Goal: Task Accomplishment & Management: Manage account settings

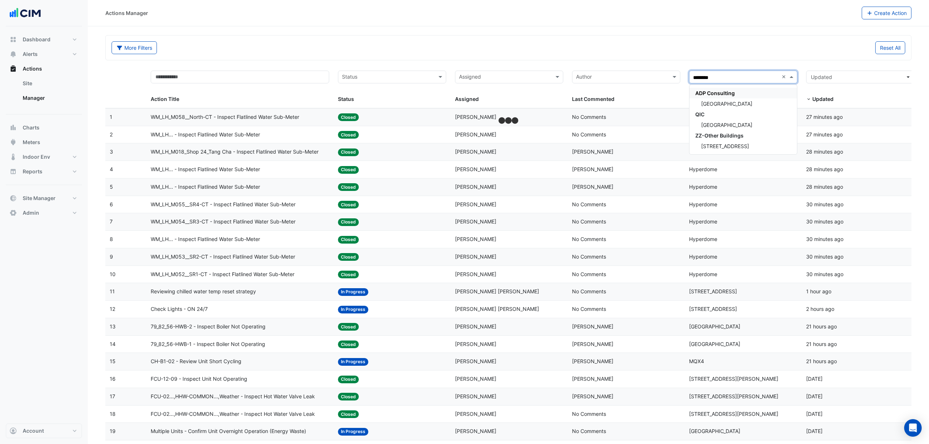
select select "***"
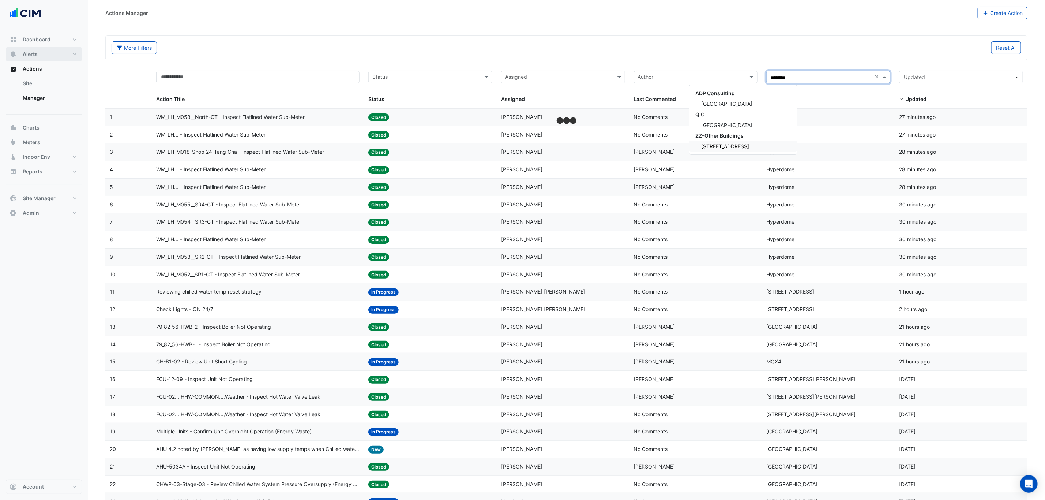
click at [37, 54] on span "Alerts" at bounding box center [30, 53] width 15 height 7
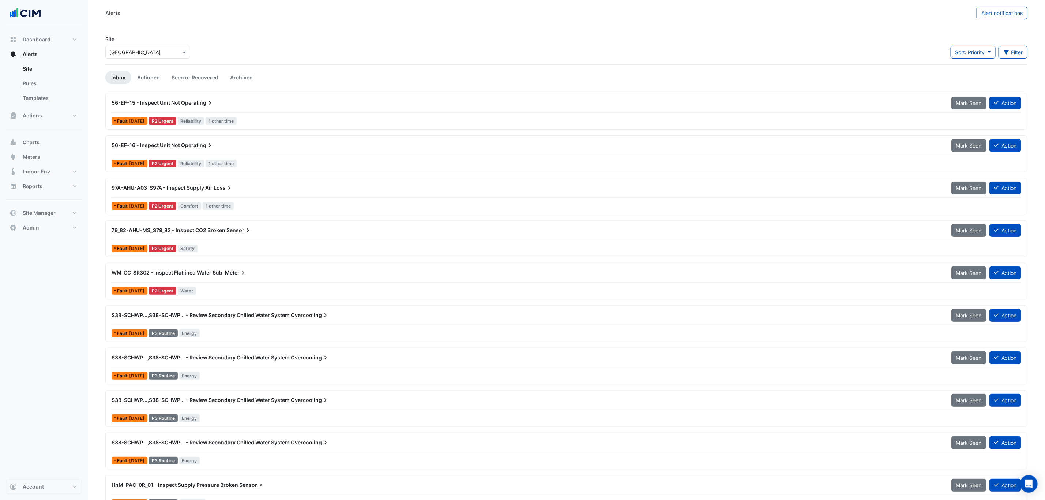
click at [166, 49] on input "text" at bounding box center [140, 53] width 62 height 8
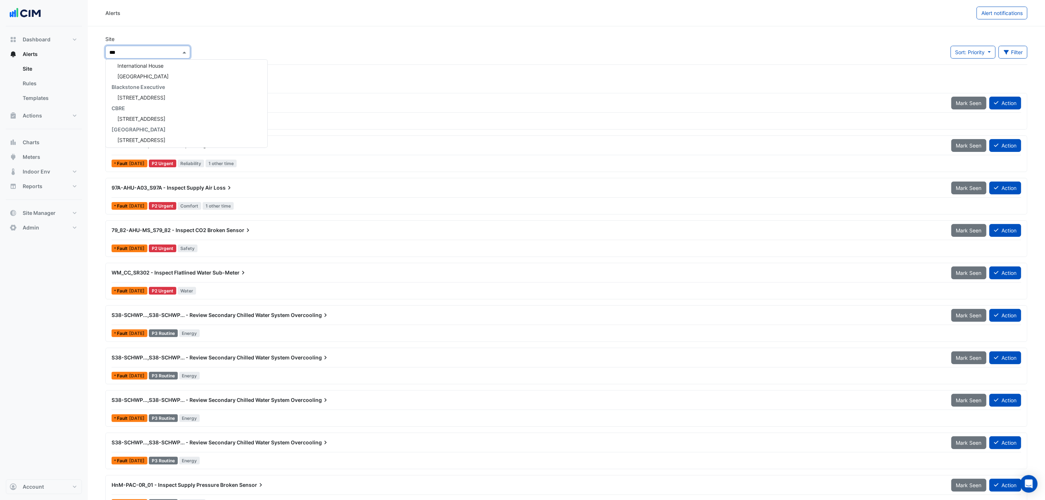
scroll to position [3, 0]
type input "****"
click at [141, 71] on div "Eastland" at bounding box center [149, 75] width 86 height 11
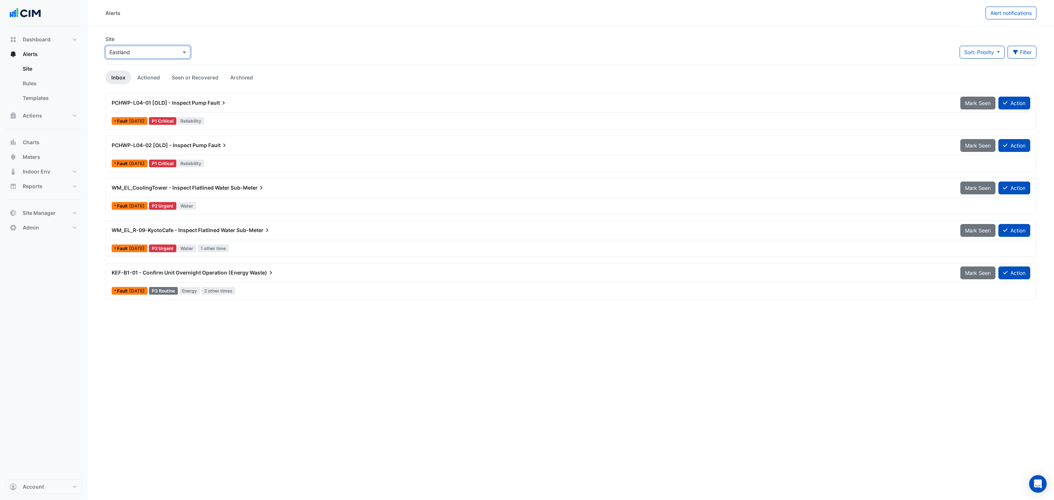
click at [160, 72] on link "Actioned" at bounding box center [148, 78] width 34 height 14
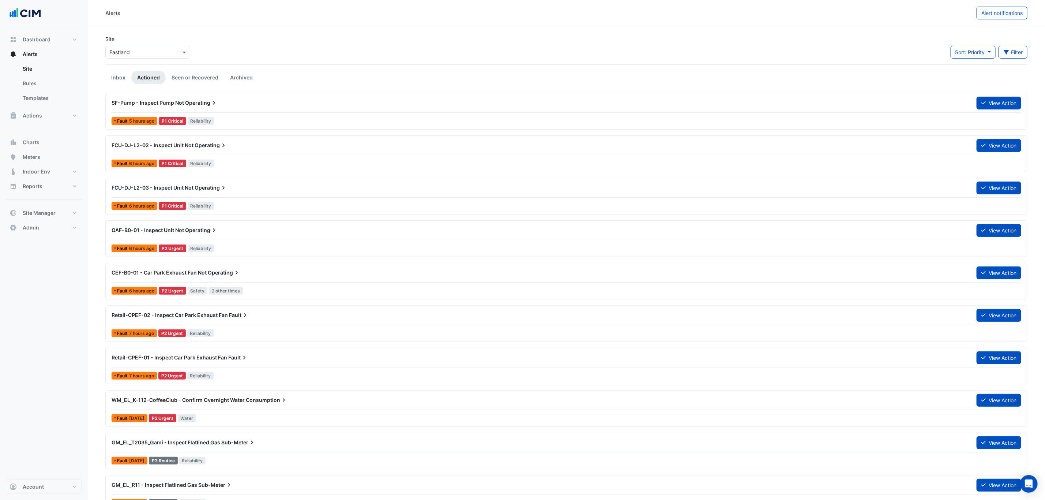
click at [929, 55] on button "Filter" at bounding box center [1013, 52] width 29 height 13
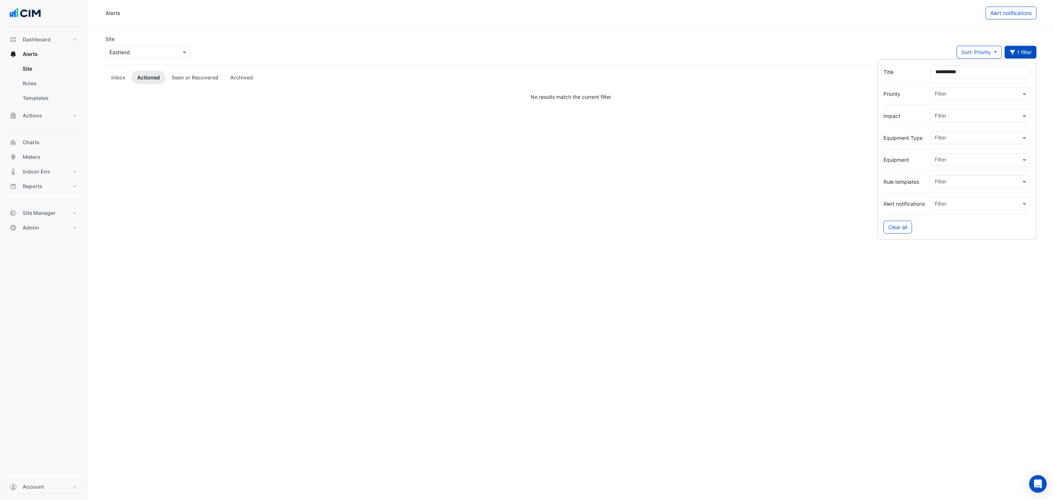
type input "**********"
click at [929, 69] on input "**********" at bounding box center [981, 72] width 100 height 13
click at [929, 71] on input "**********" at bounding box center [981, 72] width 100 height 13
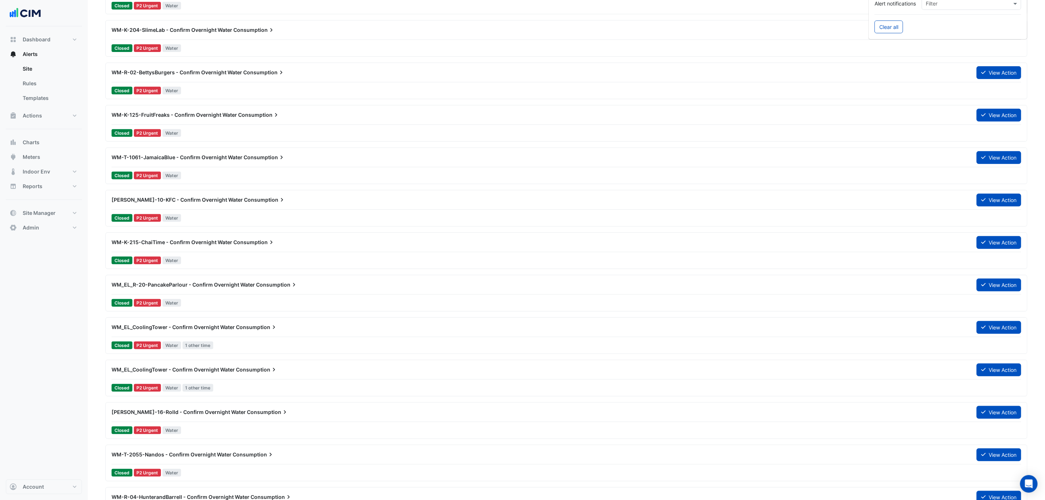
scroll to position [220, 0]
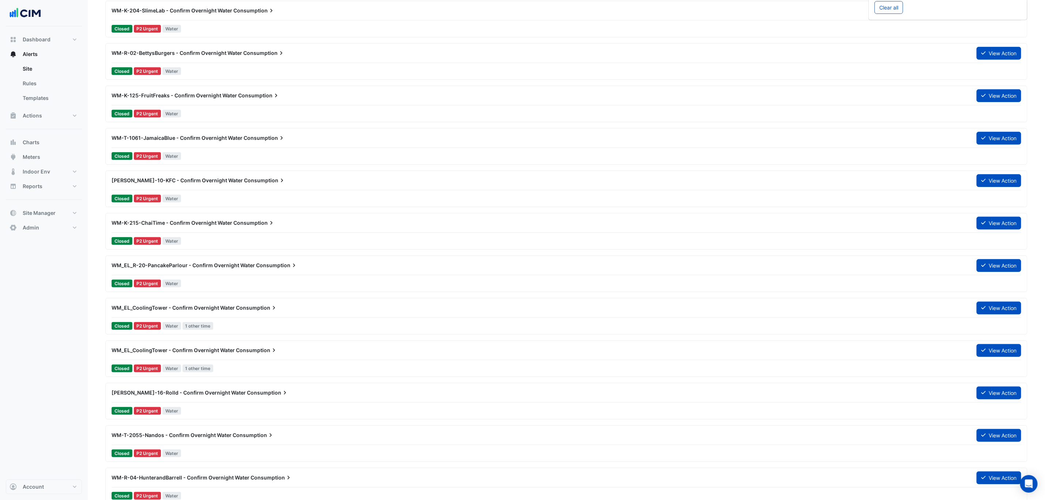
type input "**********"
click at [219, 311] on span "WM_EL_CoolingTower - Confirm Overnight Water" at bounding box center [173, 307] width 123 height 6
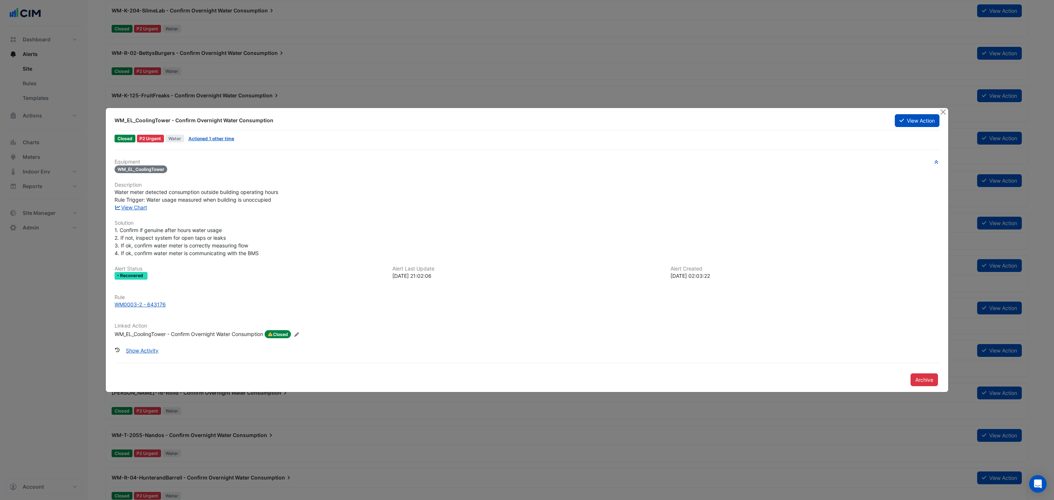
click at [927, 124] on button "View Action" at bounding box center [917, 120] width 45 height 13
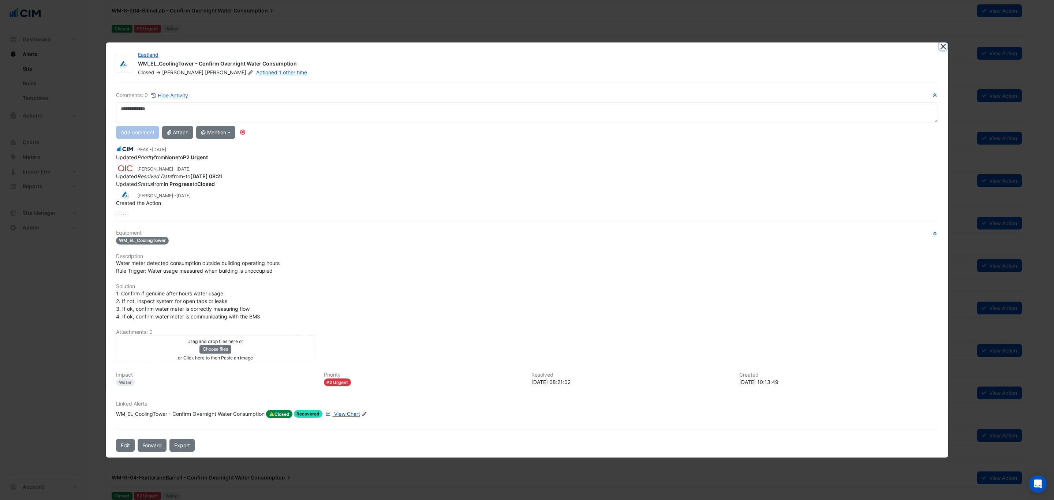
click at [929, 46] on button "Close" at bounding box center [943, 46] width 8 height 8
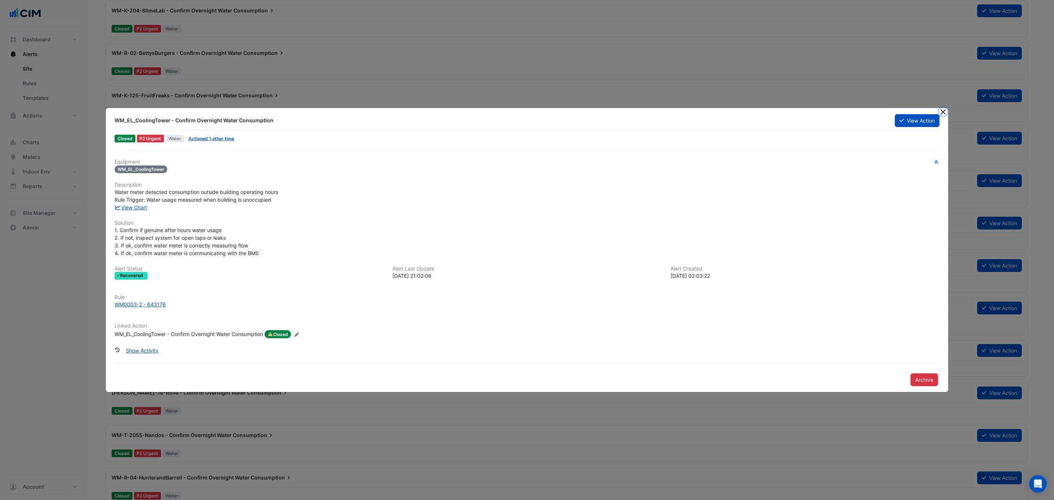
click at [929, 111] on button "Close" at bounding box center [943, 112] width 8 height 8
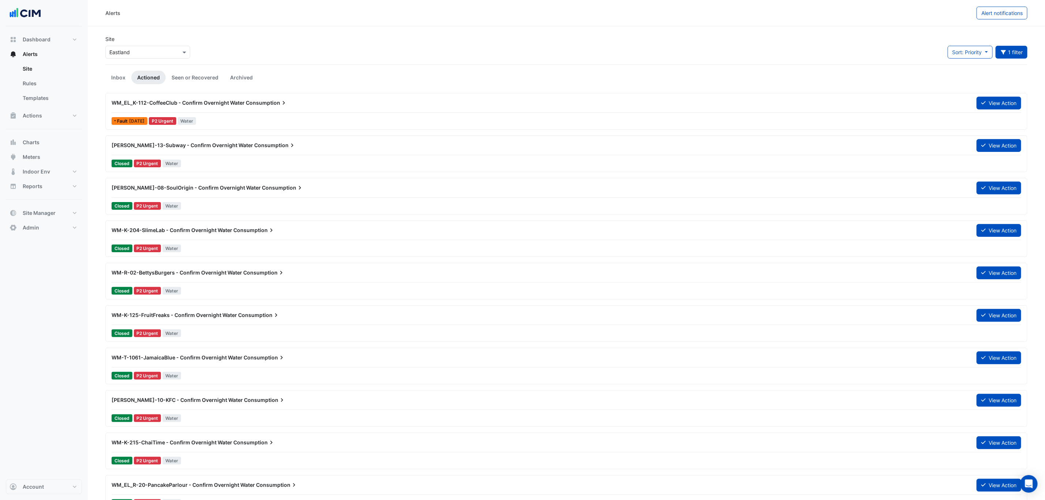
click at [929, 55] on button "1 filter" at bounding box center [1012, 52] width 32 height 13
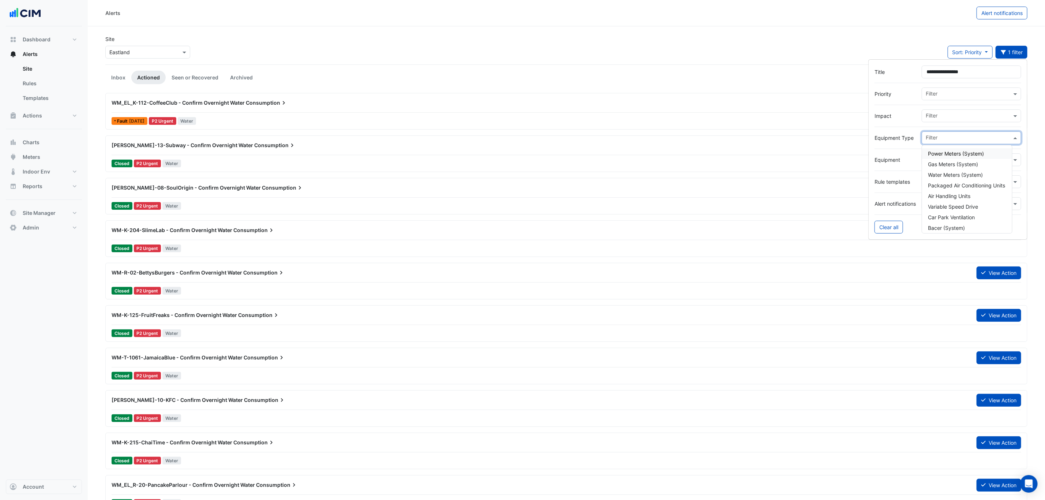
click at [929, 138] on input "text" at bounding box center [969, 139] width 86 height 8
click at [929, 173] on span "[GEOGRAPHIC_DATA]" at bounding box center [953, 171] width 51 height 6
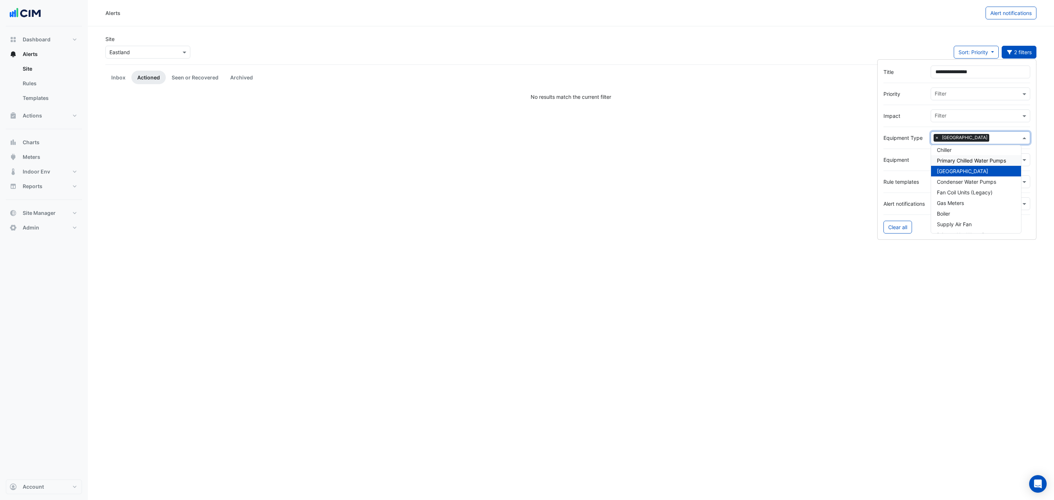
click at [929, 139] on span "×" at bounding box center [936, 137] width 7 height 7
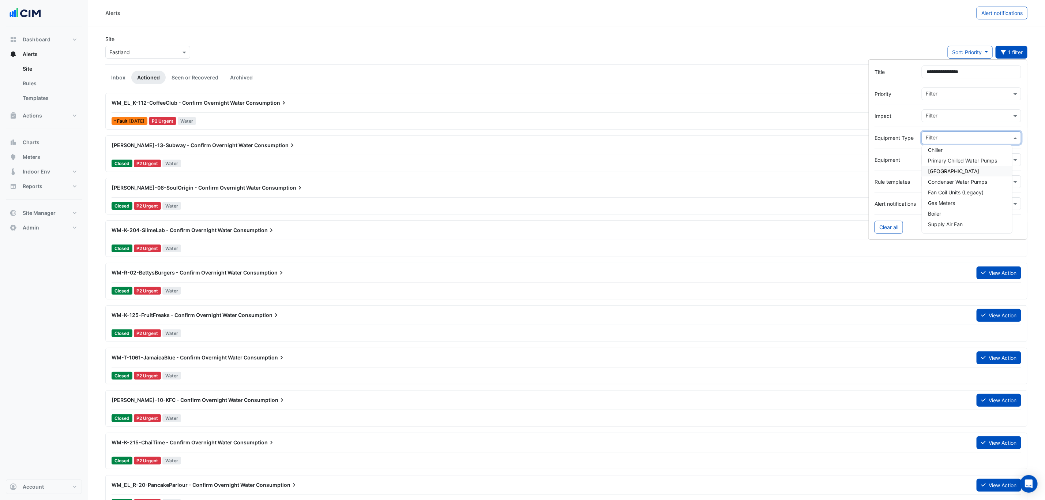
click at [890, 113] on label "Impact" at bounding box center [895, 116] width 41 height 8
click at [929, 140] on input "text" at bounding box center [969, 139] width 86 height 8
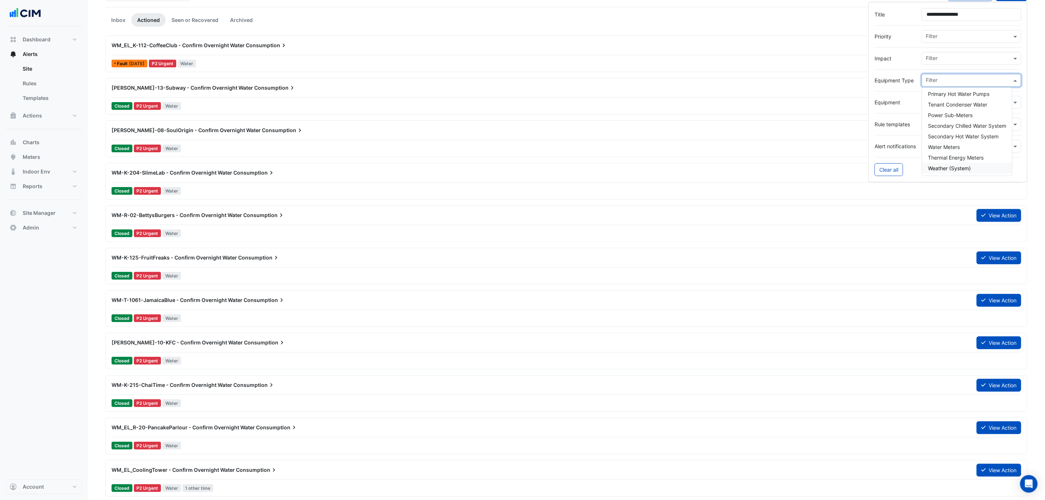
scroll to position [55, 0]
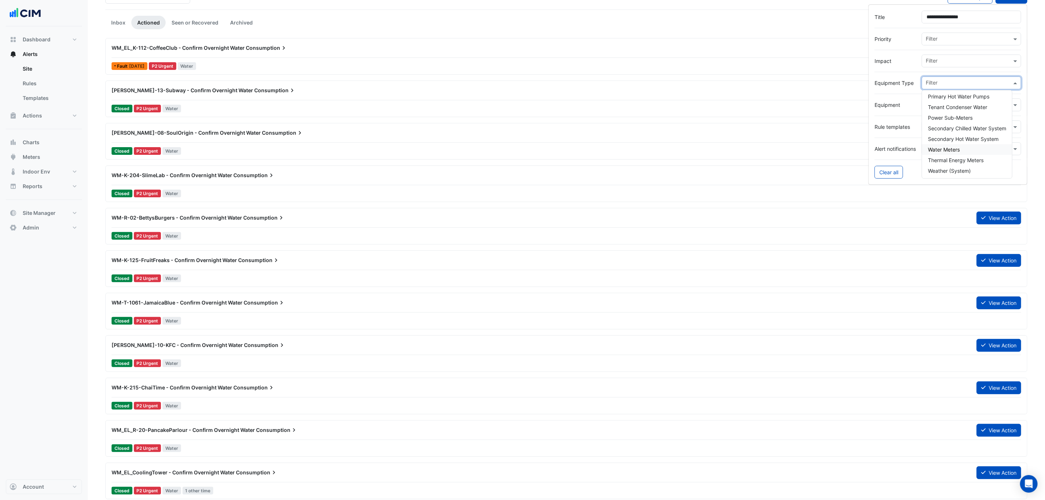
click at [929, 151] on span "Water Meters" at bounding box center [944, 149] width 32 height 6
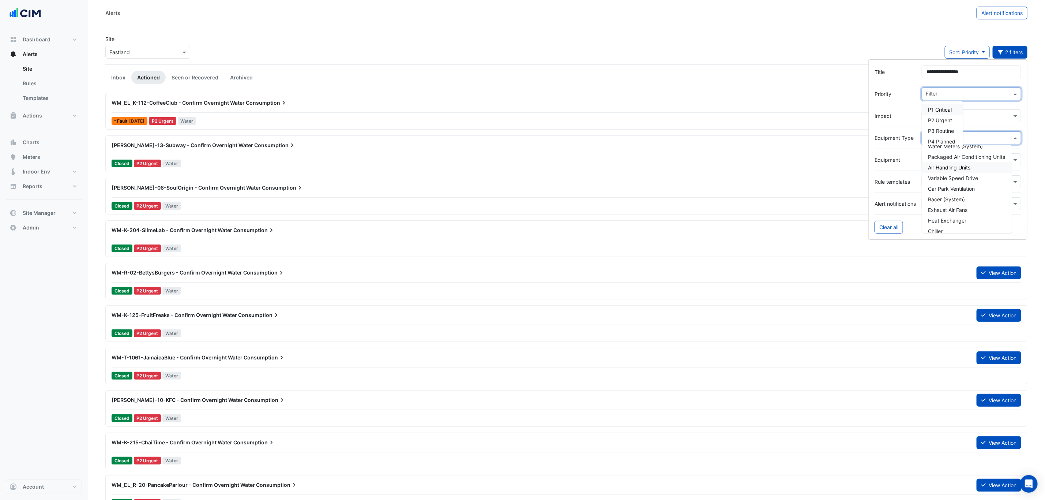
click at [929, 97] on input "text" at bounding box center [969, 95] width 86 height 8
click at [907, 112] on div "Impact Filter" at bounding box center [948, 115] width 147 height 13
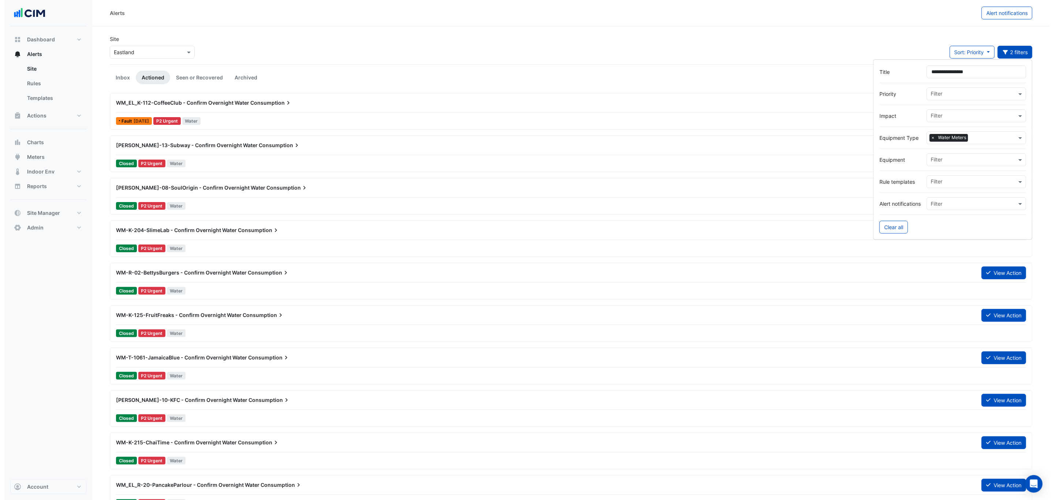
scroll to position [283, 0]
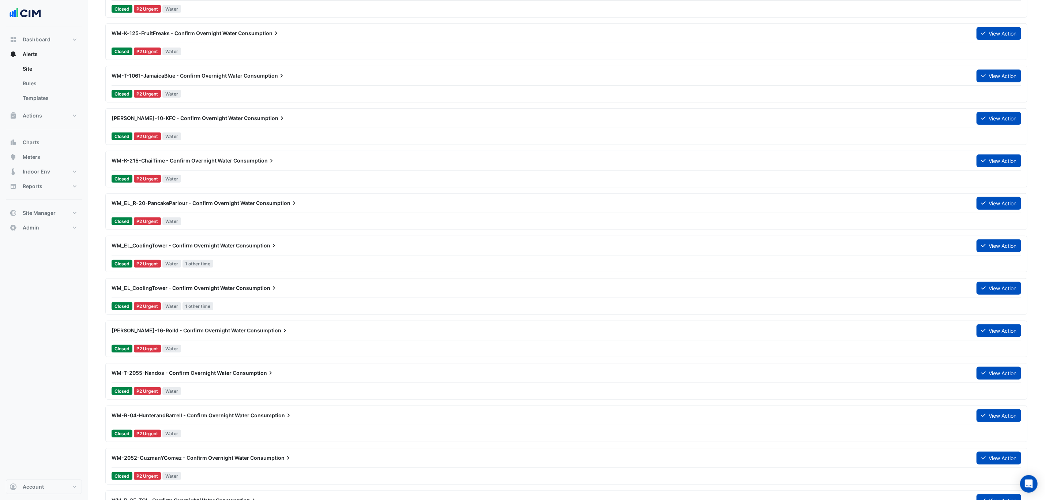
click at [229, 291] on span "WM_EL_CoolingTower - Confirm Overnight Water" at bounding box center [173, 288] width 123 height 6
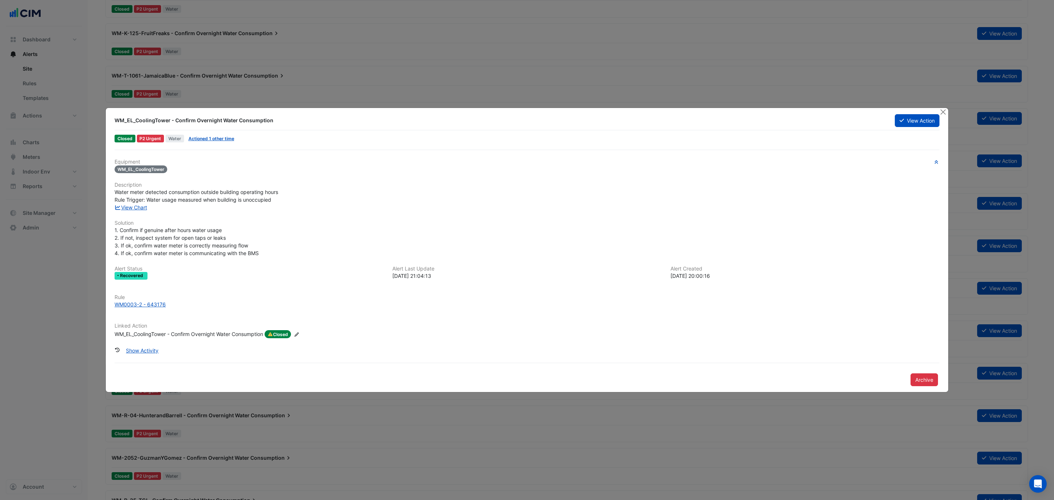
click at [905, 121] on button "View Action" at bounding box center [917, 120] width 45 height 13
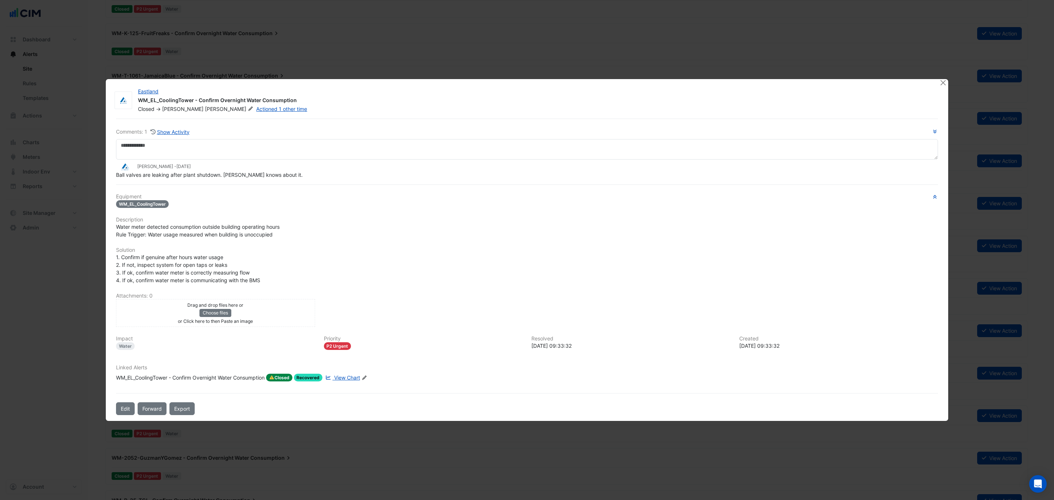
drag, startPoint x: 261, startPoint y: 0, endPoint x: 565, endPoint y: 2, distance: 303.4
click at [566, 14] on ngb-modal-window "Eastland WM_EL_CoolingTower - Confirm Overnight Water Consumption Closed -> Dar…" at bounding box center [527, 250] width 1054 height 500
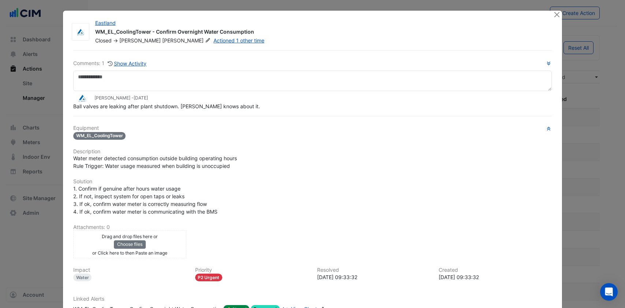
select select "***"
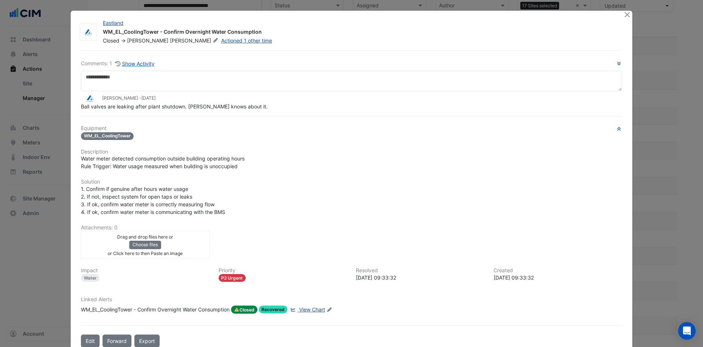
drag, startPoint x: 624, startPoint y: 0, endPoint x: 443, endPoint y: 168, distance: 246.5
click at [443, 168] on div "Water meter detected consumption outside building operating hours Rule Trigger:…" at bounding box center [351, 161] width 541 height 15
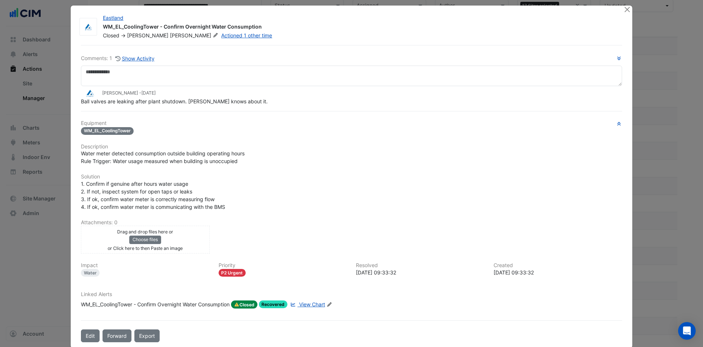
scroll to position [0, 0]
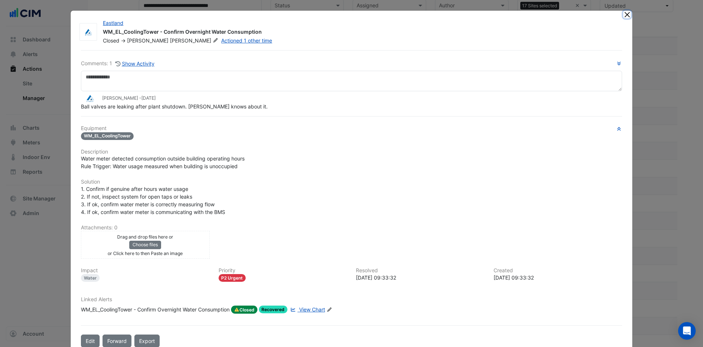
click at [624, 17] on button "Close" at bounding box center [627, 15] width 8 height 8
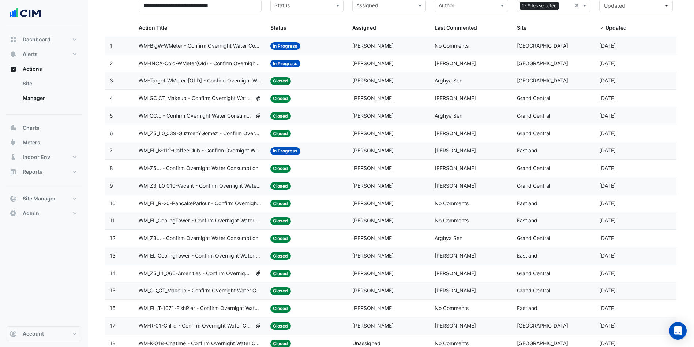
click at [215, 203] on span "WM_EL_R-20-PancakeParlour - Confirm Overnight Water Consumption" at bounding box center [200, 203] width 123 height 8
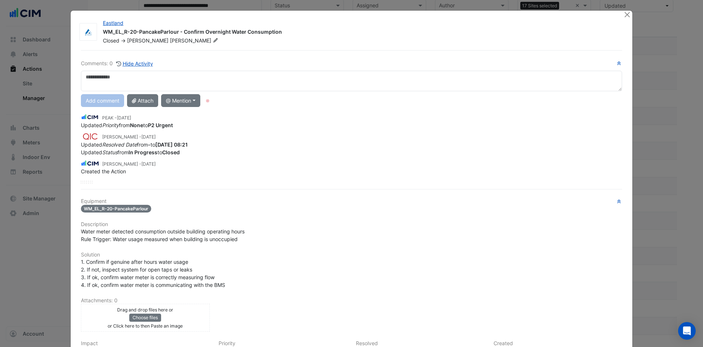
scroll to position [89, 0]
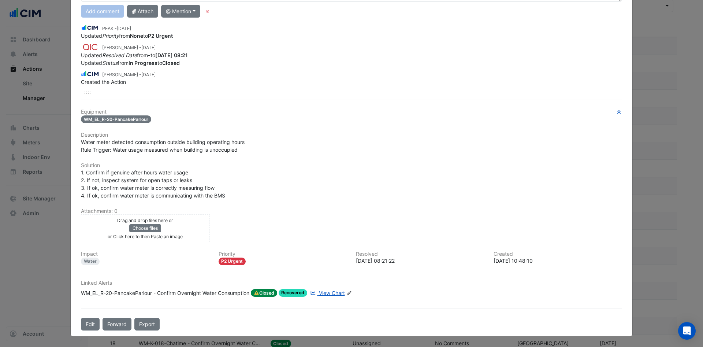
click at [326, 291] on span "View Chart" at bounding box center [332, 292] width 26 height 6
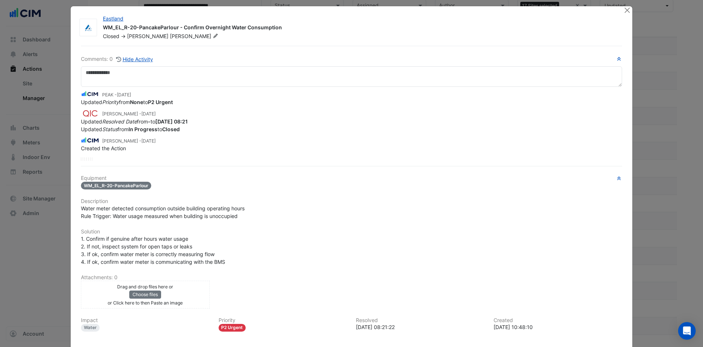
scroll to position [0, 0]
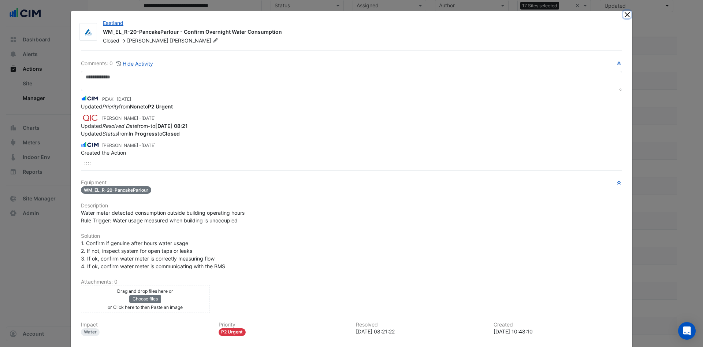
click at [623, 15] on button "Close" at bounding box center [627, 15] width 8 height 8
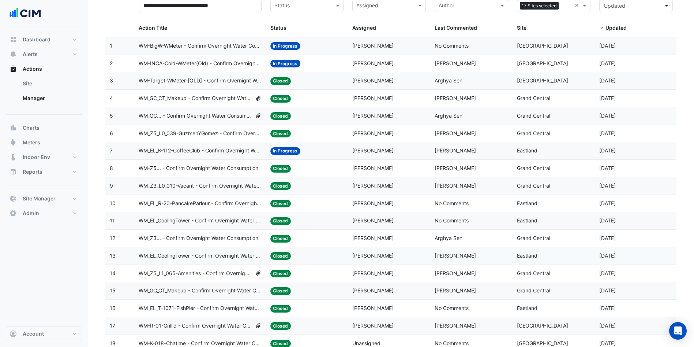
click at [236, 100] on span "WM_GC_CT_Makeup - Confirm Overnight Water Consumption" at bounding box center [195, 98] width 113 height 8
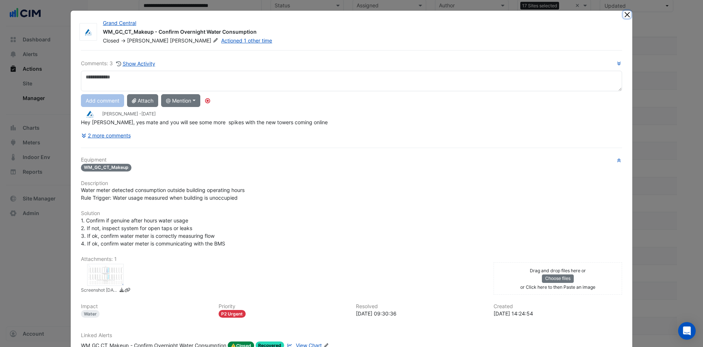
click at [623, 15] on button "Close" at bounding box center [627, 15] width 8 height 8
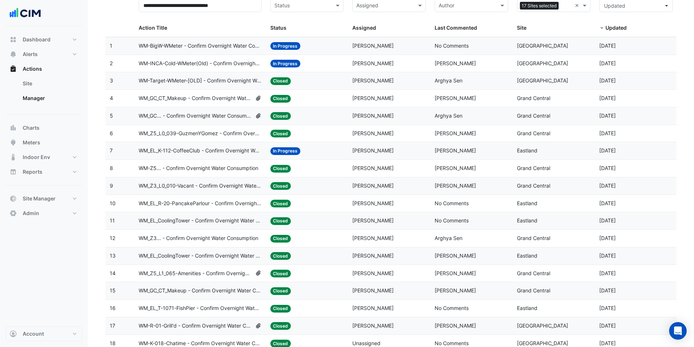
click at [226, 135] on span "WM_Z5_L0_039-GuzmenYGomez - Confirm Overnight Water Consumption" at bounding box center [200, 133] width 123 height 8
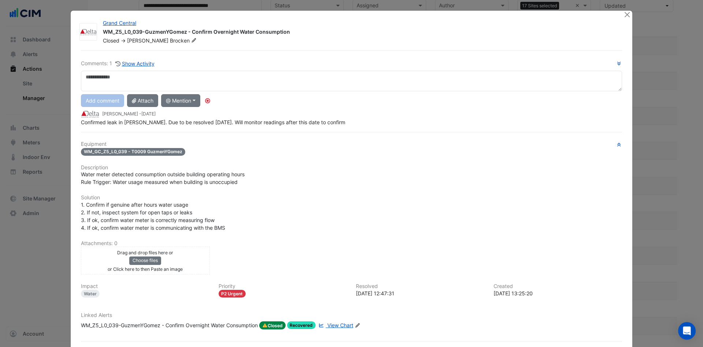
click at [339, 308] on span "View Chart" at bounding box center [340, 325] width 26 height 6
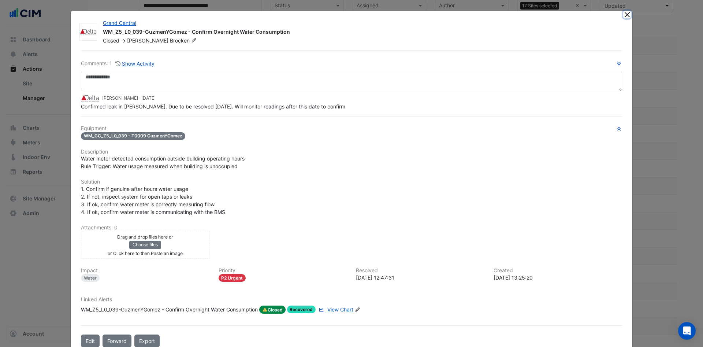
click at [624, 12] on button "Close" at bounding box center [627, 15] width 8 height 8
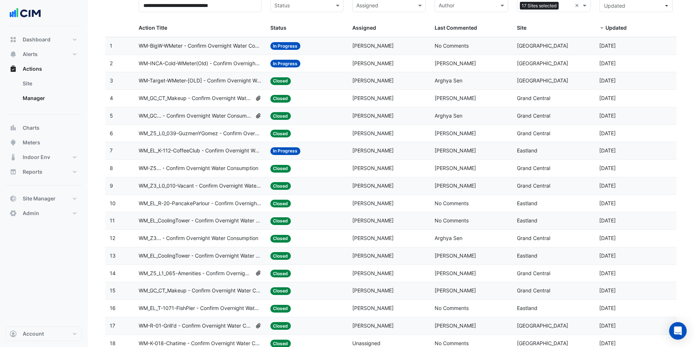
click at [223, 66] on span "WM-INCA-Cold-WMeter(Old) - Confirm Overnight Water Consumption" at bounding box center [200, 63] width 123 height 8
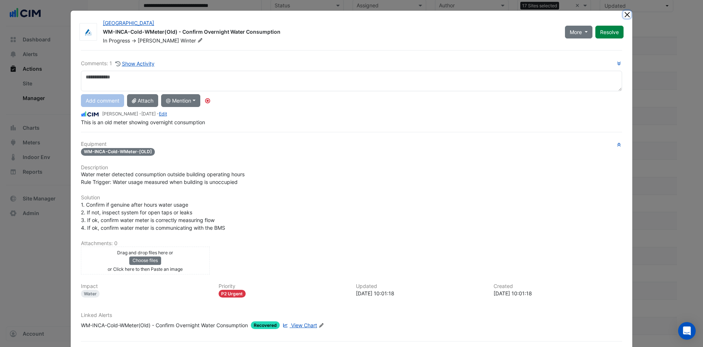
click at [623, 13] on button "Close" at bounding box center [627, 15] width 8 height 8
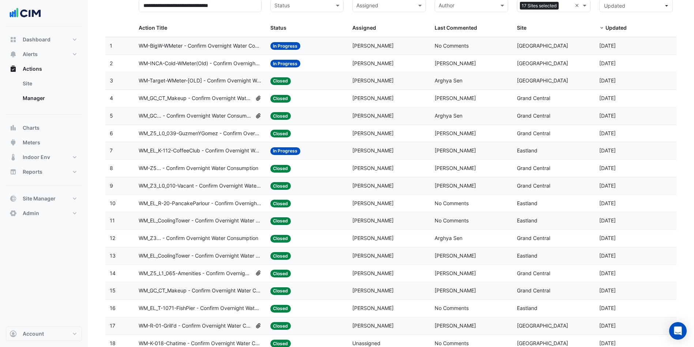
click at [199, 46] on span "WM-BigW-WMeter - Confirm Overnight Water Consumption" at bounding box center [200, 46] width 123 height 8
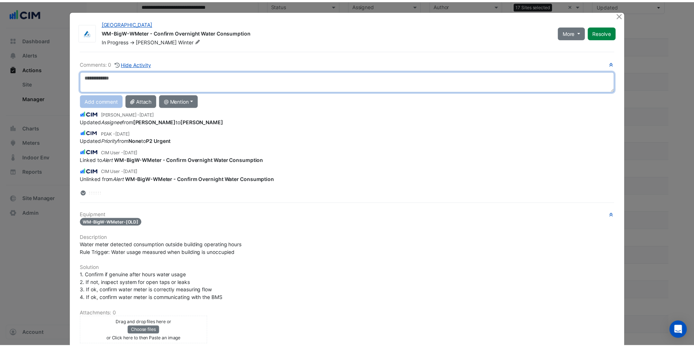
scroll to position [33, 0]
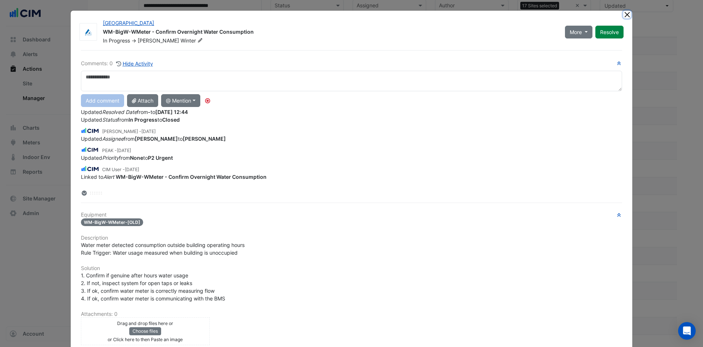
click at [623, 15] on button "Close" at bounding box center [627, 15] width 8 height 8
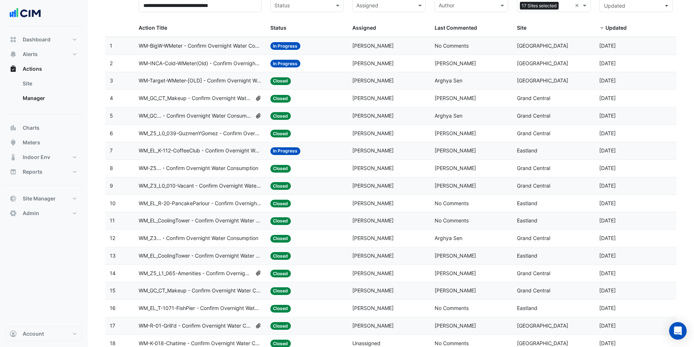
click at [205, 79] on span "WM-Target-WMeter-[OLD] - Confirm Overnight Water Consumption" at bounding box center [200, 80] width 123 height 8
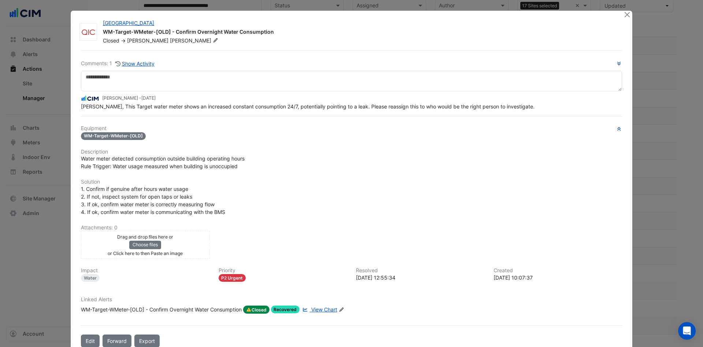
click at [323, 308] on div "Comments: 1 Show Activity Arghya Sen - 5 months and 4 days ago Glen, This Targe…" at bounding box center [351, 198] width 550 height 297
click at [325, 308] on span "View Chart" at bounding box center [324, 309] width 26 height 6
drag, startPoint x: 624, startPoint y: 16, endPoint x: 214, endPoint y: 121, distance: 423.4
click at [214, 121] on app-escalated-ticket-details-modal "Canberra Centre WM-Target-WMeter-[OLD] - Confirm Overnight Water Consumption Cl…" at bounding box center [351, 182] width 561 height 342
click at [623, 13] on button "Close" at bounding box center [627, 15] width 8 height 8
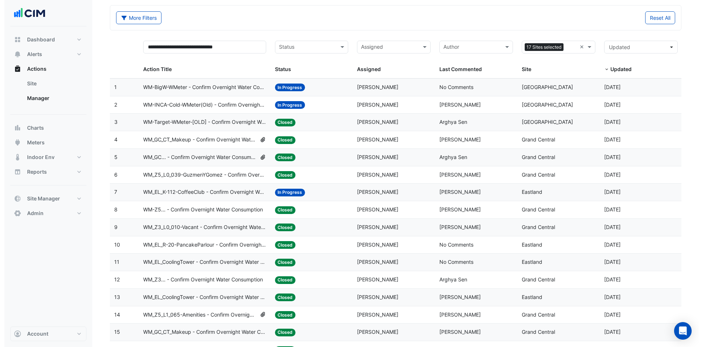
scroll to position [55, 0]
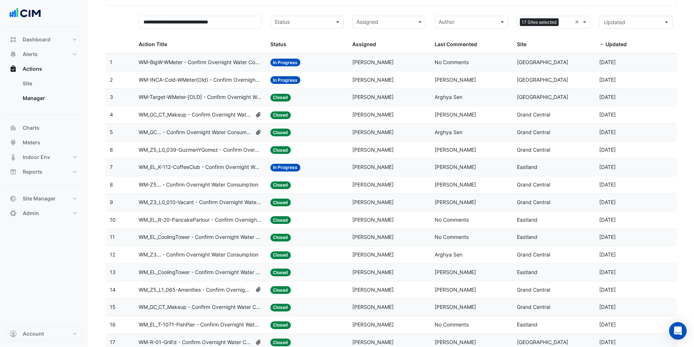
click at [217, 97] on span "WM-Target-WMeter-[OLD] - Confirm Overnight Water Consumption" at bounding box center [200, 97] width 123 height 8
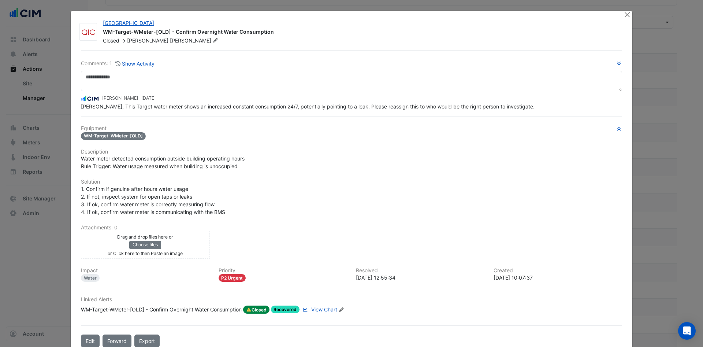
click at [287, 107] on span "Glen, This Target water meter shows an increased constant consumption 24/7, pot…" at bounding box center [307, 106] width 453 height 6
drag, startPoint x: 287, startPoint y: 107, endPoint x: 364, endPoint y: 108, distance: 76.5
click at [288, 107] on span "Glen, This Target water meter shows an increased constant consumption 24/7, pot…" at bounding box center [307, 106] width 453 height 6
drag, startPoint x: 460, startPoint y: 109, endPoint x: 464, endPoint y: 109, distance: 4.0
click at [461, 109] on span "Glen, This Target water meter shows an increased constant consumption 24/7, pot…" at bounding box center [307, 106] width 453 height 6
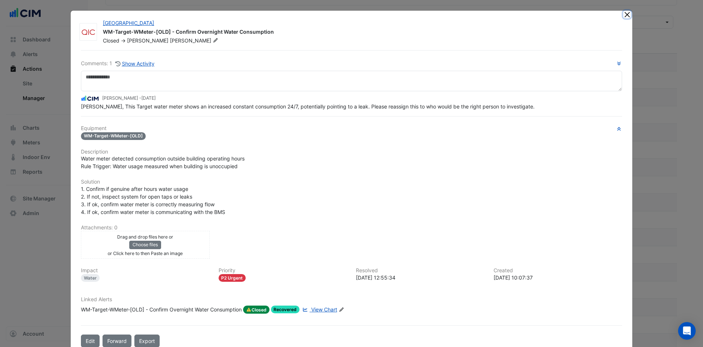
click at [624, 15] on button "Close" at bounding box center [627, 15] width 8 height 8
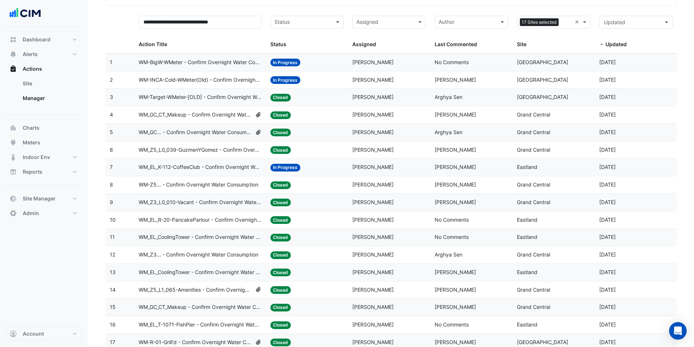
click at [213, 221] on span "WM_EL_R-20-PancakeParlour - Confirm Overnight Water Consumption" at bounding box center [200, 220] width 123 height 8
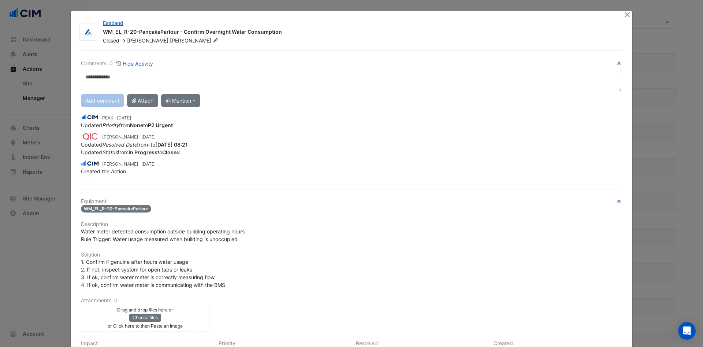
click at [624, 12] on div at bounding box center [627, 15] width 9 height 8
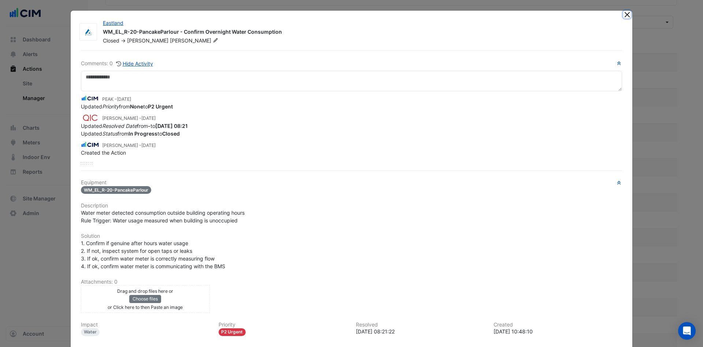
click at [624, 13] on button "Close" at bounding box center [627, 15] width 8 height 8
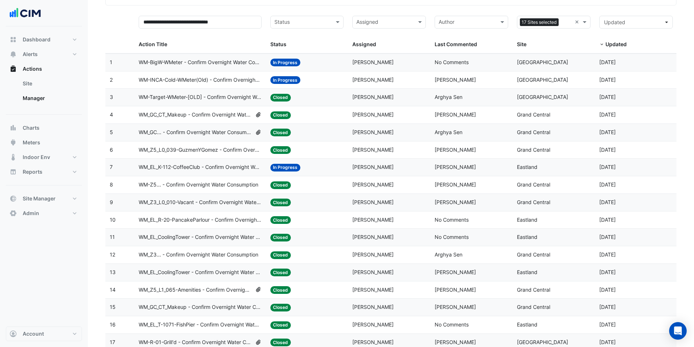
click at [210, 164] on span "WM_EL_K-112-CoffeeClub - Confirm Overnight Water Consumption" at bounding box center [200, 167] width 123 height 8
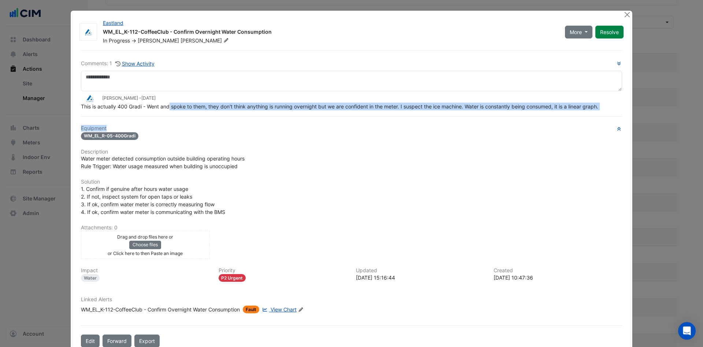
drag, startPoint x: 166, startPoint y: 126, endPoint x: 300, endPoint y: 124, distance: 133.9
click at [299, 124] on div "Comments: 1 Show Activity Darcy Robinson - 4 months and 17 days ago This is act…" at bounding box center [351, 198] width 550 height 297
click at [363, 124] on div "Comments: 1 Show Activity Darcy Robinson - 4 months and 17 days ago This is act…" at bounding box center [351, 198] width 550 height 297
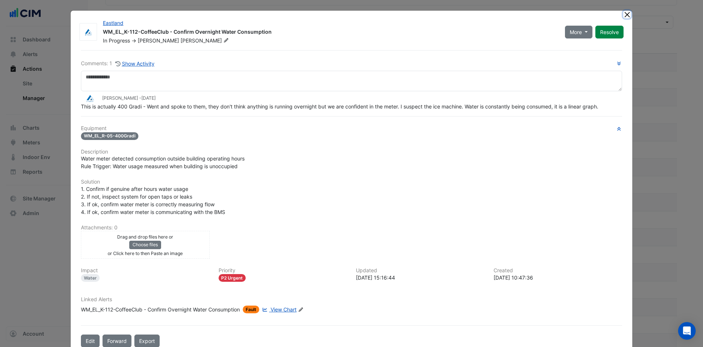
click at [623, 15] on button "Close" at bounding box center [627, 15] width 8 height 8
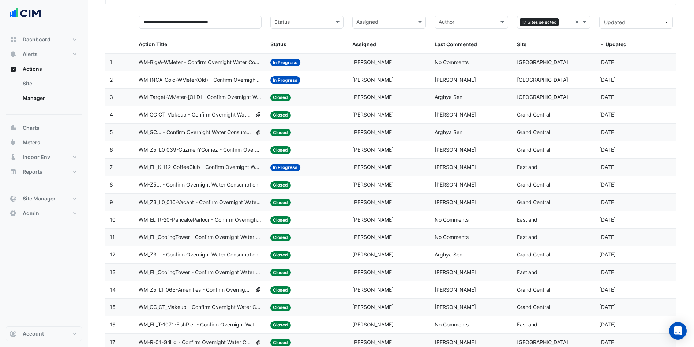
click at [224, 166] on span "WM_EL_K-112-CoffeeClub - Confirm Overnight Water Consumption" at bounding box center [200, 167] width 123 height 8
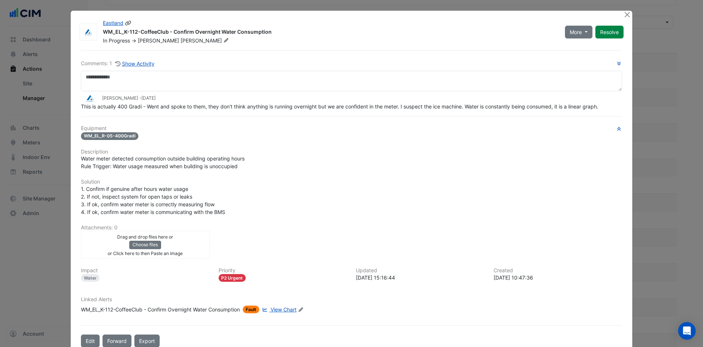
drag, startPoint x: 266, startPoint y: 31, endPoint x: 91, endPoint y: 35, distance: 174.9
click at [91, 35] on div "Eastland WM_EL_K-112-CoffeeClub - Confirm Overnight Water Consumption In Progre…" at bounding box center [351, 31] width 550 height 25
click at [93, 35] on div at bounding box center [87, 32] width 23 height 18
click at [205, 31] on div "WM_EL_K-112-CoffeeClub - Confirm Overnight Water Consumption" at bounding box center [329, 32] width 453 height 9
click at [265, 33] on div "WM_EL_K-112-CoffeeClub - Confirm Overnight Water Consumption" at bounding box center [329, 32] width 453 height 9
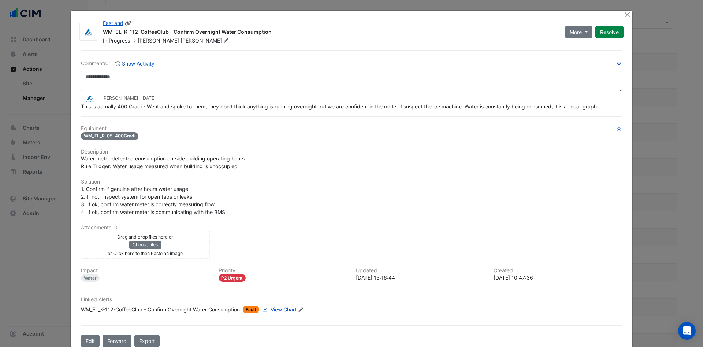
click at [265, 33] on div "WM_EL_K-112-CoffeeClub - Confirm Overnight Water Consumption" at bounding box center [329, 32] width 453 height 9
drag, startPoint x: 265, startPoint y: 33, endPoint x: 108, endPoint y: 34, distance: 157.7
click at [108, 34] on div "WM_EL_K-112-CoffeeClub - Confirm Overnight Water Consumption" at bounding box center [329, 32] width 453 height 9
click at [284, 307] on span "View Chart" at bounding box center [283, 309] width 26 height 6
click at [273, 57] on div "Comments: 1 Show Activity Darcy Robinson - 4 months and 17 days ago This is act…" at bounding box center [351, 198] width 550 height 297
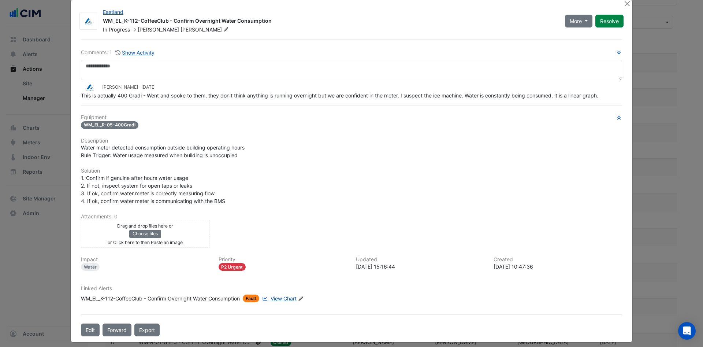
scroll to position [17, 0]
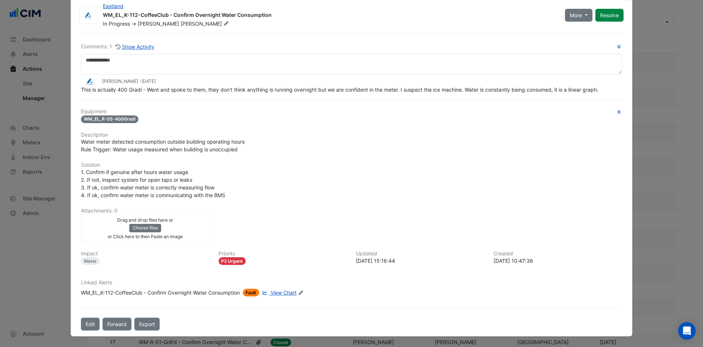
click at [275, 292] on span "View Chart" at bounding box center [283, 292] width 26 height 6
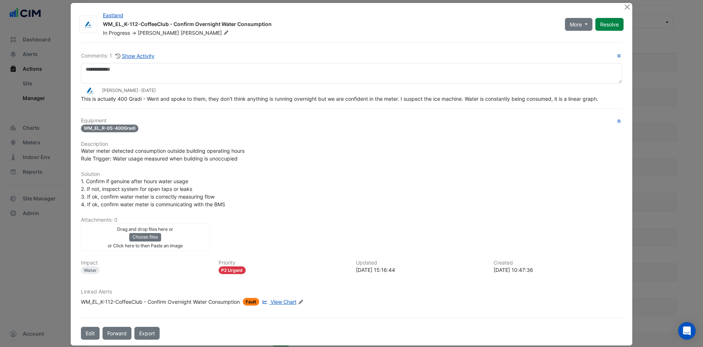
scroll to position [0, 0]
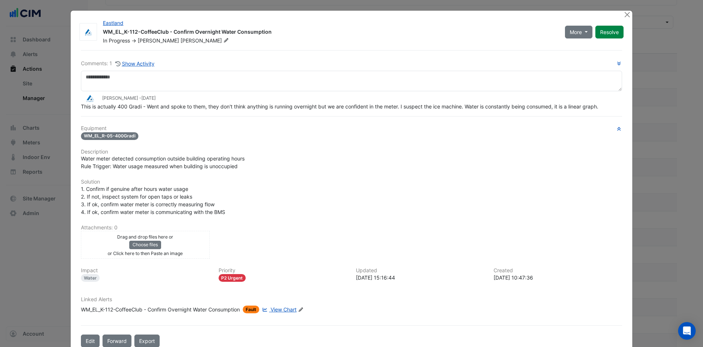
click at [83, 308] on button "Edit" at bounding box center [90, 340] width 19 height 13
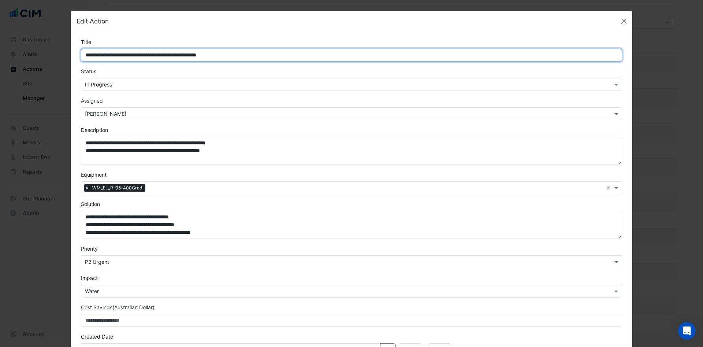
click at [132, 55] on input "**********" at bounding box center [351, 55] width 541 height 13
drag, startPoint x: 143, startPoint y: 55, endPoint x: 102, endPoint y: 55, distance: 40.6
click at [102, 55] on input "**********" at bounding box center [351, 55] width 541 height 13
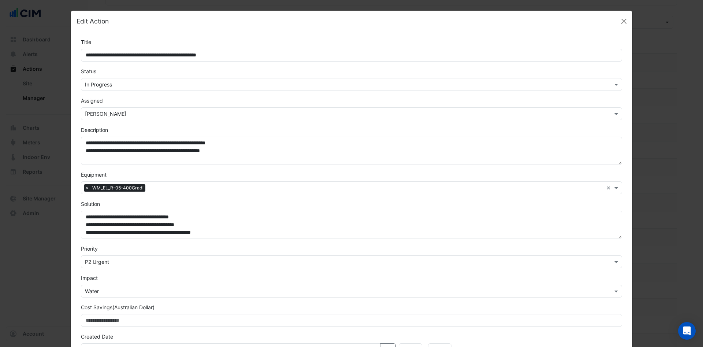
click at [624, 20] on div "Edit Action" at bounding box center [351, 22] width 561 height 22
click at [620, 20] on button "Close" at bounding box center [623, 21] width 11 height 11
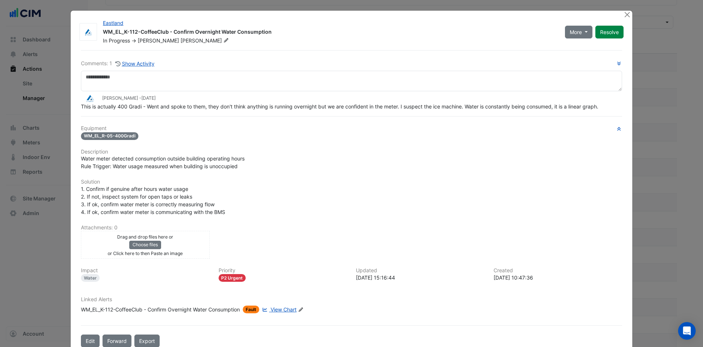
scroll to position [0, 0]
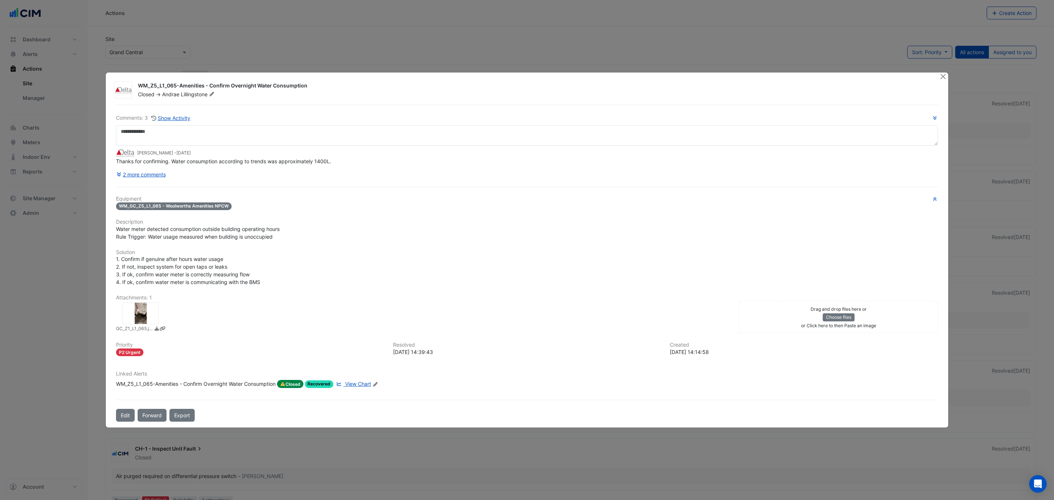
click at [945, 77] on button "Close" at bounding box center [943, 76] width 8 height 8
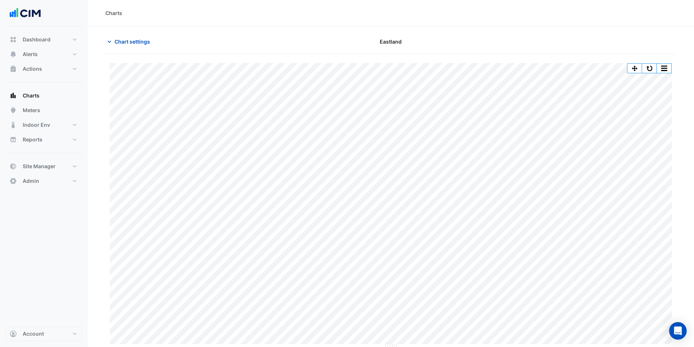
click at [648, 63] on div "Print Save as JPEG Save as PNG Pivot Data Table Export CSV - Flat Export CSV - …" at bounding box center [649, 68] width 45 height 10
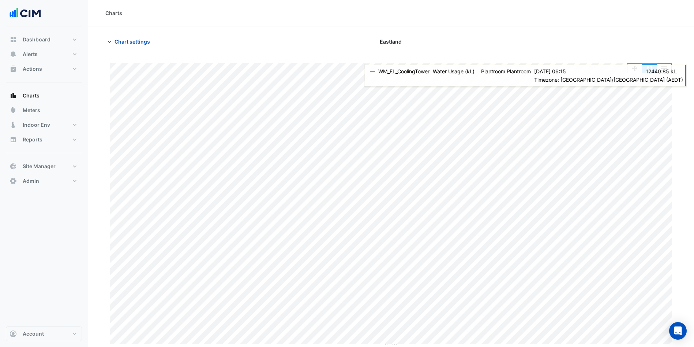
click at [648, 68] on button "button" at bounding box center [649, 68] width 15 height 9
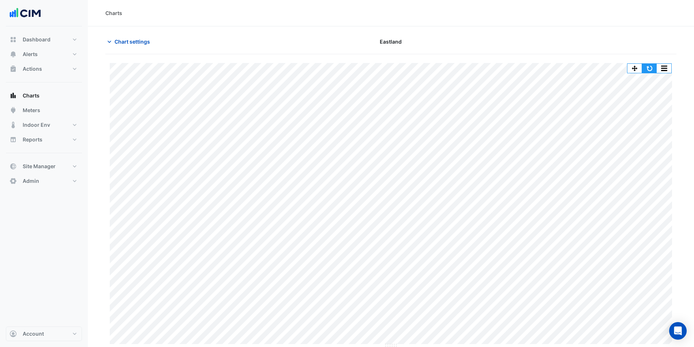
click at [644, 67] on button "button" at bounding box center [649, 68] width 15 height 9
click at [651, 68] on button "button" at bounding box center [649, 68] width 15 height 9
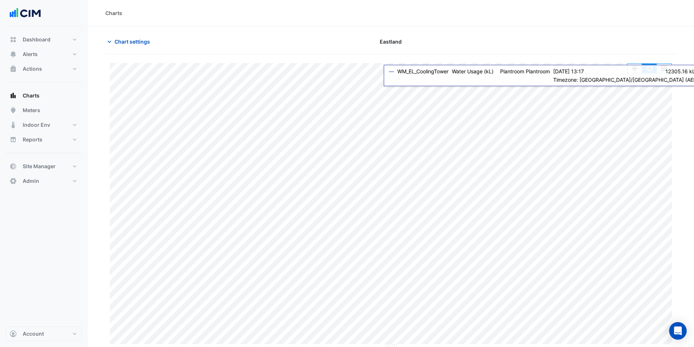
click at [650, 69] on button "button" at bounding box center [649, 68] width 15 height 9
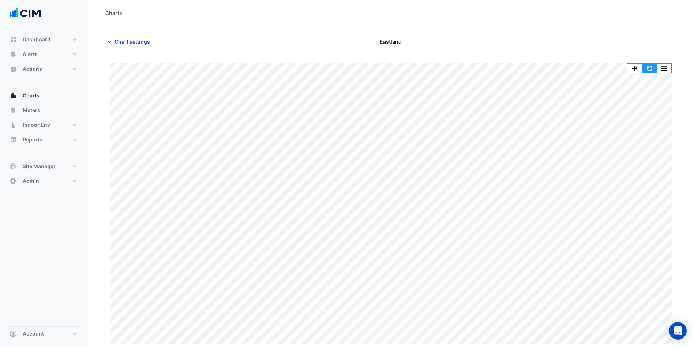
click at [652, 70] on button "button" at bounding box center [649, 68] width 15 height 9
click at [652, 66] on button "button" at bounding box center [649, 68] width 15 height 9
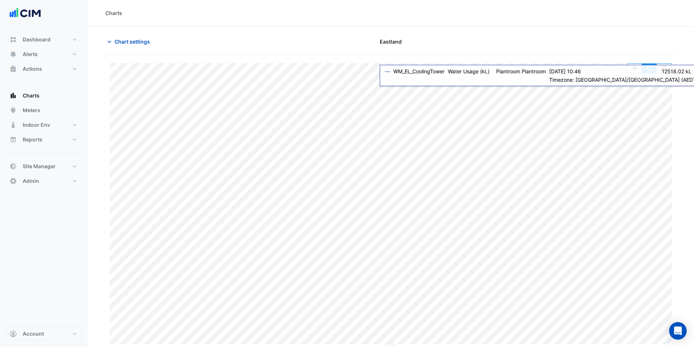
click at [654, 68] on button "button" at bounding box center [649, 68] width 15 height 9
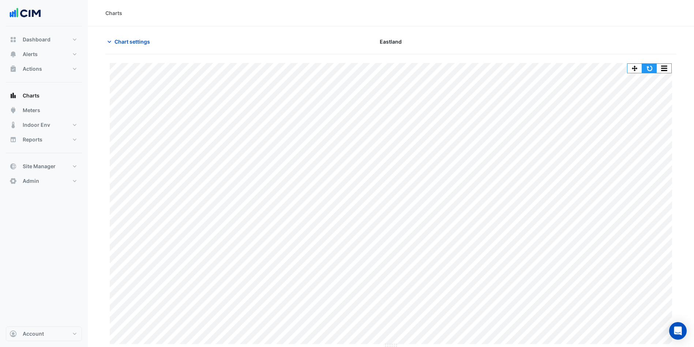
click at [647, 67] on button "button" at bounding box center [649, 68] width 15 height 9
click at [648, 67] on button "button" at bounding box center [649, 68] width 15 height 9
click at [45, 66] on button "Actions" at bounding box center [44, 68] width 76 height 15
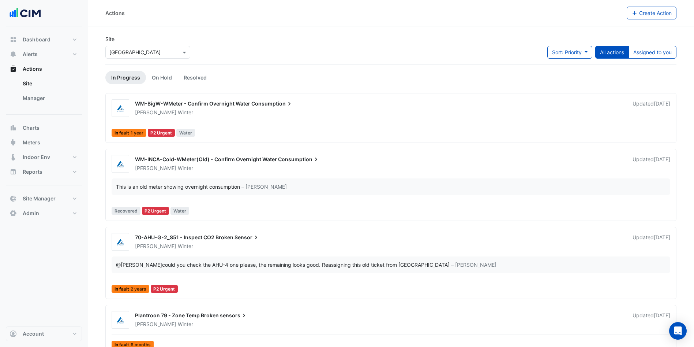
click at [44, 96] on link "Manager" at bounding box center [49, 98] width 65 height 15
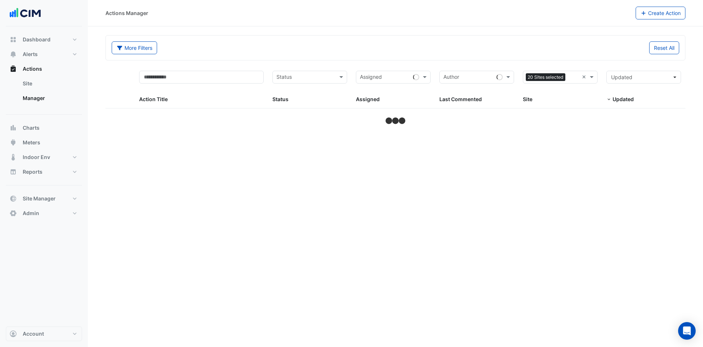
select select "***"
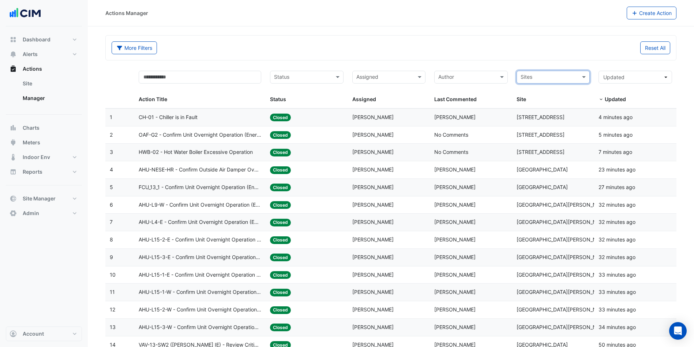
click at [553, 75] on input "text" at bounding box center [549, 78] width 57 height 8
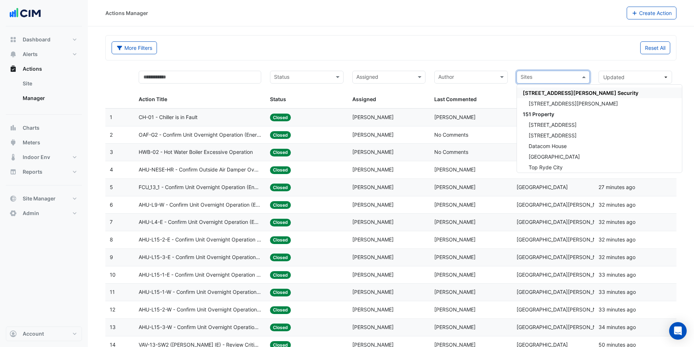
click at [540, 54] on div "Reset All" at bounding box center [533, 47] width 284 height 13
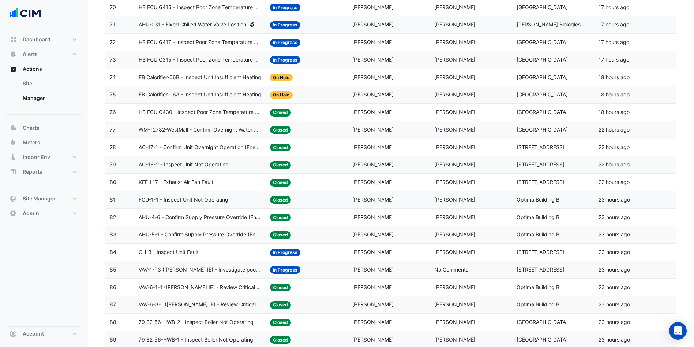
scroll to position [1309, 0]
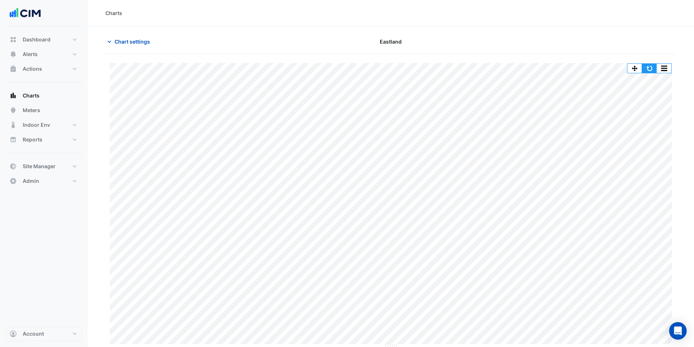
click at [649, 72] on button "button" at bounding box center [649, 68] width 15 height 9
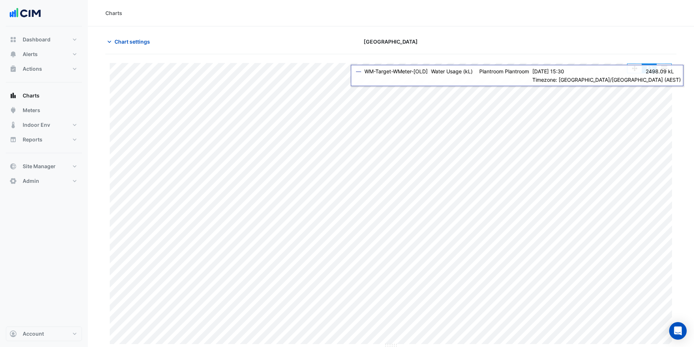
click at [647, 68] on button "button" at bounding box center [649, 68] width 15 height 9
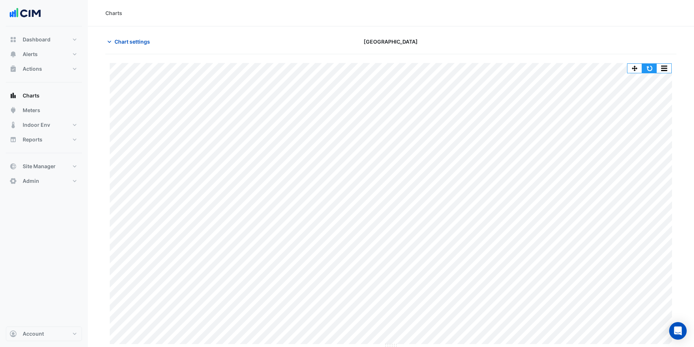
click at [645, 66] on button "button" at bounding box center [649, 68] width 15 height 9
click at [653, 70] on button "button" at bounding box center [649, 68] width 15 height 9
click at [121, 40] on span "Chart settings" at bounding box center [132, 42] width 35 height 8
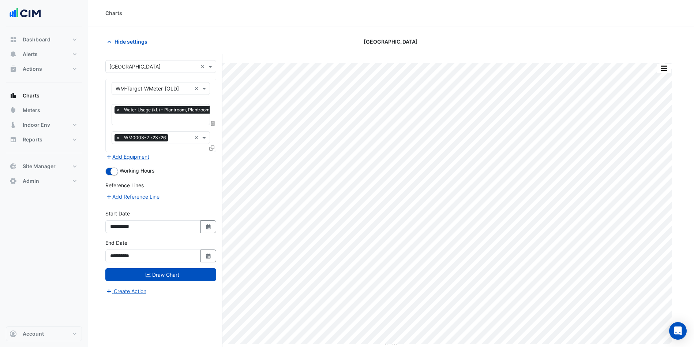
click at [207, 222] on button "Select Date" at bounding box center [209, 226] width 16 height 13
select select "*"
select select "****"
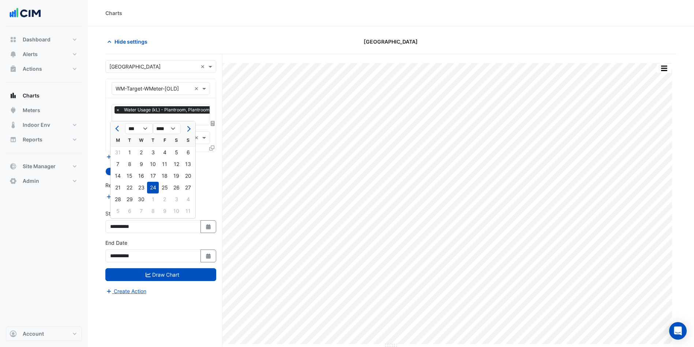
click at [116, 131] on button "Previous month" at bounding box center [117, 129] width 9 height 12
select select "*"
click at [139, 153] on div "1" at bounding box center [141, 152] width 12 height 12
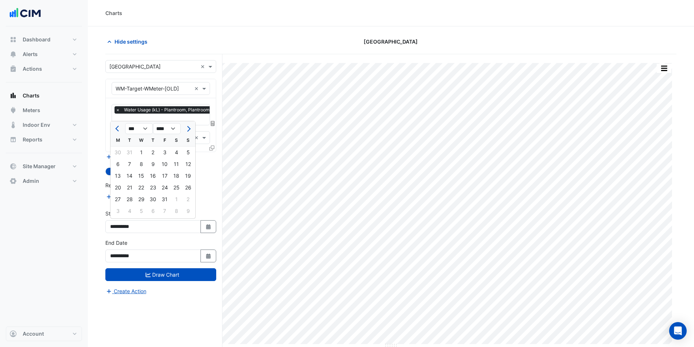
type input "**********"
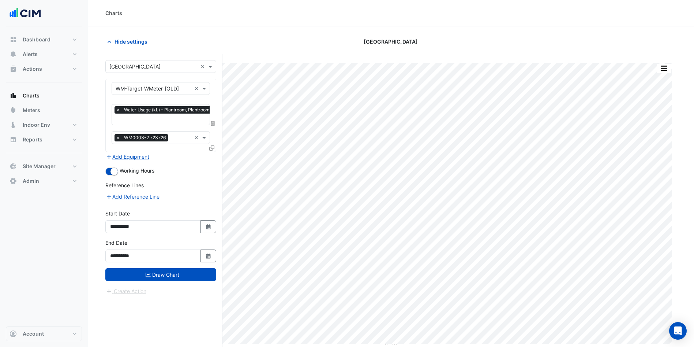
click at [155, 277] on button "Draw Chart" at bounding box center [160, 274] width 111 height 13
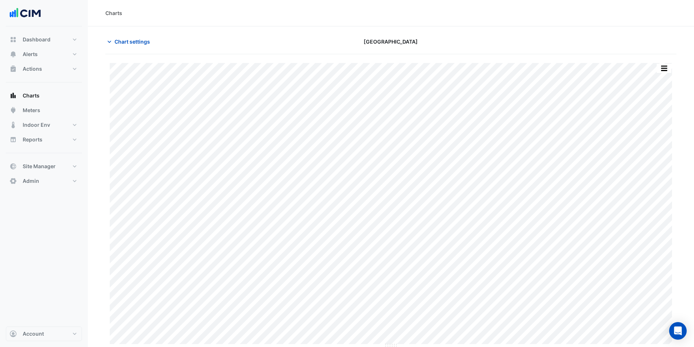
click at [124, 35] on button "Chart settings" at bounding box center [129, 41] width 49 height 13
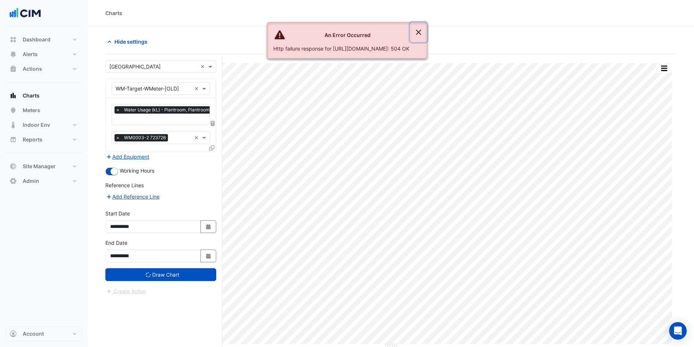
click at [427, 30] on button "Close" at bounding box center [418, 32] width 17 height 20
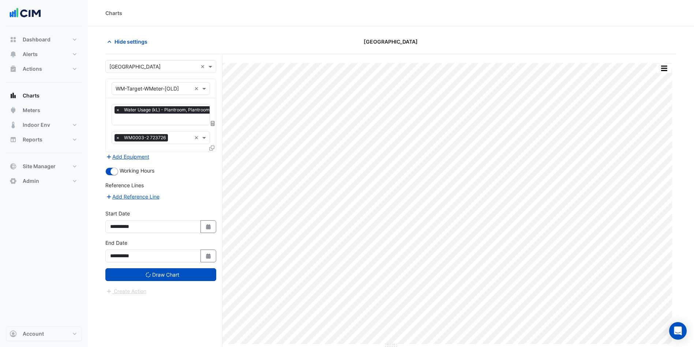
click at [129, 47] on button "Hide settings" at bounding box center [128, 41] width 47 height 13
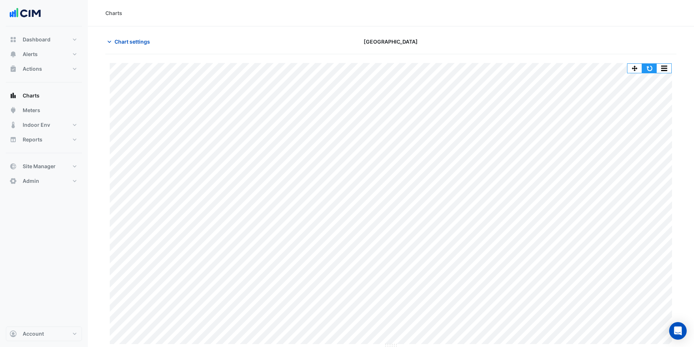
click at [649, 66] on button "button" at bounding box center [649, 68] width 15 height 9
click at [648, 69] on button "button" at bounding box center [649, 68] width 15 height 9
click at [653, 68] on button "button" at bounding box center [649, 68] width 15 height 9
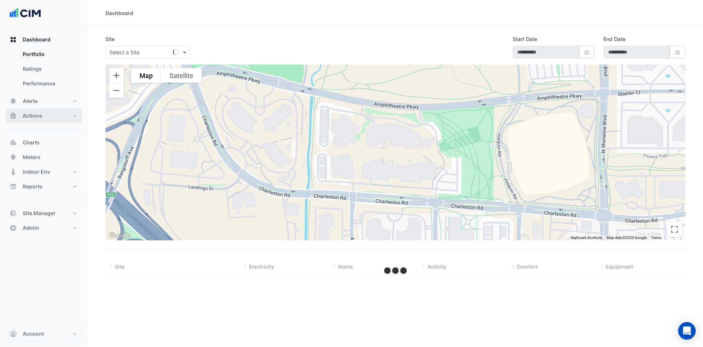
click at [64, 117] on button "Actions" at bounding box center [44, 115] width 76 height 15
click at [46, 103] on link "Manager" at bounding box center [49, 98] width 65 height 15
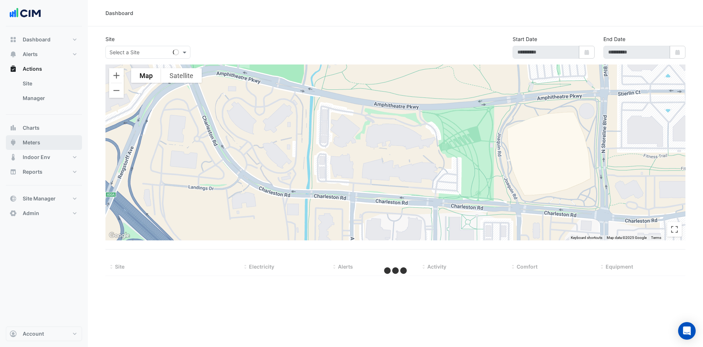
click at [40, 142] on span "Meters" at bounding box center [32, 142] width 18 height 7
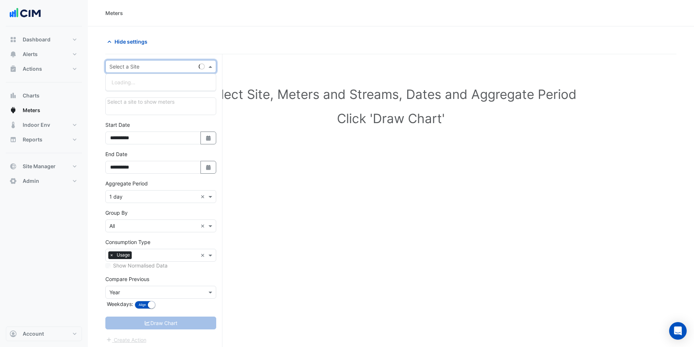
click at [160, 71] on div "Select a Site" at bounding box center [160, 66] width 111 height 13
type input "********"
click at [143, 92] on span "[GEOGRAPHIC_DATA]" at bounding box center [142, 93] width 51 height 6
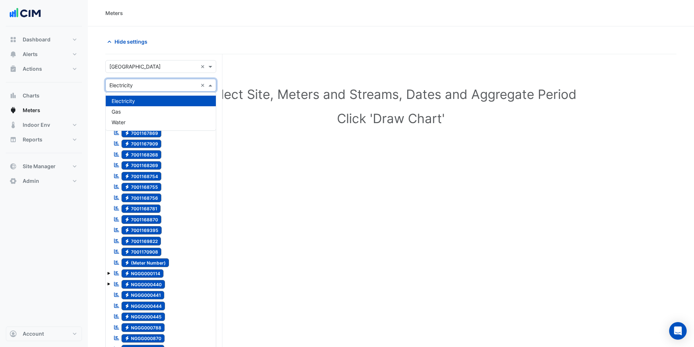
click at [153, 87] on input "text" at bounding box center [153, 86] width 88 height 8
click at [116, 121] on span "Water" at bounding box center [119, 122] width 14 height 6
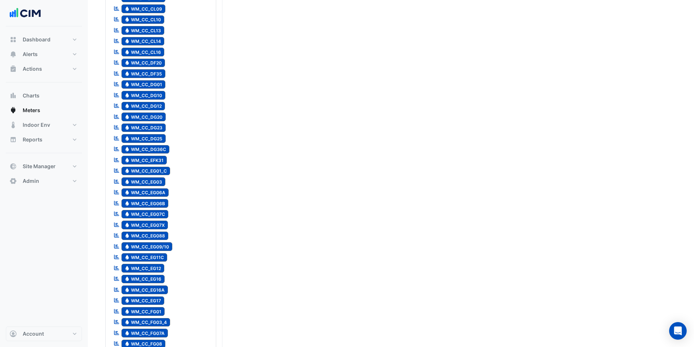
scroll to position [220, 0]
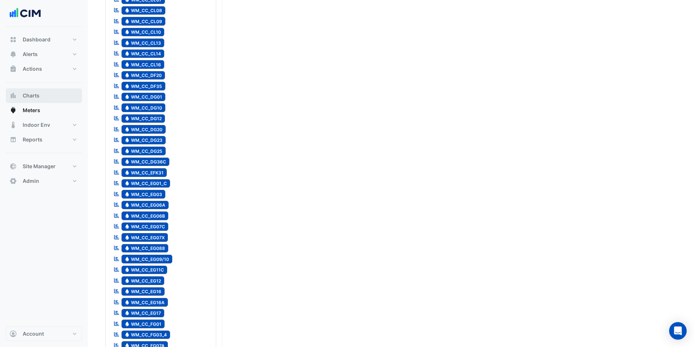
click at [34, 98] on span "Charts" at bounding box center [31, 95] width 17 height 7
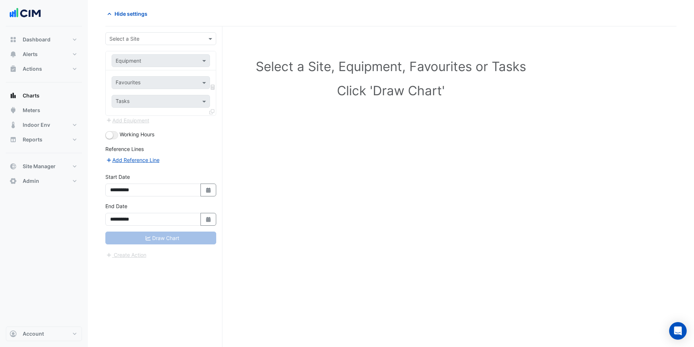
scroll to position [28, 0]
click at [169, 42] on div "Select a Site" at bounding box center [160, 38] width 111 height 13
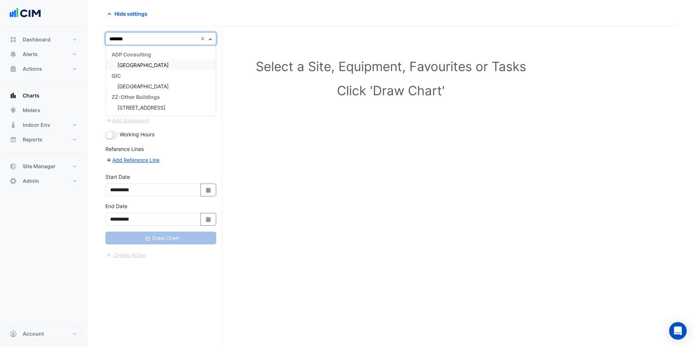
type input "********"
click at [142, 63] on span "[GEOGRAPHIC_DATA]" at bounding box center [142, 65] width 51 height 6
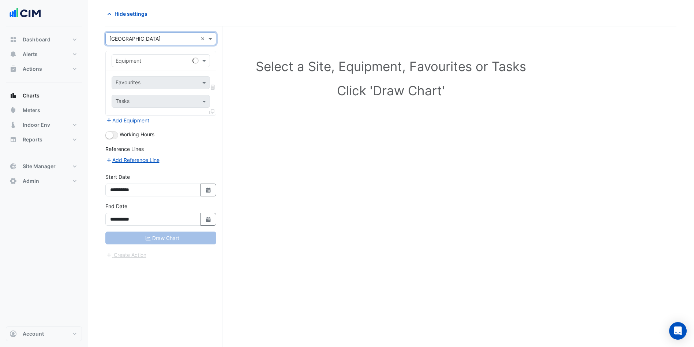
click at [135, 57] on input "text" at bounding box center [154, 61] width 76 height 8
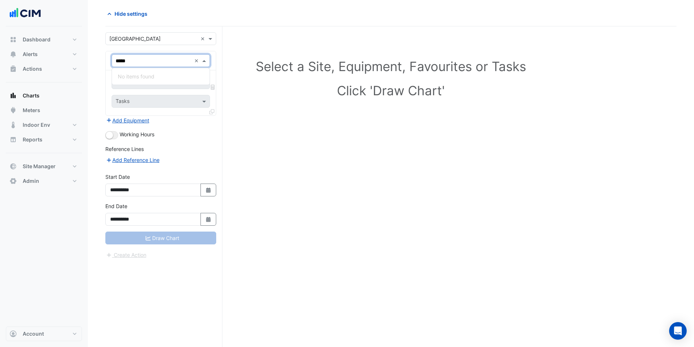
click at [144, 59] on input "*****" at bounding box center [154, 61] width 76 height 8
type input "******"
click at [160, 77] on span "Water Meter - WM_CC_Target-1" at bounding box center [155, 76] width 75 height 6
click at [201, 82] on span at bounding box center [205, 83] width 9 height 8
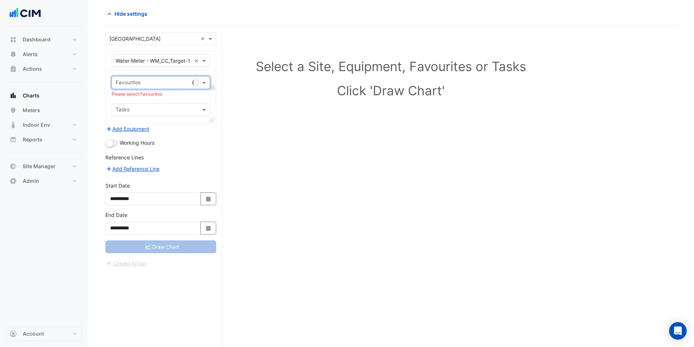
click at [203, 82] on span at bounding box center [205, 83] width 9 height 8
click at [202, 82] on span at bounding box center [205, 83] width 9 height 8
click at [181, 101] on span "Water Consumption Final Substituted" at bounding box center [162, 98] width 89 height 6
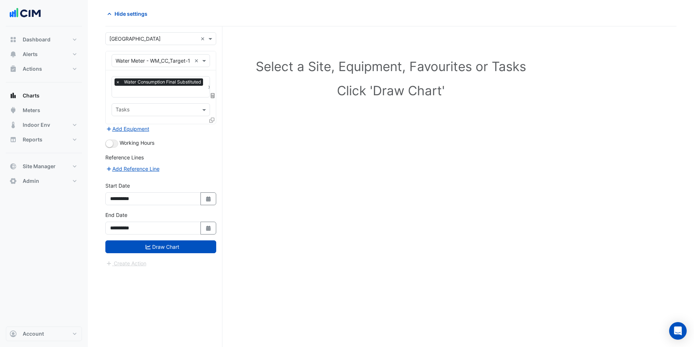
click at [212, 201] on button "Select Date" at bounding box center [209, 198] width 16 height 13
select select "*"
select select "****"
click at [117, 104] on button "Previous month" at bounding box center [117, 101] width 9 height 12
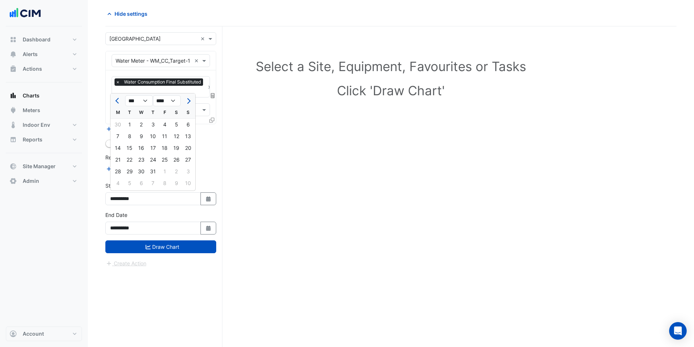
click at [117, 104] on button "Previous month" at bounding box center [117, 101] width 9 height 12
click at [118, 104] on button "Previous month" at bounding box center [117, 101] width 9 height 12
click at [118, 101] on span "Previous month" at bounding box center [117, 100] width 5 height 5
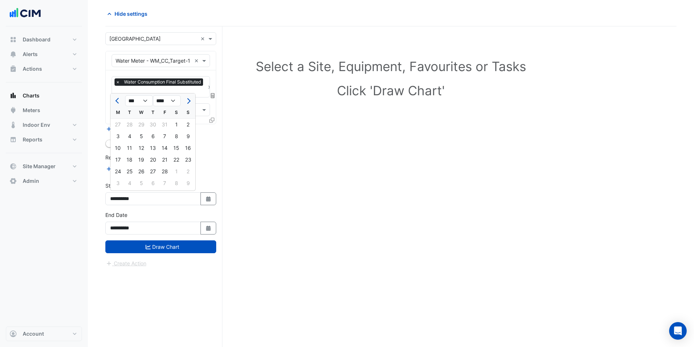
click at [118, 101] on span "Previous month" at bounding box center [117, 100] width 5 height 5
select select "*"
click at [136, 125] on div "1" at bounding box center [141, 125] width 12 height 12
type input "**********"
click at [158, 251] on button "Draw Chart" at bounding box center [160, 246] width 111 height 13
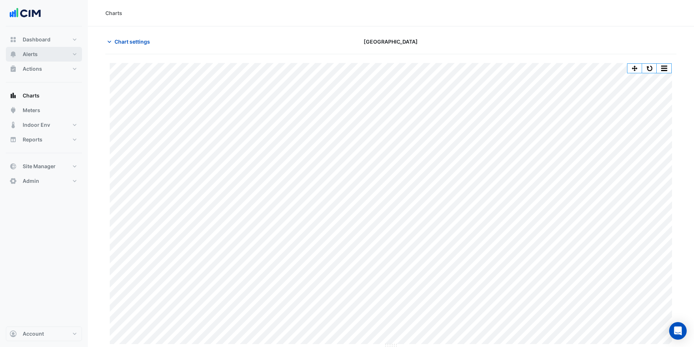
click at [41, 54] on button "Alerts" at bounding box center [44, 54] width 76 height 15
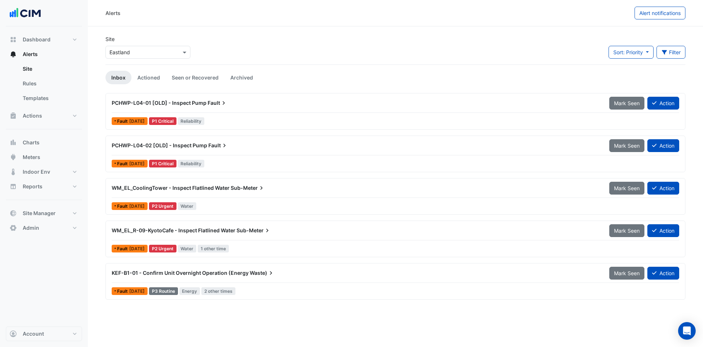
click at [665, 51] on icon "button" at bounding box center [663, 52] width 5 height 4
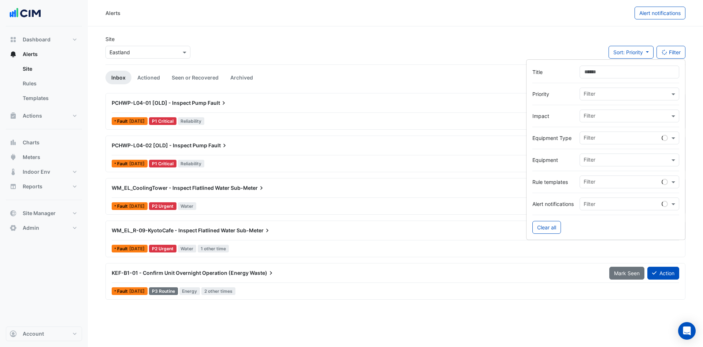
click at [603, 68] on input "Title" at bounding box center [629, 72] width 100 height 13
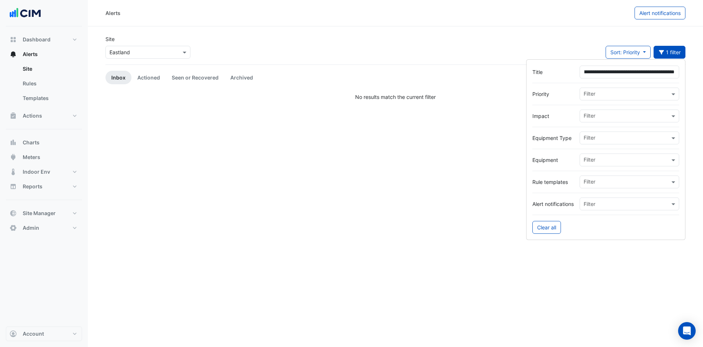
type input "**********"
click at [185, 79] on link "Seen or Recovered" at bounding box center [195, 78] width 59 height 14
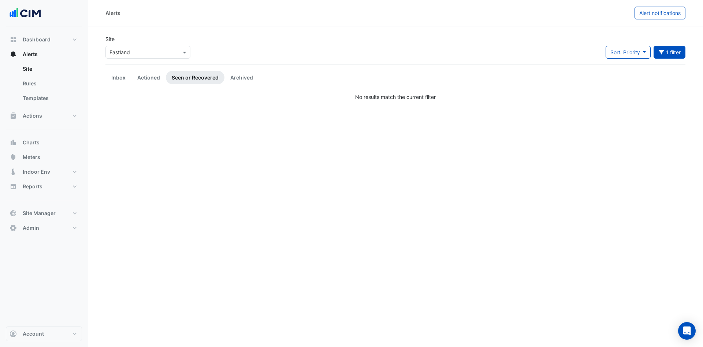
click at [149, 78] on link "Actioned" at bounding box center [148, 78] width 34 height 14
click at [205, 76] on link "Seen or Recovered" at bounding box center [195, 78] width 59 height 14
click at [248, 75] on link "Archived" at bounding box center [241, 78] width 34 height 14
click at [120, 76] on link "Inbox" at bounding box center [118, 78] width 26 height 14
click at [676, 47] on button "1 filter" at bounding box center [669, 52] width 32 height 13
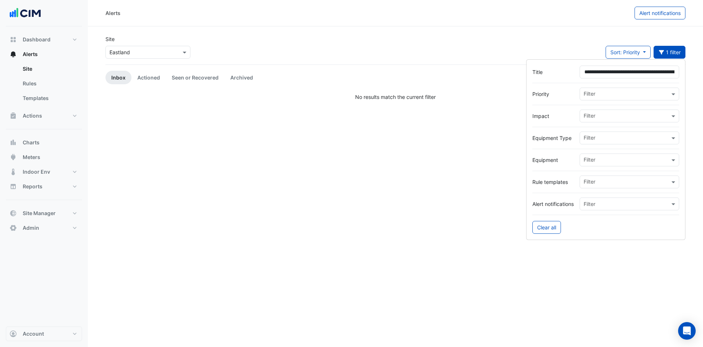
scroll to position [0, 72]
click at [629, 66] on input "**********" at bounding box center [629, 72] width 100 height 13
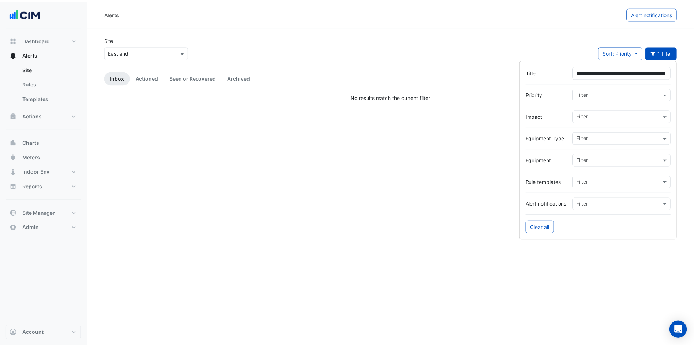
scroll to position [0, 0]
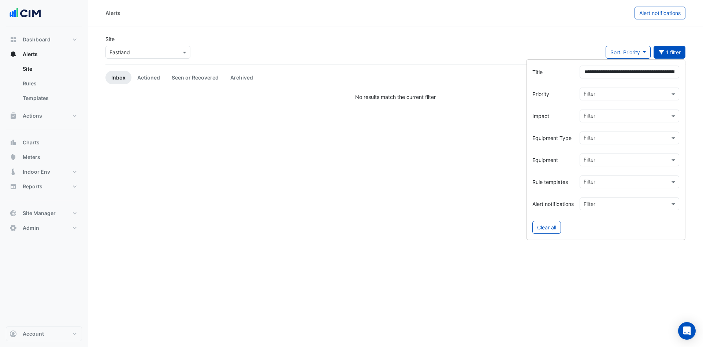
drag, startPoint x: 677, startPoint y: 71, endPoint x: 650, endPoint y: 70, distance: 27.1
click at [650, 70] on input "**********" at bounding box center [629, 72] width 100 height 13
type input "**********"
click at [149, 75] on link "Actioned" at bounding box center [148, 78] width 34 height 14
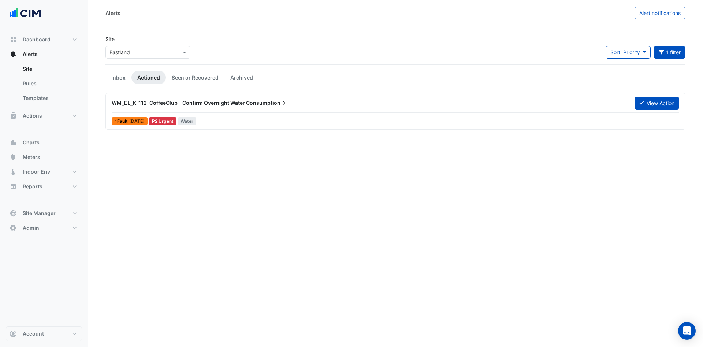
click at [243, 100] on span "WM_EL_K-112-CoffeeClub - Confirm Overnight Water" at bounding box center [178, 103] width 133 height 6
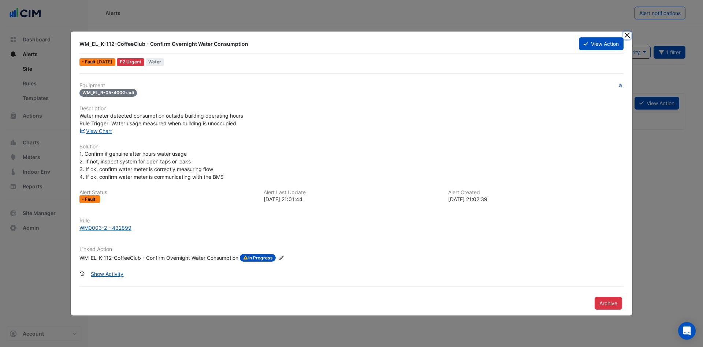
click at [629, 31] on button "Close" at bounding box center [627, 35] width 8 height 8
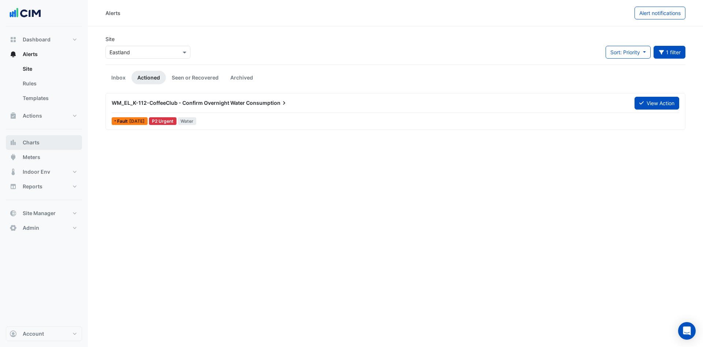
click at [31, 146] on span "Charts" at bounding box center [31, 142] width 17 height 7
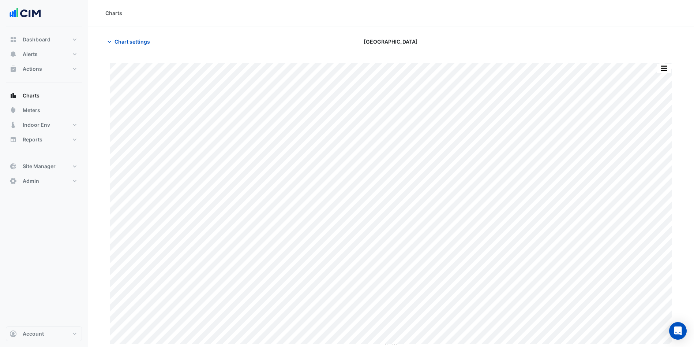
click at [132, 46] on button "Chart settings" at bounding box center [129, 41] width 49 height 13
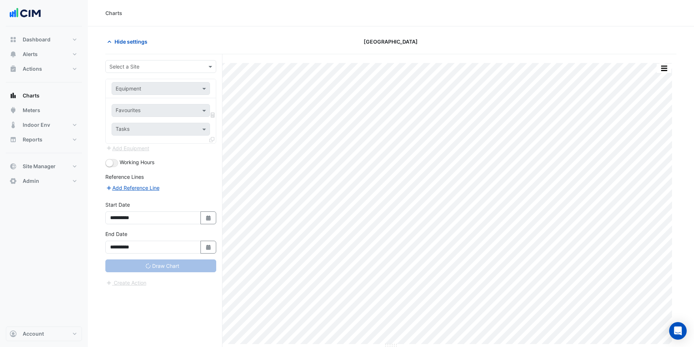
click at [135, 42] on span "Hide settings" at bounding box center [131, 42] width 33 height 8
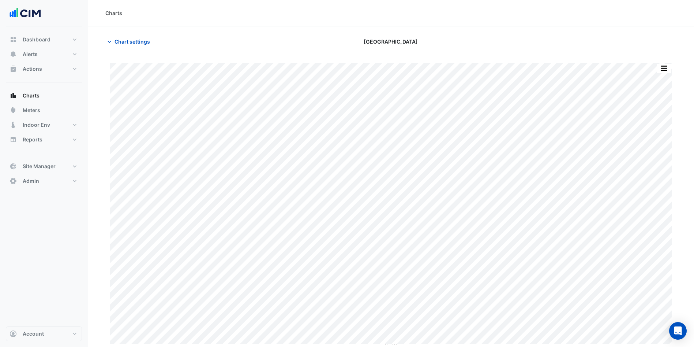
type input "**********"
click at [135, 42] on span "Chart settings" at bounding box center [132, 42] width 35 height 8
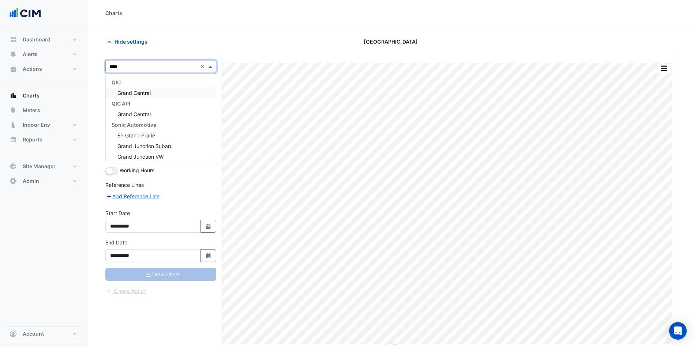
type input "*****"
click at [141, 91] on span "Grand Central" at bounding box center [133, 93] width 33 height 6
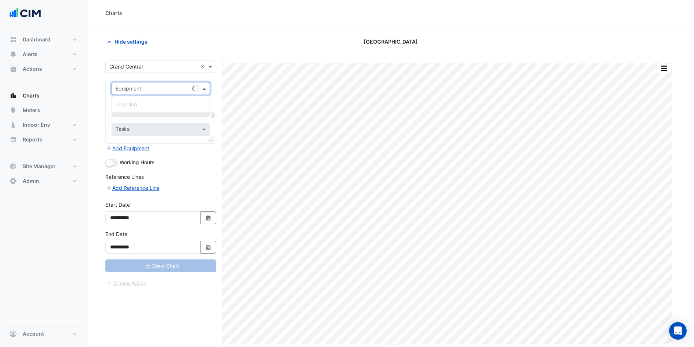
click at [147, 91] on input "text" at bounding box center [154, 89] width 76 height 8
type input "***"
click at [145, 101] on span "Water Meter - WM_GC_Z5_L0_039 - T0009 Guzman Y Gomez-l0_039" at bounding box center [199, 104] width 163 height 6
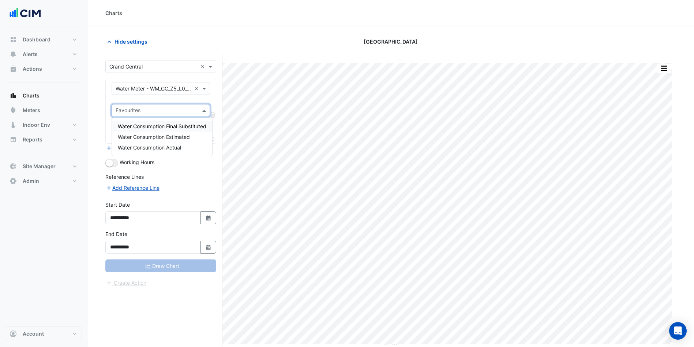
click at [204, 108] on span at bounding box center [205, 110] width 9 height 8
drag, startPoint x: 164, startPoint y: 124, endPoint x: 169, endPoint y: 128, distance: 6.2
click at [169, 128] on span "Water Consumption Final Substituted" at bounding box center [162, 126] width 89 height 6
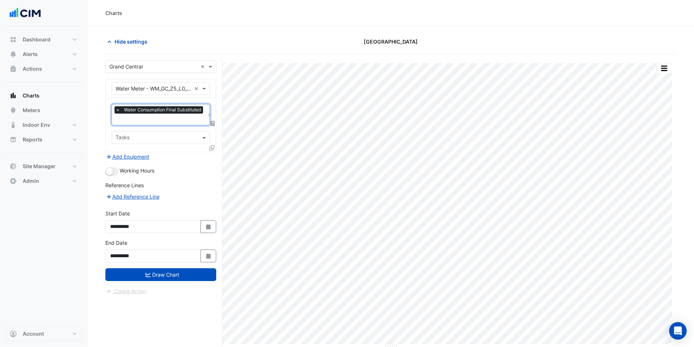
click at [203, 255] on button "Select Date" at bounding box center [209, 255] width 16 height 13
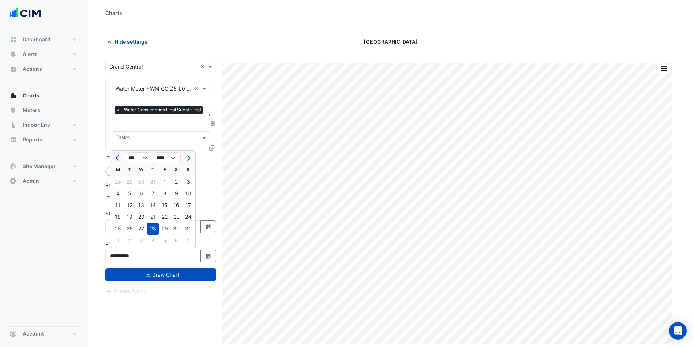
click at [118, 157] on span "Previous month" at bounding box center [117, 157] width 5 height 5
select select "*"
click at [210, 228] on fa-icon "Select Date" at bounding box center [208, 226] width 7 height 6
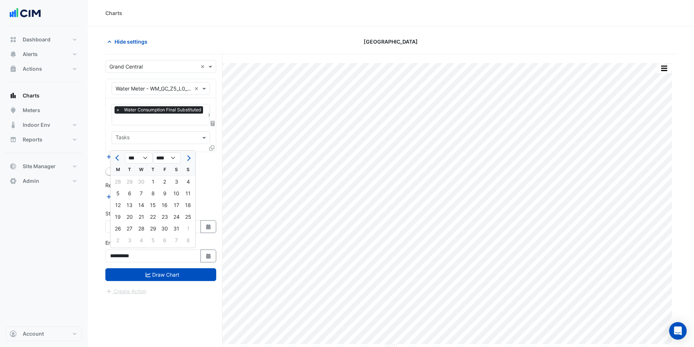
select select "****"
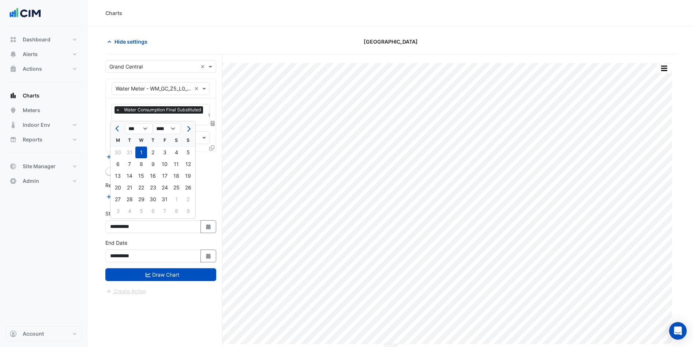
click at [189, 130] on span "Next month" at bounding box center [187, 128] width 5 height 5
click at [118, 129] on span "Previous month" at bounding box center [117, 128] width 5 height 5
select select "*"
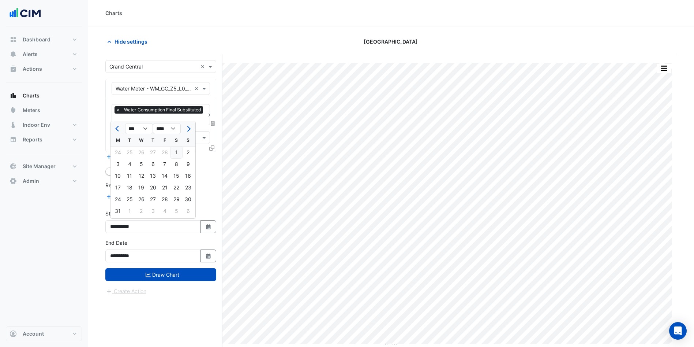
click at [180, 150] on div "1" at bounding box center [177, 152] width 12 height 12
type input "**********"
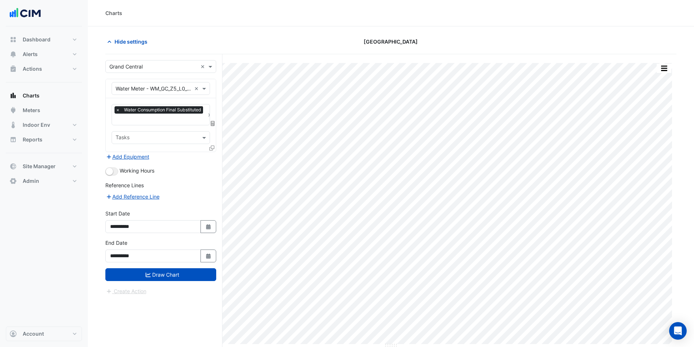
click at [207, 254] on icon "button" at bounding box center [208, 255] width 4 height 5
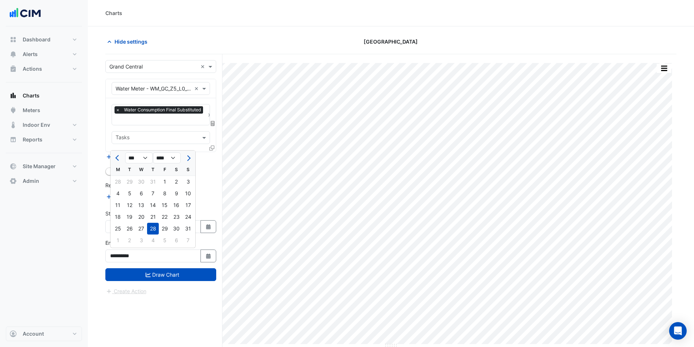
click at [121, 158] on button "Previous month" at bounding box center [117, 158] width 9 height 12
select select "*"
click at [118, 243] on div "30" at bounding box center [118, 240] width 12 height 12
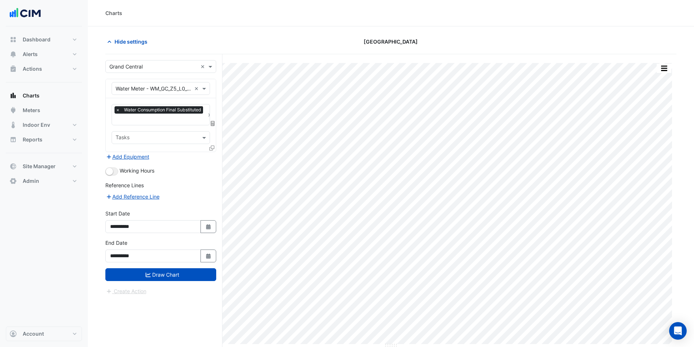
type input "**********"
click at [148, 278] on button "Draw Chart" at bounding box center [160, 274] width 111 height 13
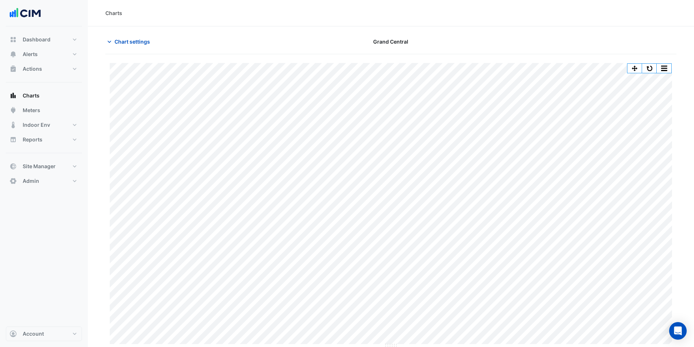
click at [130, 43] on span "Chart settings" at bounding box center [132, 42] width 35 height 8
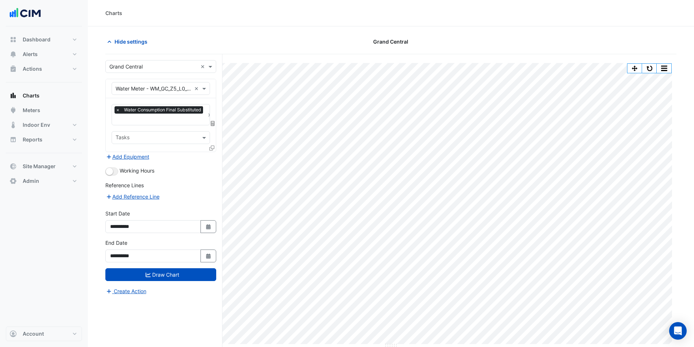
click at [211, 121] on icon at bounding box center [213, 123] width 4 height 5
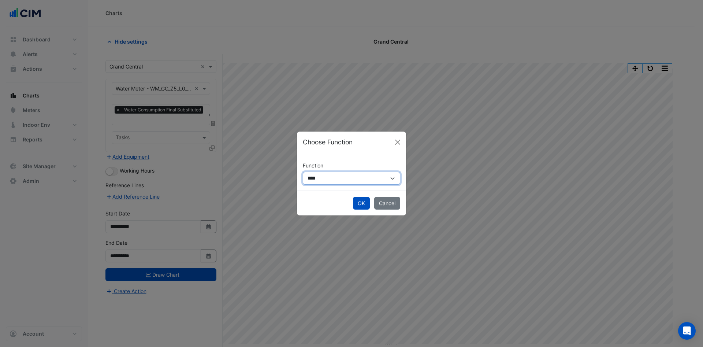
click at [325, 175] on select "**********" at bounding box center [351, 178] width 97 height 13
select select "******"
click at [303, 172] on select "**********" at bounding box center [351, 178] width 97 height 13
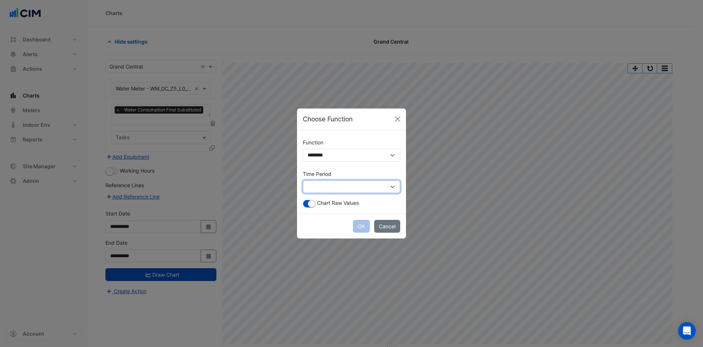
click at [334, 183] on select "**********" at bounding box center [351, 186] width 97 height 13
select select "*********"
click at [303, 180] on select "**********" at bounding box center [351, 186] width 97 height 13
click at [359, 224] on button "OK" at bounding box center [361, 226] width 17 height 13
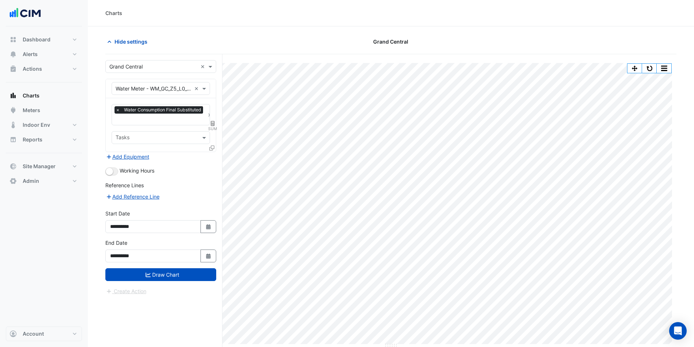
click at [167, 270] on button "Draw Chart" at bounding box center [160, 274] width 111 height 13
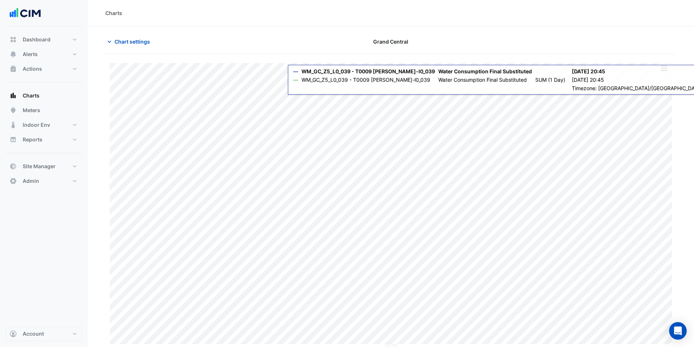
scroll to position [1, 0]
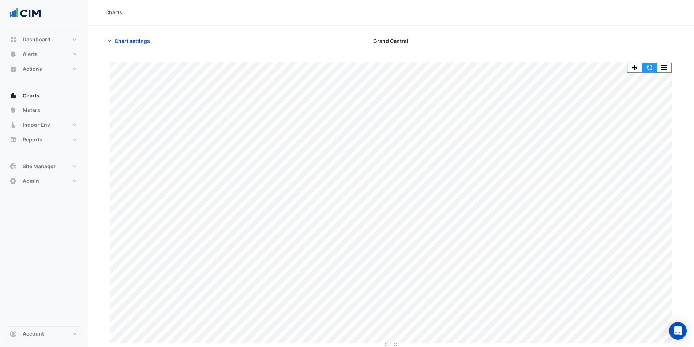
click at [649, 64] on button "button" at bounding box center [649, 67] width 15 height 9
click at [650, 64] on button "button" at bounding box center [649, 67] width 15 height 9
click at [139, 42] on span "Chart settings" at bounding box center [132, 41] width 35 height 8
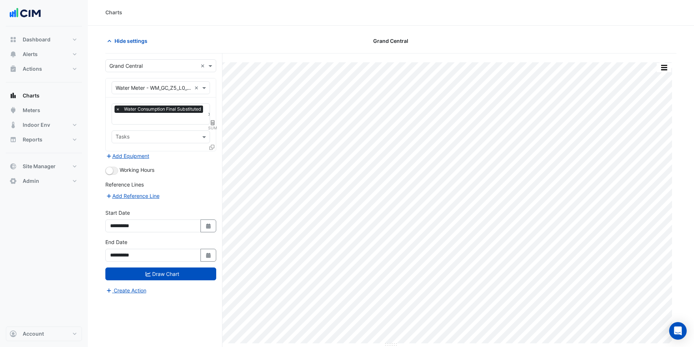
click at [208, 228] on button "Select Date" at bounding box center [209, 225] width 16 height 13
select select "*"
select select "****"
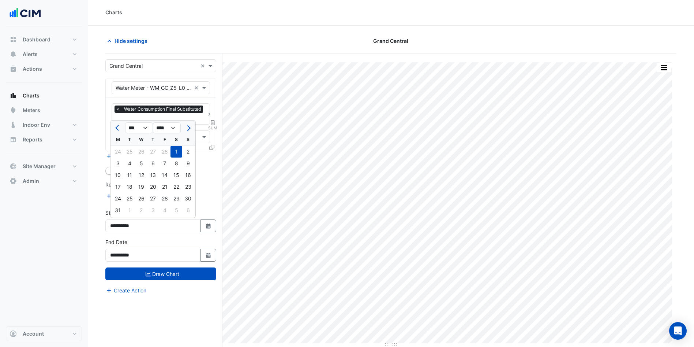
click at [117, 127] on span "Previous month" at bounding box center [117, 127] width 5 height 5
select select "*"
click at [141, 154] on div "1" at bounding box center [141, 152] width 12 height 12
type input "**********"
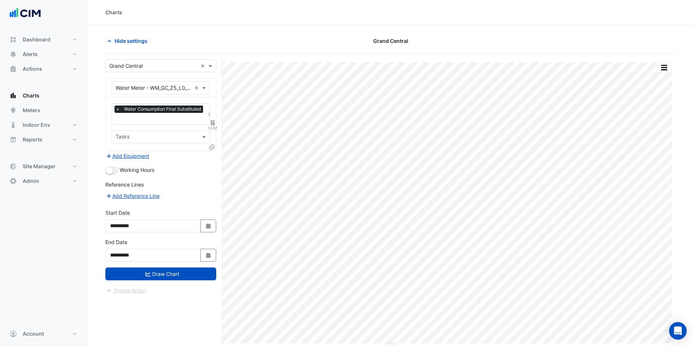
click at [151, 270] on button "Draw Chart" at bounding box center [160, 273] width 111 height 13
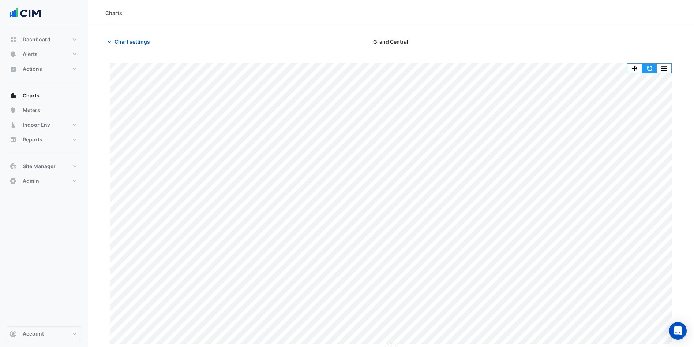
click at [651, 68] on button "button" at bounding box center [649, 68] width 15 height 9
click at [646, 68] on button "button" at bounding box center [649, 68] width 15 height 9
click at [52, 168] on span "Site Manager" at bounding box center [39, 165] width 33 height 7
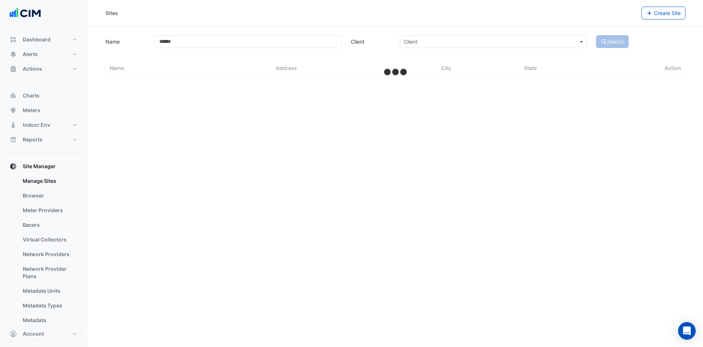
click at [40, 226] on link "Bacers" at bounding box center [49, 224] width 65 height 15
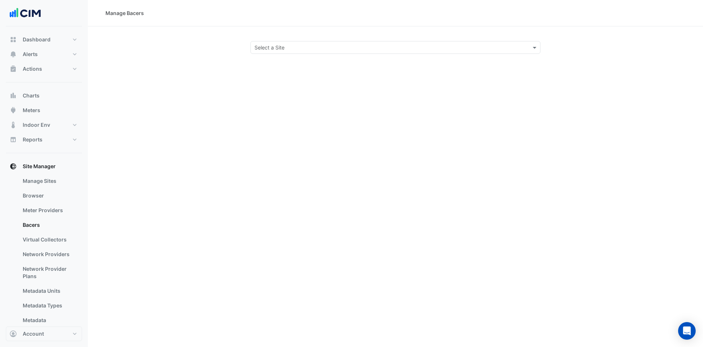
click at [295, 50] on input "text" at bounding box center [387, 48] width 267 height 8
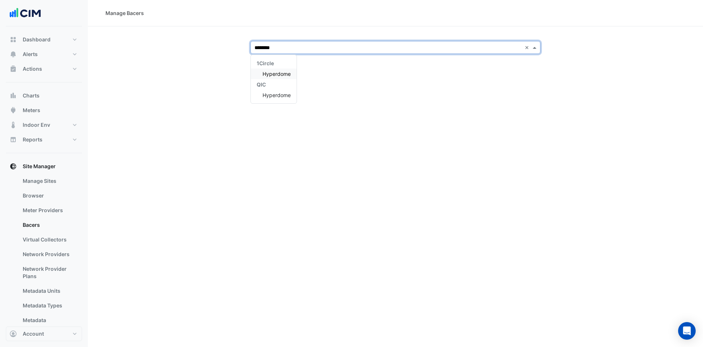
type input "*********"
click at [270, 79] on div "QIC" at bounding box center [274, 84] width 46 height 11
click at [274, 76] on span "Hyperdome" at bounding box center [276, 74] width 28 height 6
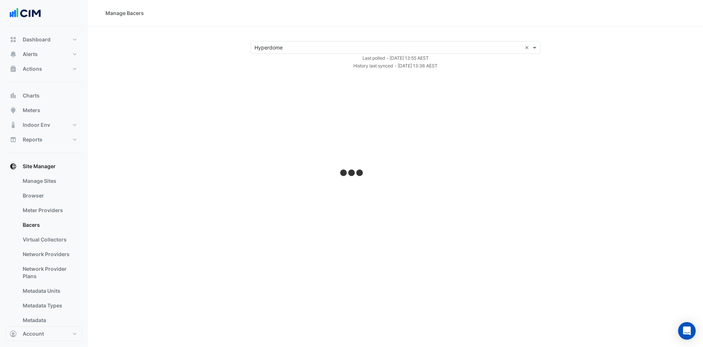
select select "***"
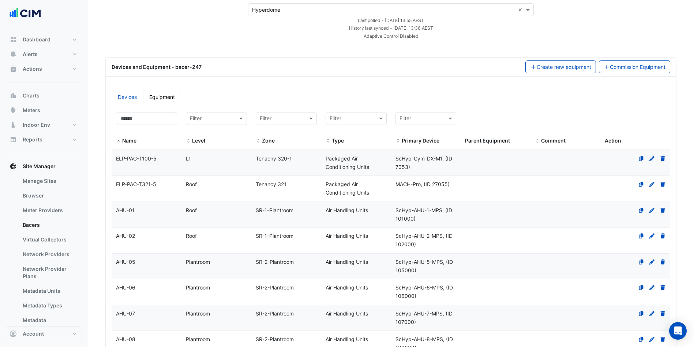
scroll to position [55, 0]
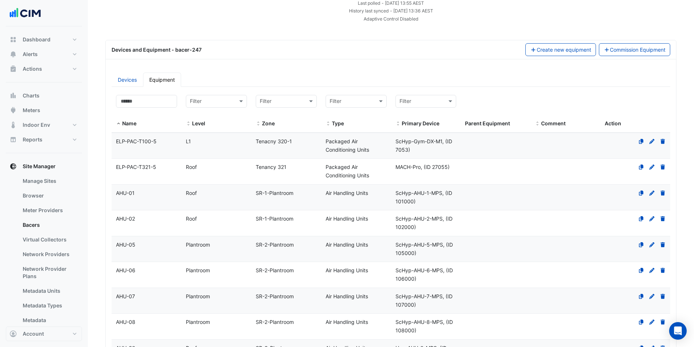
click at [427, 98] on input "text" at bounding box center [419, 101] width 38 height 8
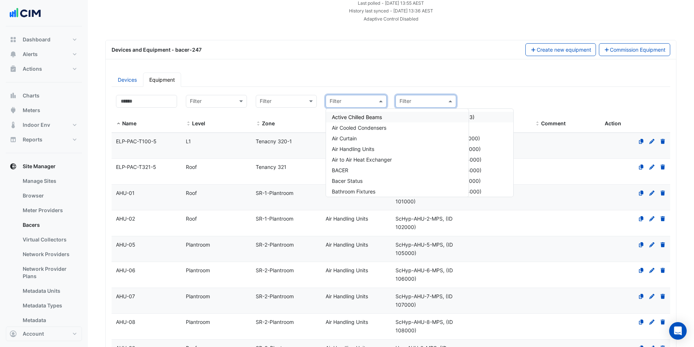
click at [356, 96] on div "Filter" at bounding box center [356, 101] width 61 height 13
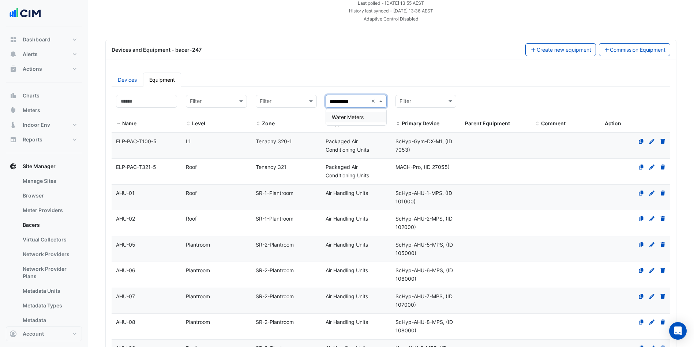
type input "**********"
click at [363, 116] on span "Water Meters" at bounding box center [348, 117] width 32 height 6
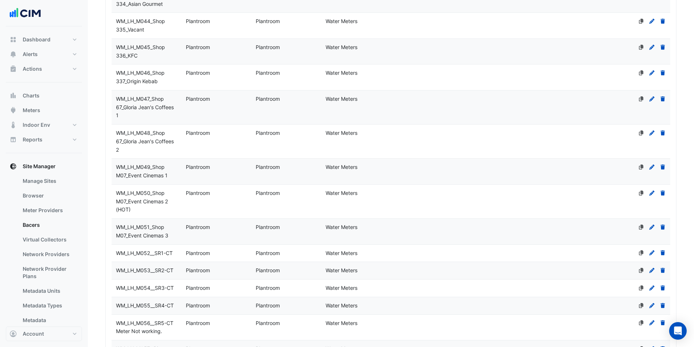
scroll to position [1526, 0]
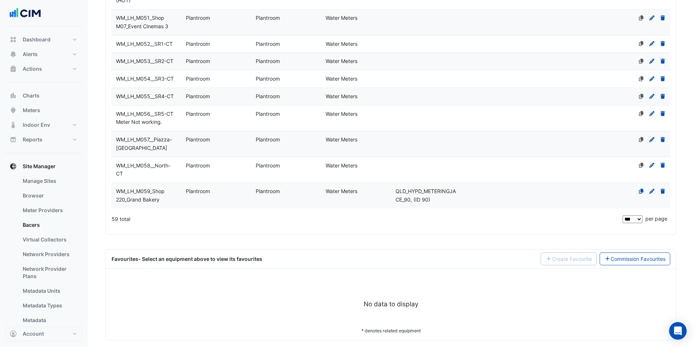
click at [164, 161] on div "WM_LH_M058__North-CT" at bounding box center [147, 169] width 70 height 17
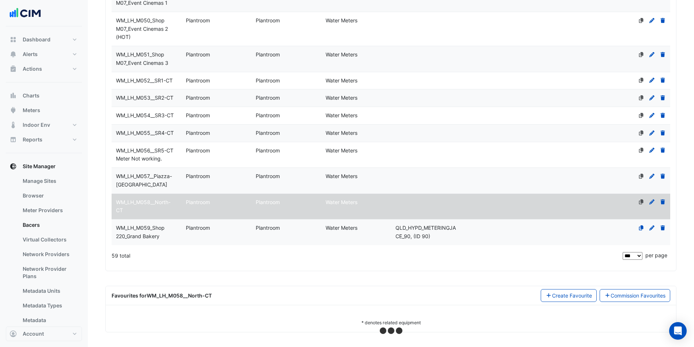
scroll to position [1481, 0]
select select "***"
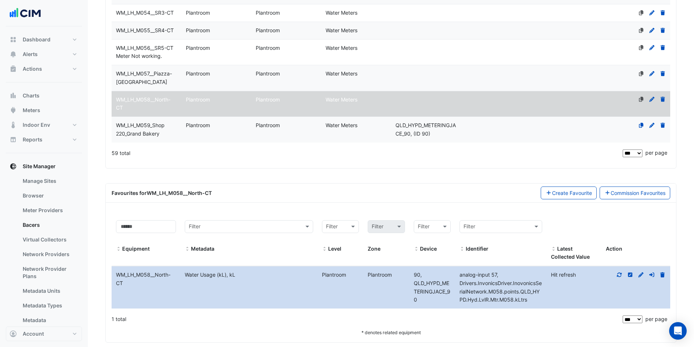
scroll to position [1594, 0]
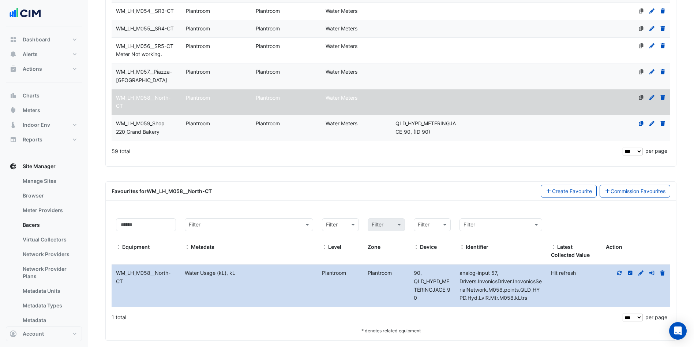
drag, startPoint x: 419, startPoint y: 288, endPoint x: 408, endPoint y: 270, distance: 20.8
click at [408, 270] on div "Equipment Name WM_LH_M058__North-CT Metadata Water Usage (kL), kL Level Plantro…" at bounding box center [391, 285] width 559 height 42
copy div "Device 90, QLD_HYPD_METERINGJACE_90"
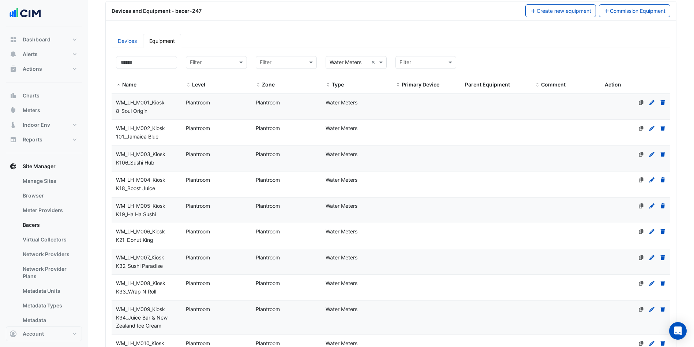
scroll to position [0, 0]
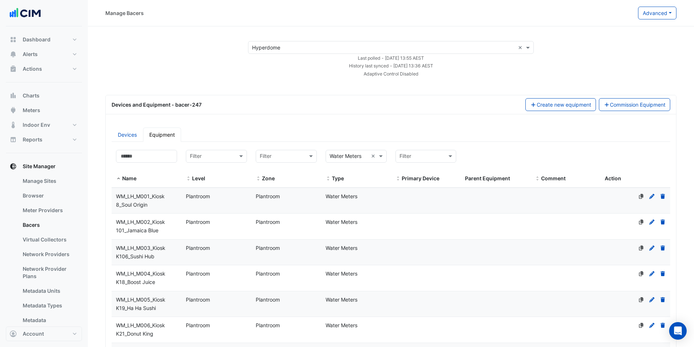
click at [129, 136] on link "Devices" at bounding box center [127, 134] width 31 height 14
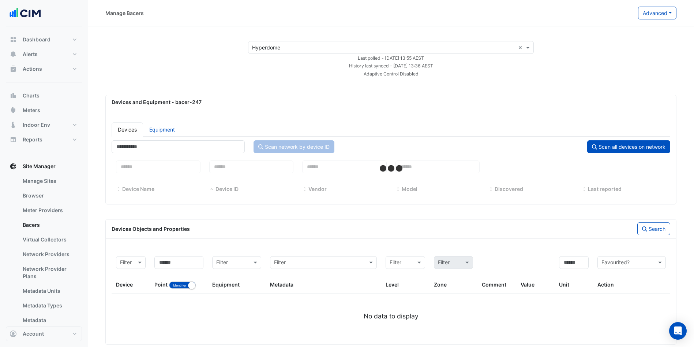
select select "***"
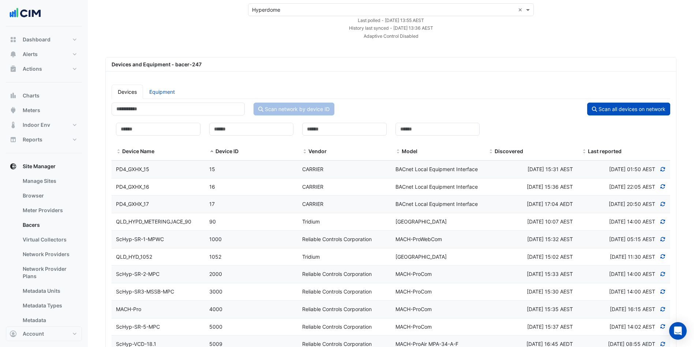
scroll to position [55, 0]
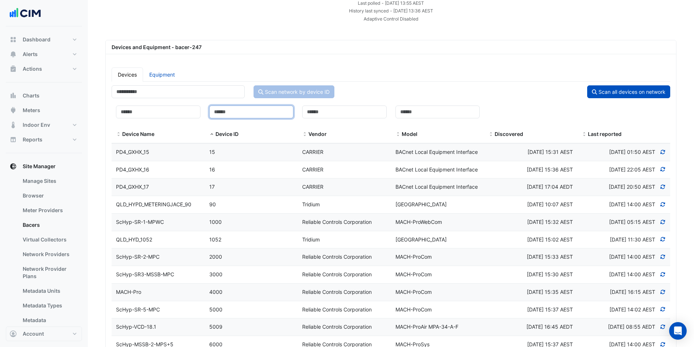
click at [235, 114] on input at bounding box center [251, 111] width 85 height 13
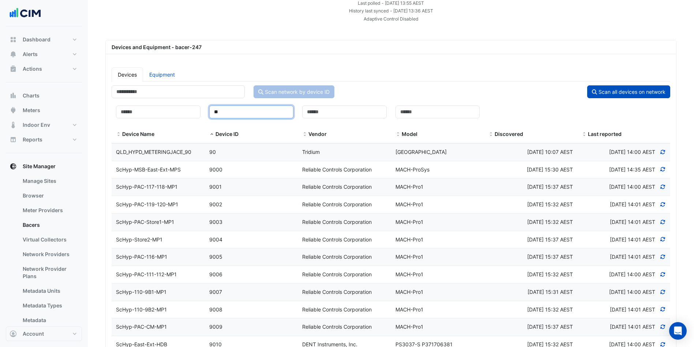
type input "**"
click at [177, 153] on span "QLD_HYPD_METERINGJACE_90" at bounding box center [153, 152] width 75 height 6
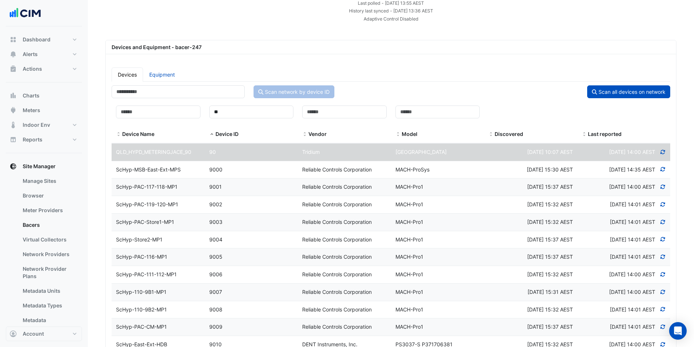
select select "***"
click at [663, 150] on icon at bounding box center [663, 151] width 5 height 4
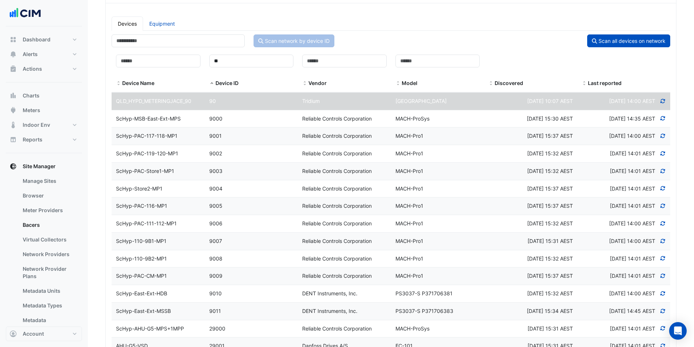
scroll to position [0, 0]
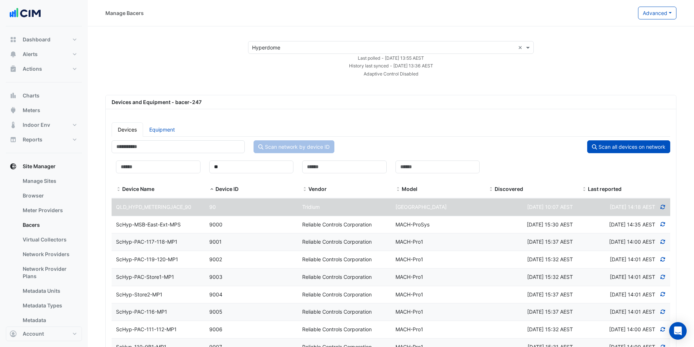
select select "***"
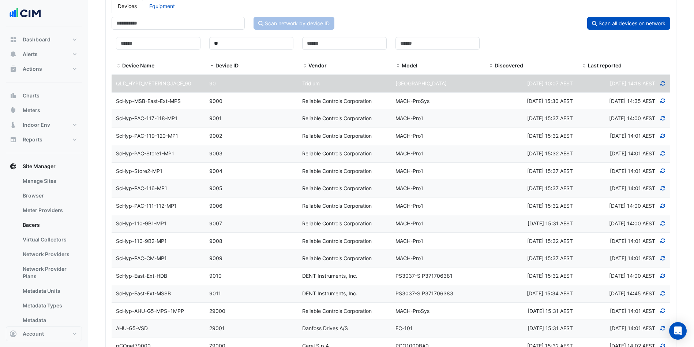
scroll to position [128, 0]
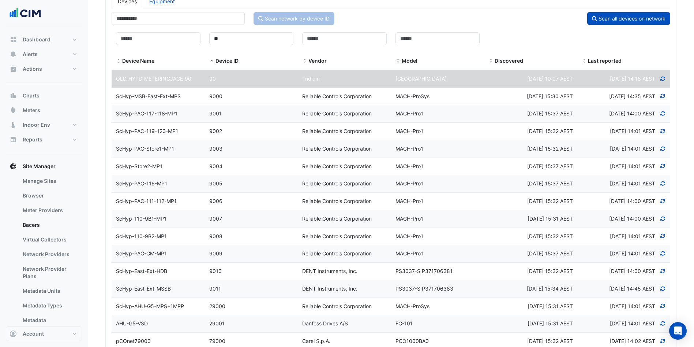
click at [633, 22] on button "Scan all devices on network" at bounding box center [628, 18] width 83 height 13
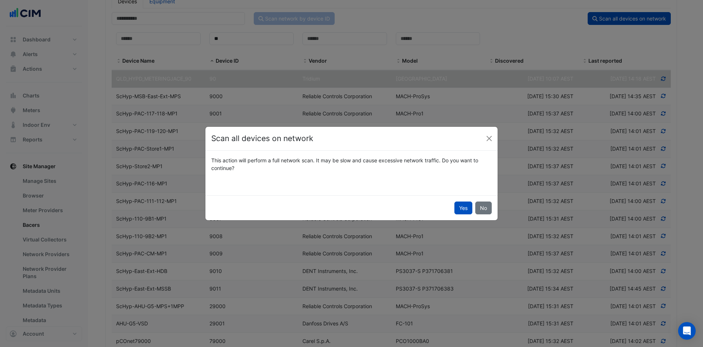
click at [463, 205] on button "Yes" at bounding box center [463, 207] width 18 height 13
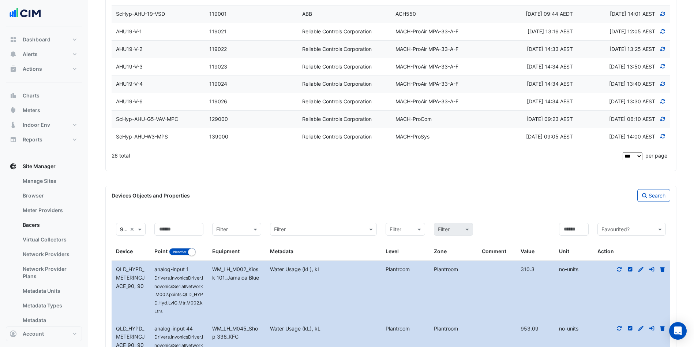
scroll to position [507, 0]
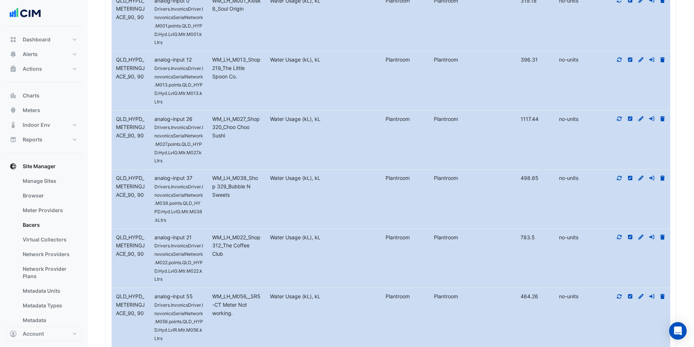
select select "***"
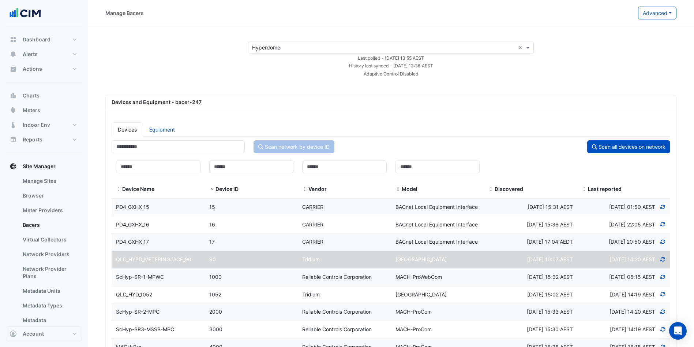
scroll to position [55, 0]
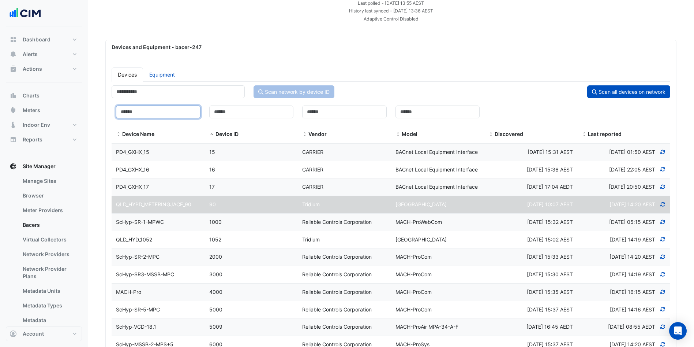
click at [131, 122] on div "Device Name" at bounding box center [158, 121] width 85 height 33
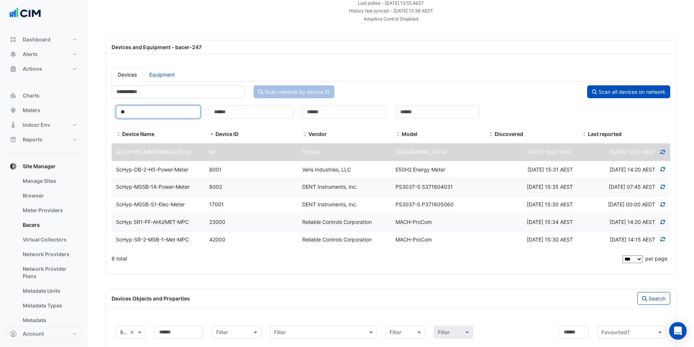
type input "*"
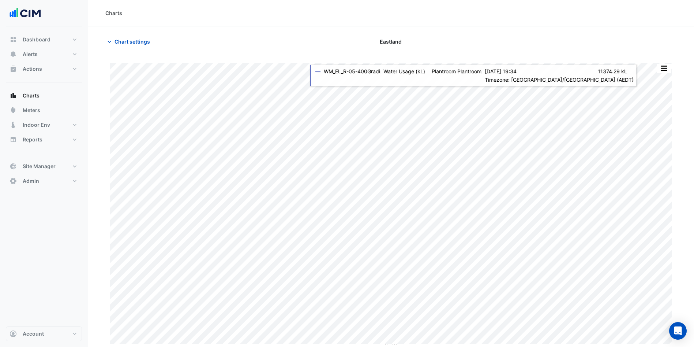
type input "**********"
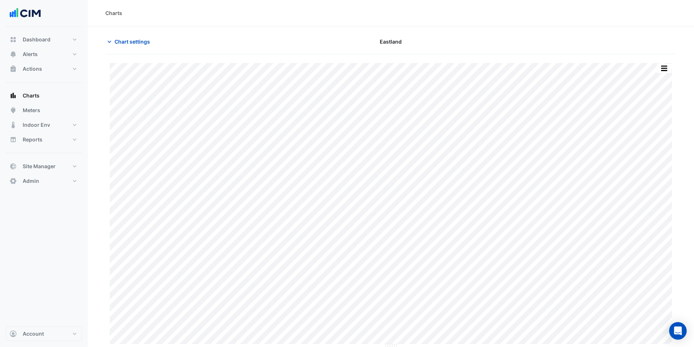
click at [132, 44] on span "Chart settings" at bounding box center [132, 42] width 35 height 8
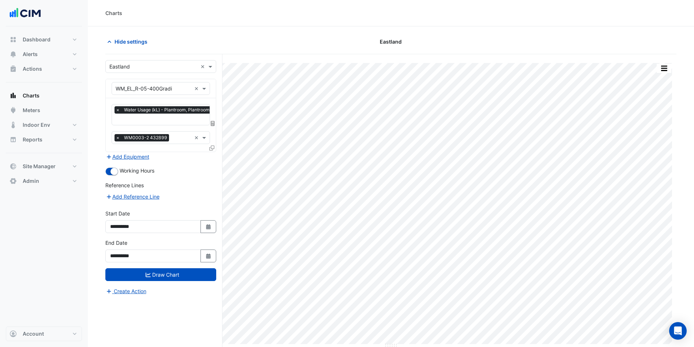
click at [207, 253] on icon "Select Date" at bounding box center [208, 255] width 7 height 5
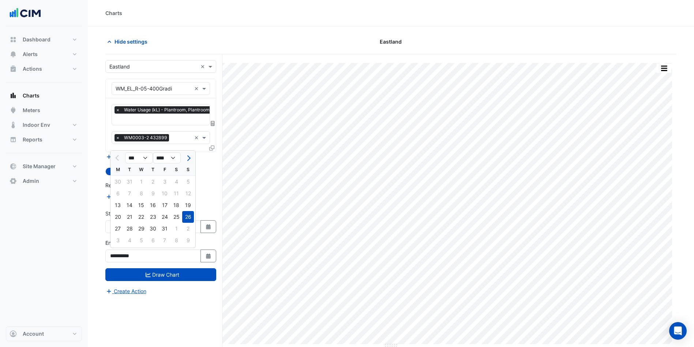
click at [188, 156] on button "Next month" at bounding box center [188, 158] width 9 height 12
click at [189, 156] on button "Next month" at bounding box center [188, 158] width 9 height 12
select select "*"
click at [141, 229] on div "30" at bounding box center [141, 228] width 12 height 12
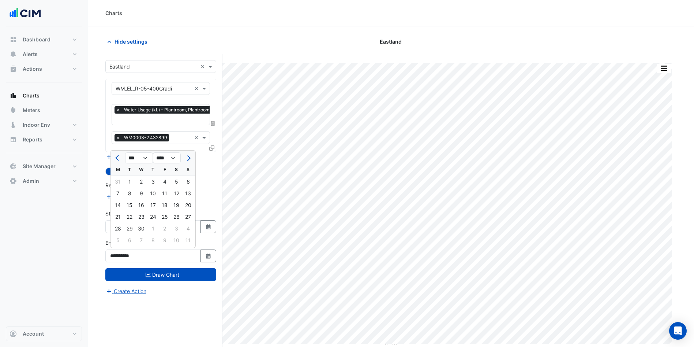
type input "**********"
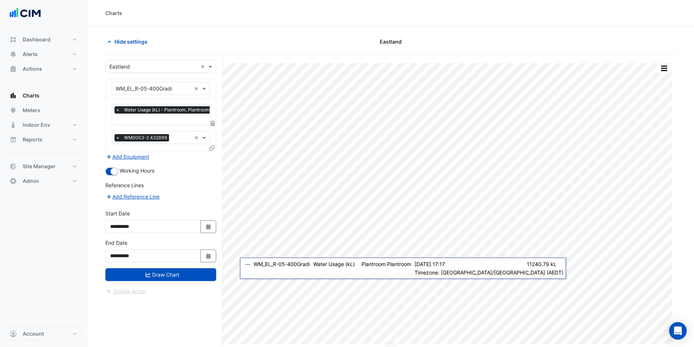
click at [168, 271] on button "Draw Chart" at bounding box center [160, 274] width 111 height 13
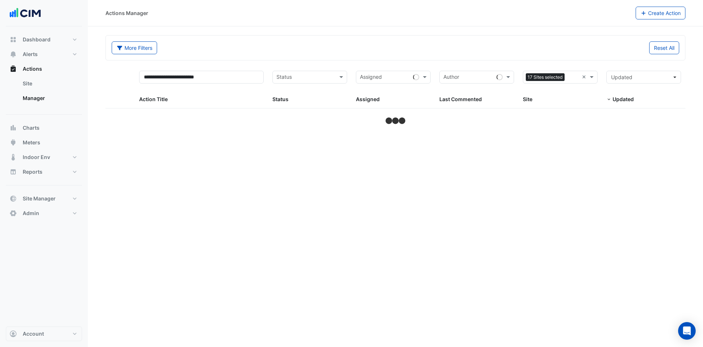
select select "***"
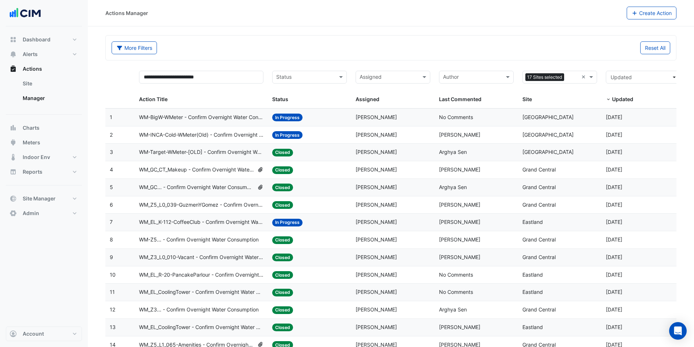
click at [211, 239] on span "WM-Z5... - Confirm Overnight Water Consumption" at bounding box center [199, 239] width 120 height 8
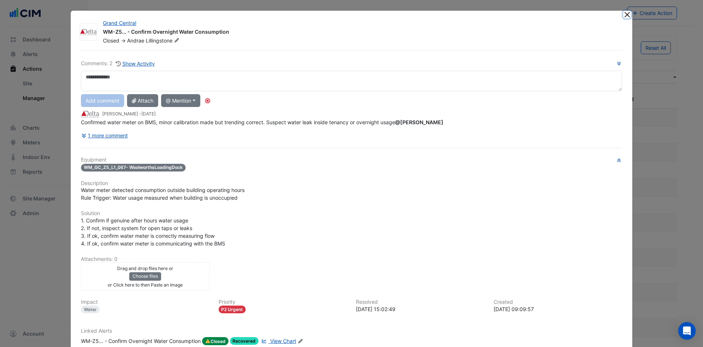
click at [624, 14] on button "Close" at bounding box center [627, 15] width 8 height 8
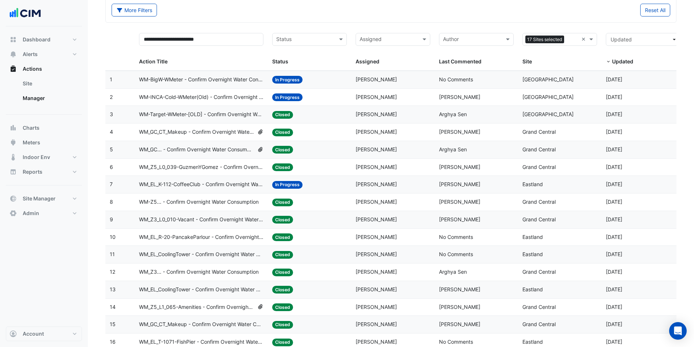
scroll to position [55, 0]
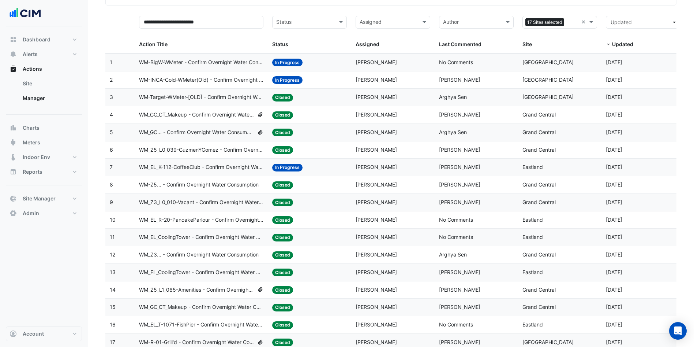
click at [226, 149] on span "WM_Z5_L0_039-GuzmenYGomez - Confirm Overnight Water Consumption" at bounding box center [201, 150] width 125 height 8
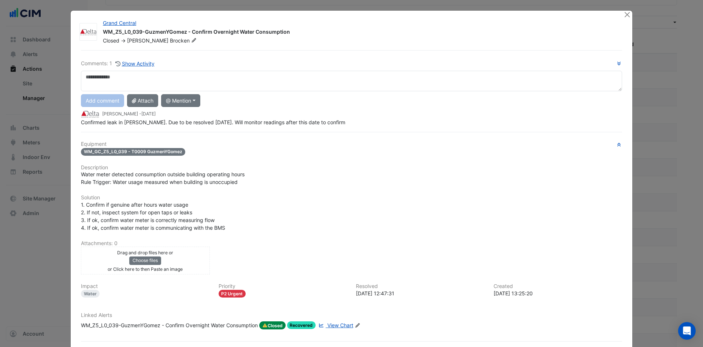
click at [335, 323] on span "View Chart" at bounding box center [340, 325] width 26 height 6
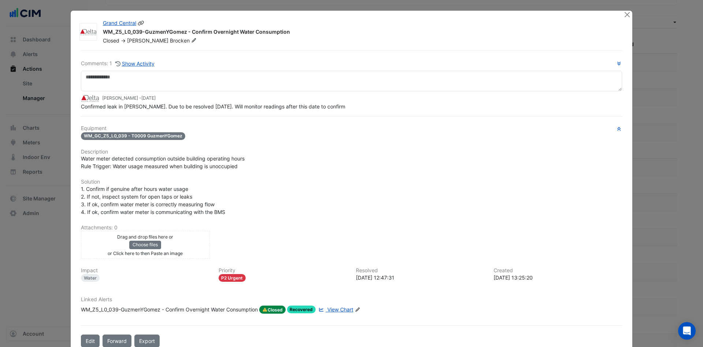
drag, startPoint x: 282, startPoint y: 30, endPoint x: 101, endPoint y: 34, distance: 181.6
click at [103, 34] on div "WM_Z5_L0_039-GuzmenYGomez - Confirm Overnight Water Consumption" at bounding box center [359, 32] width 512 height 9
copy div "WM_Z5_L0_039-GuzmenYGomez - Confirm Overnight Water Consumption"
click at [624, 14] on button "Close" at bounding box center [627, 15] width 8 height 8
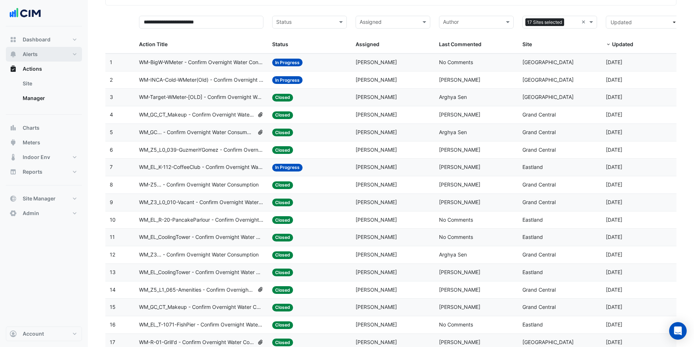
click at [57, 56] on button "Alerts" at bounding box center [44, 54] width 76 height 15
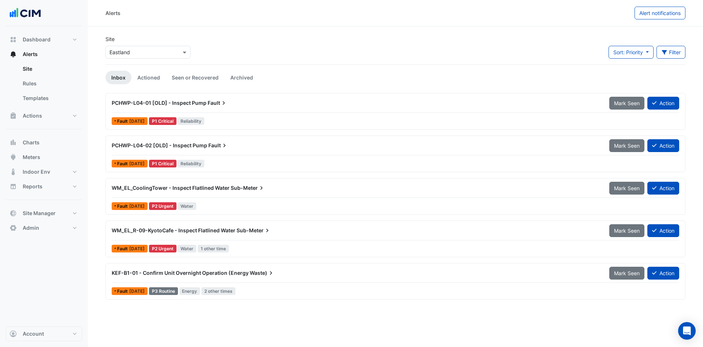
click at [127, 51] on input "text" at bounding box center [140, 53] width 62 height 8
type input "**********"
click at [134, 78] on span "Grand Central" at bounding box center [133, 78] width 33 height 6
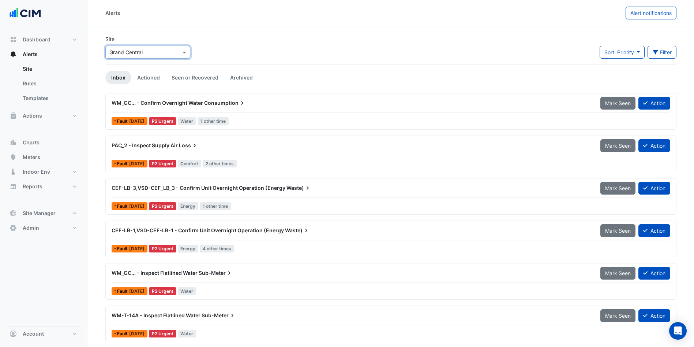
click at [634, 49] on button "Sort: Priority" at bounding box center [622, 52] width 45 height 13
click at [661, 50] on button "Filter" at bounding box center [662, 52] width 29 height 13
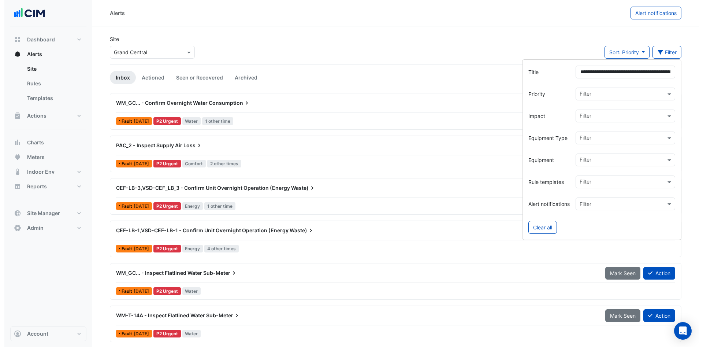
scroll to position [0, 89]
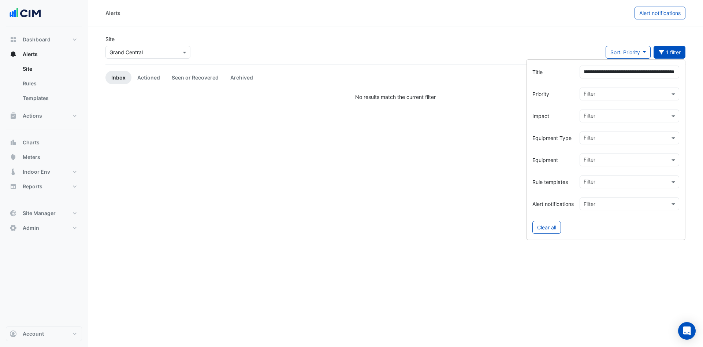
type input "**********"
click at [146, 75] on link "Actioned" at bounding box center [148, 78] width 34 height 14
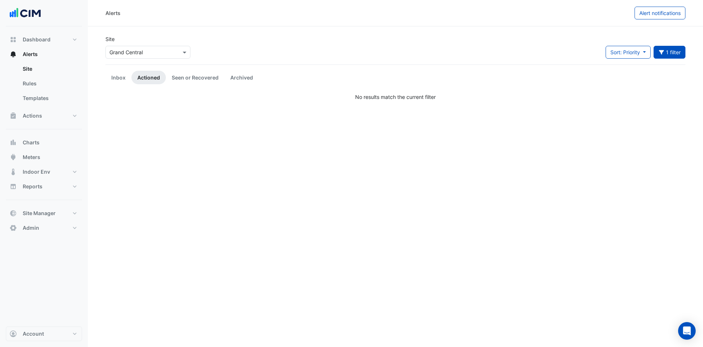
click at [194, 77] on link "Seen or Recovered" at bounding box center [195, 78] width 59 height 14
click at [254, 74] on link "Archived" at bounding box center [241, 78] width 34 height 14
drag, startPoint x: 188, startPoint y: 76, endPoint x: 136, endPoint y: 75, distance: 52.0
click at [188, 76] on link "Seen or Recovered" at bounding box center [195, 78] width 59 height 14
click at [136, 75] on link "Actioned" at bounding box center [148, 78] width 34 height 14
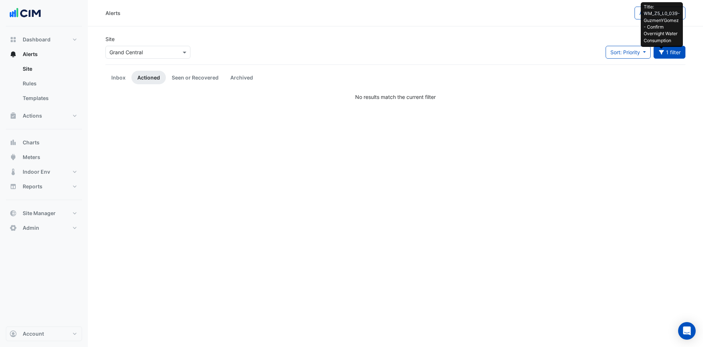
click at [670, 52] on button "Title: WM_Z5_L0_039-GuzmenYGomez - Confirm Overnight Water Consumption 1 filter" at bounding box center [669, 52] width 32 height 13
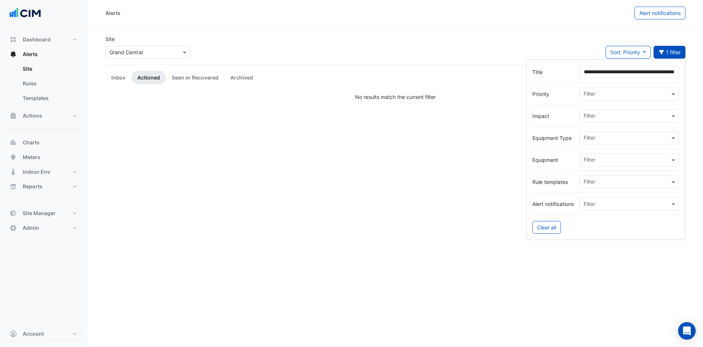
scroll to position [0, 56]
drag, startPoint x: 673, startPoint y: 71, endPoint x: 664, endPoint y: 75, distance: 9.8
click at [664, 75] on input "**********" at bounding box center [629, 72] width 100 height 13
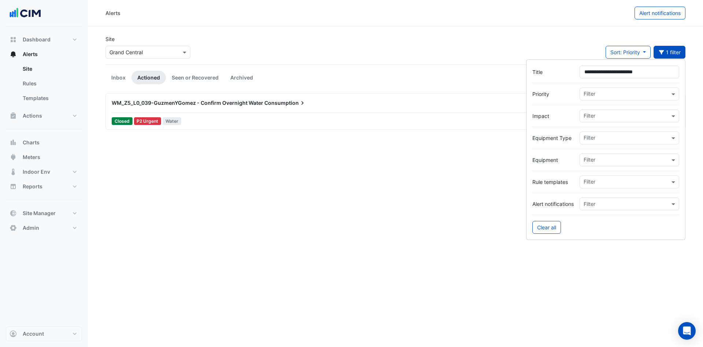
type input "**********"
click at [235, 108] on div "WM_Z5_L0_039-GuzmenYGomez - Confirm Overnight Water Consumption" at bounding box center [368, 102] width 523 height 13
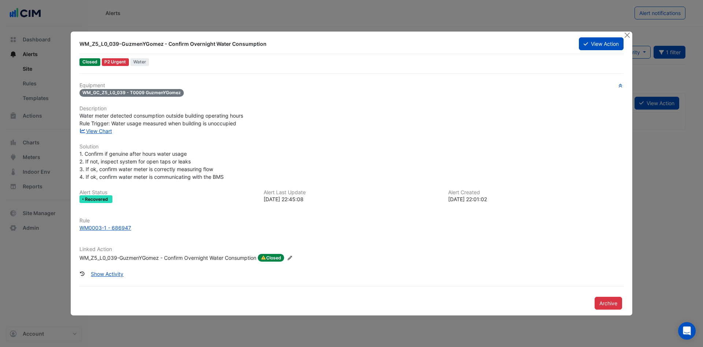
click at [588, 46] on button "View Action" at bounding box center [601, 43] width 45 height 13
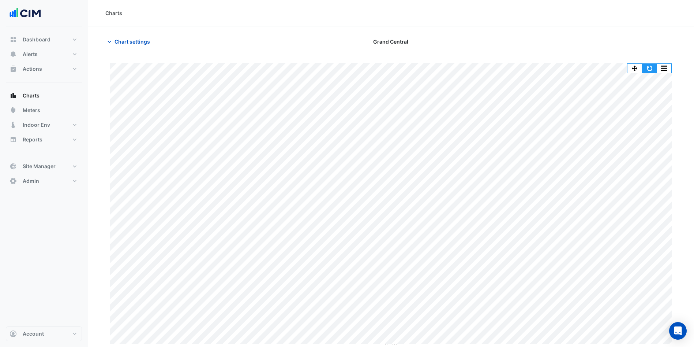
click at [649, 70] on button "button" at bounding box center [649, 68] width 15 height 9
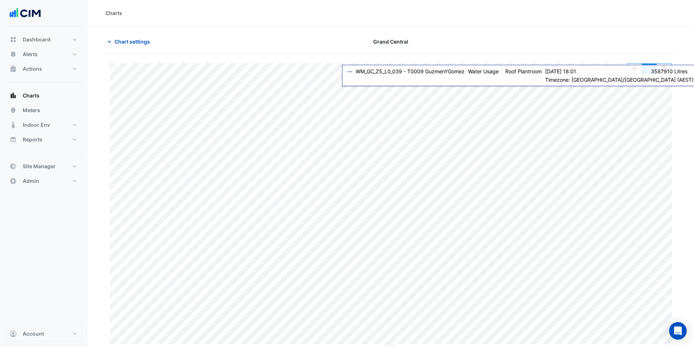
click at [649, 66] on button "button" at bounding box center [649, 68] width 15 height 9
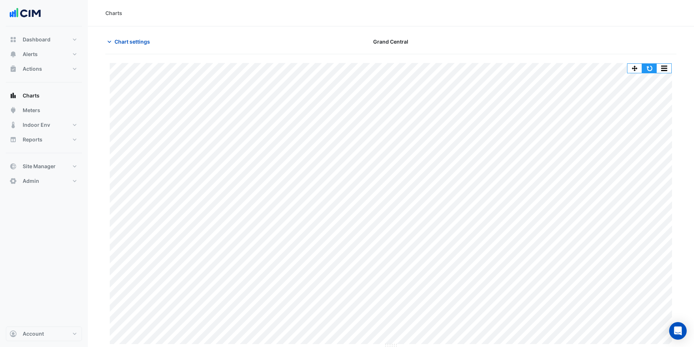
click at [649, 68] on button "button" at bounding box center [649, 68] width 15 height 9
click at [650, 68] on button "button" at bounding box center [649, 68] width 15 height 9
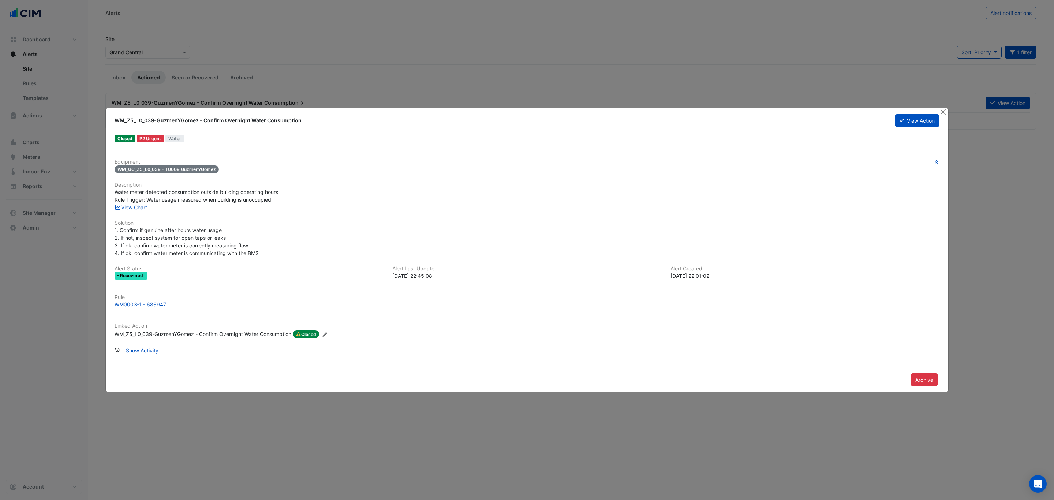
click at [940, 109] on button "Close" at bounding box center [943, 112] width 8 height 8
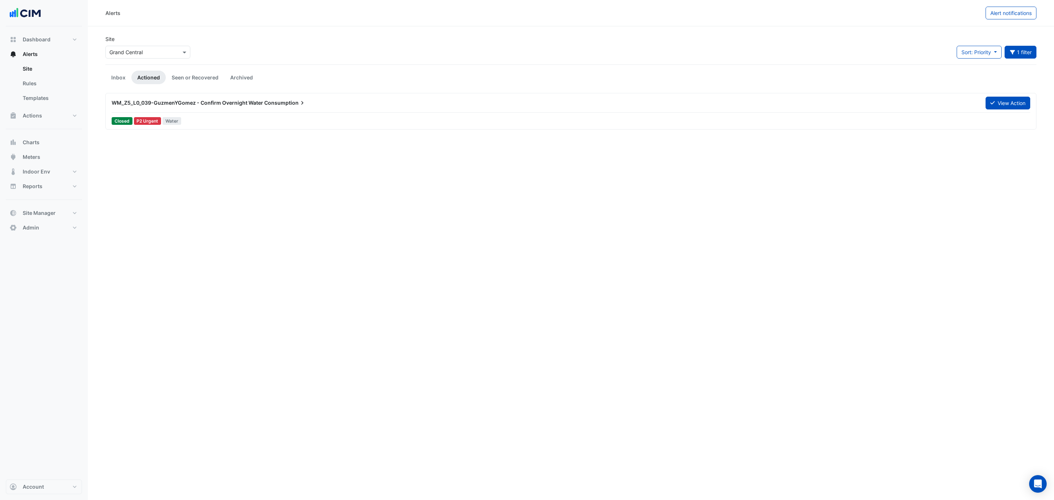
click at [36, 66] on link "Site" at bounding box center [49, 68] width 65 height 15
click at [39, 57] on button "Alerts" at bounding box center [44, 54] width 76 height 15
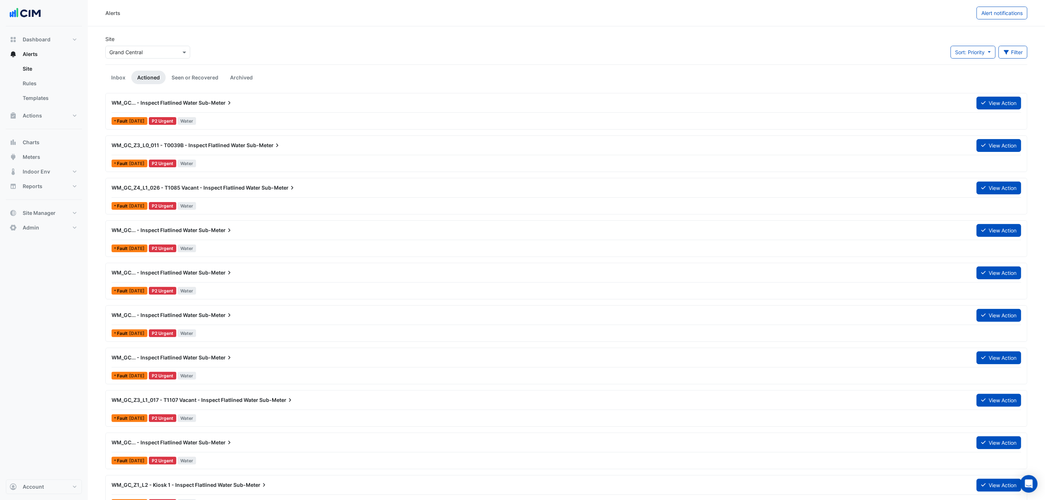
click at [113, 54] on input "text" at bounding box center [140, 53] width 62 height 8
type input "**********"
click at [120, 76] on span "[GEOGRAPHIC_DATA]" at bounding box center [142, 78] width 51 height 6
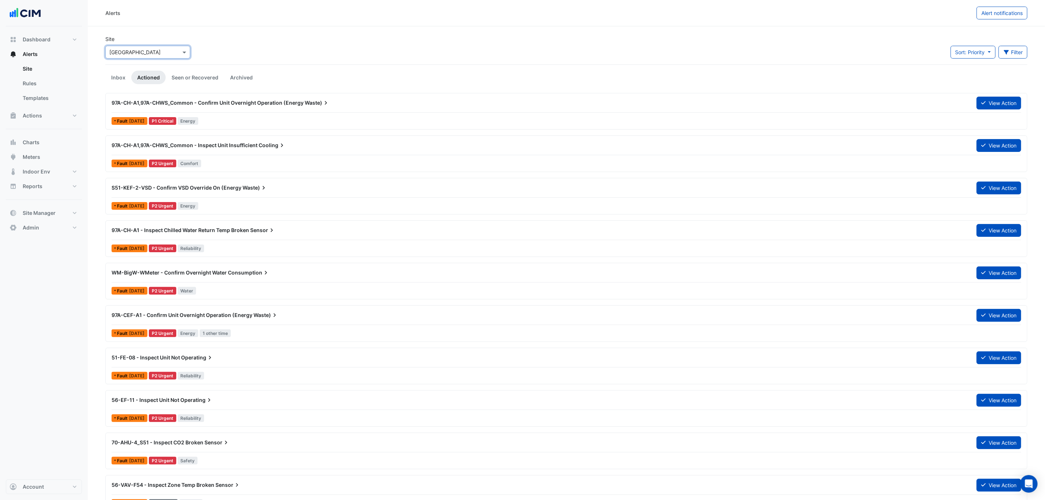
click at [123, 77] on link "Inbox" at bounding box center [118, 78] width 26 height 14
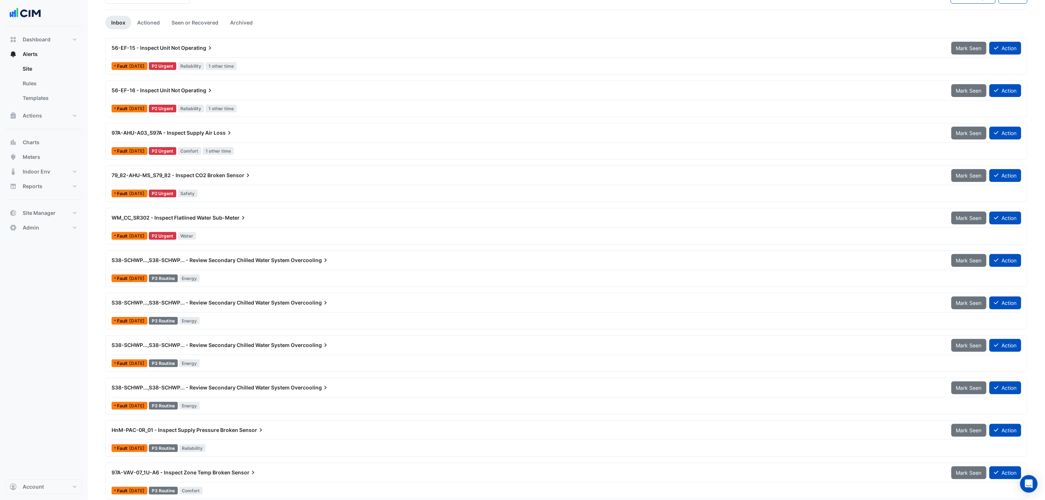
scroll to position [109, 0]
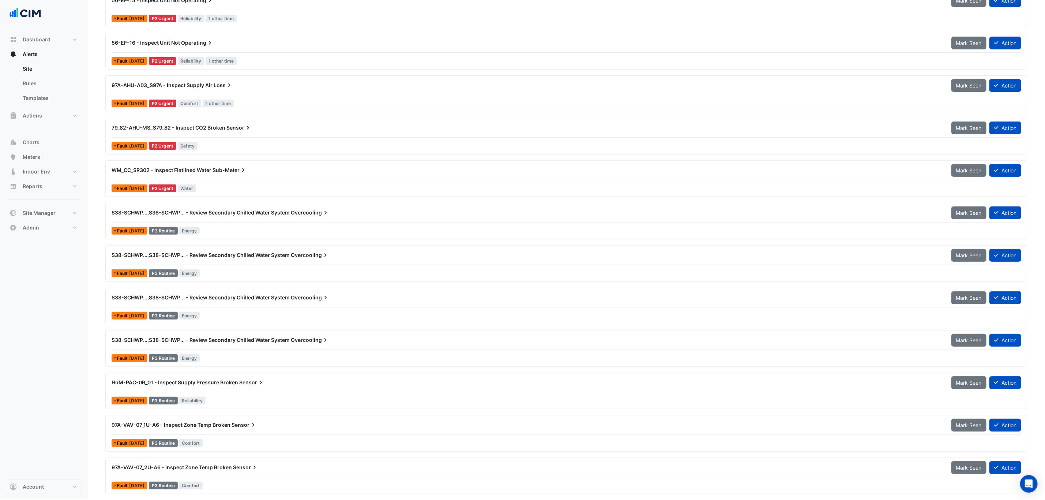
click at [236, 168] on span "Sub-Meter" at bounding box center [230, 169] width 34 height 7
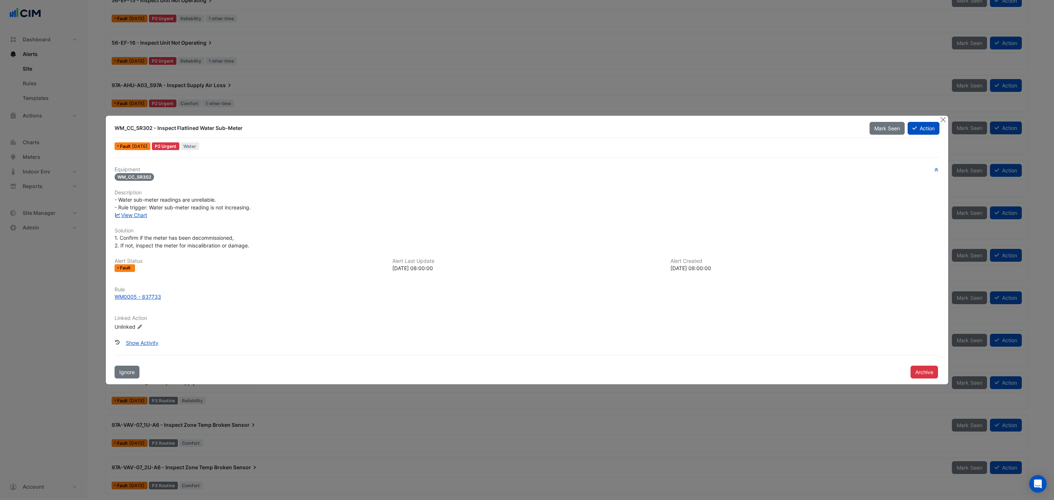
click at [940, 120] on button "Close" at bounding box center [943, 120] width 8 height 8
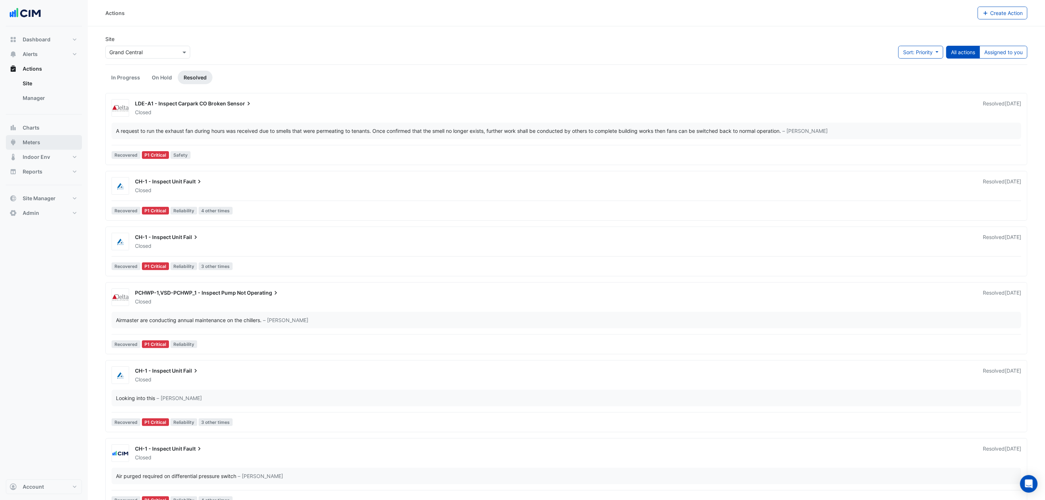
click at [48, 144] on button "Meters" at bounding box center [44, 142] width 76 height 15
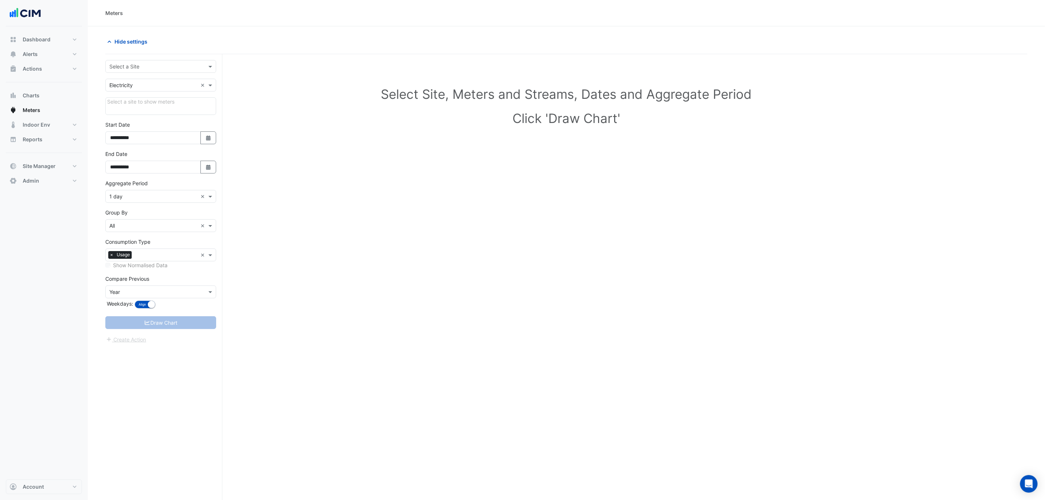
click at [163, 68] on input "text" at bounding box center [153, 67] width 88 height 8
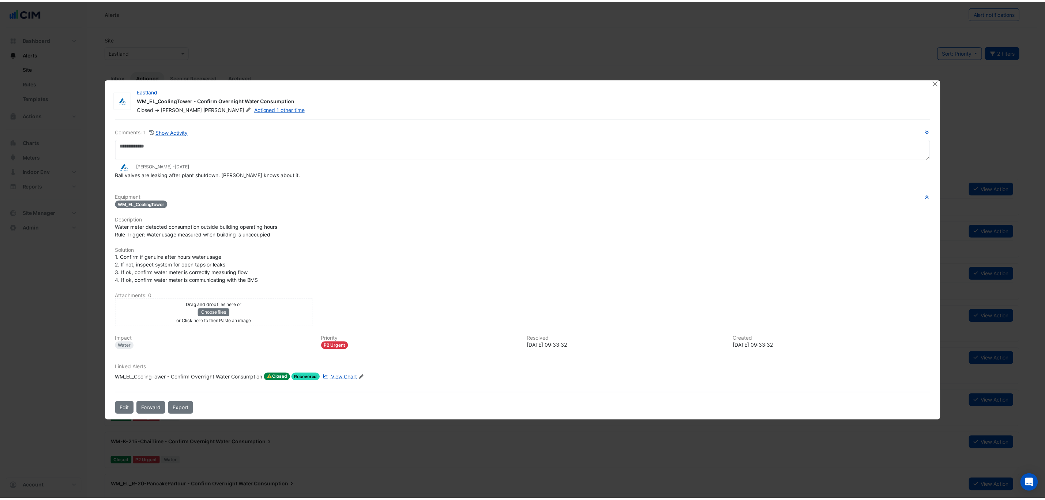
scroll to position [283, 0]
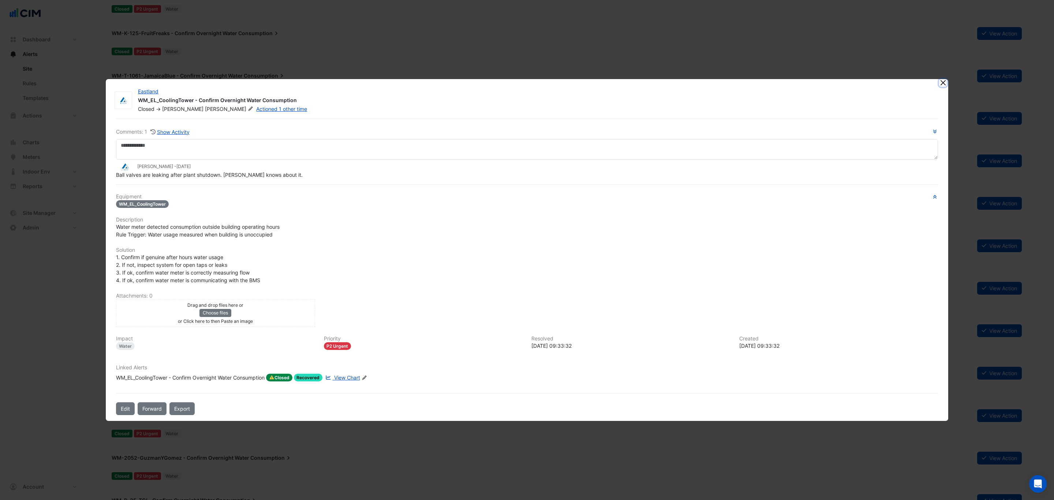
click at [940, 81] on button "Close" at bounding box center [943, 83] width 8 height 8
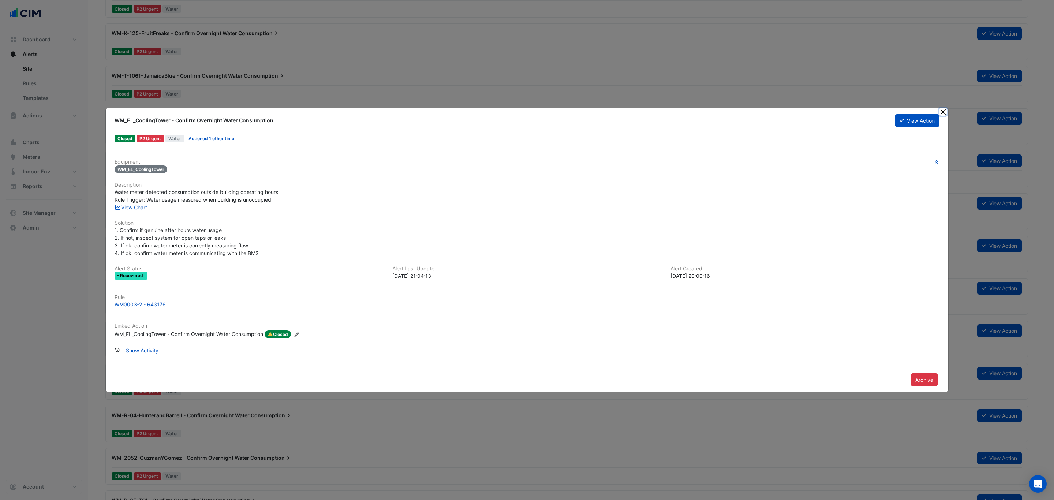
click at [944, 111] on button "Close" at bounding box center [943, 112] width 8 height 8
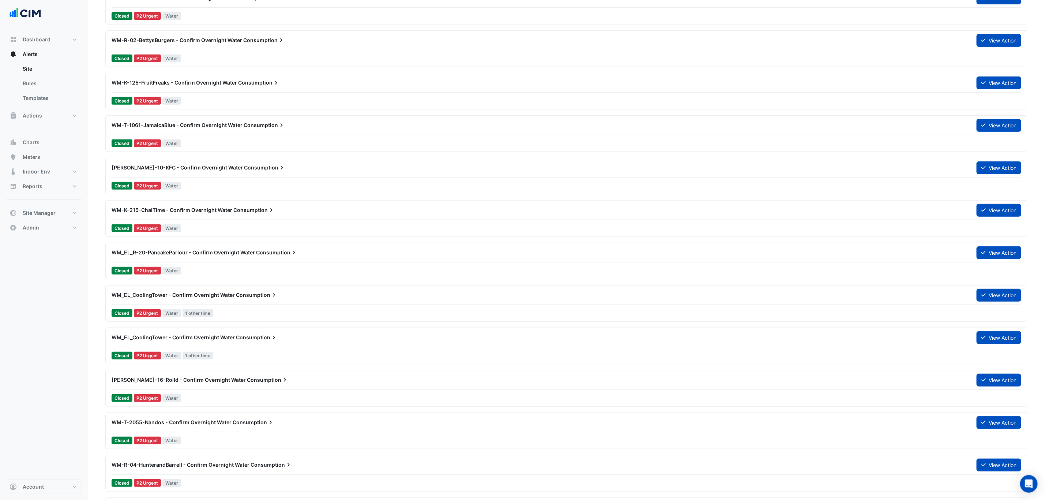
scroll to position [228, 0]
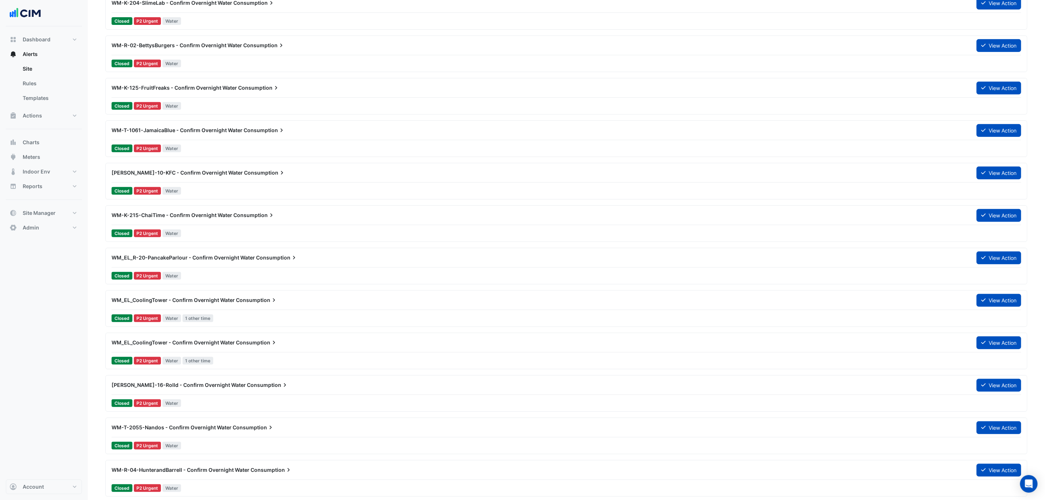
click at [29, 82] on link "Rules" at bounding box center [49, 83] width 65 height 15
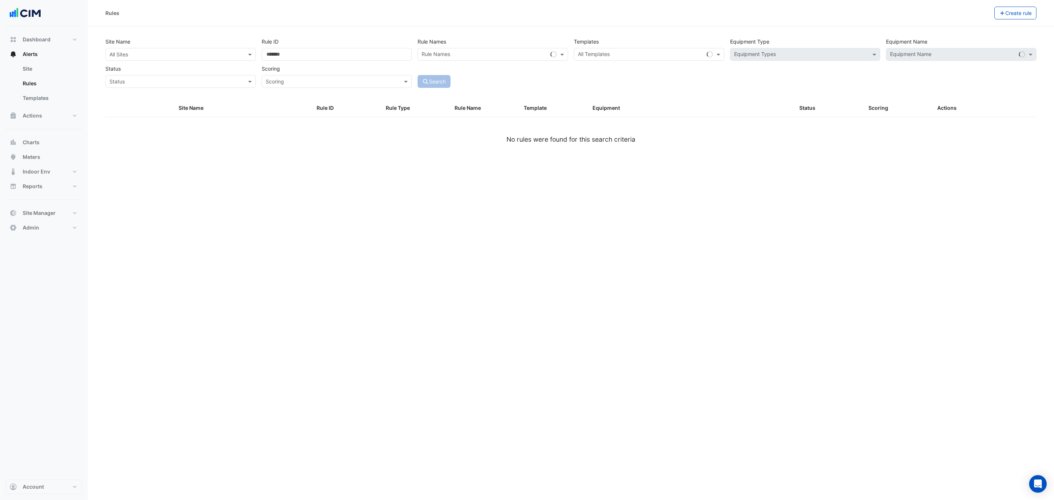
click at [46, 52] on button "Alerts" at bounding box center [44, 54] width 76 height 15
click at [52, 42] on button "Dashboard" at bounding box center [44, 39] width 76 height 15
select select "***"
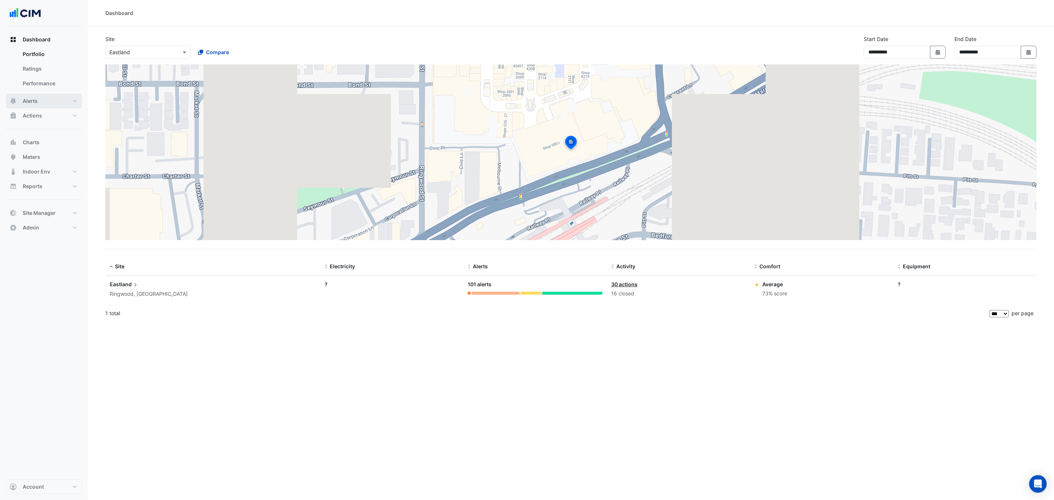
click at [34, 98] on span "Alerts" at bounding box center [30, 100] width 15 height 7
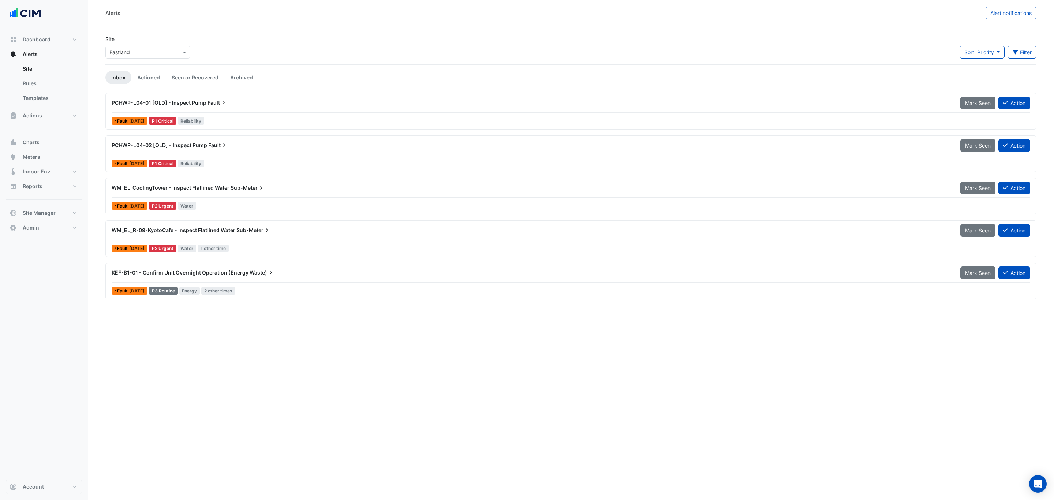
click at [220, 276] on span "KEF-B1-01 - Confirm Unit Overnight Operation (Energy" at bounding box center [180, 272] width 137 height 6
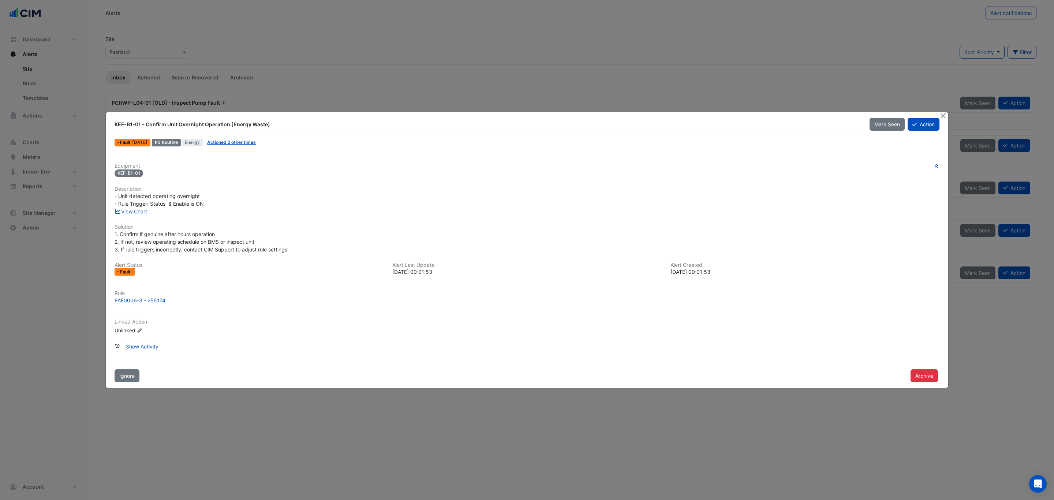
click at [141, 210] on link "View Chart" at bounding box center [131, 211] width 33 height 6
click at [943, 116] on button "Close" at bounding box center [943, 116] width 8 height 8
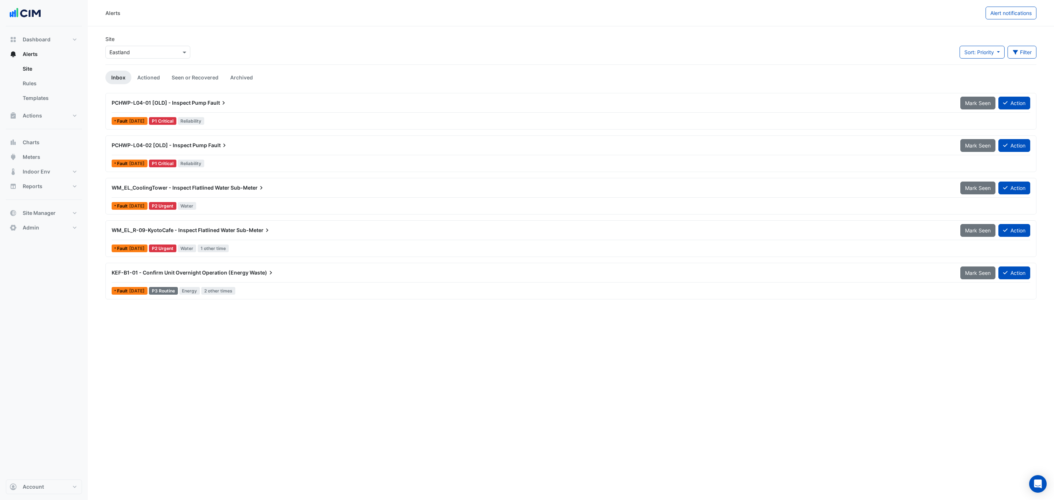
click at [1015, 14] on span "Alert notifications" at bounding box center [1010, 13] width 41 height 6
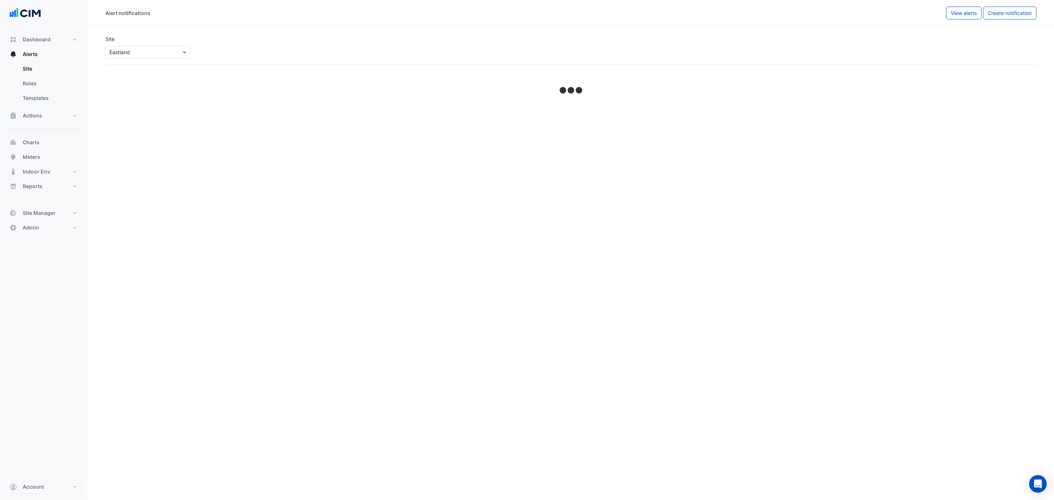
select select "******"
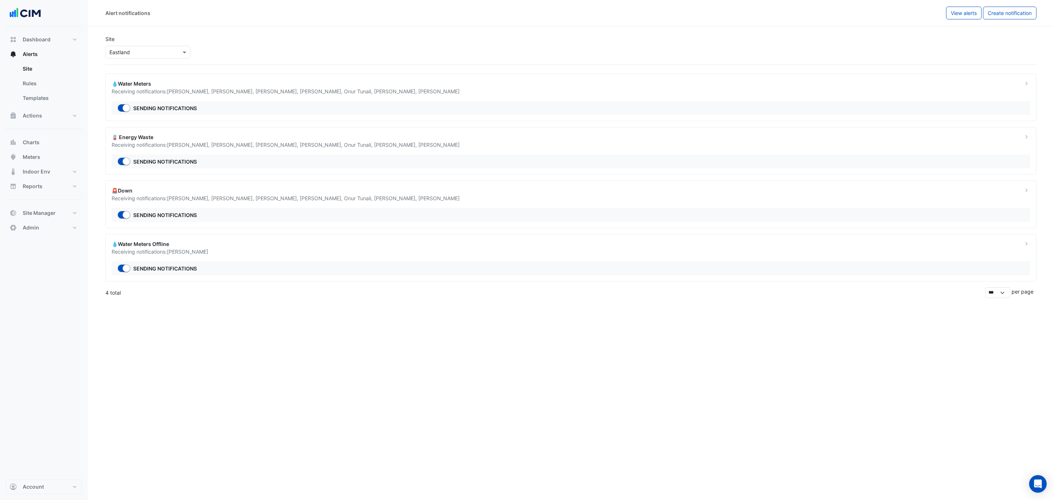
click at [224, 85] on div "💧Water Meters" at bounding box center [563, 84] width 902 height 8
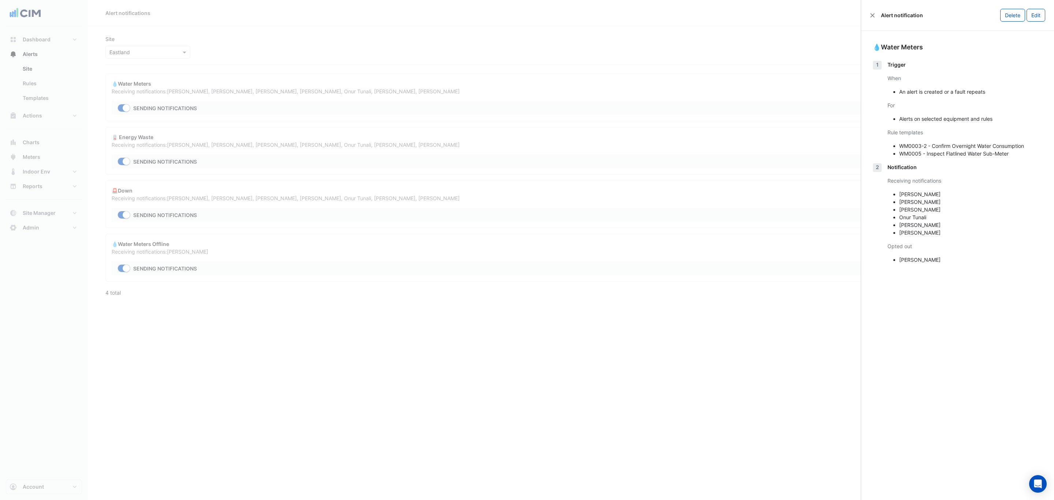
click at [873, 17] on button "Close" at bounding box center [872, 15] width 5 height 5
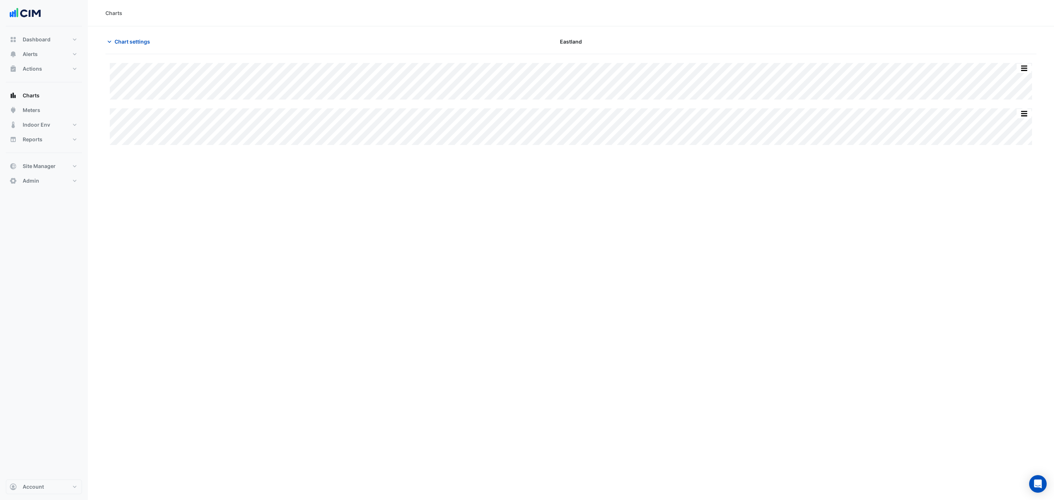
click at [516, 186] on div "Charts Chart settings [GEOGRAPHIC_DATA] Split All Split None Print Save as JPEG…" at bounding box center [571, 250] width 966 height 500
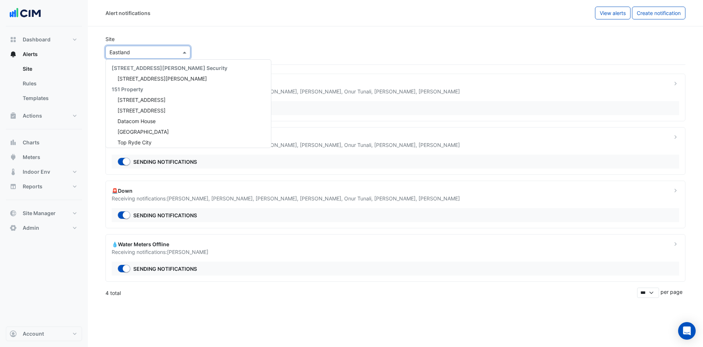
select select "******"
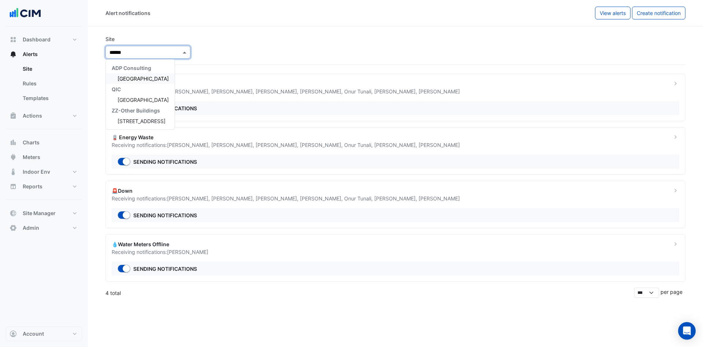
type input "*******"
click at [159, 78] on div "[GEOGRAPHIC_DATA]" at bounding box center [140, 78] width 69 height 11
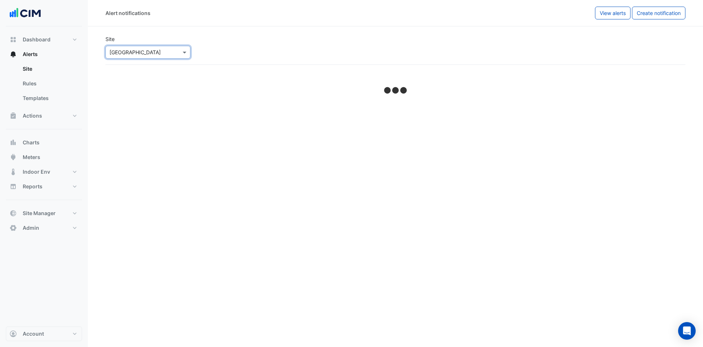
select select "******"
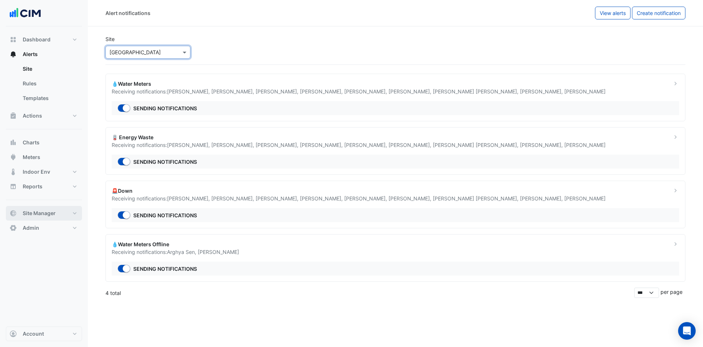
click at [55, 210] on span "Site Manager" at bounding box center [39, 212] width 33 height 7
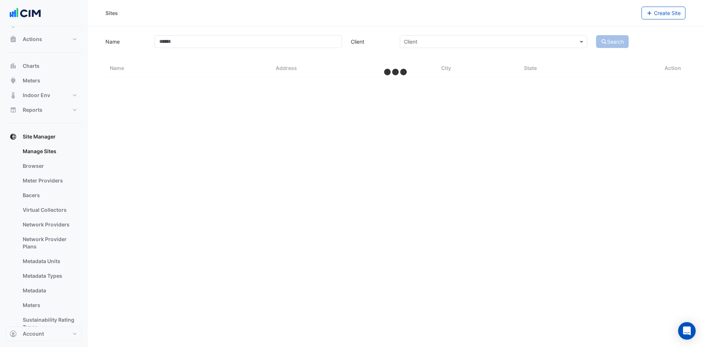
select select "***"
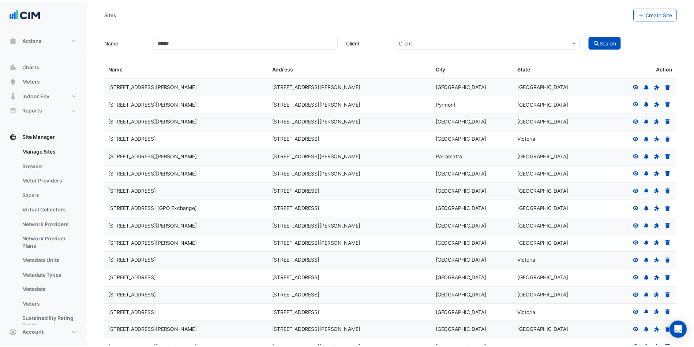
scroll to position [64, 0]
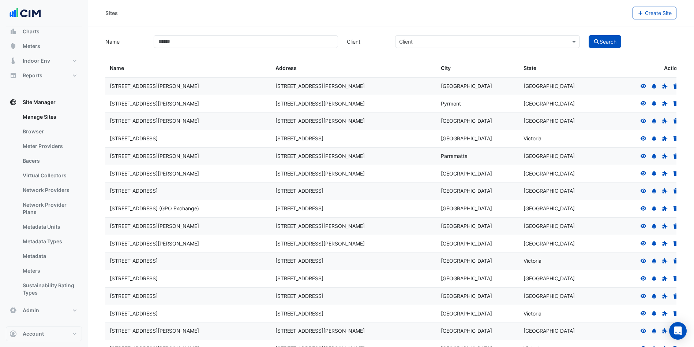
click at [34, 270] on link "Meters" at bounding box center [49, 270] width 65 height 15
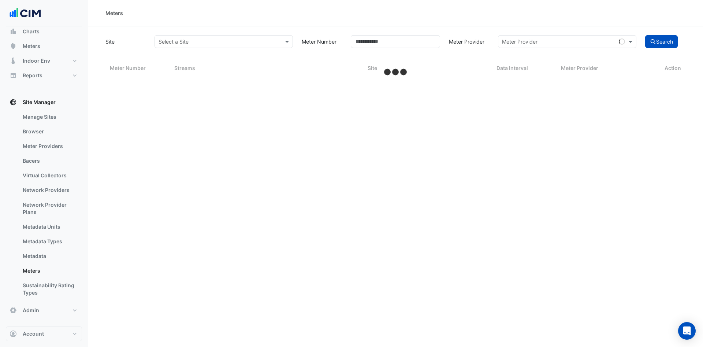
click at [238, 46] on div "Select a Site" at bounding box center [223, 41] width 138 height 13
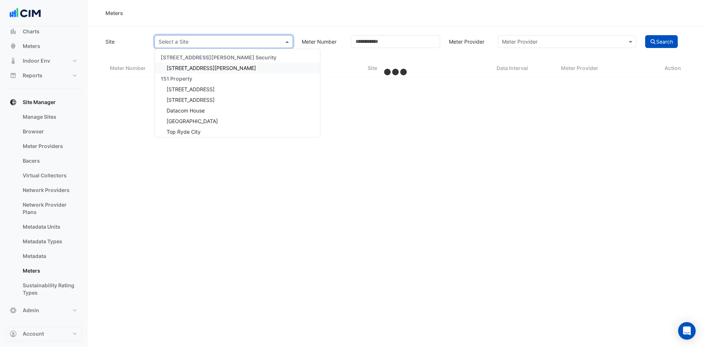
select select "***"
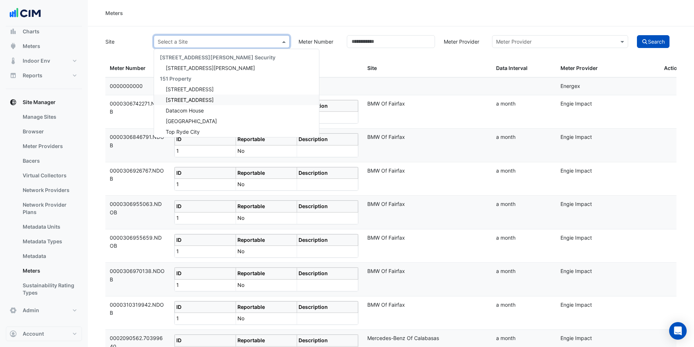
click at [24, 170] on link "Virtual Collectors" at bounding box center [49, 175] width 65 height 15
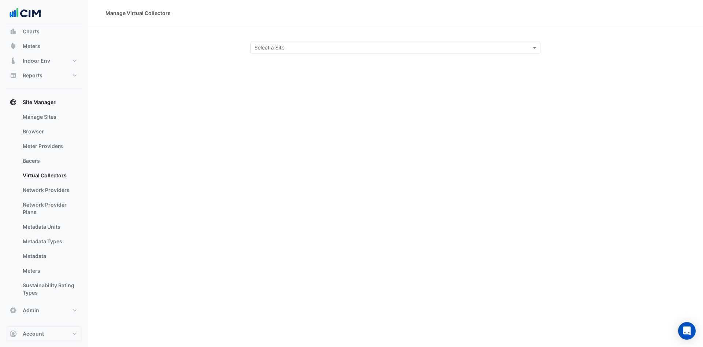
click at [328, 48] on input "text" at bounding box center [387, 48] width 267 height 8
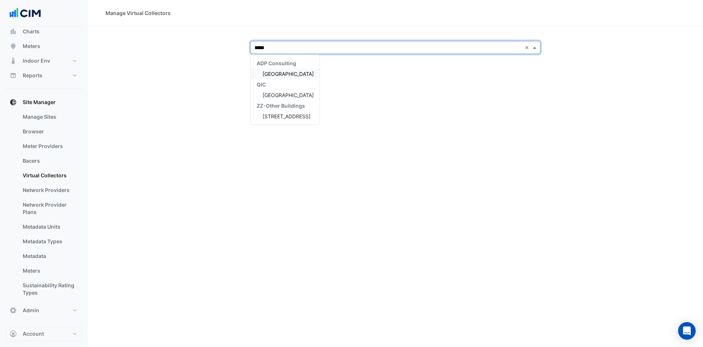
type input "******"
click at [298, 71] on div "ADP Consulting Canberra Centre QIC Canberra Centre ZZ-Other Buildings 18 Canber…" at bounding box center [285, 90] width 69 height 64
click at [296, 71] on span "[GEOGRAPHIC_DATA]" at bounding box center [287, 74] width 51 height 6
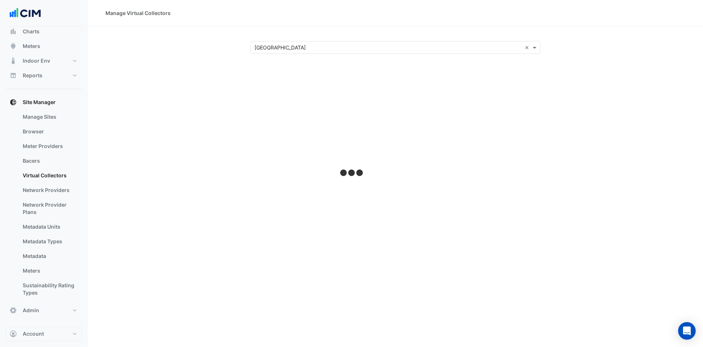
select select "***"
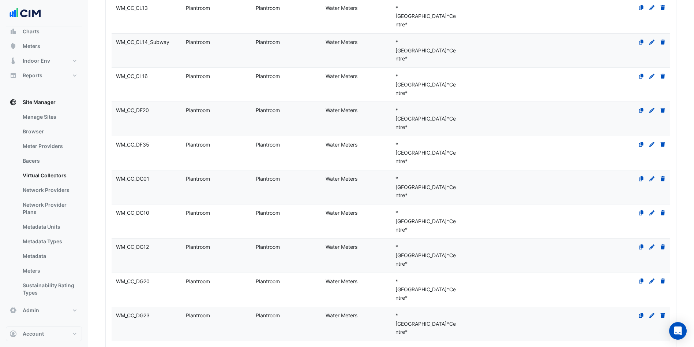
scroll to position [1197, 0]
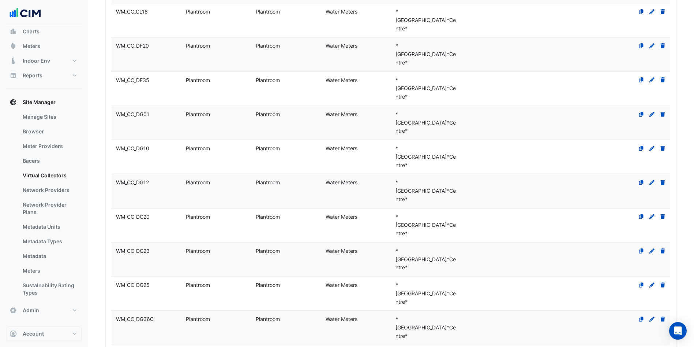
click at [42, 116] on link "Manage Sites" at bounding box center [49, 116] width 65 height 15
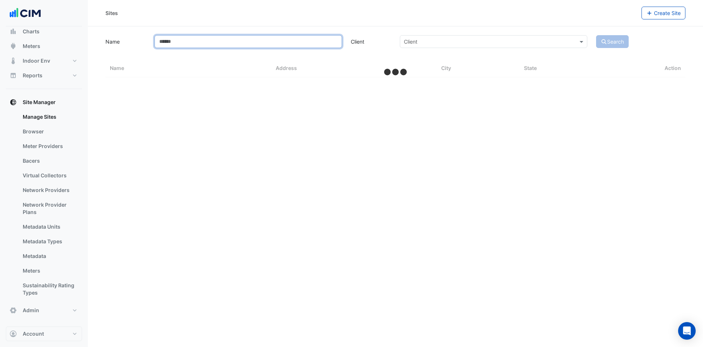
click at [206, 45] on input "Name" at bounding box center [247, 41] width 187 height 13
select select "***"
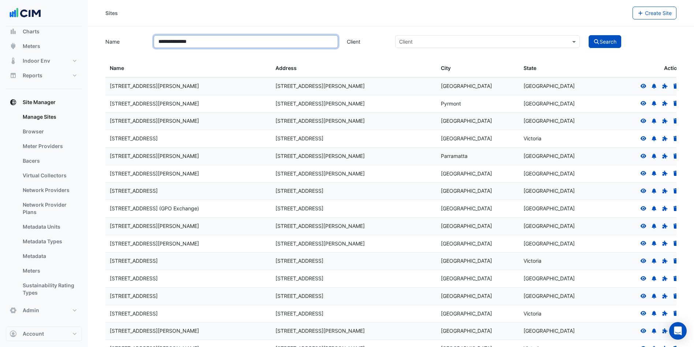
type input "**********"
click at [597, 39] on icon "submit" at bounding box center [596, 41] width 5 height 5
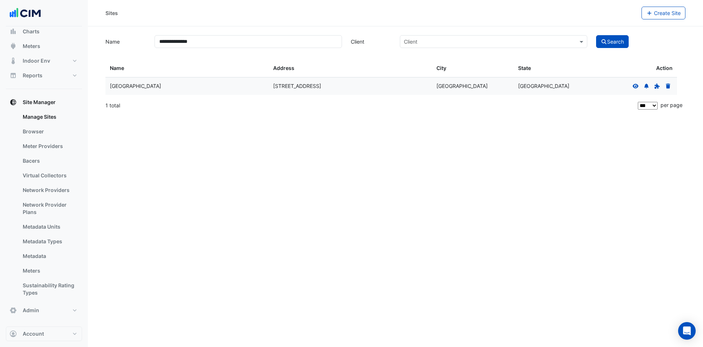
click at [636, 85] on icon at bounding box center [635, 85] width 6 height 4
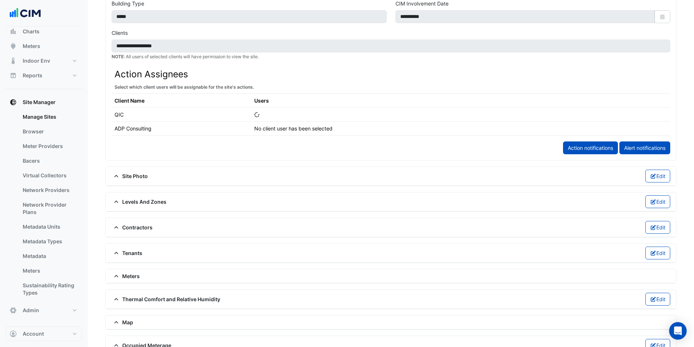
scroll to position [390, 0]
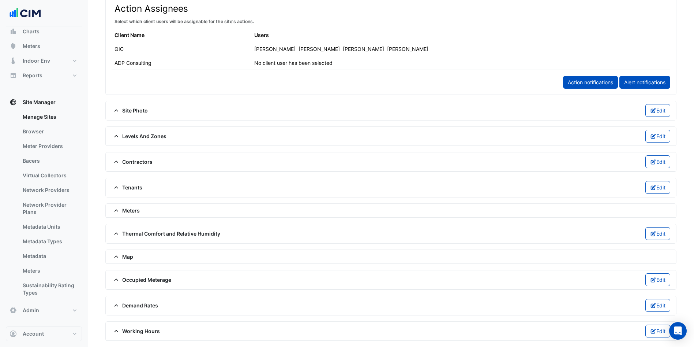
click at [134, 186] on span "Tenants" at bounding box center [127, 187] width 31 height 8
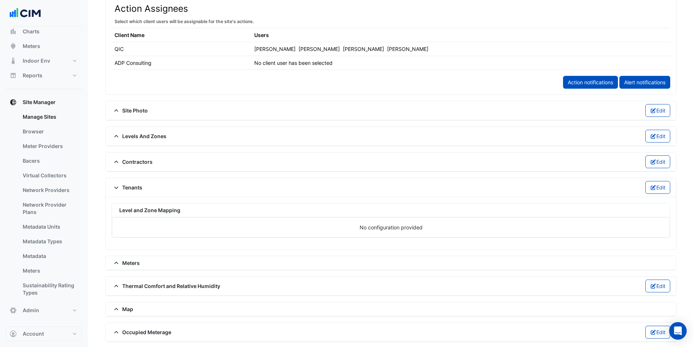
click at [128, 263] on span "Meters" at bounding box center [126, 263] width 28 height 8
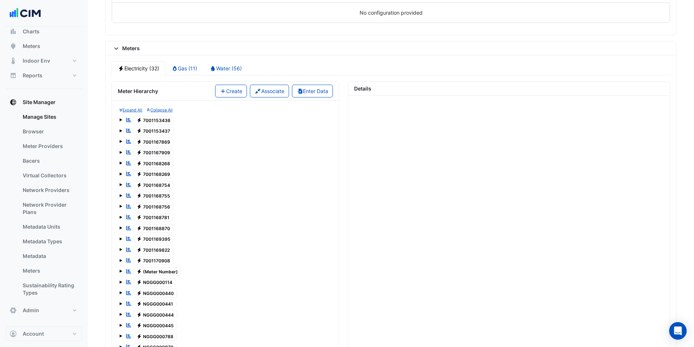
scroll to position [499, 0]
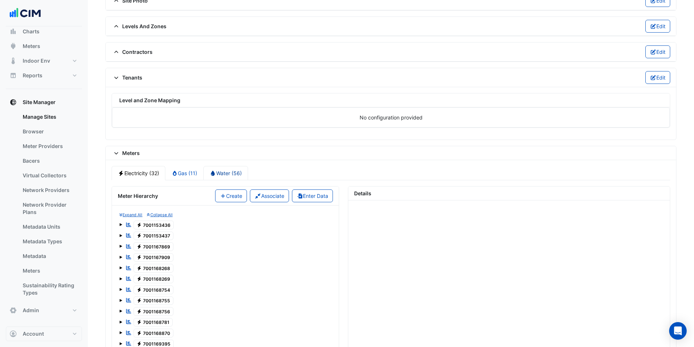
click at [231, 176] on link "Water (56)" at bounding box center [225, 173] width 45 height 14
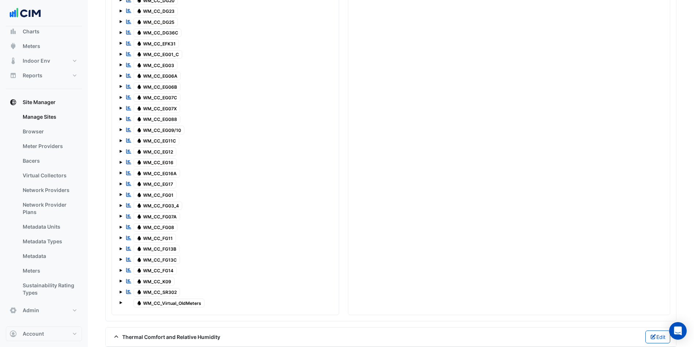
scroll to position [1010, 0]
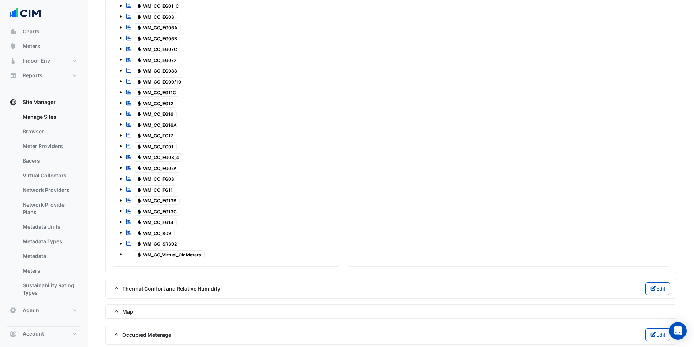
click at [168, 182] on span "Water WM_CC_FG08" at bounding box center [156, 179] width 44 height 9
click at [165, 144] on span "Water WM_CC_FG01" at bounding box center [156, 146] width 44 height 9
click at [165, 112] on span "Water WM_CC_EG16" at bounding box center [156, 114] width 44 height 9
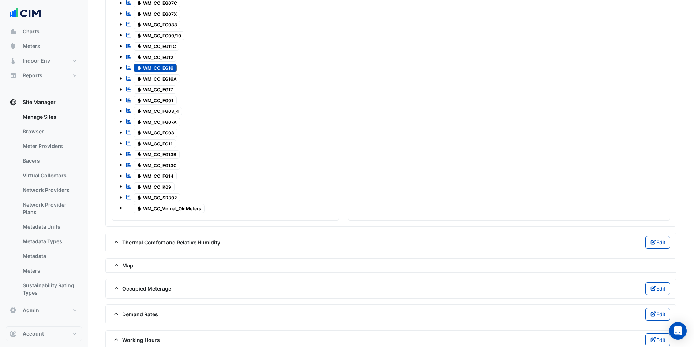
scroll to position [1065, 0]
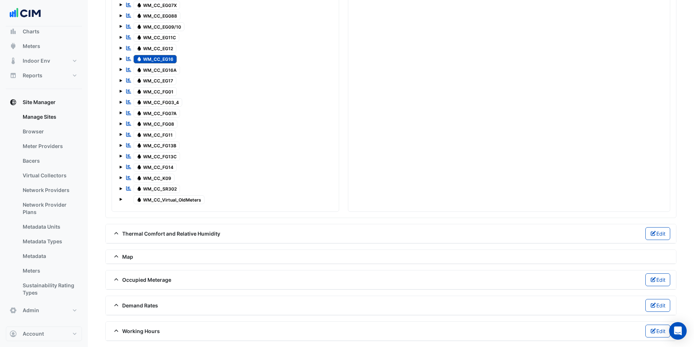
click at [152, 188] on span "Water WM_CC_SR302" at bounding box center [157, 188] width 47 height 9
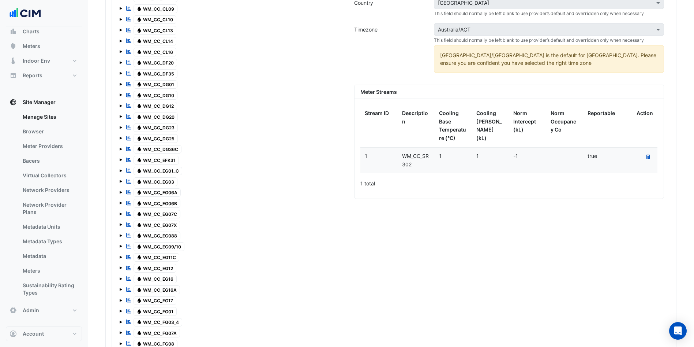
scroll to position [570, 0]
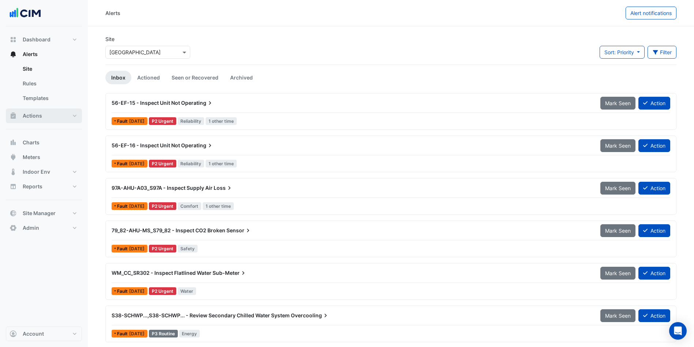
click at [47, 112] on button "Actions" at bounding box center [44, 115] width 76 height 15
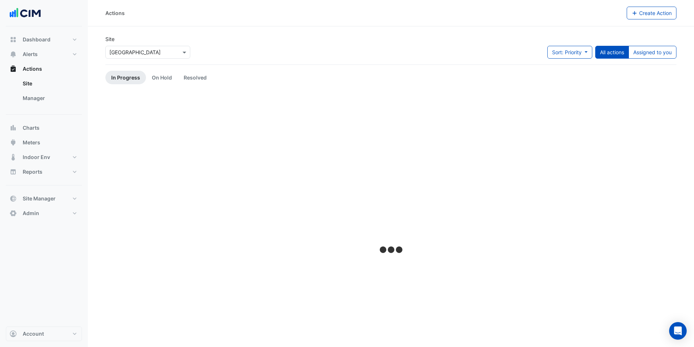
click at [44, 101] on link "Manager" at bounding box center [49, 98] width 65 height 15
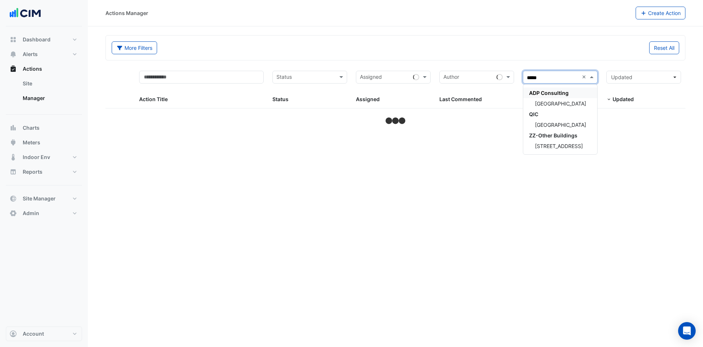
type input "******"
select select "***"
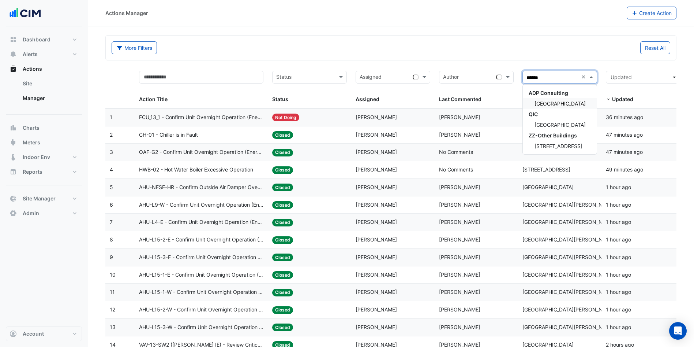
click at [568, 99] on div "[GEOGRAPHIC_DATA]" at bounding box center [560, 103] width 74 height 11
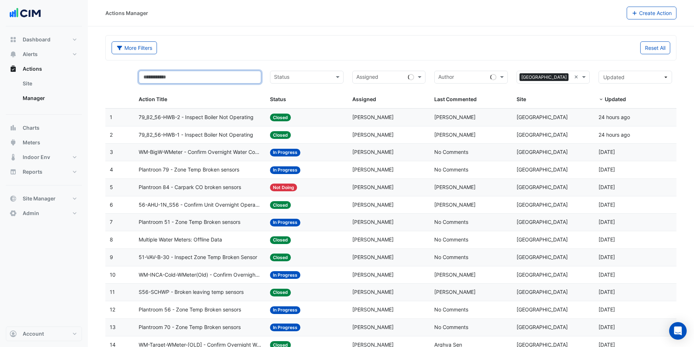
click at [215, 72] on input "text" at bounding box center [200, 77] width 123 height 13
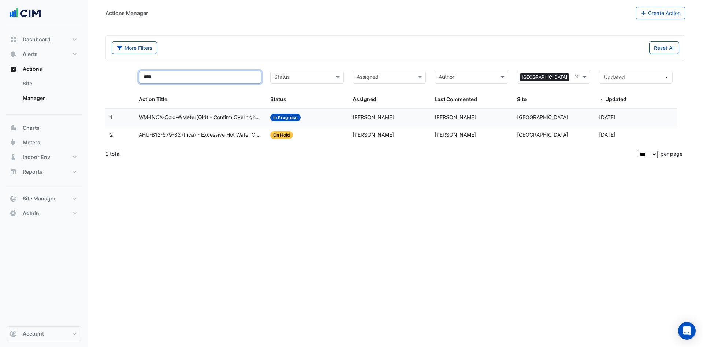
type input "****"
click at [187, 118] on span "WM-INCA-Cold-WMeter(Old) - Confirm Overnight Water Consumption" at bounding box center [200, 117] width 123 height 8
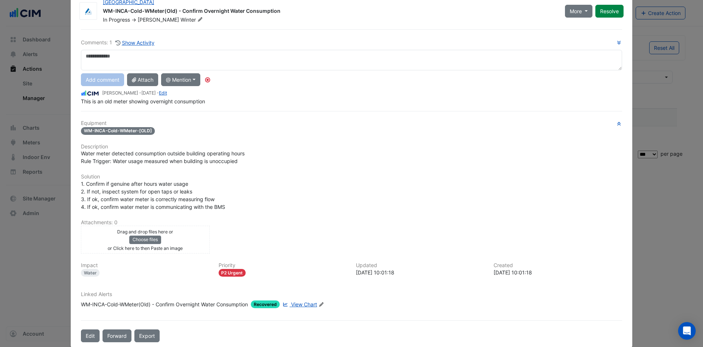
scroll to position [33, 0]
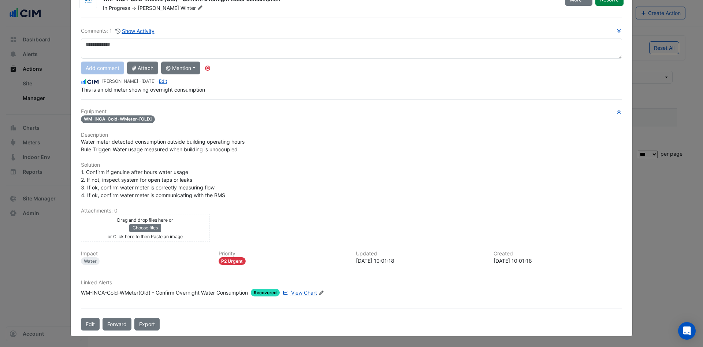
click at [306, 293] on span "View Chart" at bounding box center [304, 292] width 26 height 6
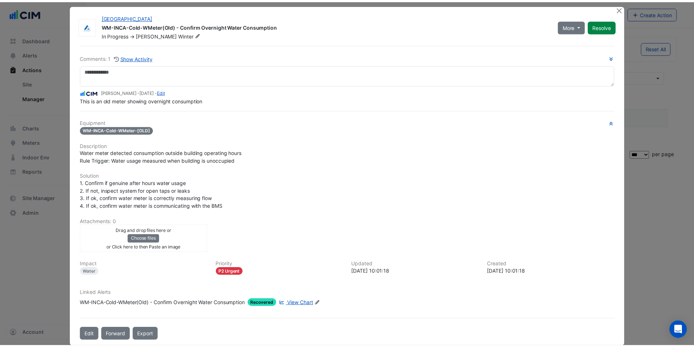
scroll to position [0, 0]
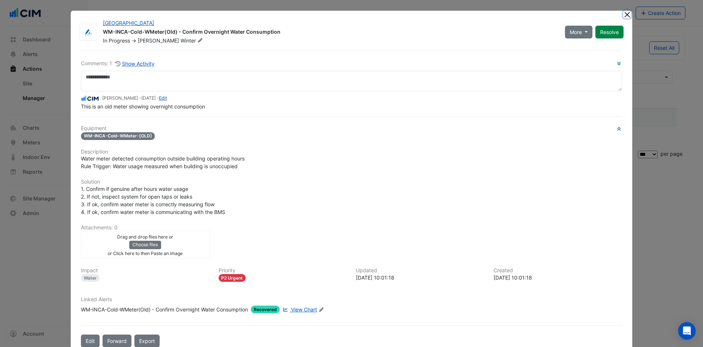
click at [623, 11] on button "Close" at bounding box center [627, 15] width 8 height 8
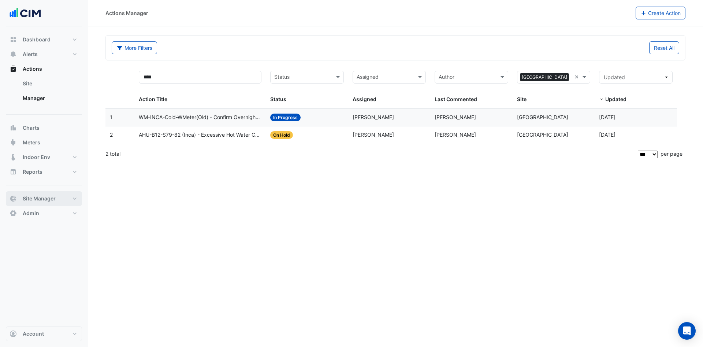
click at [67, 194] on button "Site Manager" at bounding box center [44, 198] width 76 height 15
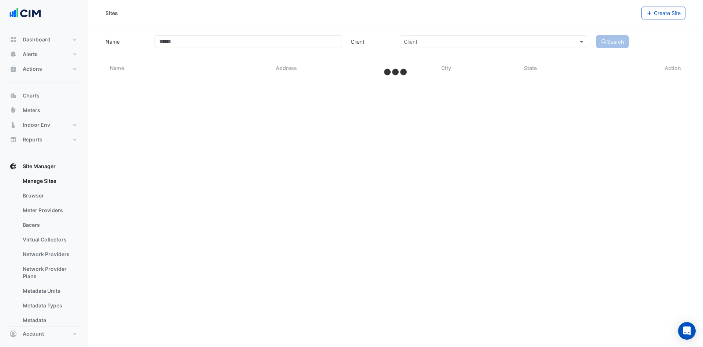
click at [32, 227] on link "Bacers" at bounding box center [49, 224] width 65 height 15
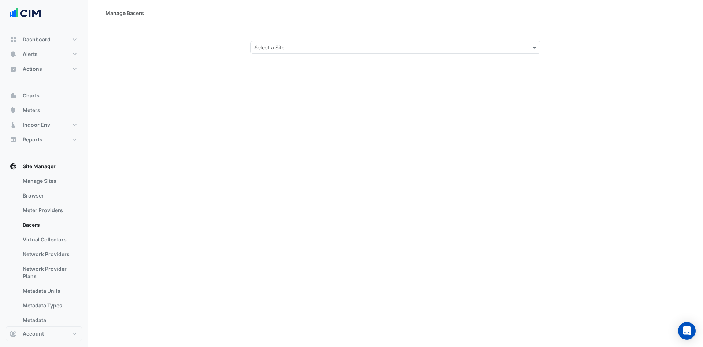
click at [452, 45] on input "text" at bounding box center [387, 48] width 267 height 8
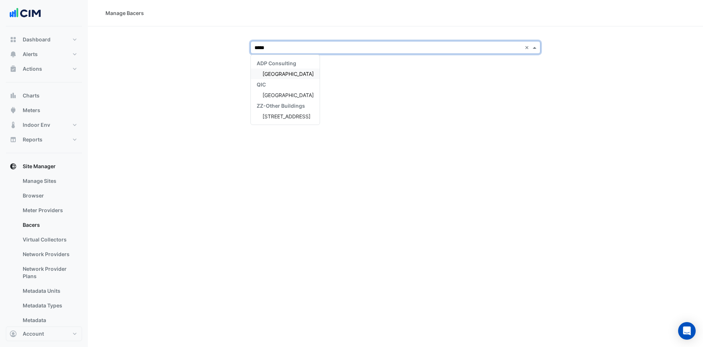
type input "******"
click at [269, 74] on span "[GEOGRAPHIC_DATA]" at bounding box center [287, 74] width 51 height 6
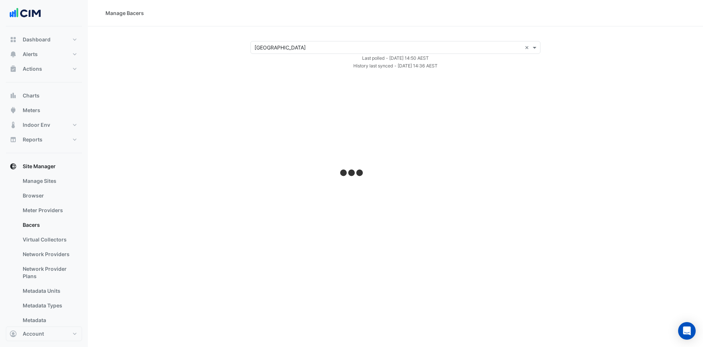
select select "***"
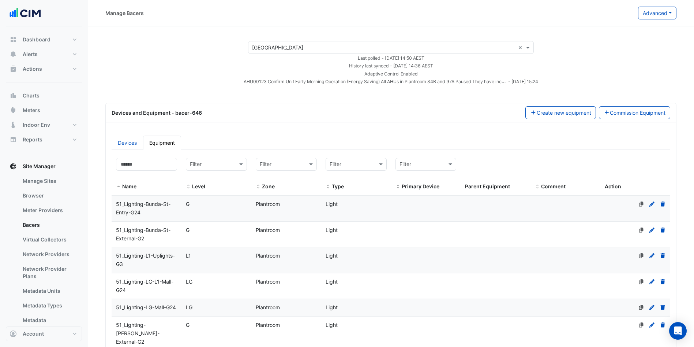
click at [121, 141] on link "Devices" at bounding box center [127, 142] width 31 height 14
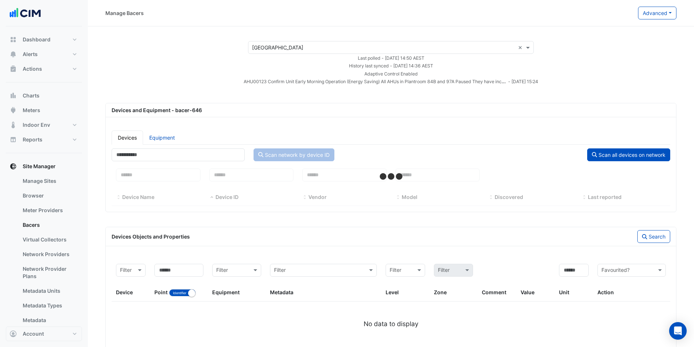
select select "***"
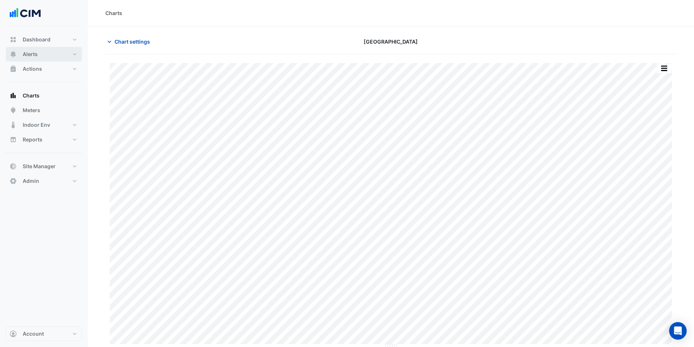
click at [36, 55] on span "Alerts" at bounding box center [30, 53] width 15 height 7
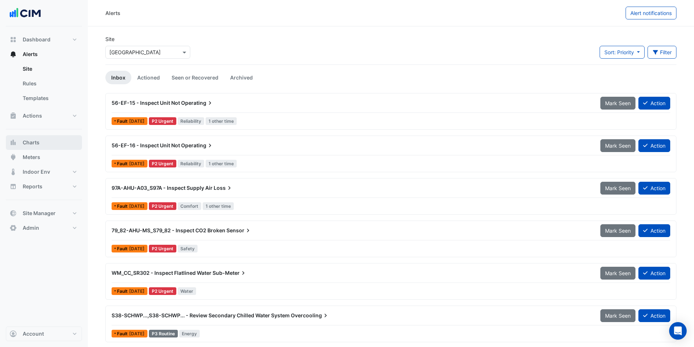
click at [39, 142] on span "Charts" at bounding box center [31, 142] width 17 height 7
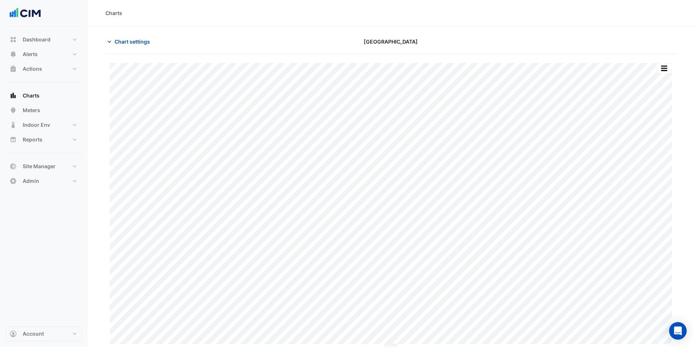
click at [144, 43] on span "Chart settings" at bounding box center [132, 42] width 35 height 8
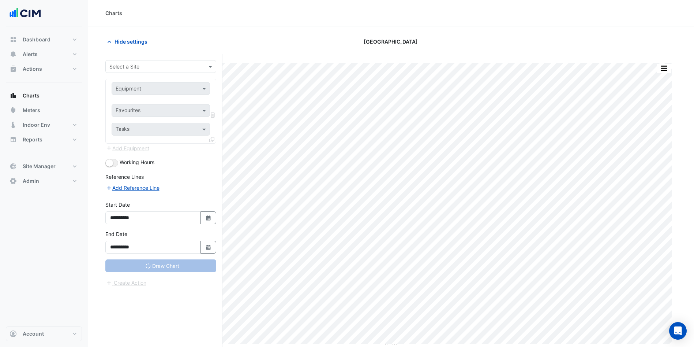
click at [205, 65] on div at bounding box center [161, 66] width 110 height 8
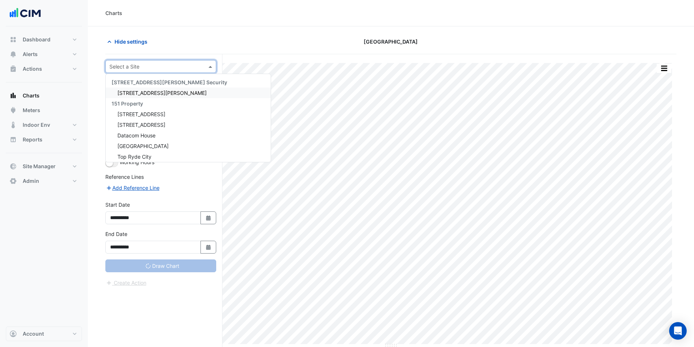
type input "**********"
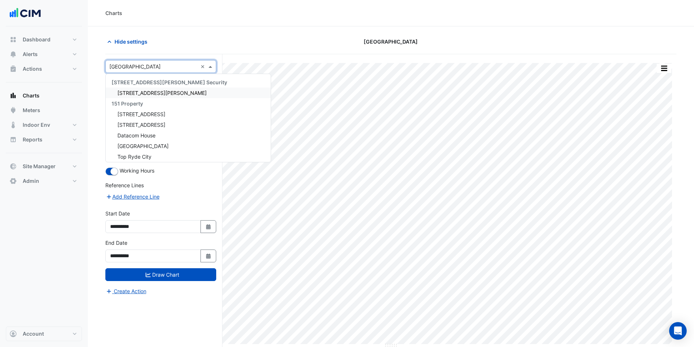
drag, startPoint x: 194, startPoint y: 34, endPoint x: 170, endPoint y: 68, distance: 42.0
click at [195, 34] on section "Hide settings [GEOGRAPHIC_DATA] Print Save as JPEG Save as PNG Pivot Data Table…" at bounding box center [391, 200] width 606 height 348
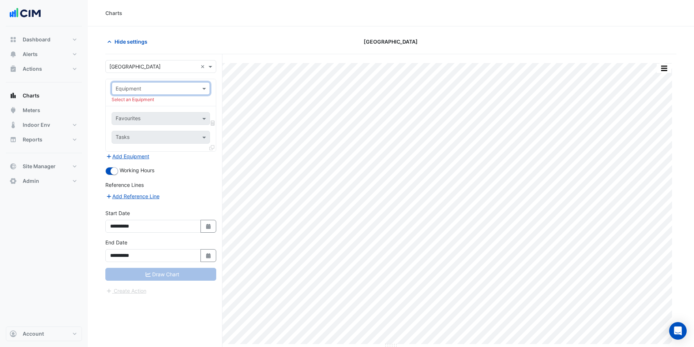
click at [187, 88] on input "text" at bounding box center [154, 89] width 76 height 8
type input "*"
type input "***"
click at [35, 167] on span "Site Manager" at bounding box center [39, 165] width 33 height 7
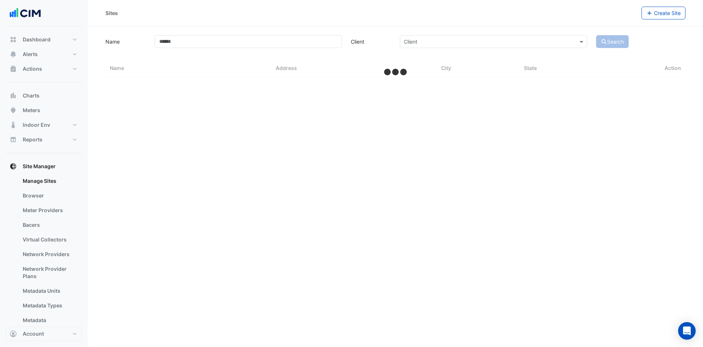
click at [46, 228] on link "Bacers" at bounding box center [49, 224] width 65 height 15
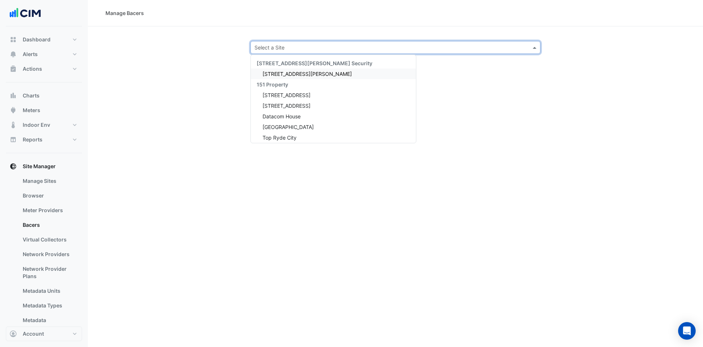
click at [302, 47] on input "text" at bounding box center [387, 48] width 267 height 8
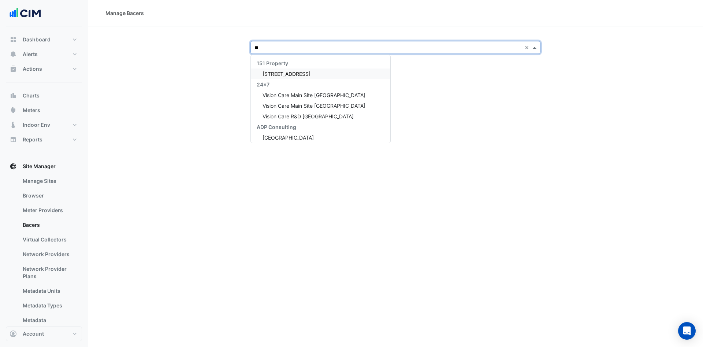
type input "***"
click at [311, 71] on div "[GEOGRAPHIC_DATA]" at bounding box center [315, 73] width 128 height 11
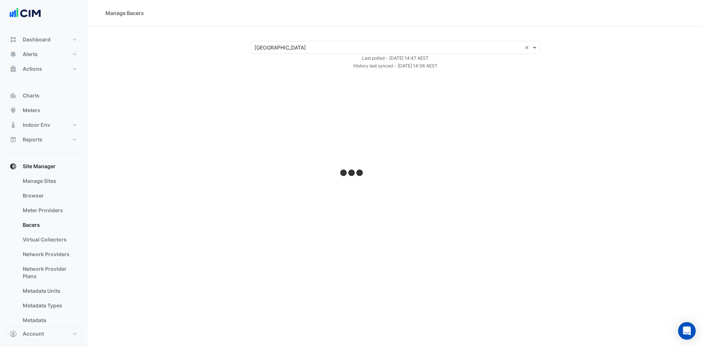
select select "***"
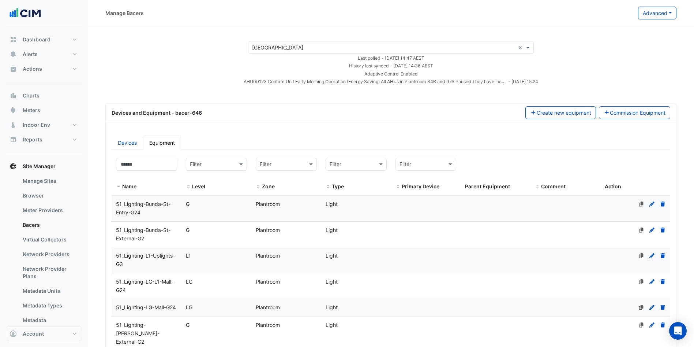
click at [428, 164] on input "text" at bounding box center [419, 164] width 38 height 8
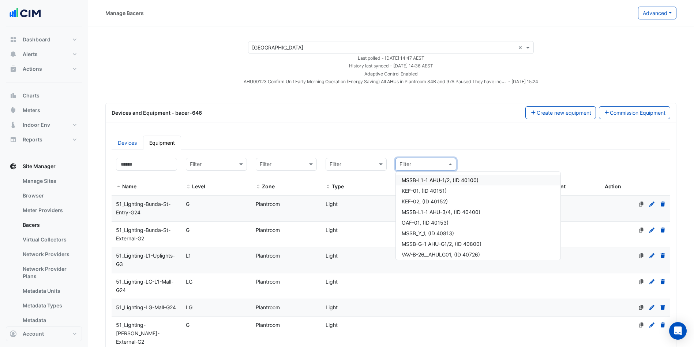
click at [348, 167] on input "text" at bounding box center [349, 164] width 38 height 8
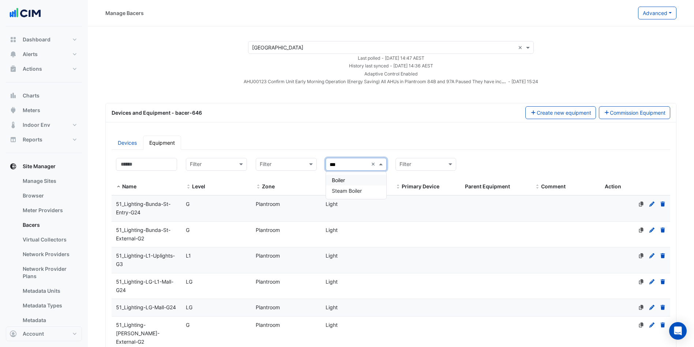
type input "****"
click at [331, 178] on div "Boiler" at bounding box center [356, 180] width 60 height 11
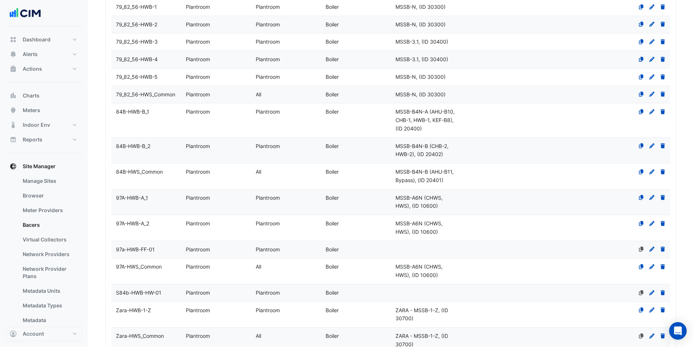
scroll to position [220, 0]
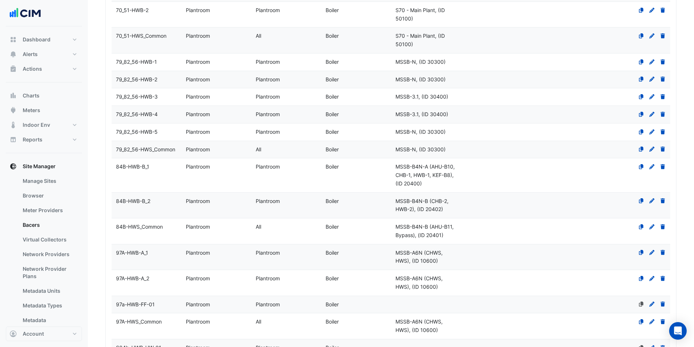
click at [151, 204] on div "84B-HWB-B_2" at bounding box center [147, 201] width 70 height 8
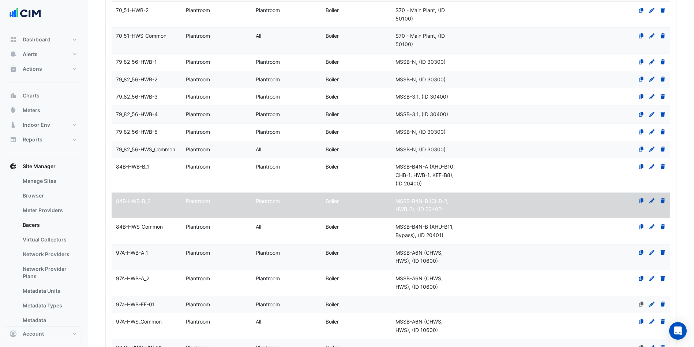
select select "***"
click at [165, 176] on datatable-body-cell "Name 84B-HWB-B_1" at bounding box center [147, 175] width 70 height 34
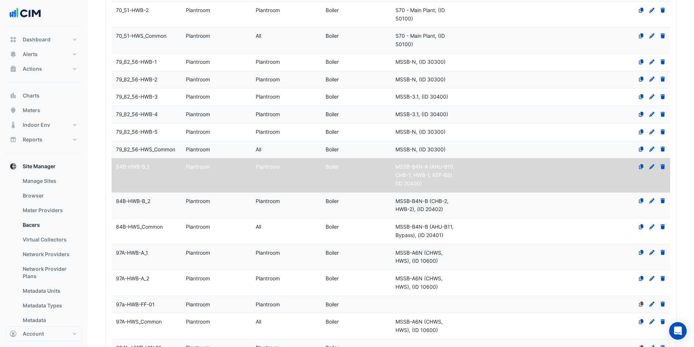
click at [147, 203] on span "84B-HWB-B_2" at bounding box center [133, 201] width 34 height 6
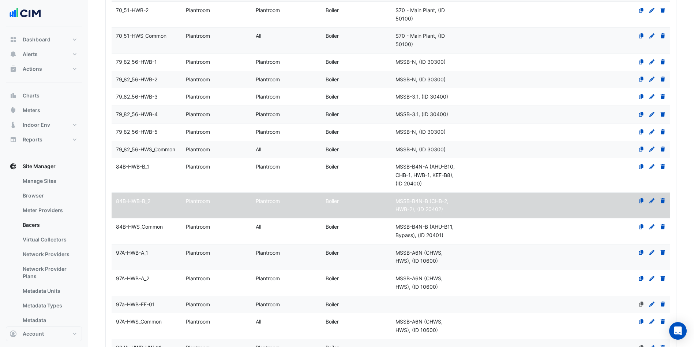
select select "***"
click at [157, 177] on datatable-body-cell "Name 84B-HWB-B_1" at bounding box center [147, 175] width 70 height 34
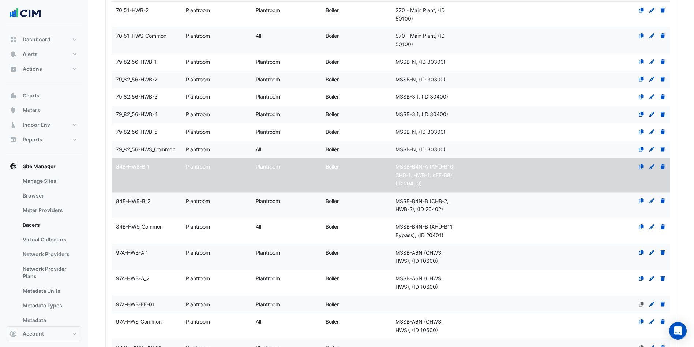
click at [134, 200] on span "84B-HWB-B_2" at bounding box center [133, 201] width 34 height 6
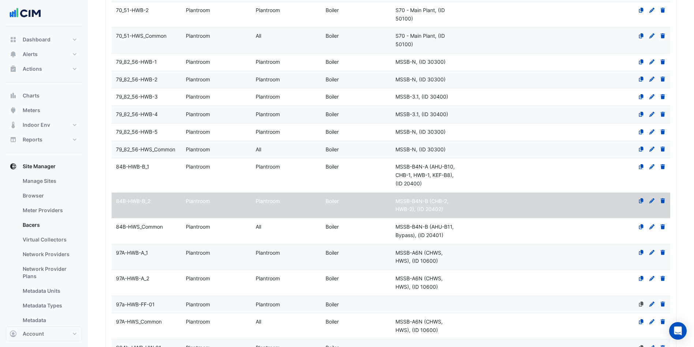
select select "***"
click at [143, 171] on datatable-body-cell "Name 84B-HWB-B_1" at bounding box center [147, 175] width 70 height 34
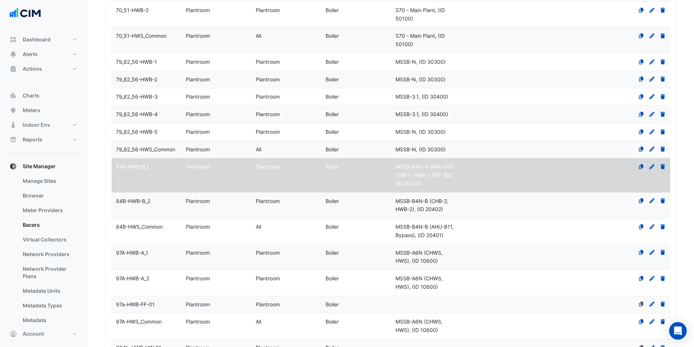
click at [132, 201] on span "84B-HWB-B_2" at bounding box center [133, 201] width 34 height 6
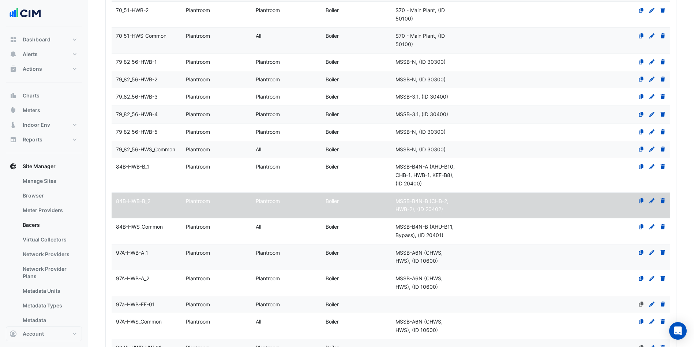
select select "***"
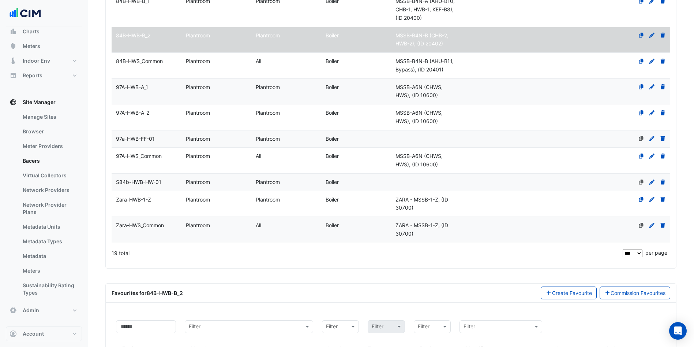
scroll to position [384, 0]
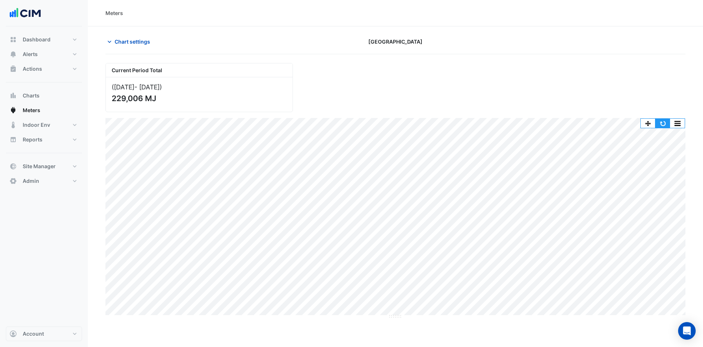
click at [668, 120] on button "button" at bounding box center [662, 123] width 15 height 9
click at [663, 121] on button "button" at bounding box center [662, 123] width 15 height 9
click at [58, 51] on button "Alerts" at bounding box center [44, 54] width 76 height 15
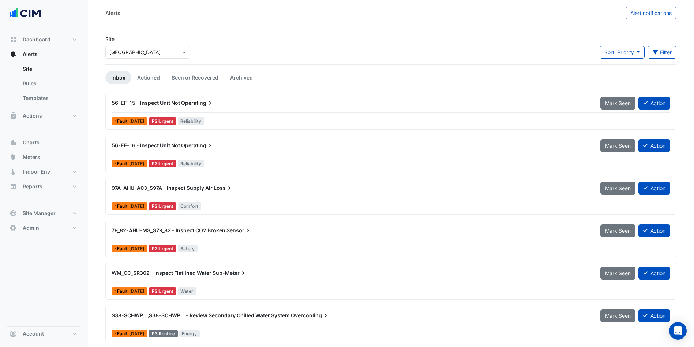
click at [57, 52] on button "Alerts" at bounding box center [44, 54] width 76 height 15
click at [44, 142] on button "Charts" at bounding box center [44, 142] width 76 height 15
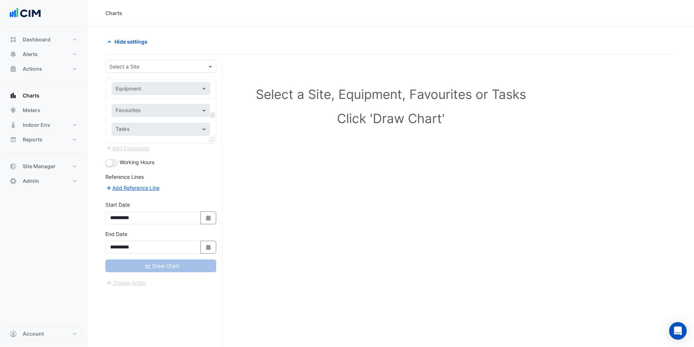
click at [150, 61] on div "Select a Site" at bounding box center [160, 66] width 111 height 13
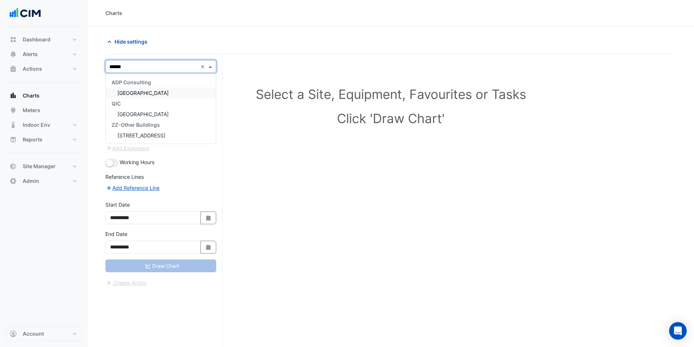
type input "*******"
click at [134, 96] on span "[GEOGRAPHIC_DATA]" at bounding box center [142, 93] width 51 height 6
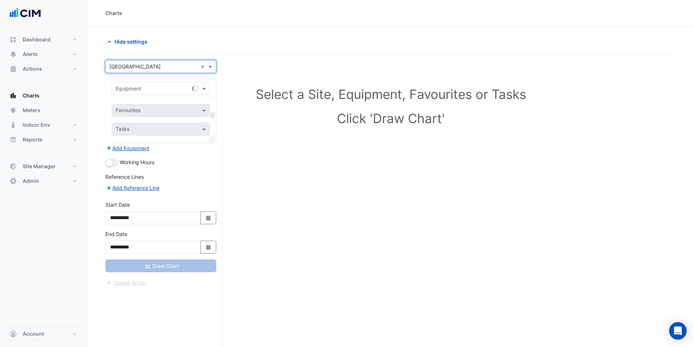
click at [157, 89] on input "text" at bounding box center [154, 89] width 76 height 8
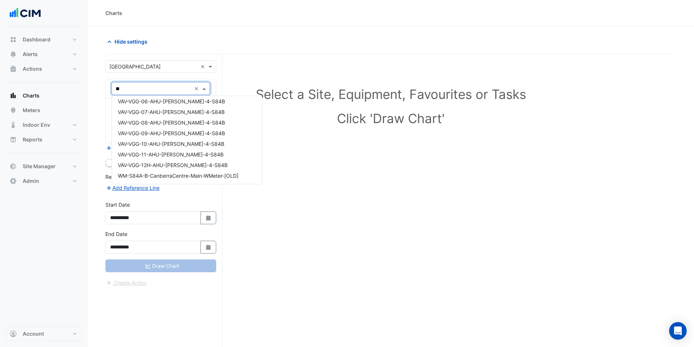
scroll to position [2565, 0]
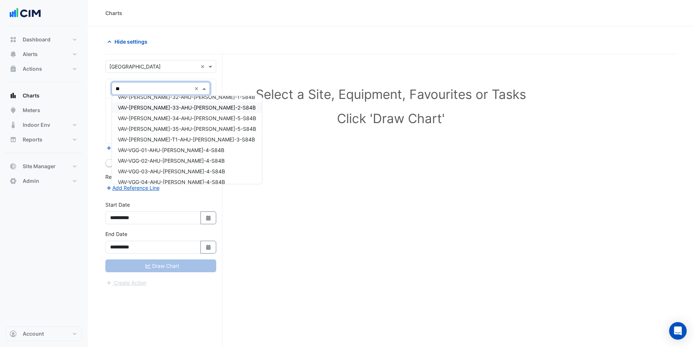
click at [136, 85] on input "**" at bounding box center [154, 89] width 76 height 8
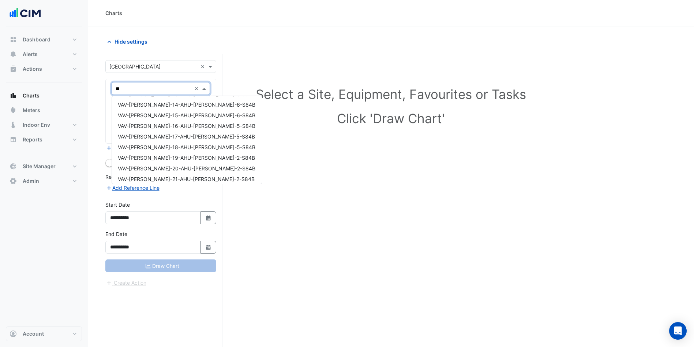
scroll to position [1686, 0]
click at [145, 89] on input "**" at bounding box center [154, 89] width 76 height 8
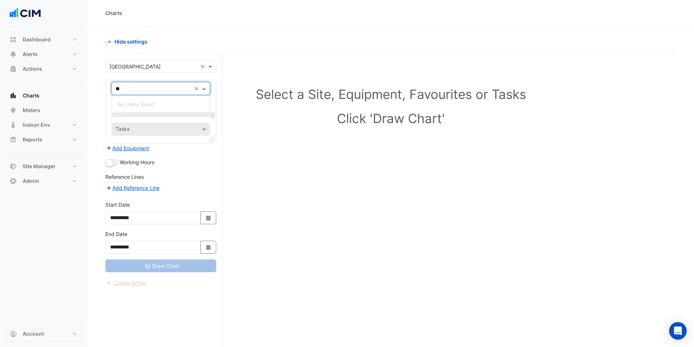
scroll to position [0, 0]
type input "*"
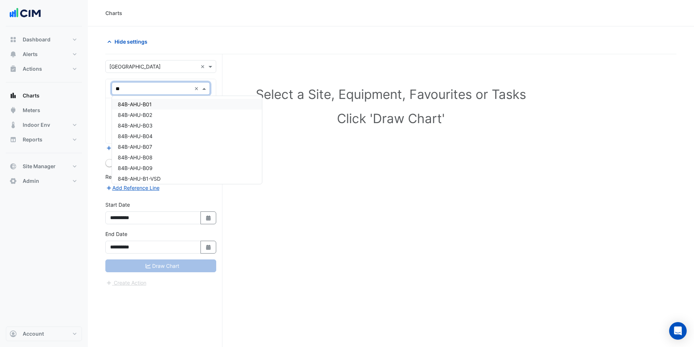
type input "**"
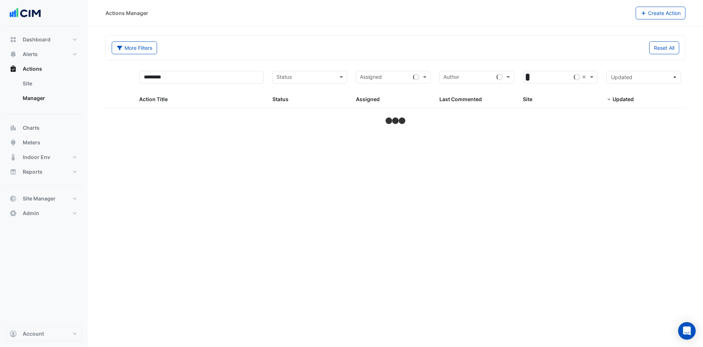
select select "***"
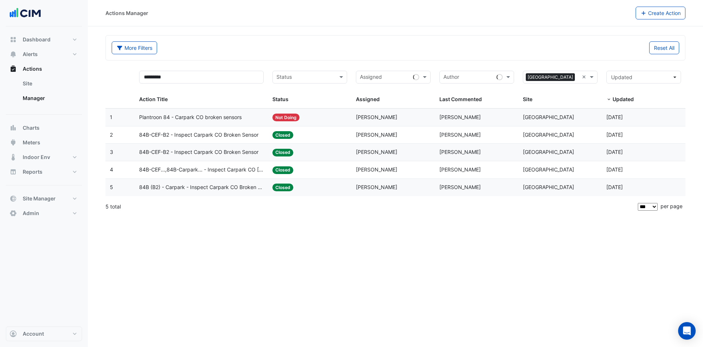
click at [187, 118] on span "Plantroon 84 - Carpark CO broken sensors" at bounding box center [190, 117] width 102 height 8
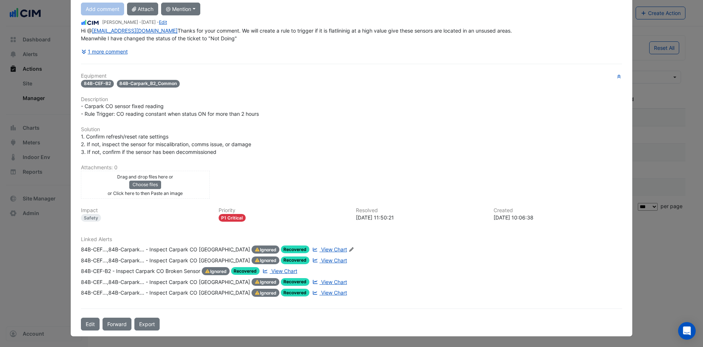
scroll to position [107, 0]
click at [321, 247] on span "View Chart" at bounding box center [334, 249] width 26 height 6
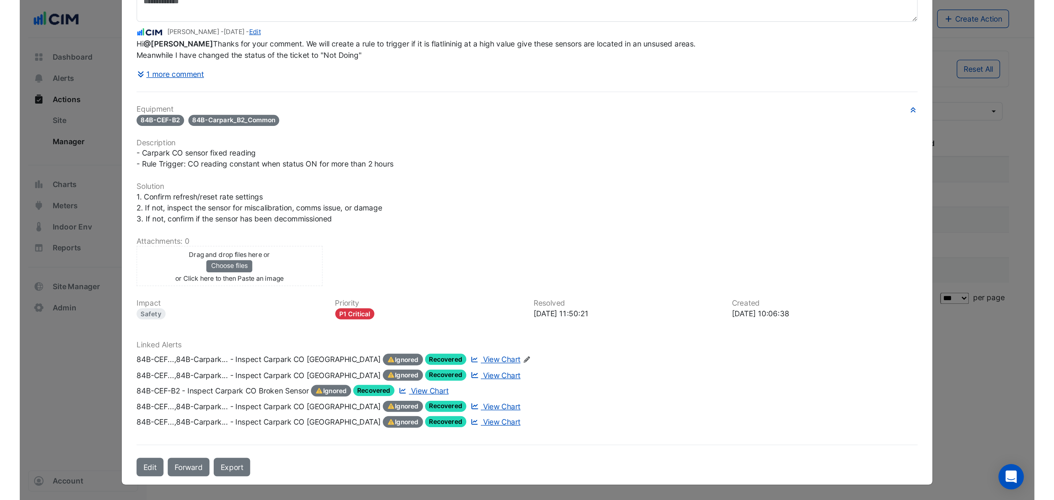
scroll to position [0, 0]
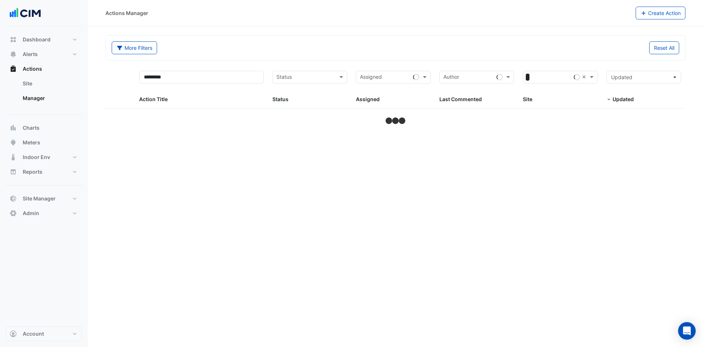
select select "***"
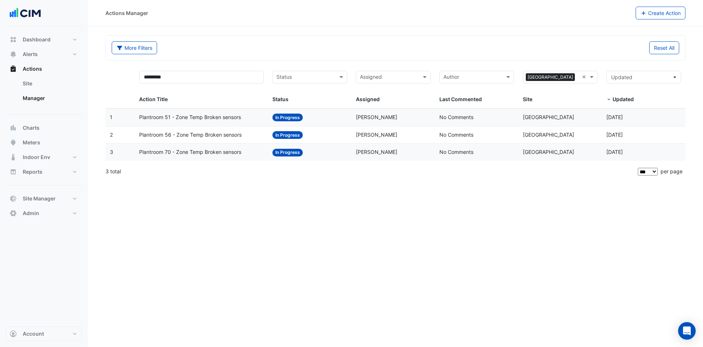
click at [164, 118] on span "Plantroom 51 - Zone Temp Broken sensors" at bounding box center [190, 117] width 102 height 8
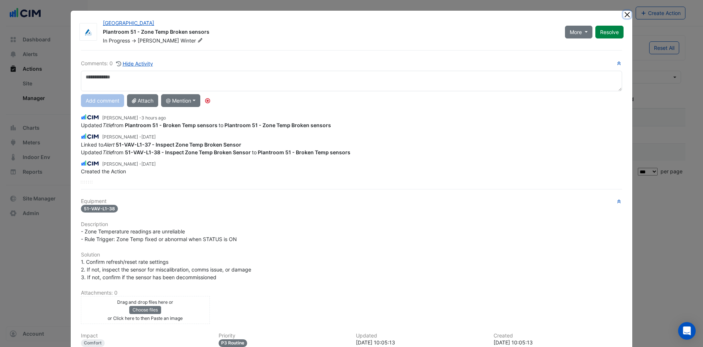
click at [625, 13] on button "Close" at bounding box center [627, 15] width 8 height 8
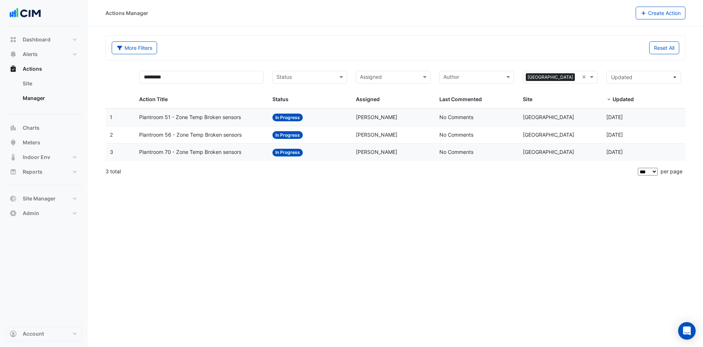
click at [195, 132] on span "Plantroom 56 - Zone Temp Broken sensors" at bounding box center [190, 135] width 102 height 8
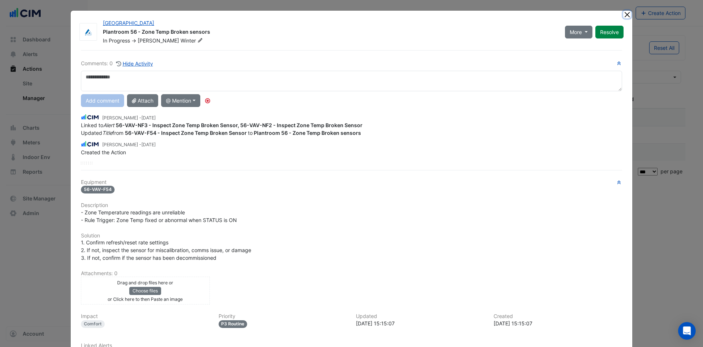
click at [623, 14] on button "Close" at bounding box center [627, 15] width 8 height 8
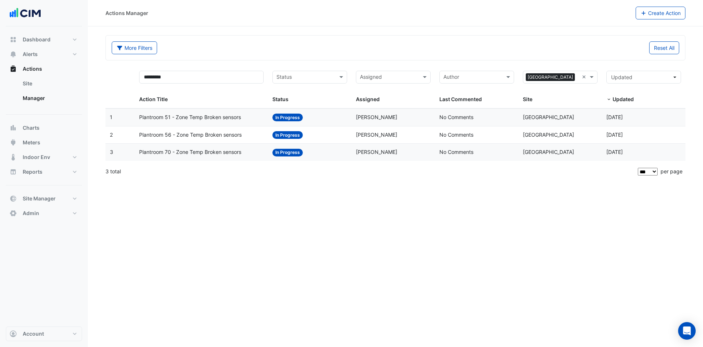
click at [189, 149] on span "Plantroom 70 - Zone Temp Broken sensors" at bounding box center [190, 152] width 102 height 8
click at [199, 146] on datatable-body-cell "Action Title: Plantroom 70 - Zone Temp Broken sensors" at bounding box center [202, 151] width 134 height 17
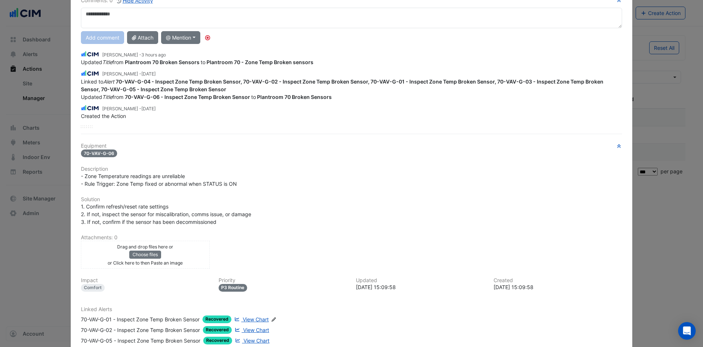
scroll to position [142, 0]
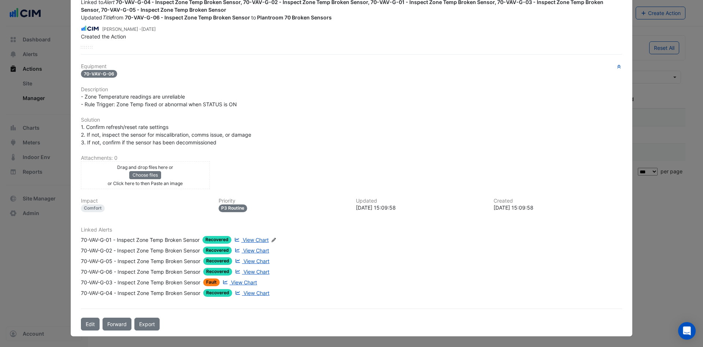
click at [235, 280] on span "View Chart" at bounding box center [244, 282] width 26 height 6
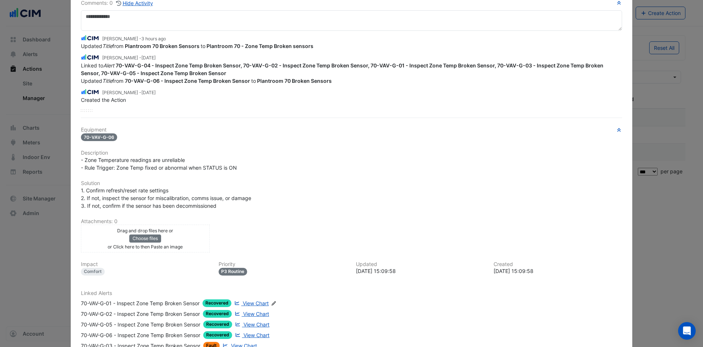
scroll to position [0, 0]
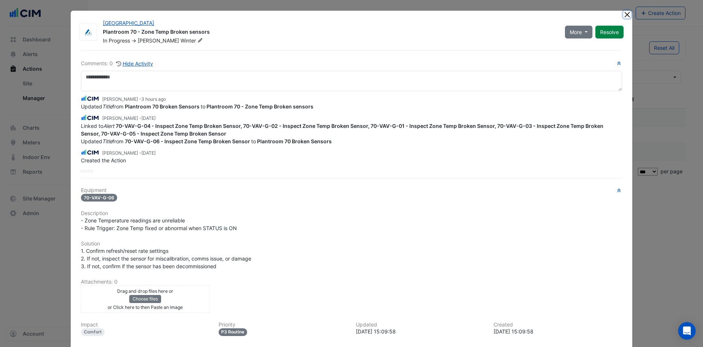
click at [623, 14] on button "Close" at bounding box center [627, 15] width 8 height 8
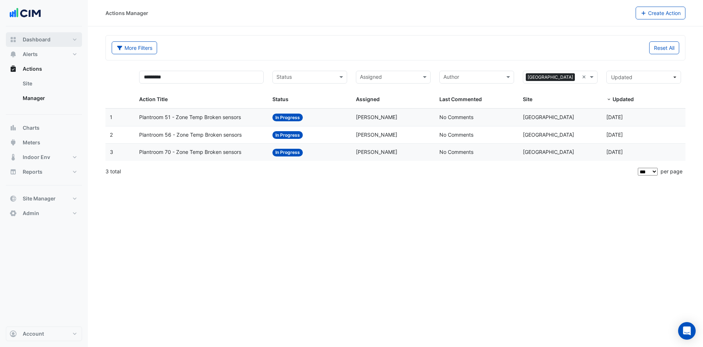
click at [48, 37] on span "Dashboard" at bounding box center [37, 39] width 28 height 7
select select "***"
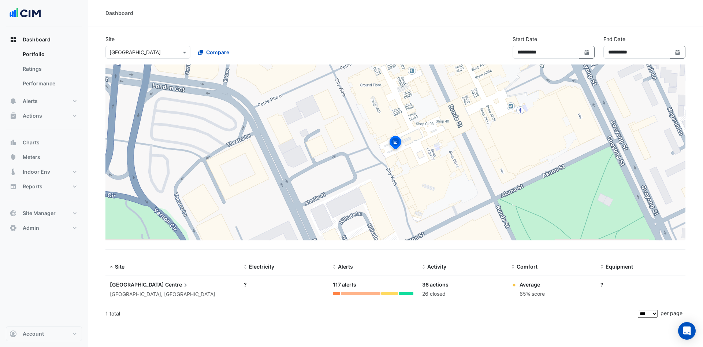
click at [165, 285] on span "Centre" at bounding box center [177, 284] width 24 height 8
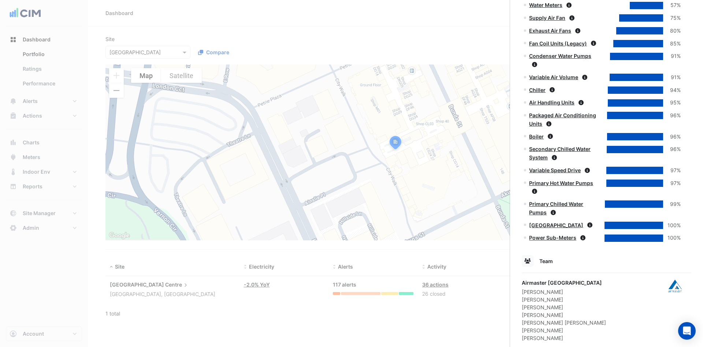
scroll to position [386, 0]
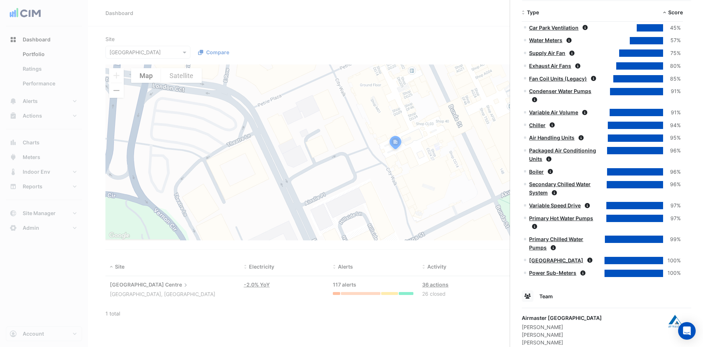
drag, startPoint x: 555, startPoint y: 157, endPoint x: 532, endPoint y: 154, distance: 22.9
click at [535, 154] on app-site-details "148 Bunda St, Canberra, Australian Capital Territory Monitoring Total sensors 9…" at bounding box center [605, 92] width 169 height 881
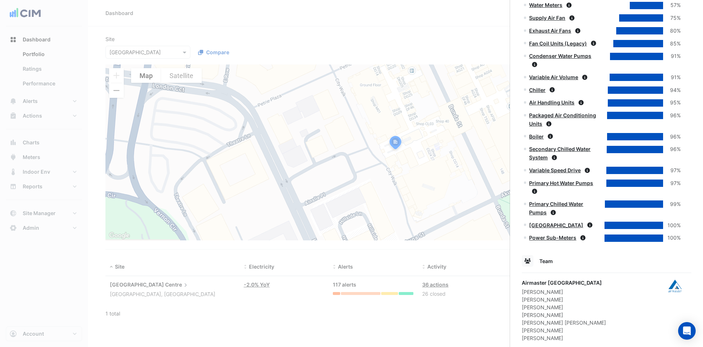
drag, startPoint x: 488, startPoint y: 188, endPoint x: 491, endPoint y: 188, distance: 3.7
click at [489, 188] on ngb-offcanvas-backdrop at bounding box center [351, 173] width 703 height 347
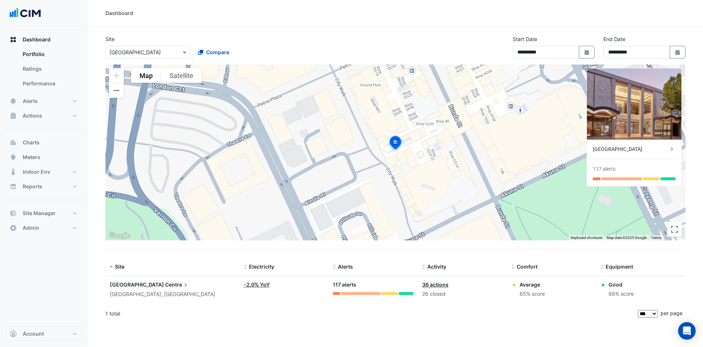
click at [126, 285] on span "[GEOGRAPHIC_DATA]" at bounding box center [137, 284] width 54 height 6
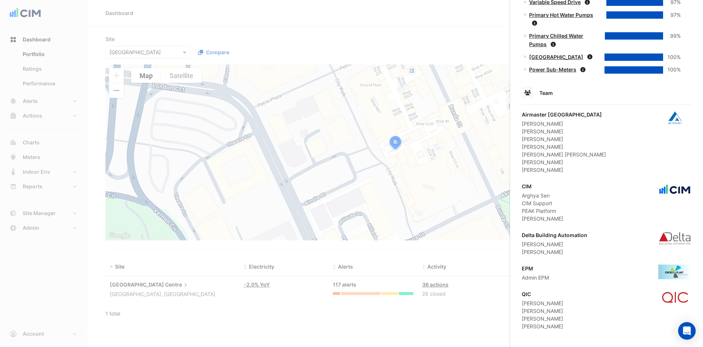
scroll to position [557, 0]
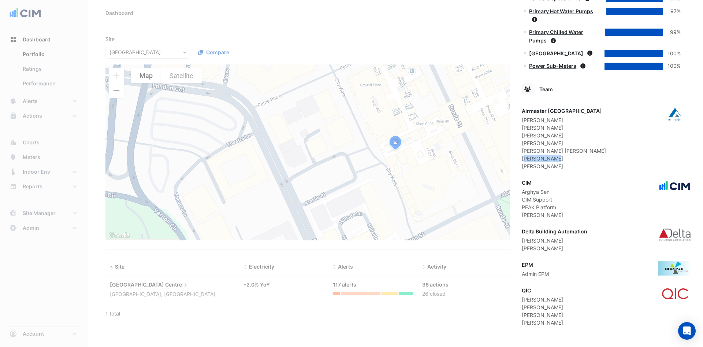
drag, startPoint x: 523, startPoint y: 160, endPoint x: 551, endPoint y: 159, distance: 27.5
click at [551, 159] on div "[PERSON_NAME]" at bounding box center [563, 158] width 84 height 8
drag, startPoint x: 524, startPoint y: 167, endPoint x: 565, endPoint y: 167, distance: 41.0
click at [565, 167] on div "[PERSON_NAME]" at bounding box center [563, 166] width 84 height 8
click at [523, 166] on div "[PERSON_NAME]" at bounding box center [563, 166] width 84 height 8
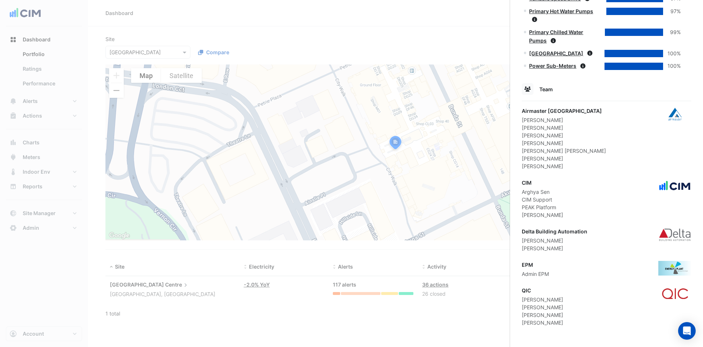
drag, startPoint x: 520, startPoint y: 167, endPoint x: 557, endPoint y: 167, distance: 37.0
click at [559, 166] on div "[PERSON_NAME]" at bounding box center [563, 166] width 84 height 8
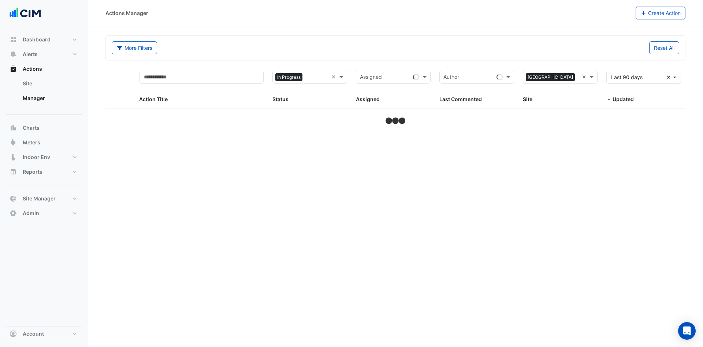
select select "***"
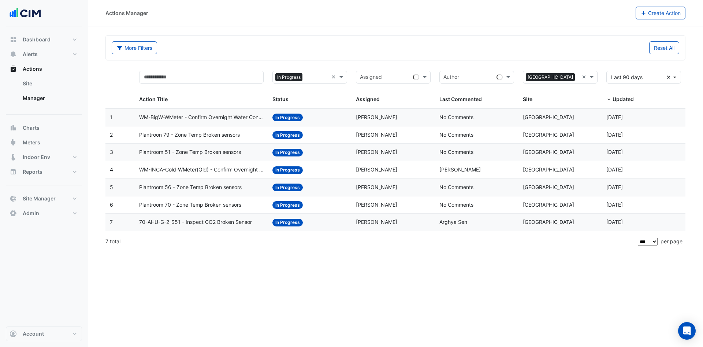
click at [207, 116] on span "WM-BigW-WMeter - Confirm Overnight Water Consumption" at bounding box center [201, 117] width 125 height 8
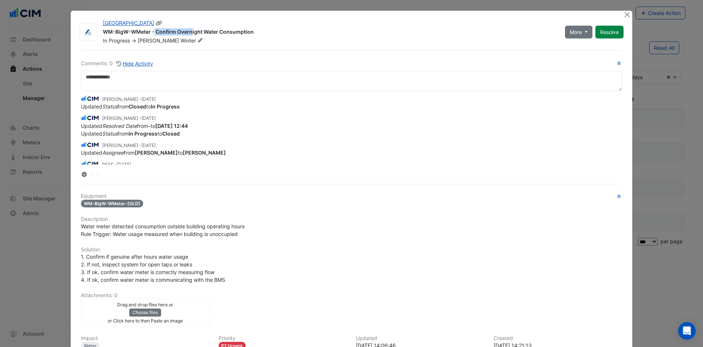
drag, startPoint x: 102, startPoint y: 31, endPoint x: 147, endPoint y: 32, distance: 45.7
click at [147, 32] on div "WM-BigW-WMeter - Confirm Overnight Water Consumption" at bounding box center [329, 32] width 453 height 9
drag, startPoint x: 146, startPoint y: 32, endPoint x: 139, endPoint y: 25, distance: 10.1
click at [98, 32] on div "[GEOGRAPHIC_DATA] WM-BigW-WMeter - Confirm Overnight Water Consumption In Progr…" at bounding box center [329, 31] width 462 height 25
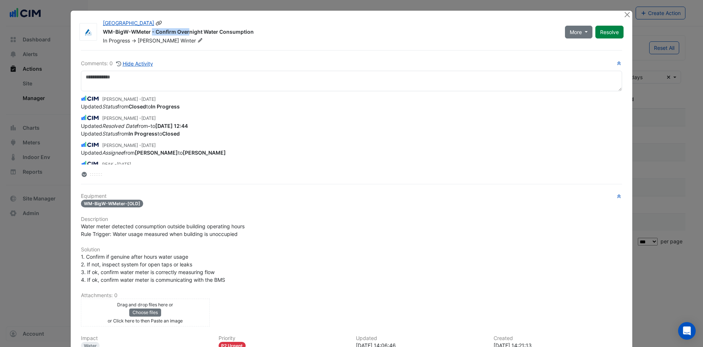
click at [142, 32] on div "WM-BigW-WMeter - Confirm Overnight Water Consumption" at bounding box center [329, 32] width 453 height 9
drag, startPoint x: 146, startPoint y: 32, endPoint x: 101, endPoint y: 33, distance: 45.0
click at [103, 33] on div "WM-BigW-WMeter - Confirm Overnight Water Consumption" at bounding box center [329, 32] width 453 height 9
click at [623, 14] on button "Close" at bounding box center [627, 15] width 8 height 8
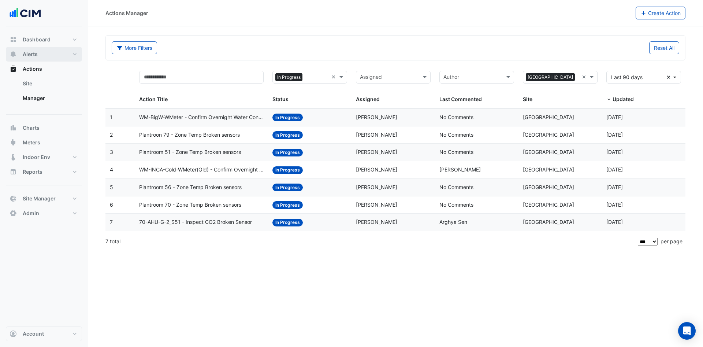
click at [44, 48] on button "Alerts" at bounding box center [44, 54] width 76 height 15
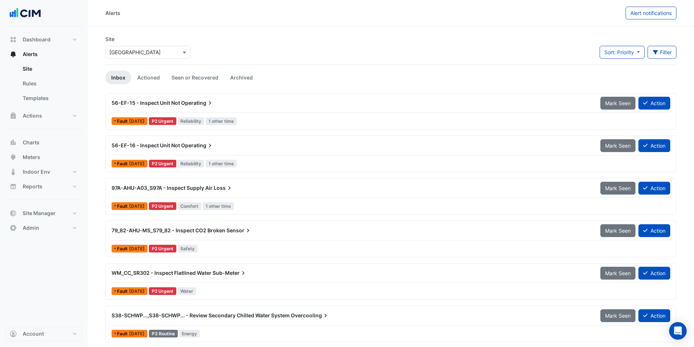
click at [185, 75] on link "Seen or Recovered" at bounding box center [195, 78] width 59 height 14
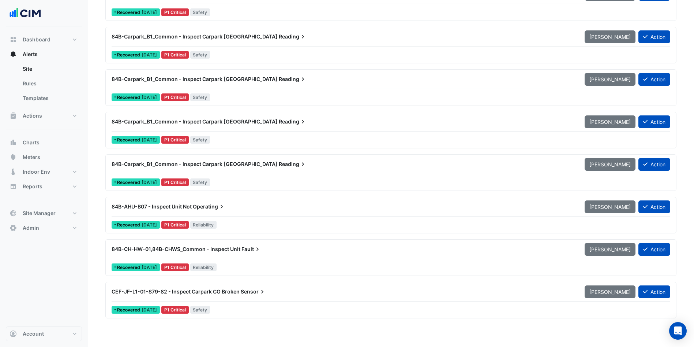
scroll to position [2690, 0]
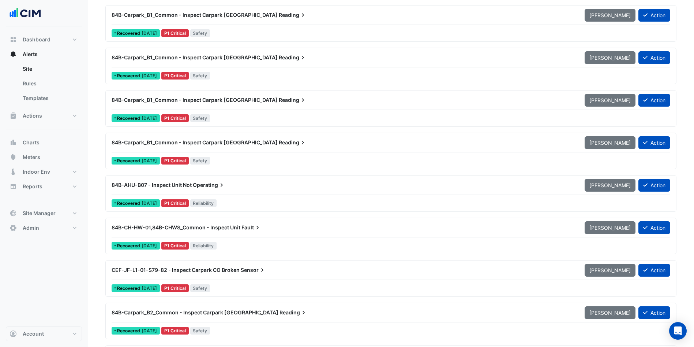
click at [49, 53] on button "Alerts" at bounding box center [44, 54] width 76 height 15
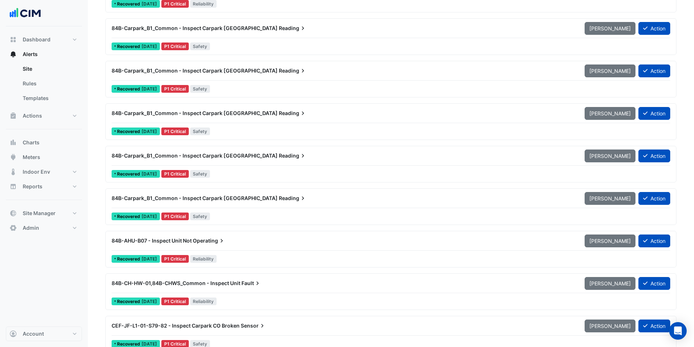
scroll to position [2470, 0]
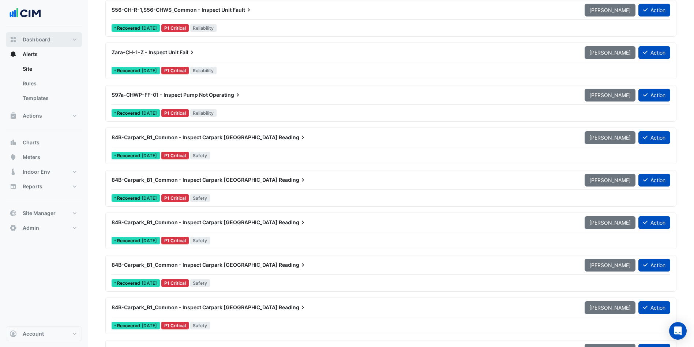
click at [61, 40] on button "Dashboard" at bounding box center [44, 39] width 76 height 15
select select "***"
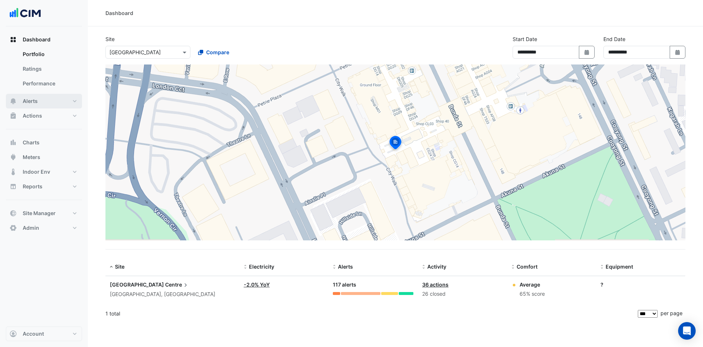
click at [44, 100] on button "Alerts" at bounding box center [44, 101] width 76 height 15
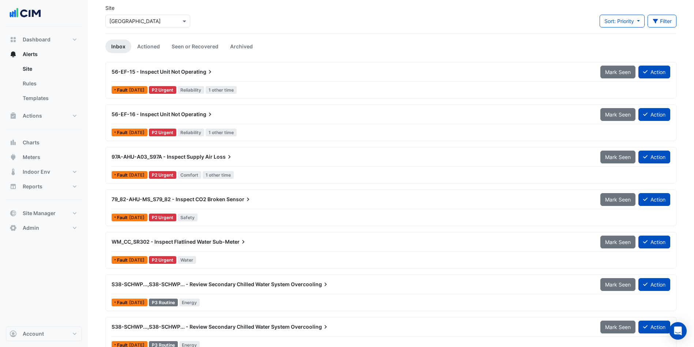
scroll to position [55, 0]
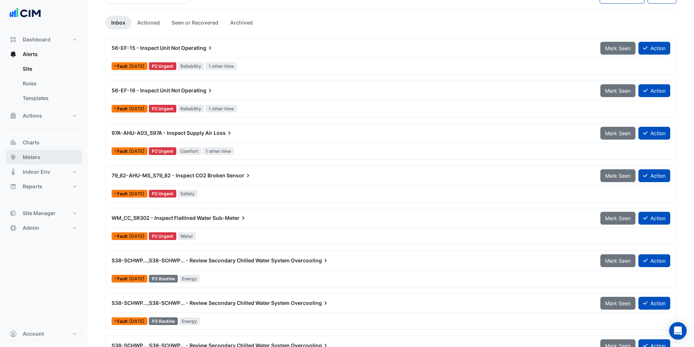
click at [13, 157] on icon "button" at bounding box center [13, 157] width 4 height 6
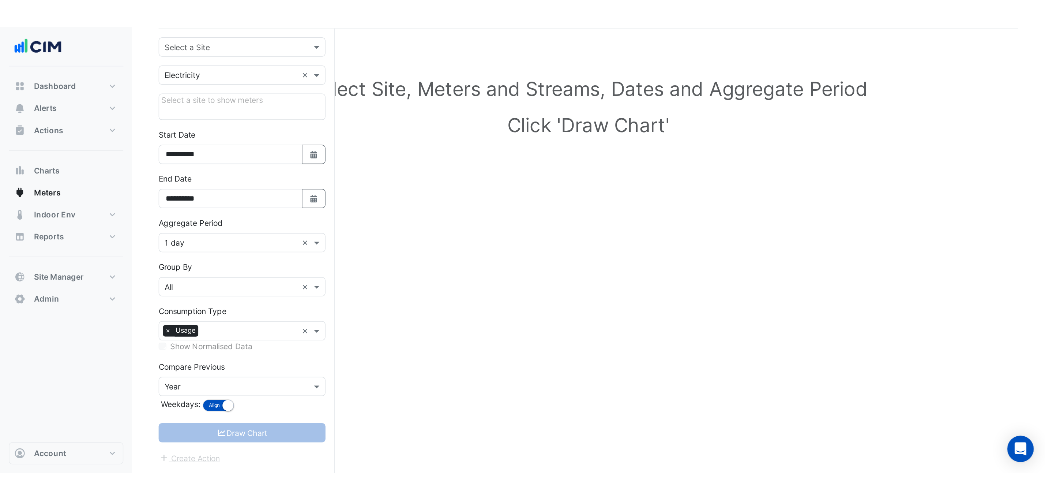
scroll to position [29, 0]
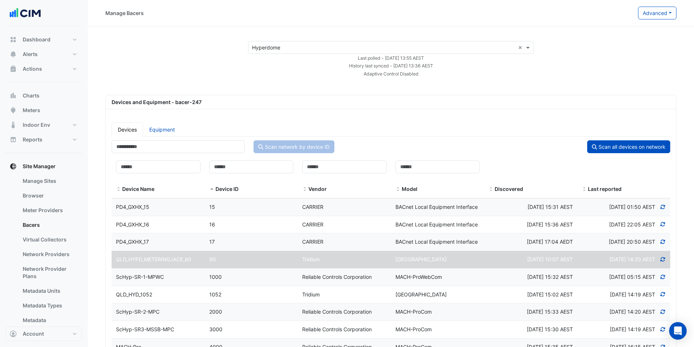
select select "***"
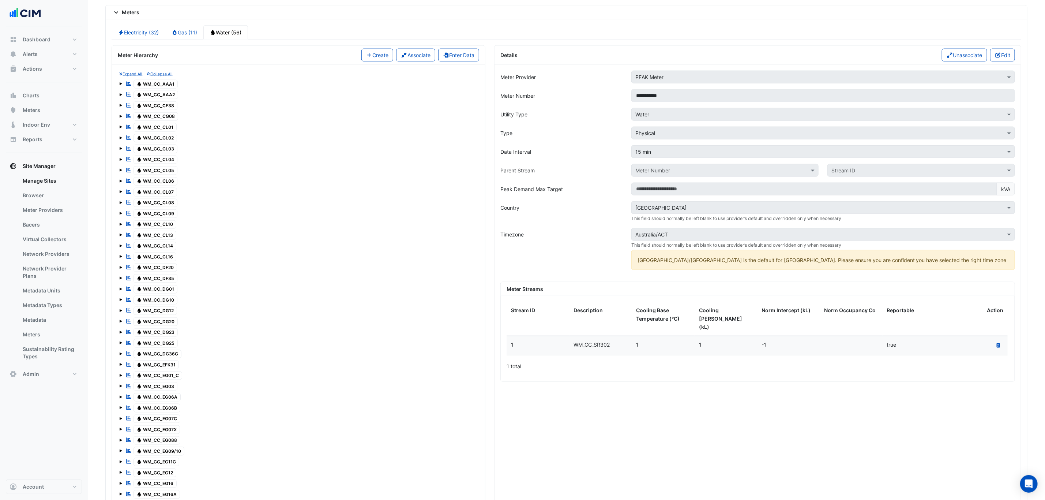
scroll to position [735, 0]
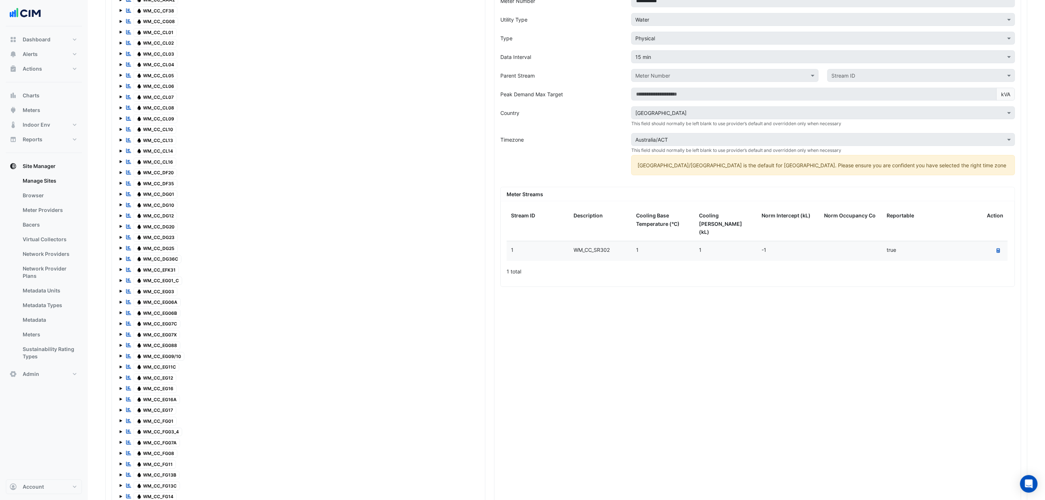
click at [39, 222] on link "Bacers" at bounding box center [49, 224] width 65 height 15
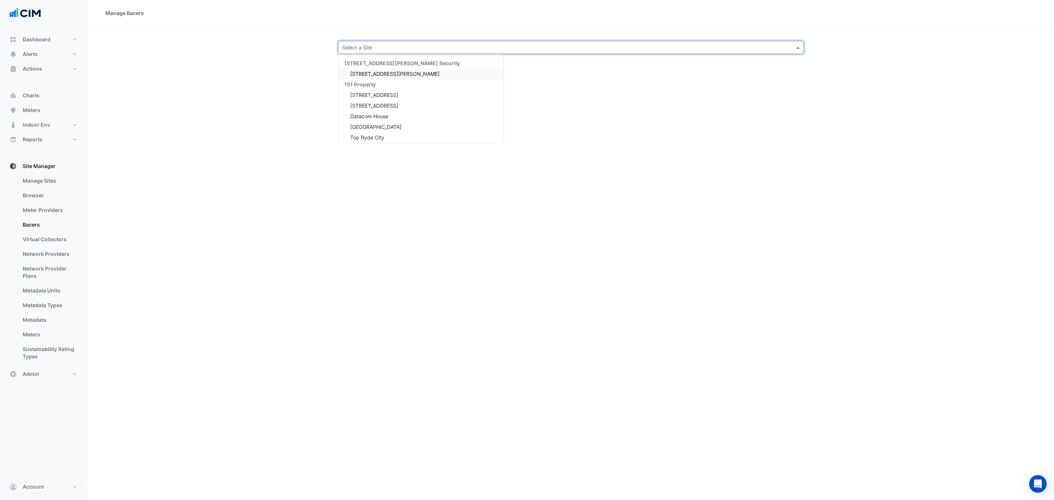
click at [372, 46] on input "text" at bounding box center [563, 48] width 443 height 8
type input "********"
click at [370, 69] on div "[GEOGRAPHIC_DATA]" at bounding box center [372, 73] width 69 height 11
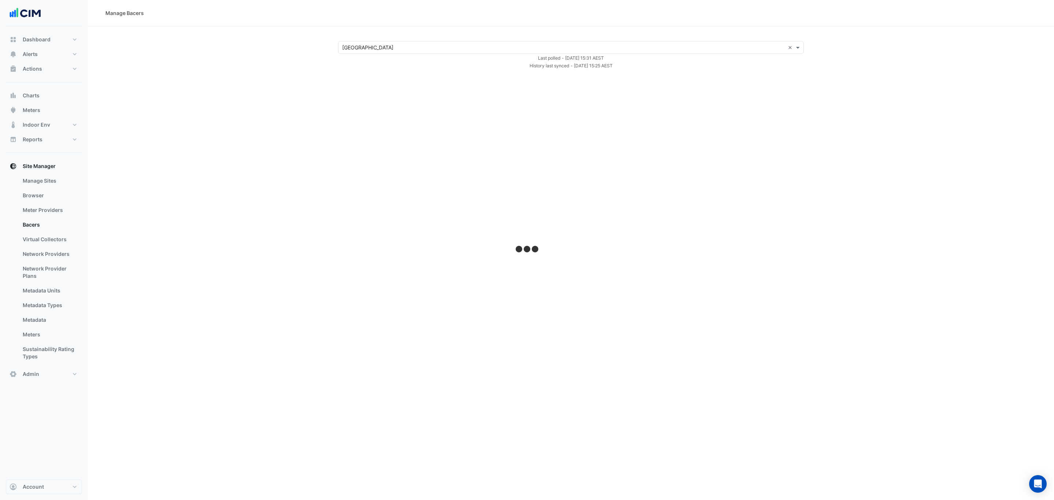
select select "***"
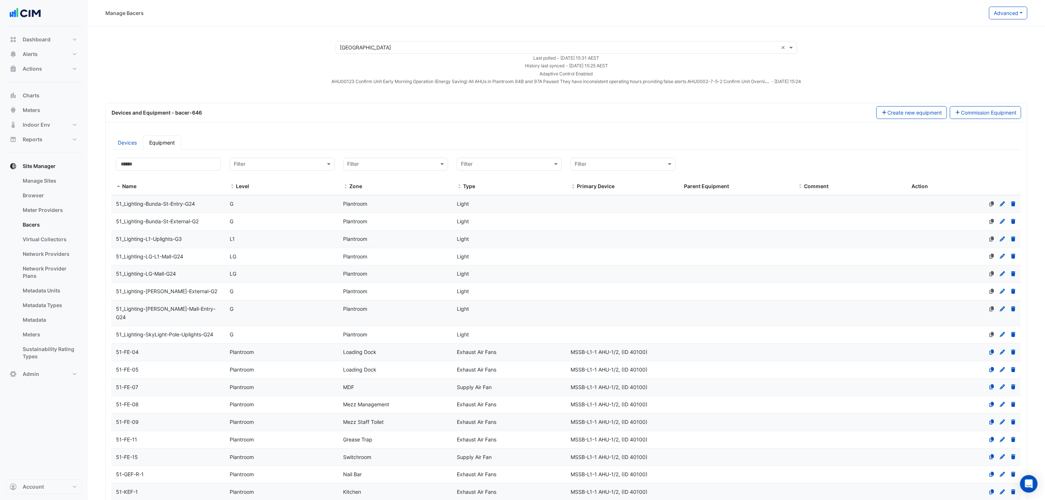
click at [498, 167] on input "text" at bounding box center [502, 164] width 82 height 8
type input "******"
click at [496, 176] on div "Boiler" at bounding box center [510, 180] width 104 height 11
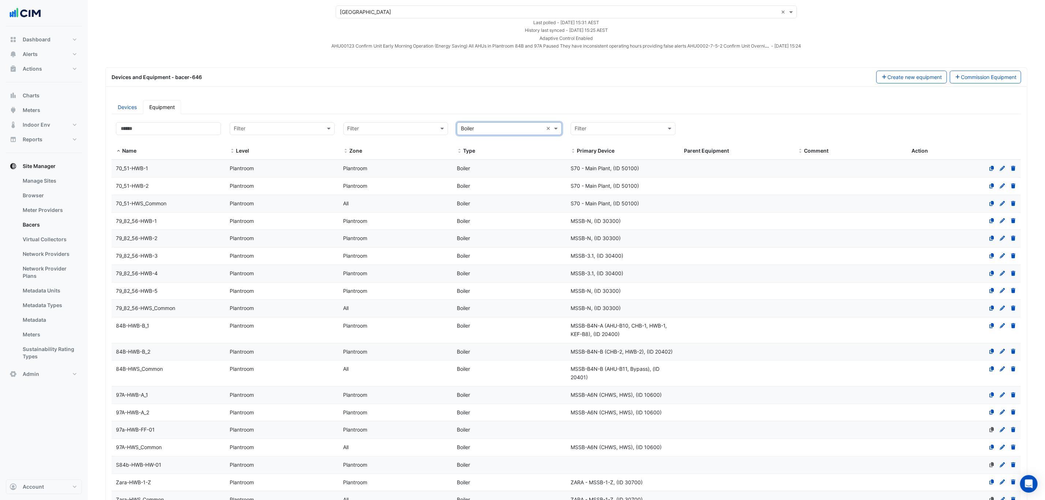
scroll to position [55, 0]
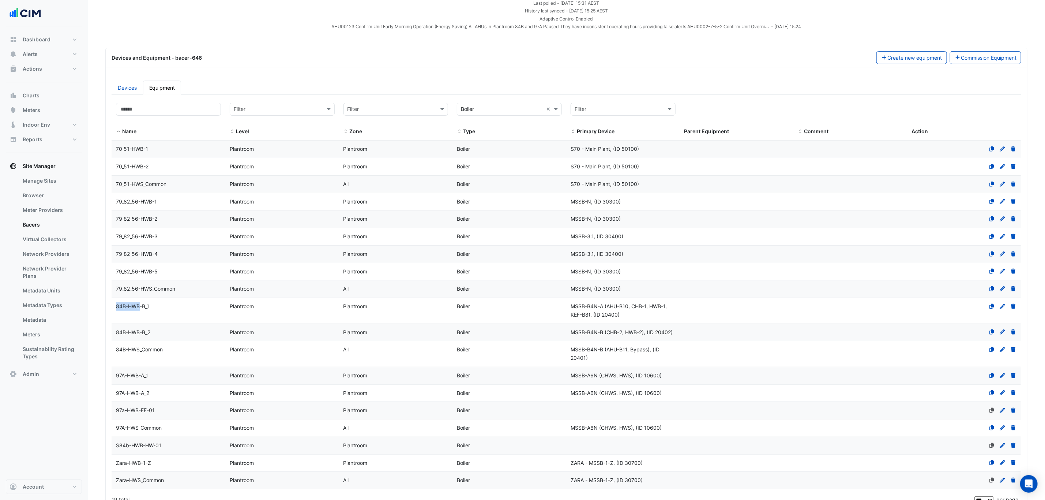
drag, startPoint x: 117, startPoint y: 310, endPoint x: 139, endPoint y: 308, distance: 22.0
click at [139, 308] on span "84B-HWB-B_1" at bounding box center [132, 306] width 33 height 6
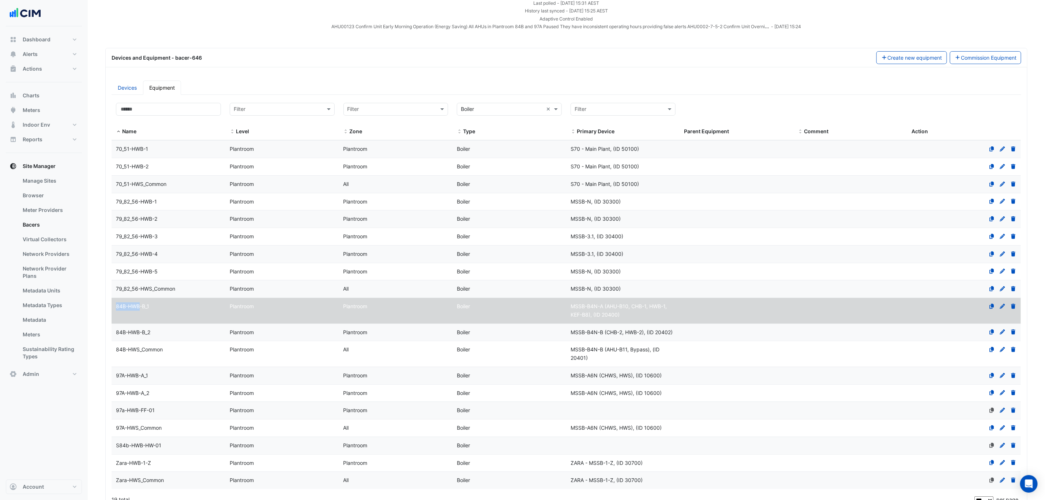
copy span "84B-HWB"
select select "***"
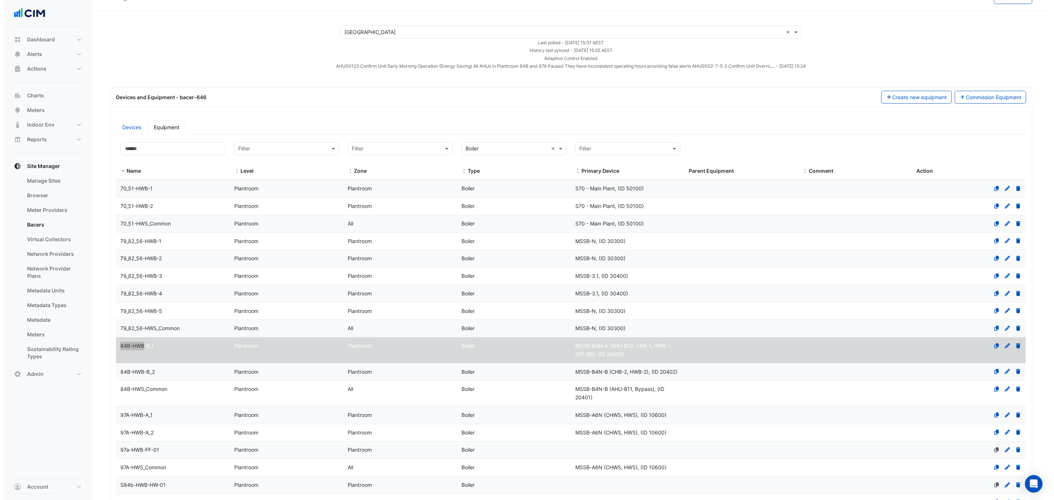
scroll to position [0, 0]
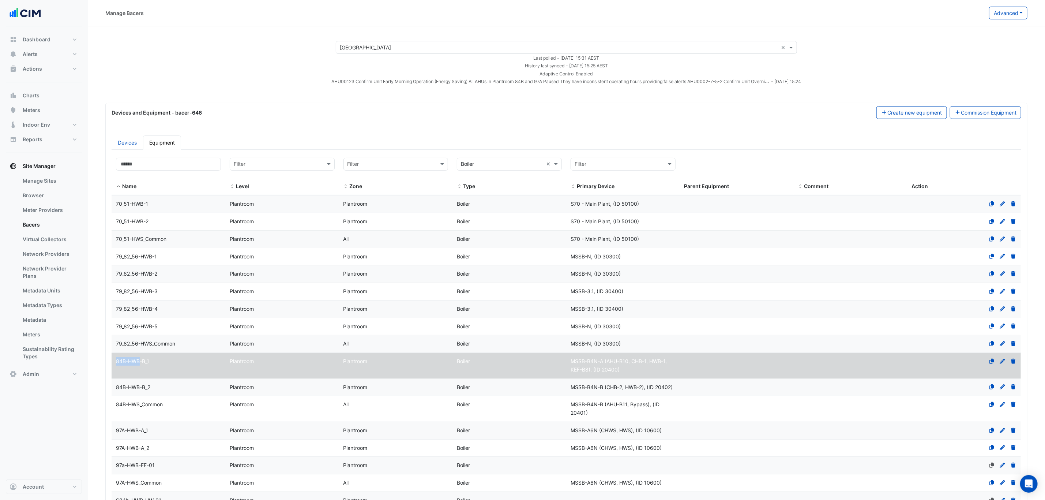
click at [899, 112] on button "Create new equipment" at bounding box center [912, 112] width 71 height 13
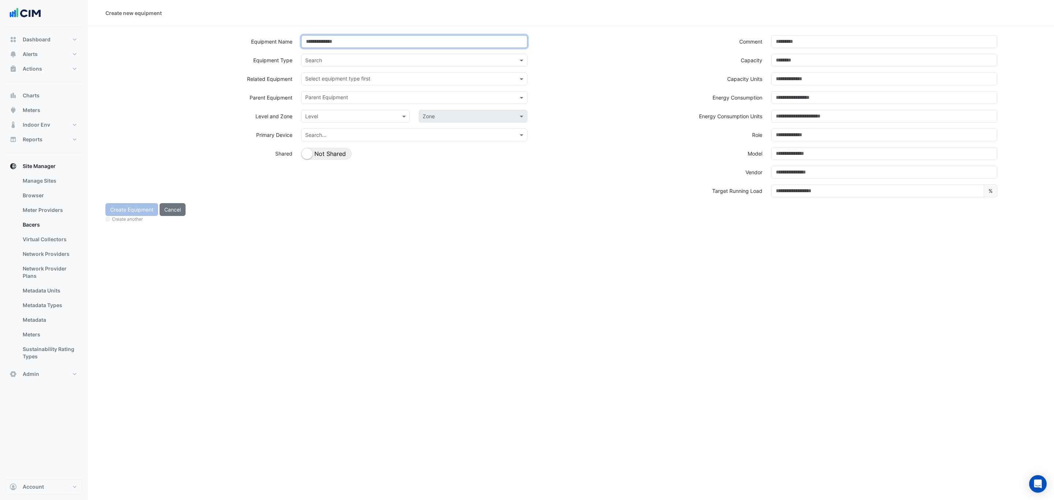
click at [312, 39] on input at bounding box center [414, 41] width 226 height 13
paste input "*******"
type input "**********"
click at [341, 57] on input "text" at bounding box center [406, 61] width 203 height 8
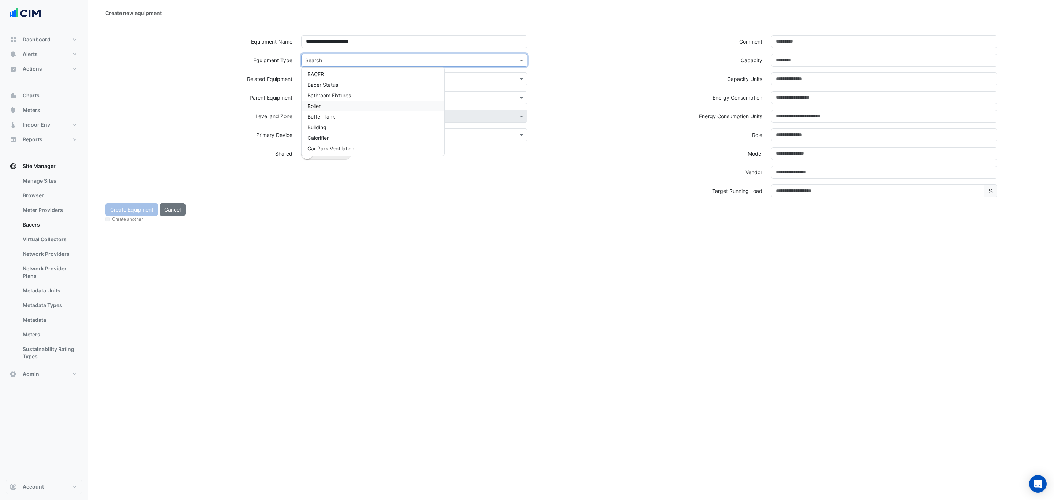
click at [329, 105] on div "Boiler" at bounding box center [373, 106] width 143 height 11
click at [400, 115] on span at bounding box center [404, 116] width 9 height 8
click at [324, 205] on span "Plantroom" at bounding box center [319, 203] width 24 height 6
click at [478, 118] on input "text" at bounding box center [466, 117] width 86 height 8
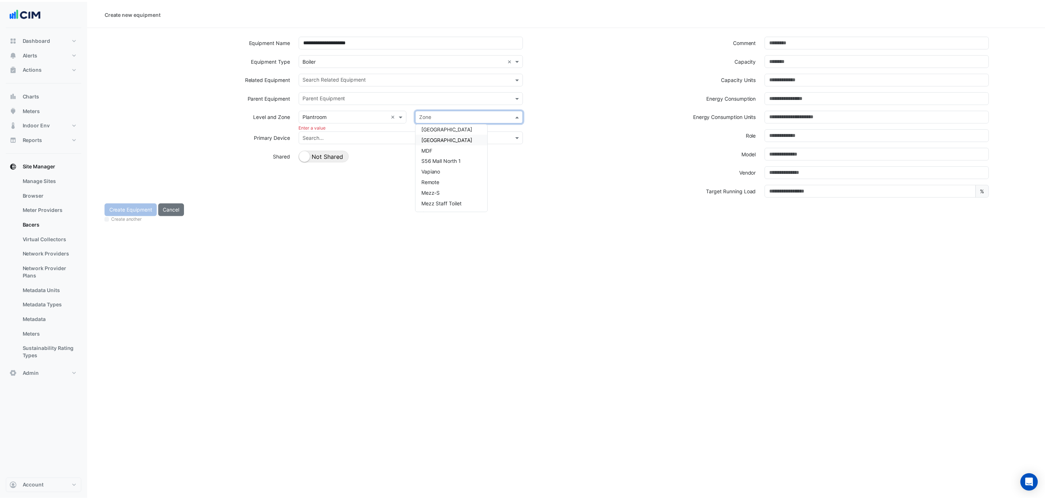
scroll to position [0, 0]
click at [446, 132] on span "Plantroom" at bounding box center [437, 132] width 24 height 6
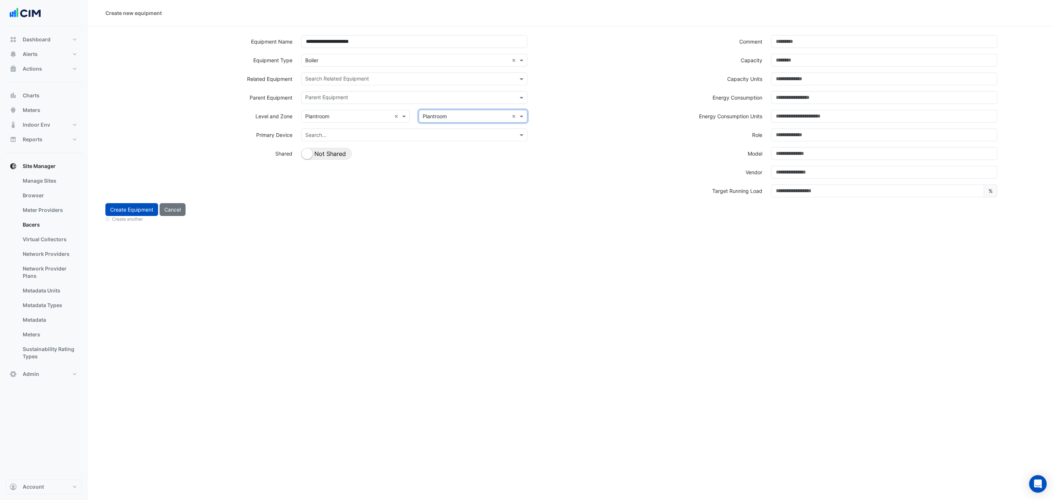
click at [400, 137] on input "text" at bounding box center [406, 135] width 203 height 8
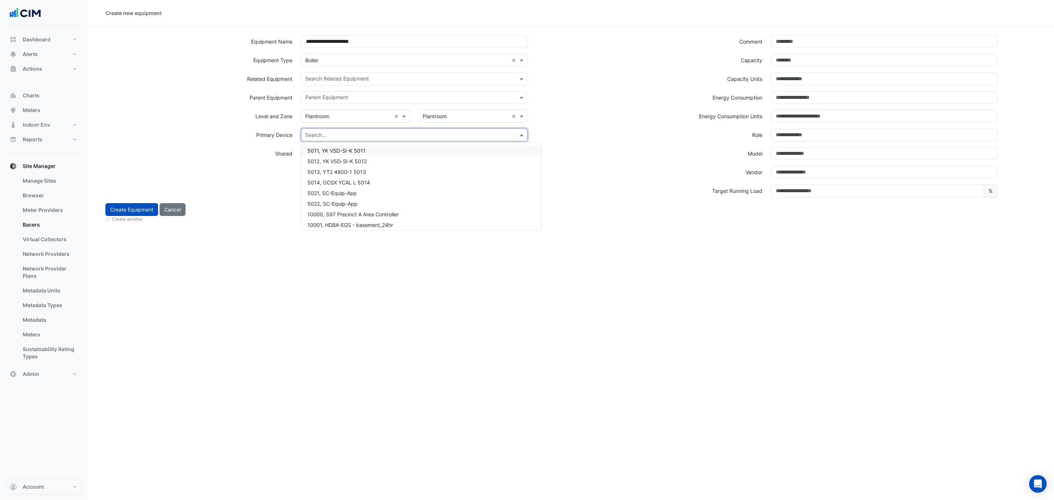
click at [335, 133] on input "text" at bounding box center [406, 135] width 203 height 8
type input "****"
click at [343, 153] on span "21400, >MSSB L2 HW 1 NE DDC Panel" at bounding box center [353, 150] width 93 height 6
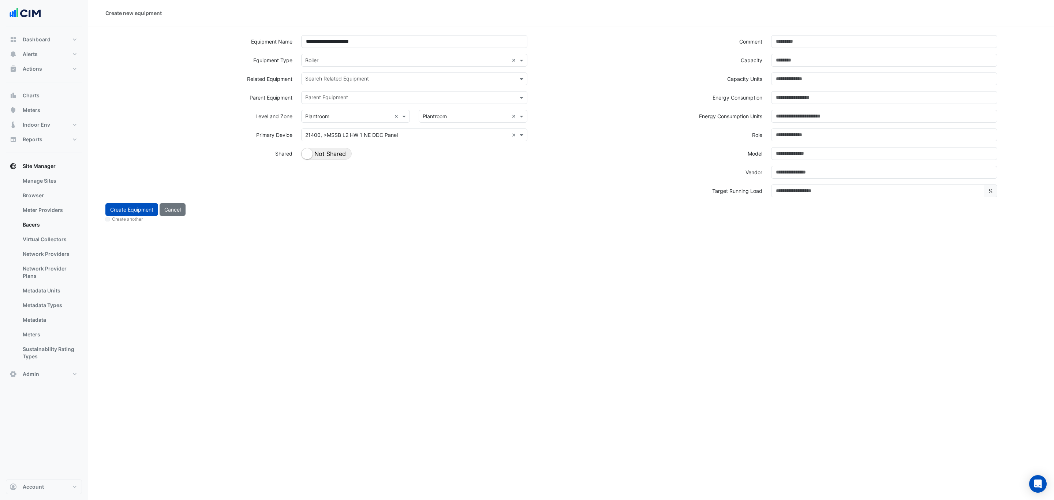
click at [449, 222] on div "Create another" at bounding box center [570, 220] width 931 height 8
click at [783, 62] on input "number" at bounding box center [884, 60] width 226 height 13
click at [985, 58] on input "***" at bounding box center [884, 60] width 226 height 13
click at [991, 59] on input "***" at bounding box center [884, 60] width 226 height 13
type input "***"
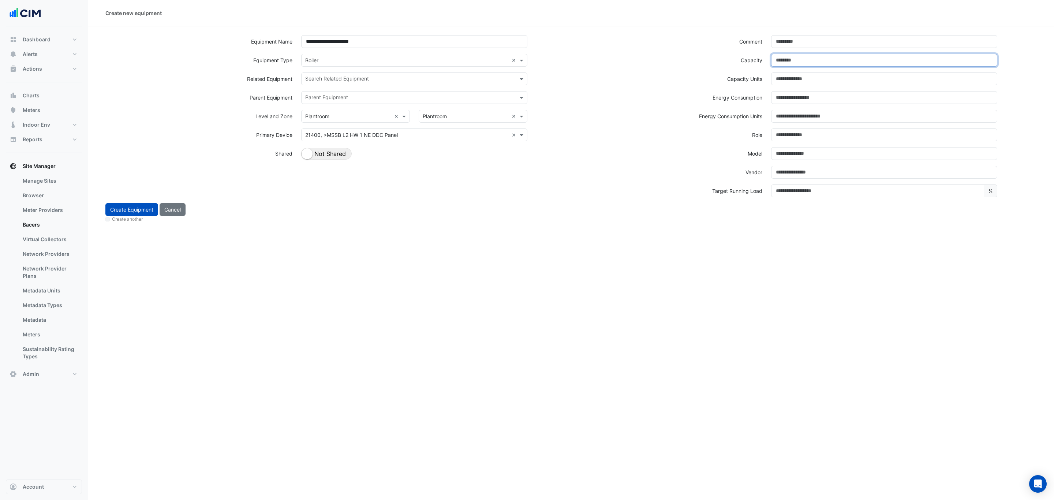
click at [988, 63] on input "***" at bounding box center [884, 60] width 226 height 13
click at [737, 269] on div "**********" at bounding box center [571, 250] width 966 height 500
click at [797, 81] on input at bounding box center [884, 78] width 226 height 13
type input "*"
type input "**"
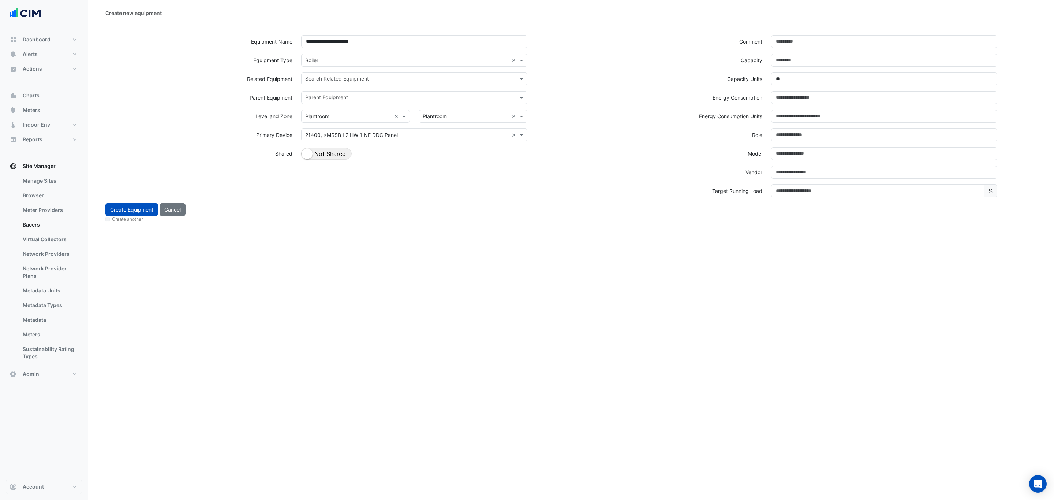
click at [810, 254] on div "**********" at bounding box center [571, 250] width 966 height 500
click at [126, 207] on button "Create Equipment" at bounding box center [131, 209] width 53 height 13
select select "***"
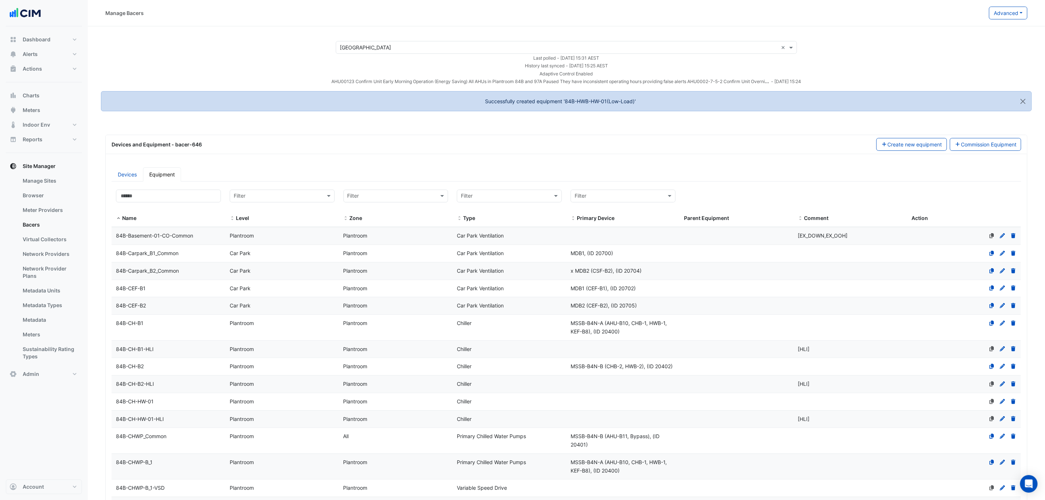
click at [124, 171] on link "Devices" at bounding box center [127, 174] width 31 height 14
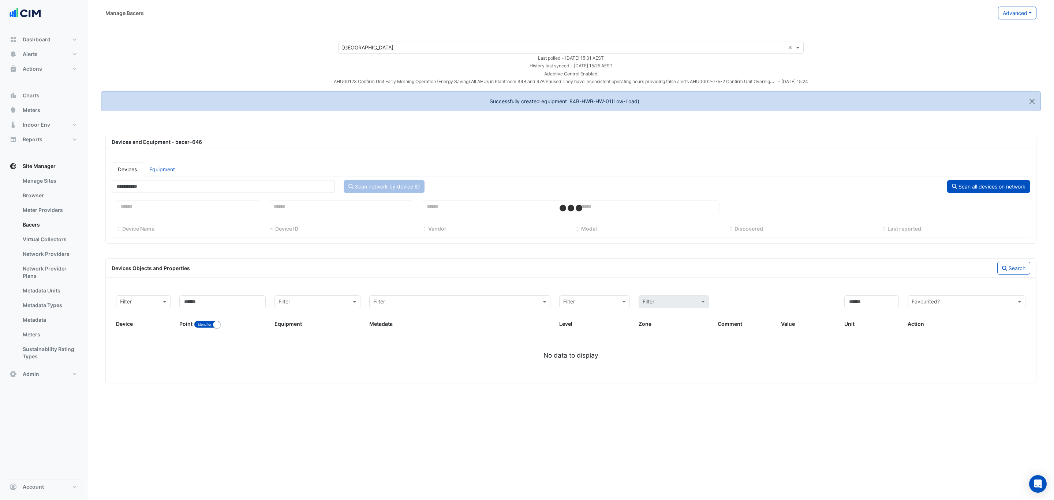
select select "***"
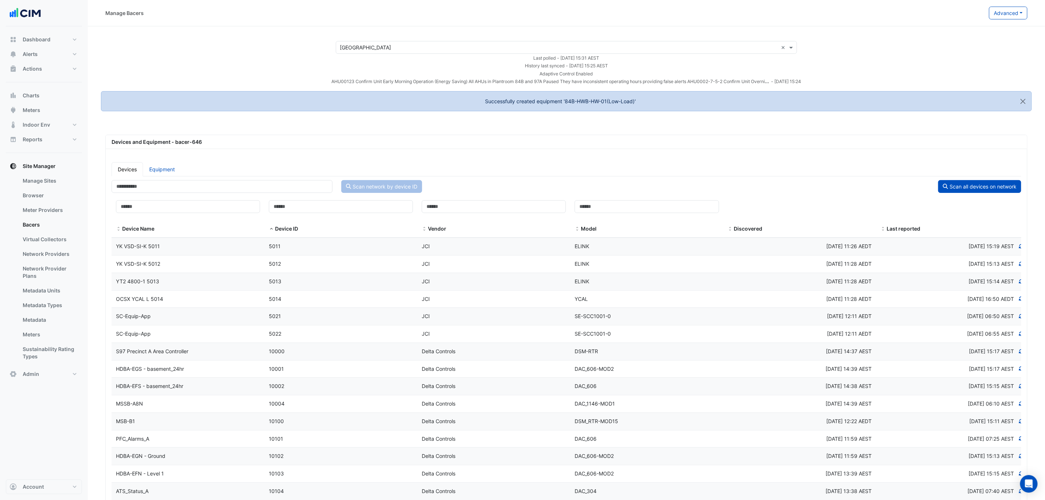
click at [155, 176] on link "Equipment" at bounding box center [162, 169] width 38 height 14
select select "***"
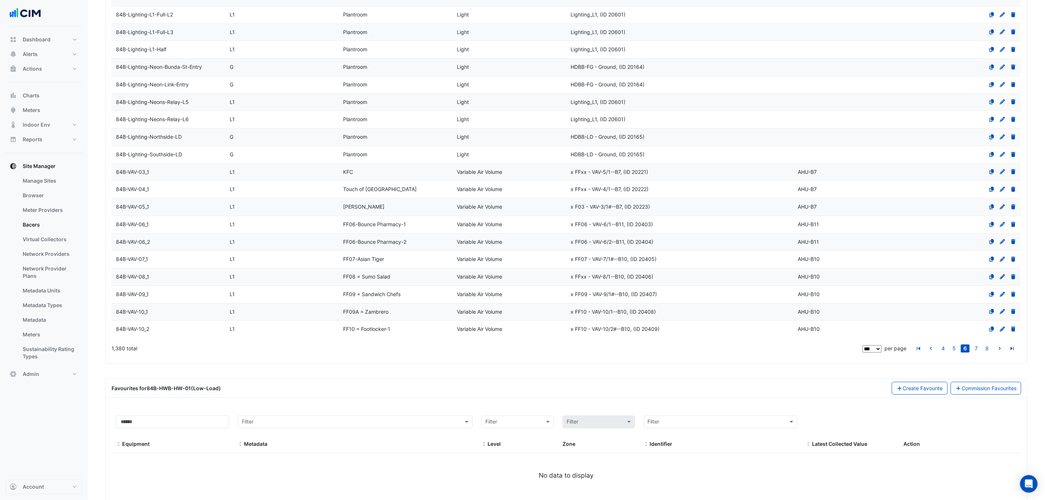
scroll to position [1792, 0]
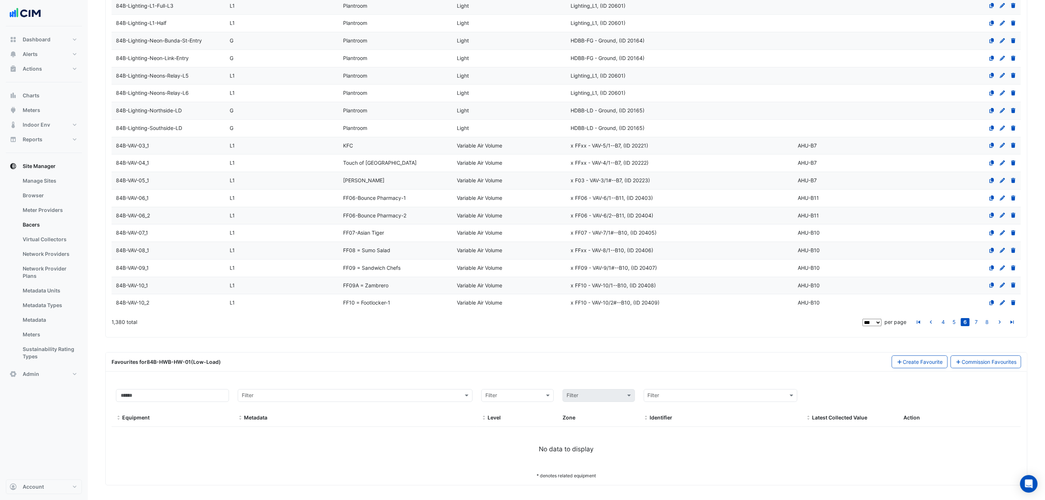
click at [984, 365] on link "Commission Favourites" at bounding box center [986, 361] width 71 height 13
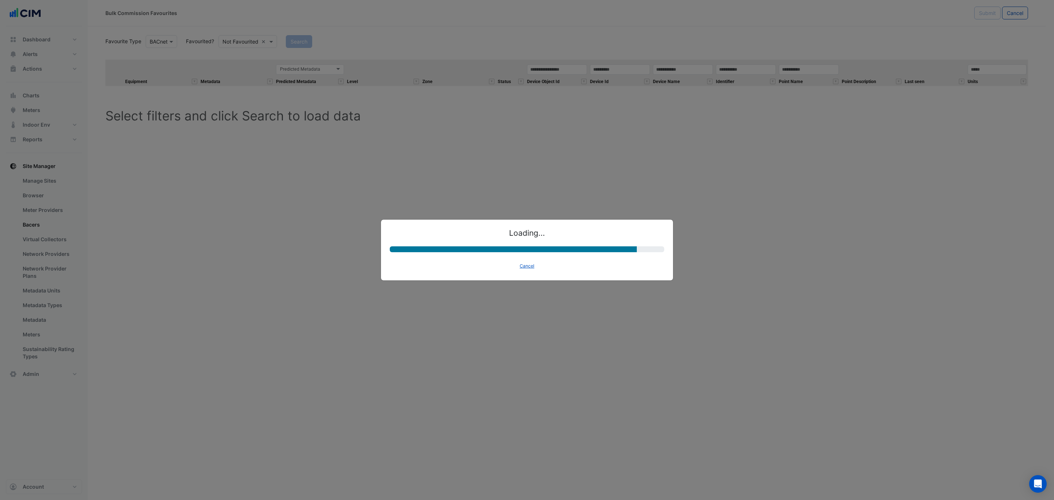
select select "********"
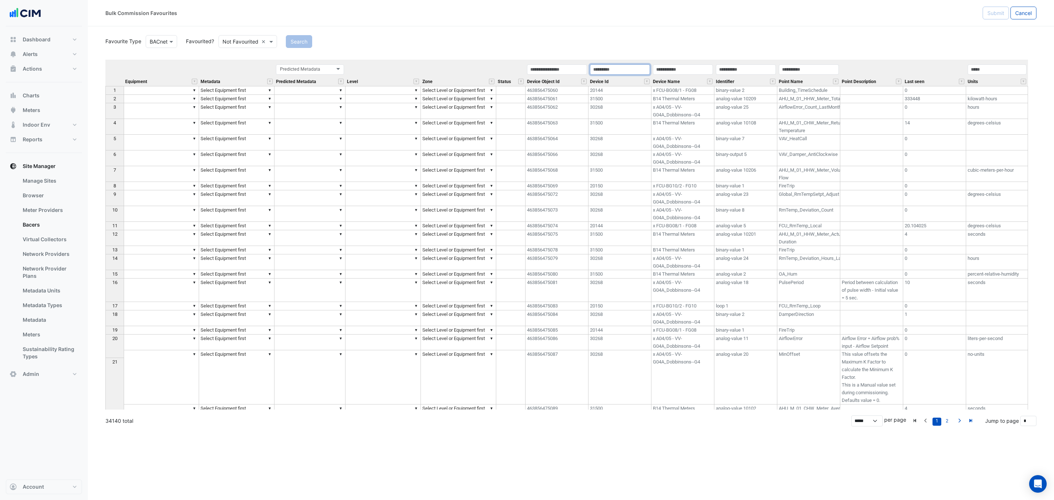
click at [621, 70] on input "text" at bounding box center [620, 69] width 60 height 10
click at [606, 68] on input "text" at bounding box center [620, 69] width 60 height 10
type input "*****"
click at [302, 42] on button "Search" at bounding box center [299, 41] width 26 height 13
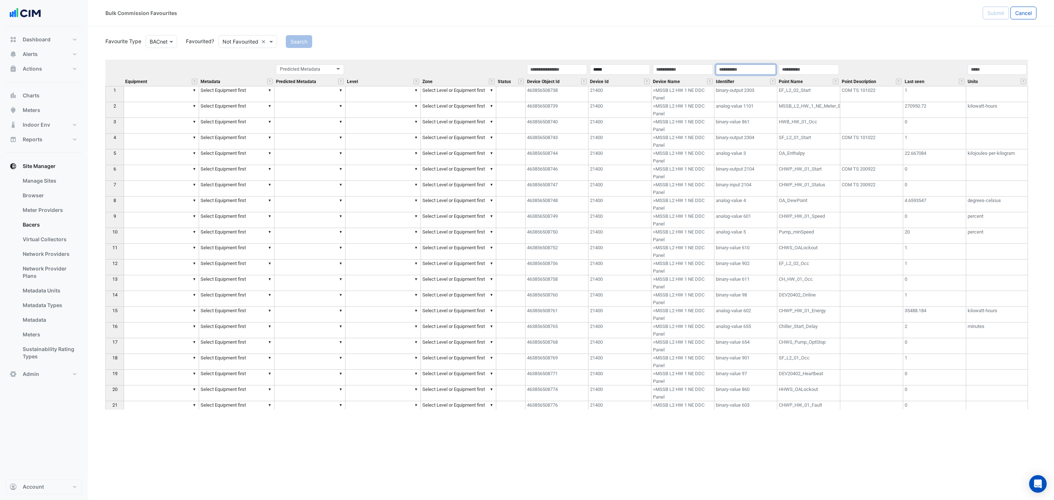
click at [727, 72] on input "text" at bounding box center [746, 69] width 60 height 10
type input "****"
click at [291, 41] on button "Search" at bounding box center [299, 41] width 26 height 13
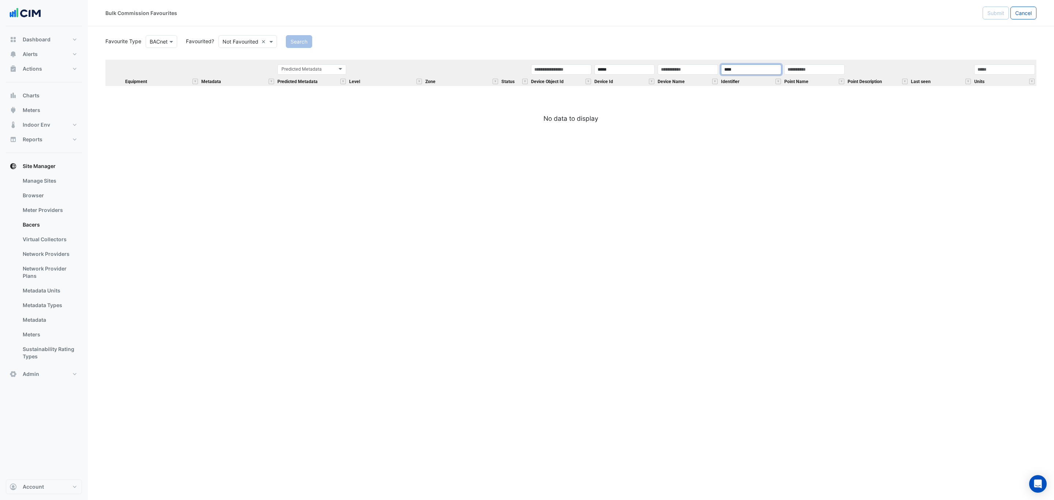
click at [743, 67] on input "****" at bounding box center [751, 69] width 60 height 10
click at [41, 221] on link "Bacers" at bounding box center [49, 224] width 65 height 15
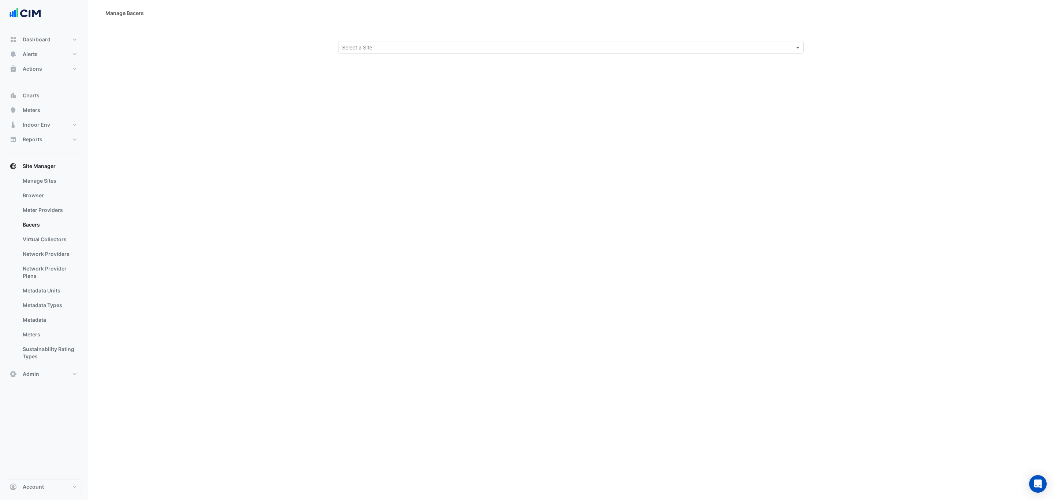
click at [361, 52] on div "Select a Site" at bounding box center [570, 47] width 465 height 13
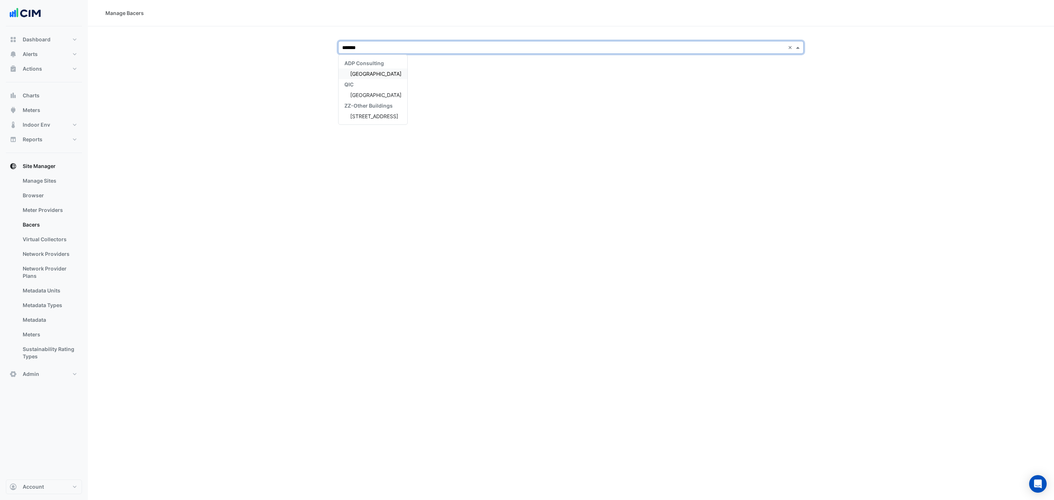
type input "********"
click at [376, 72] on span "Canberra Centre" at bounding box center [375, 74] width 51 height 6
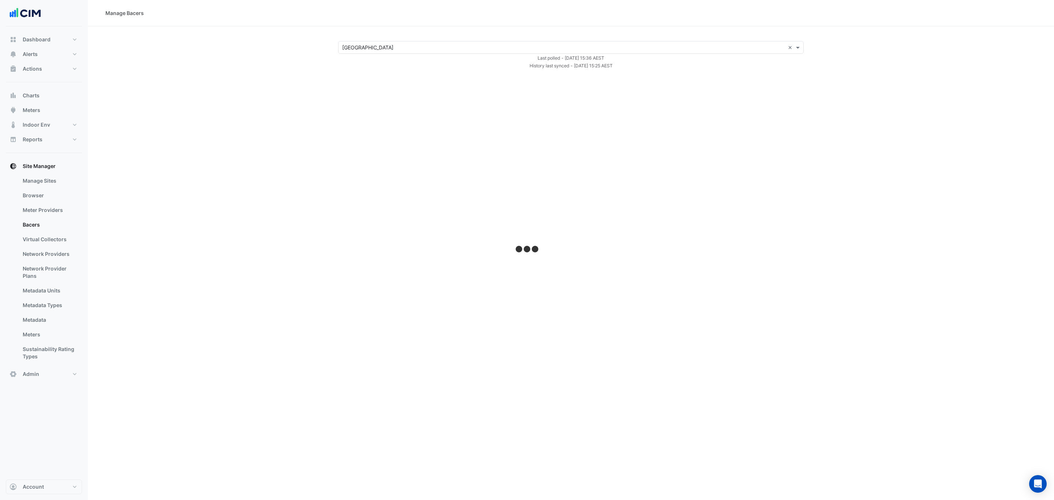
select select "***"
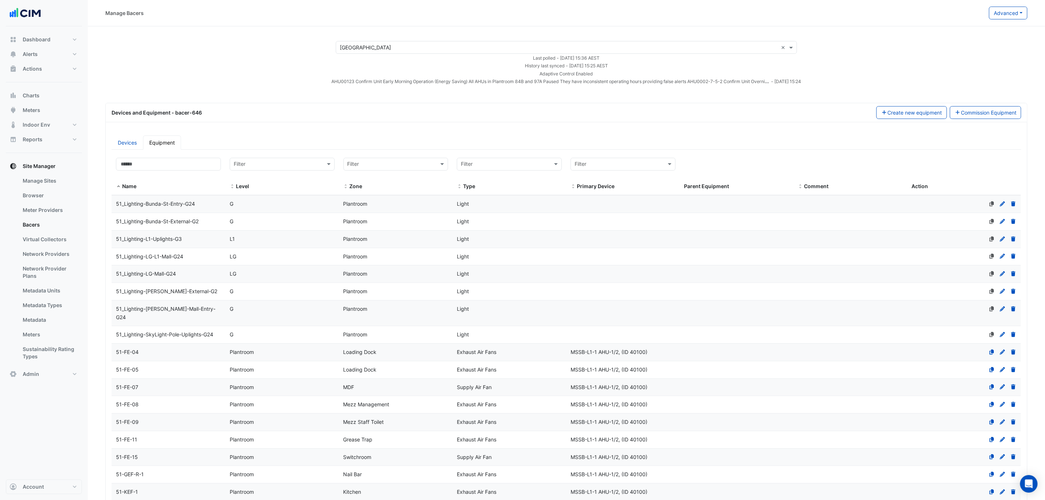
click at [136, 138] on link "Devices" at bounding box center [127, 142] width 31 height 14
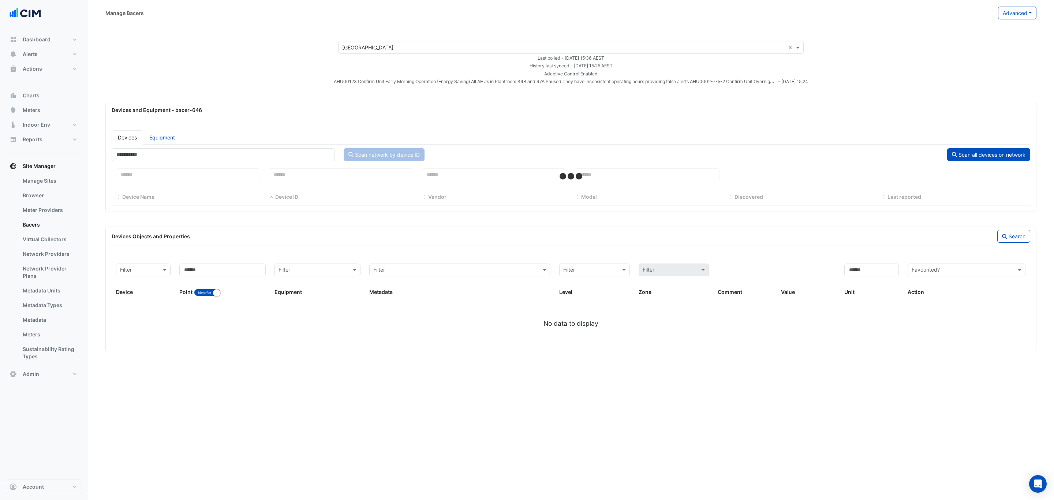
select select "***"
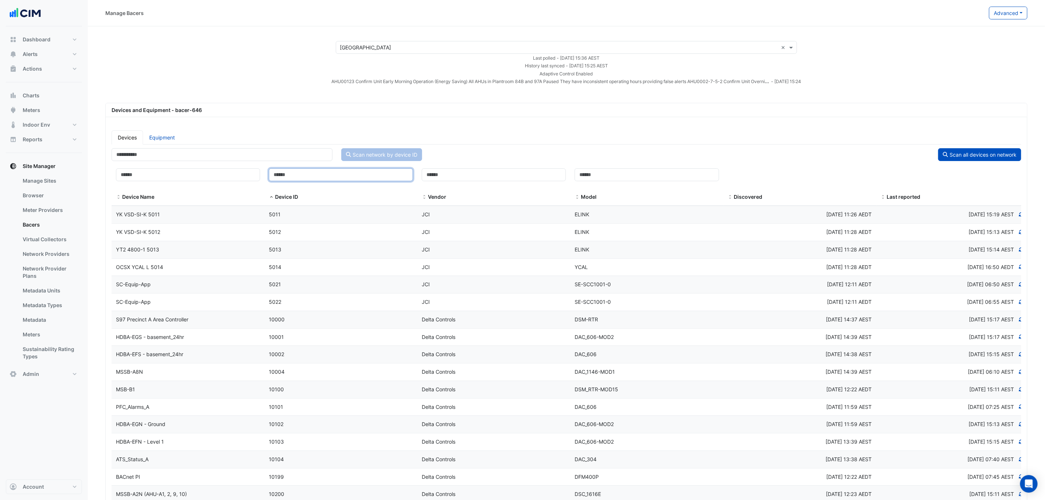
click at [314, 180] on input at bounding box center [341, 174] width 144 height 13
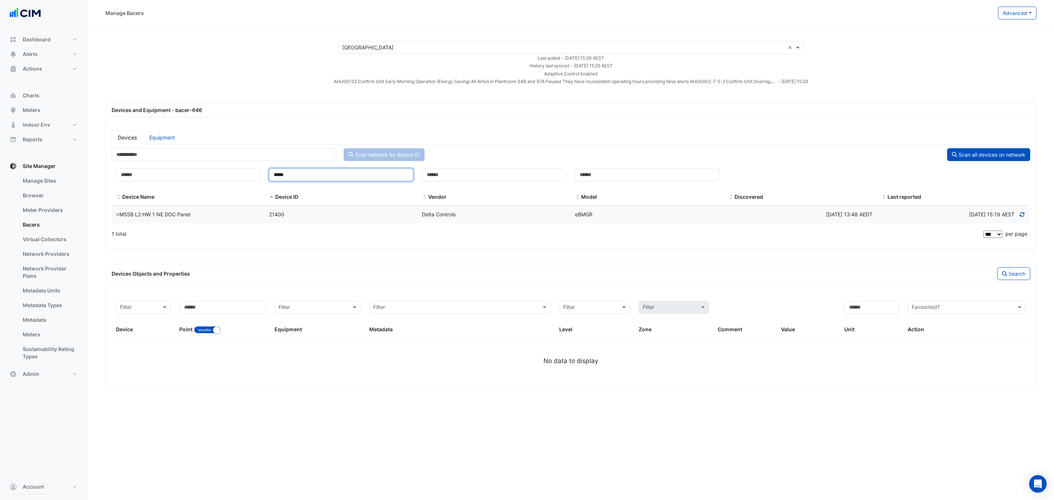
type input "*****"
click at [1025, 216] on icon at bounding box center [1022, 214] width 7 height 5
click at [266, 205] on datatable-header-cell "***** Device ID" at bounding box center [341, 185] width 153 height 42
click at [266, 214] on div "21400" at bounding box center [341, 214] width 153 height 8
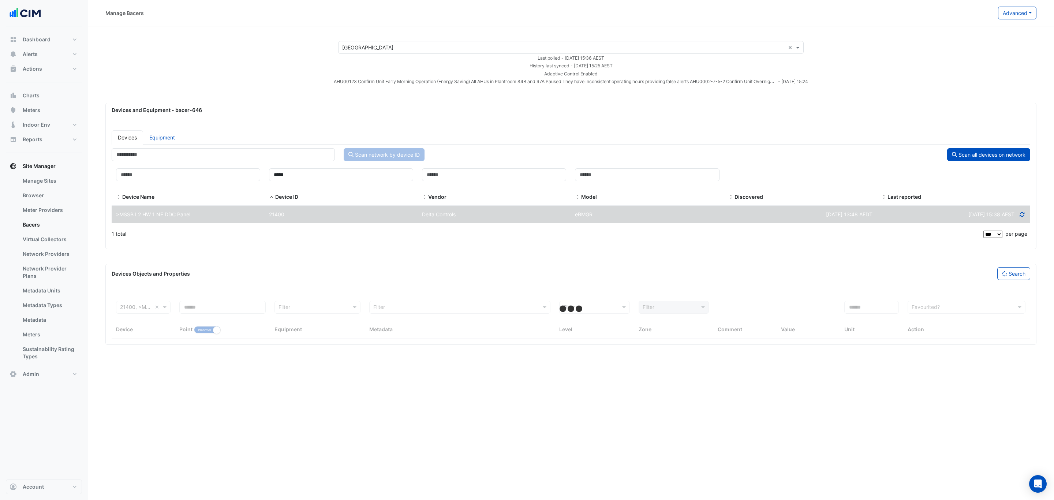
select select "***"
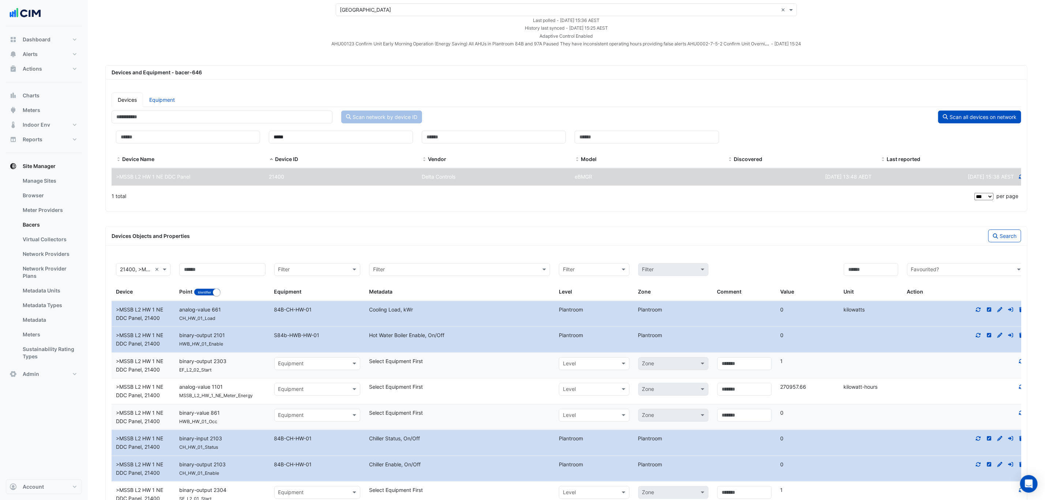
scroll to position [55, 0]
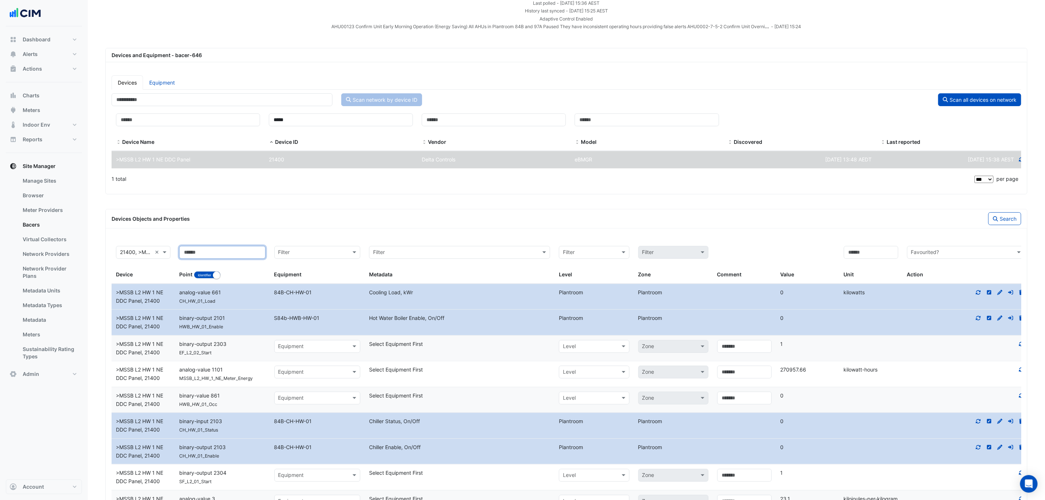
click at [228, 254] on input at bounding box center [222, 252] width 86 height 13
type input "****"
click at [994, 220] on icon "button" at bounding box center [996, 218] width 5 height 5
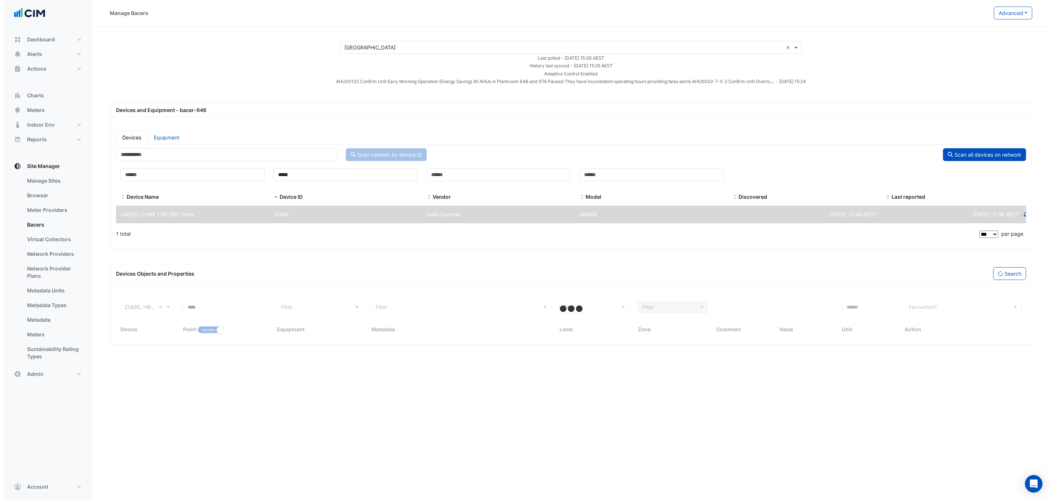
scroll to position [0, 0]
select select "***"
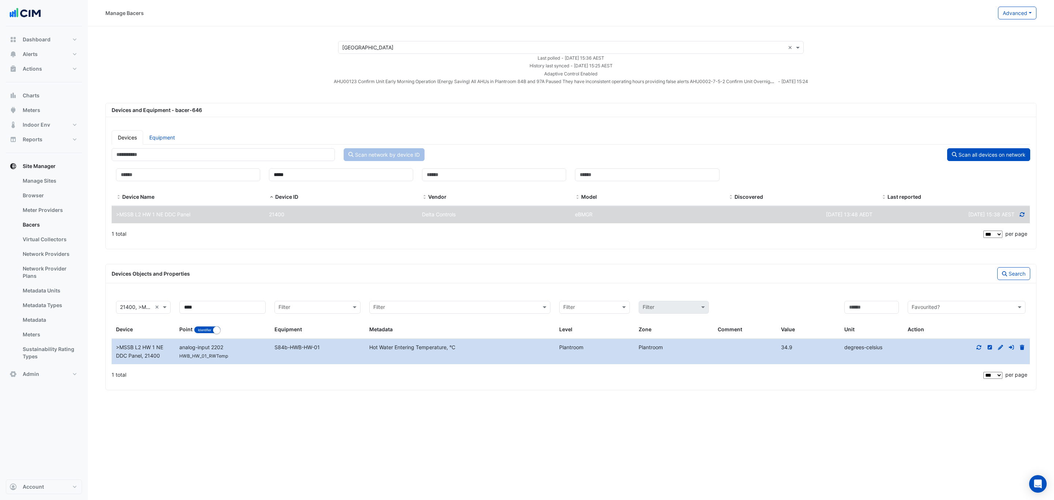
drag, startPoint x: 322, startPoint y: 351, endPoint x: 273, endPoint y: 351, distance: 49.4
click at [273, 351] on div "S84b-HWB-HW-01" at bounding box center [317, 347] width 95 height 8
copy span "S84b-HWB-HW-01"
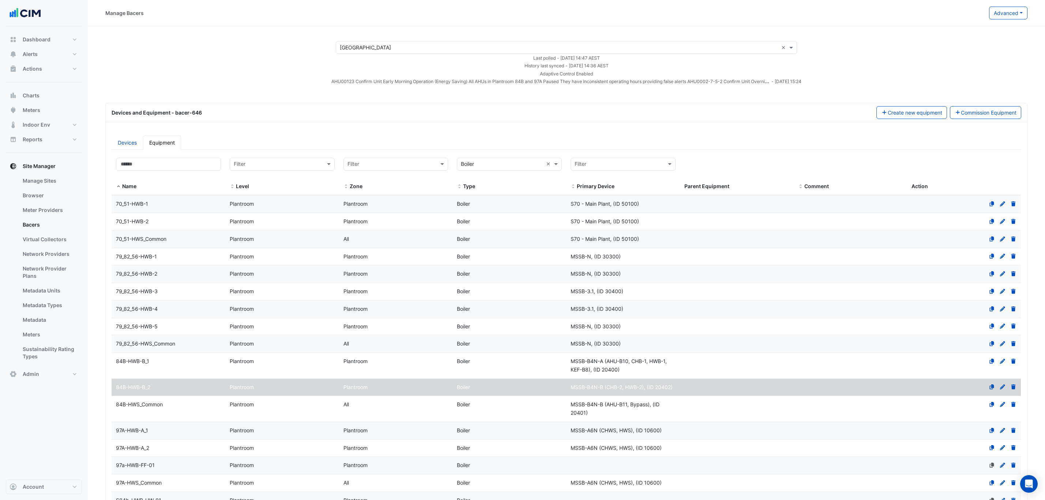
select select "***"
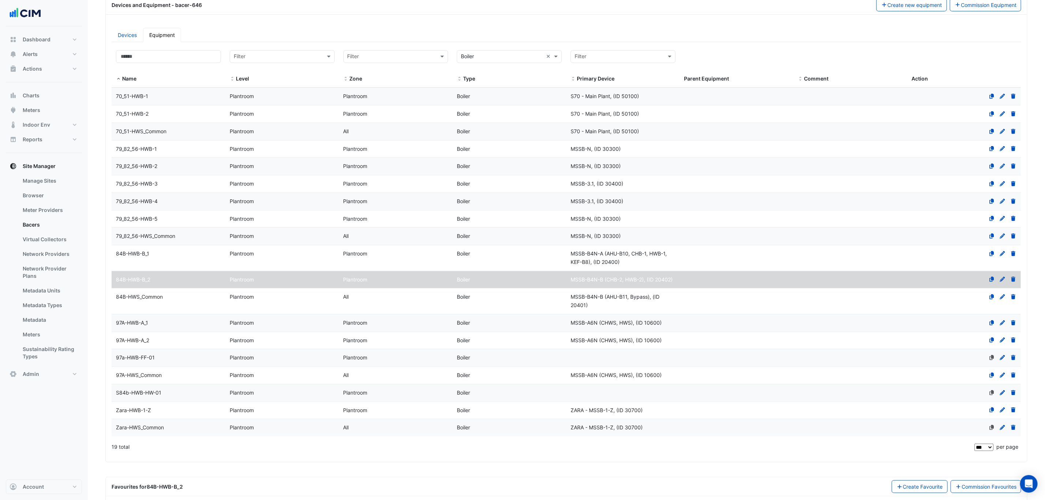
scroll to position [110, 0]
click at [165, 393] on div "S84b-HWB-HW-01" at bounding box center [169, 390] width 114 height 8
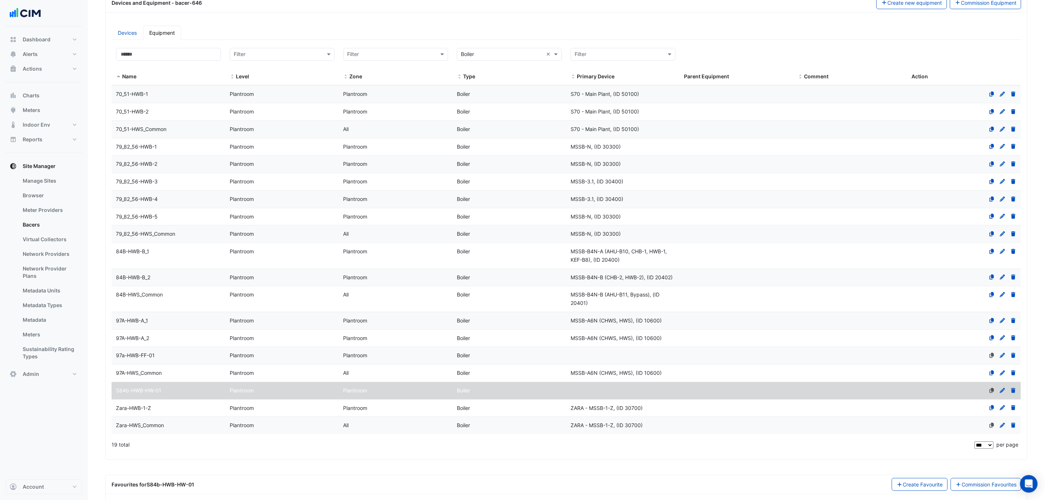
click at [1002, 393] on icon at bounding box center [1002, 390] width 5 height 5
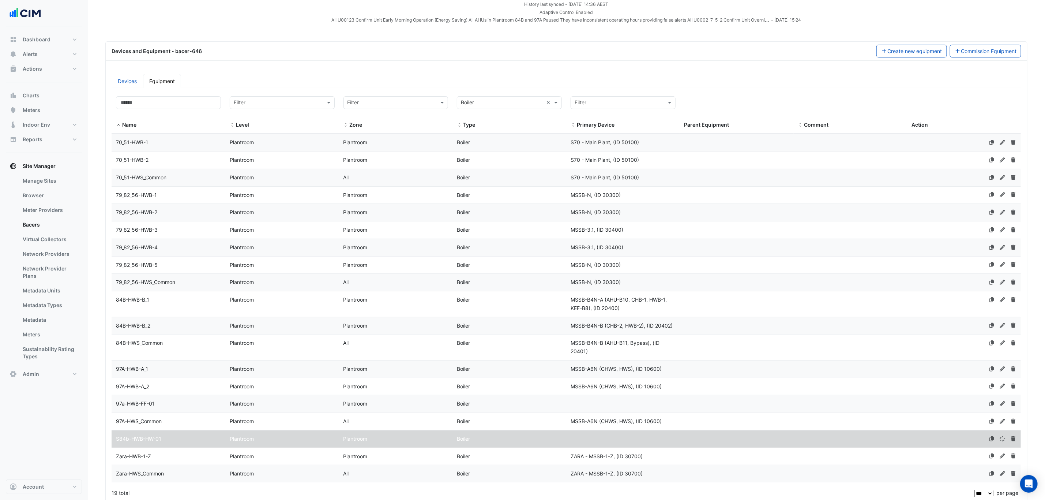
scroll to position [0, 0]
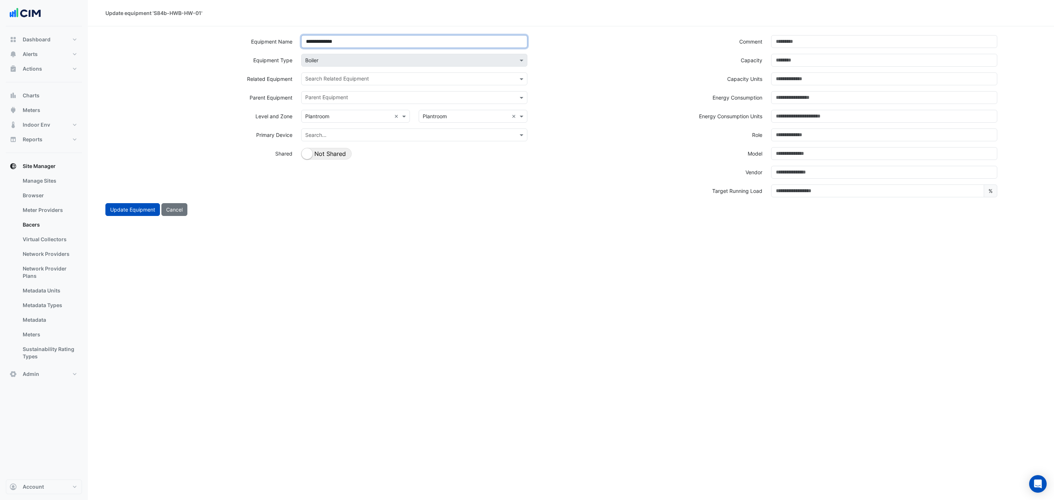
click at [308, 41] on input "**********" at bounding box center [414, 41] width 226 height 13
type input "**********"
click at [128, 211] on button "Update Equipment" at bounding box center [132, 209] width 55 height 13
select select "***"
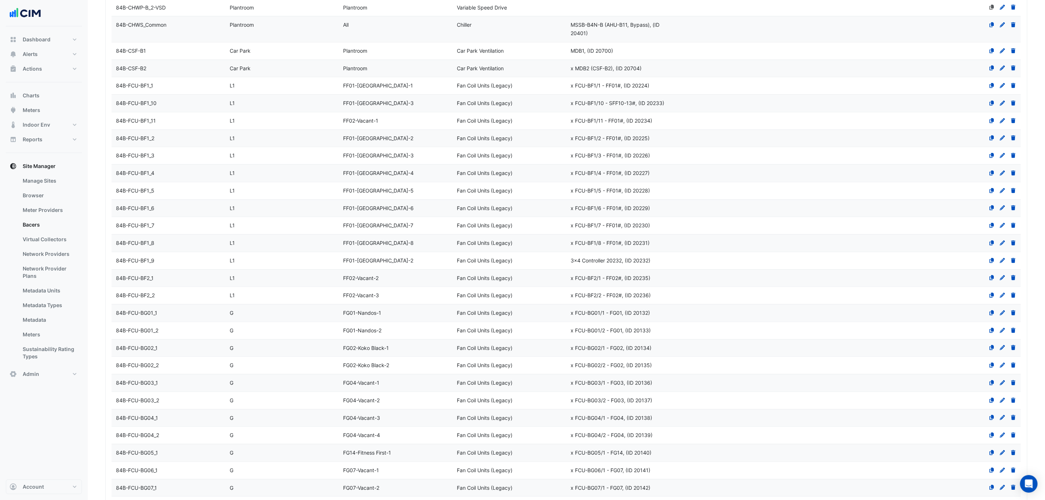
scroll to position [439, 0]
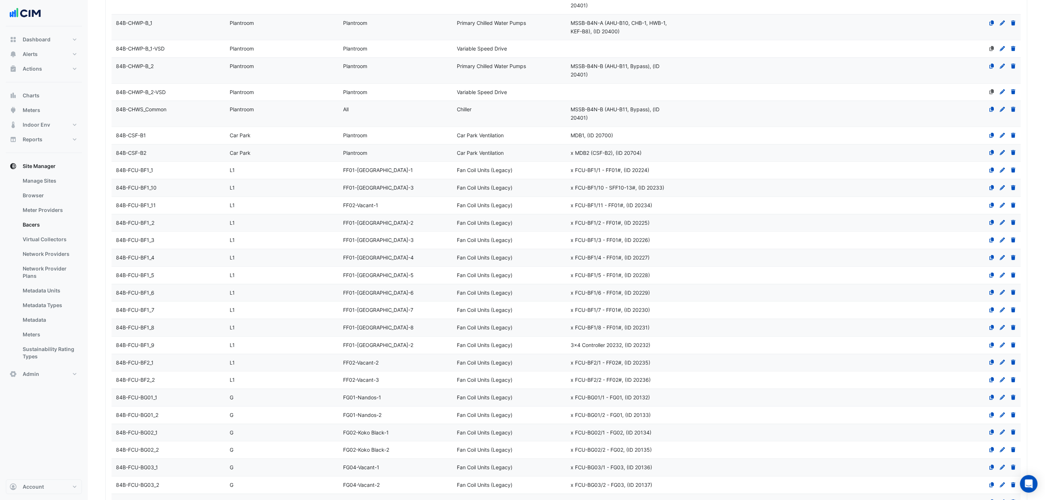
select select "***"
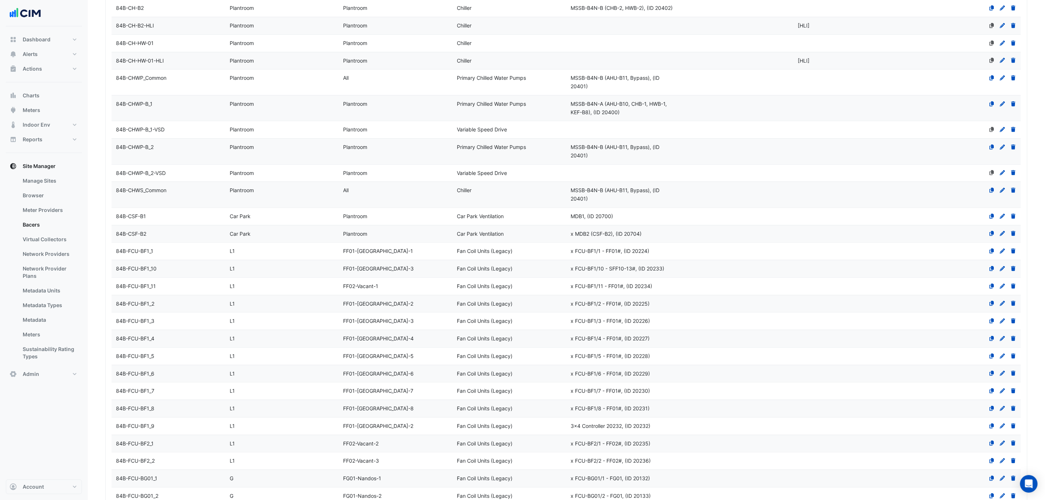
scroll to position [329, 0]
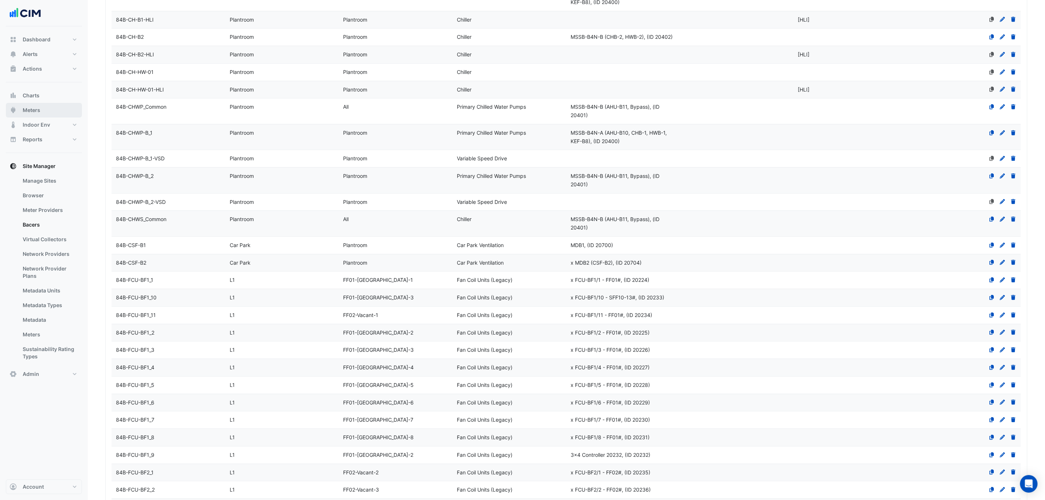
click at [39, 112] on span "Meters" at bounding box center [32, 109] width 18 height 7
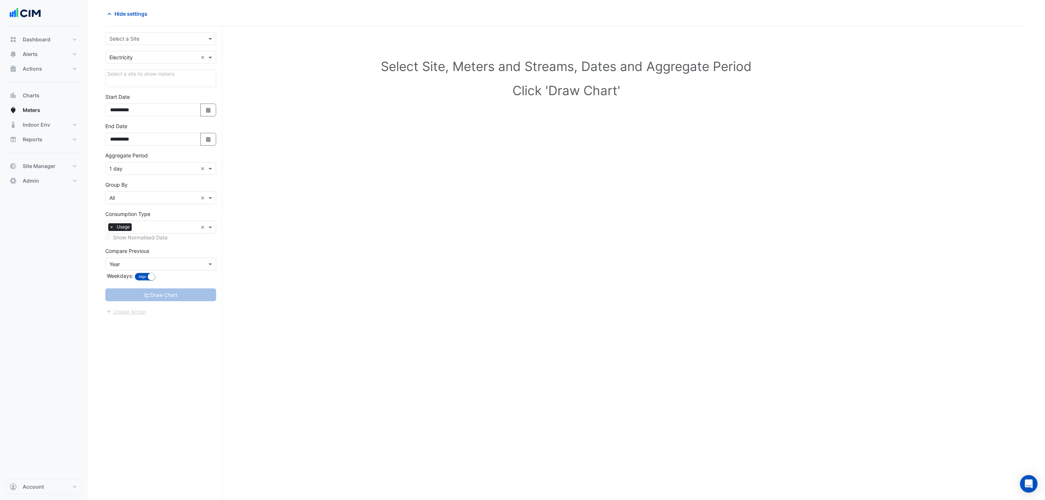
scroll to position [29, 0]
click at [169, 41] on input "text" at bounding box center [153, 39] width 88 height 8
type input "**"
click at [145, 48] on div "66 Goulburn Street" at bounding box center [161, 53] width 110 height 11
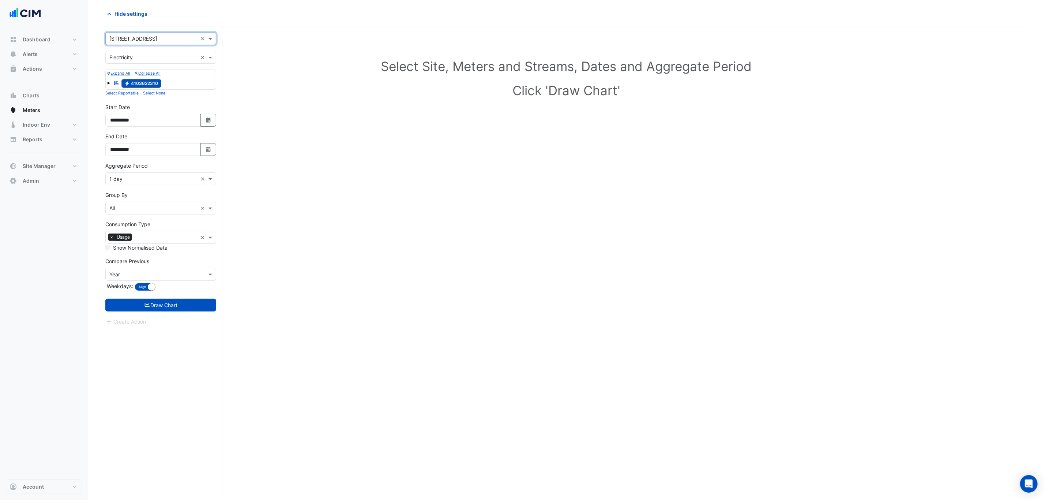
click at [161, 55] on input "text" at bounding box center [153, 58] width 88 height 8
click at [120, 92] on span "Water" at bounding box center [119, 94] width 14 height 6
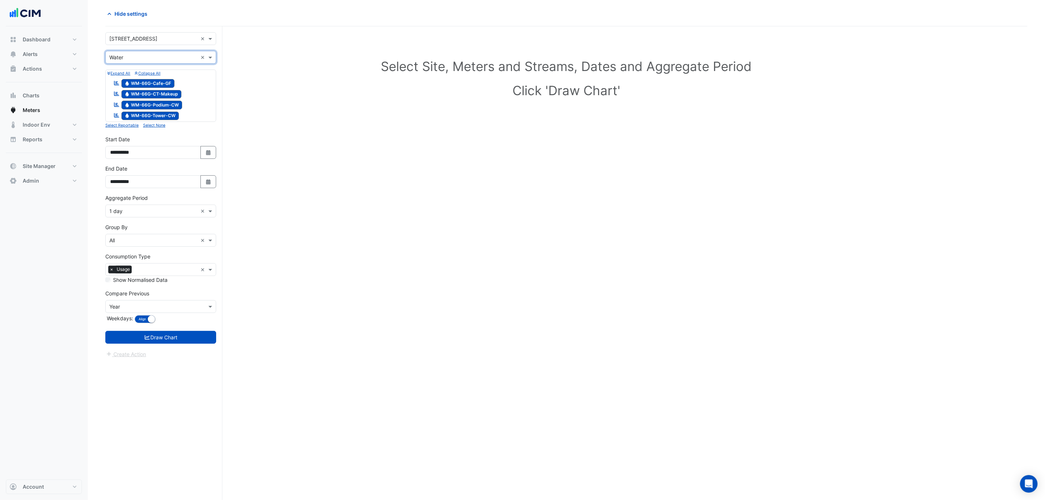
click at [161, 339] on button "Draw Chart" at bounding box center [160, 337] width 111 height 13
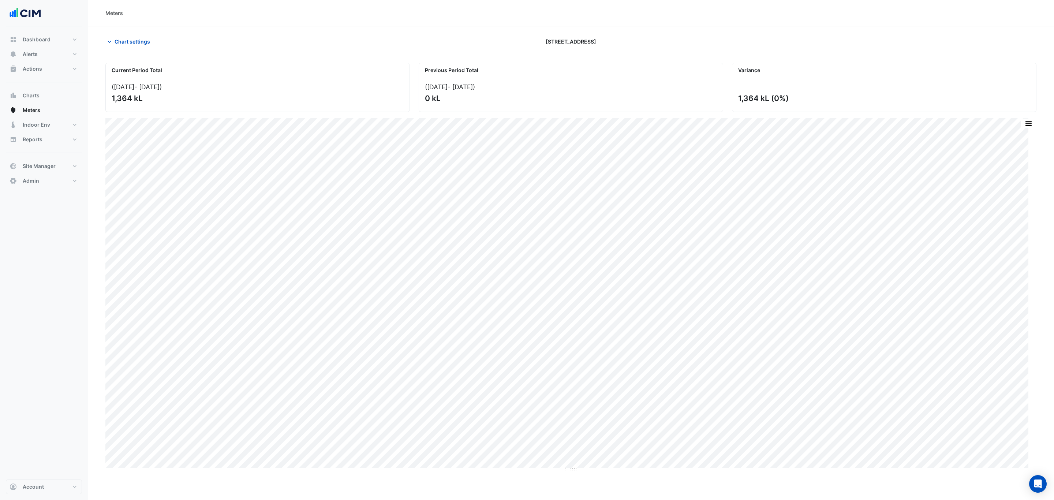
click at [113, 45] on button "Chart settings" at bounding box center [129, 41] width 49 height 13
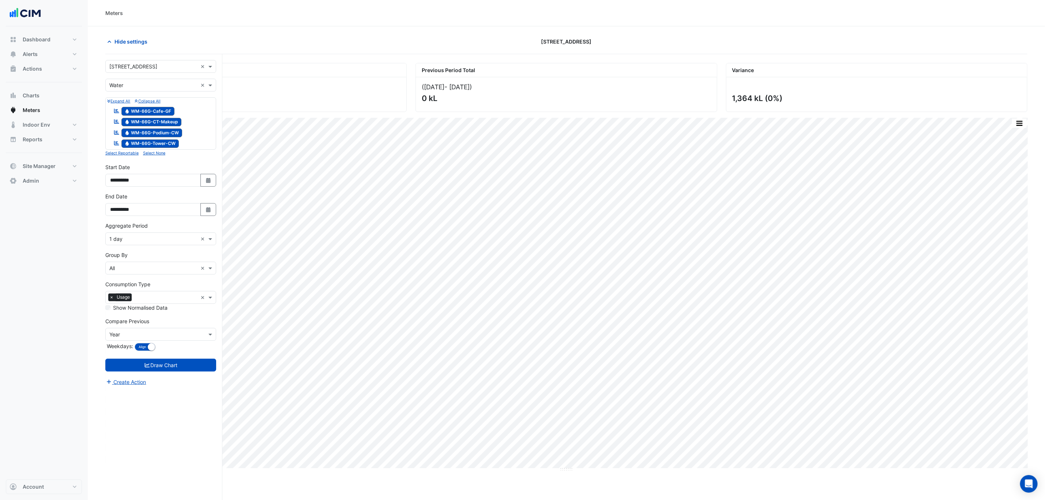
click at [206, 180] on icon "button" at bounding box center [208, 180] width 4 height 5
select select "*"
select select "****"
click at [117, 86] on span "Previous month" at bounding box center [117, 84] width 5 height 5
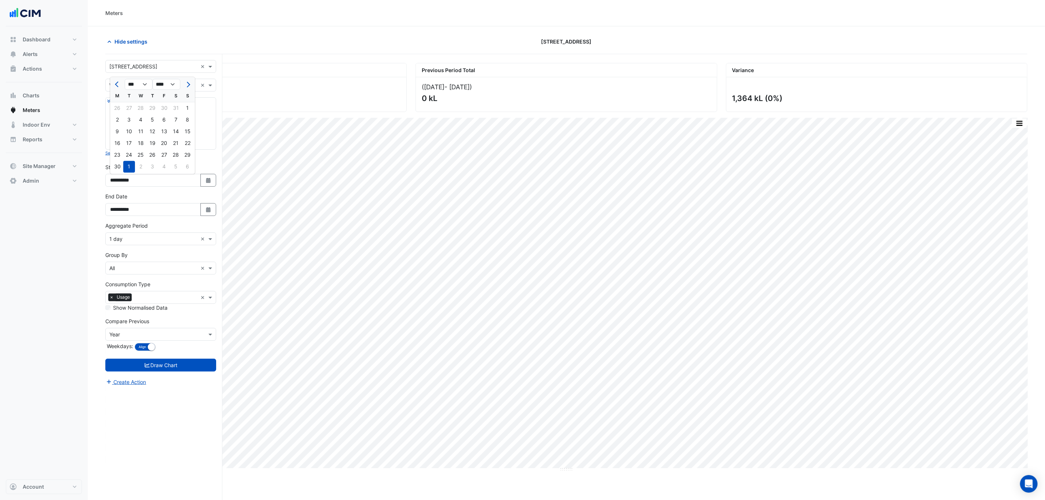
click at [117, 86] on span "Previous month" at bounding box center [117, 84] width 5 height 5
select select "*"
click at [130, 108] on div "1" at bounding box center [129, 108] width 12 height 12
type input "**********"
click at [168, 366] on button "Draw Chart" at bounding box center [160, 365] width 111 height 13
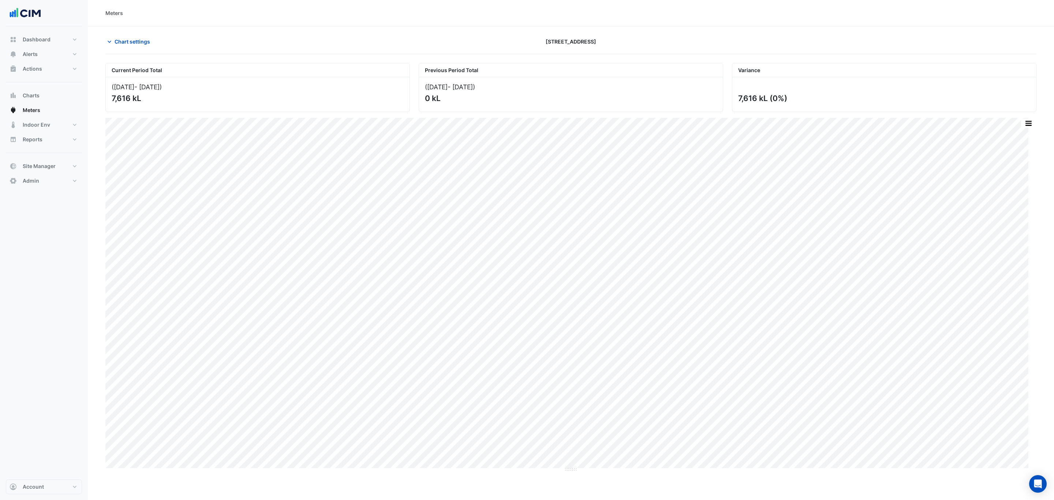
click at [128, 43] on span "Chart settings" at bounding box center [132, 42] width 35 height 8
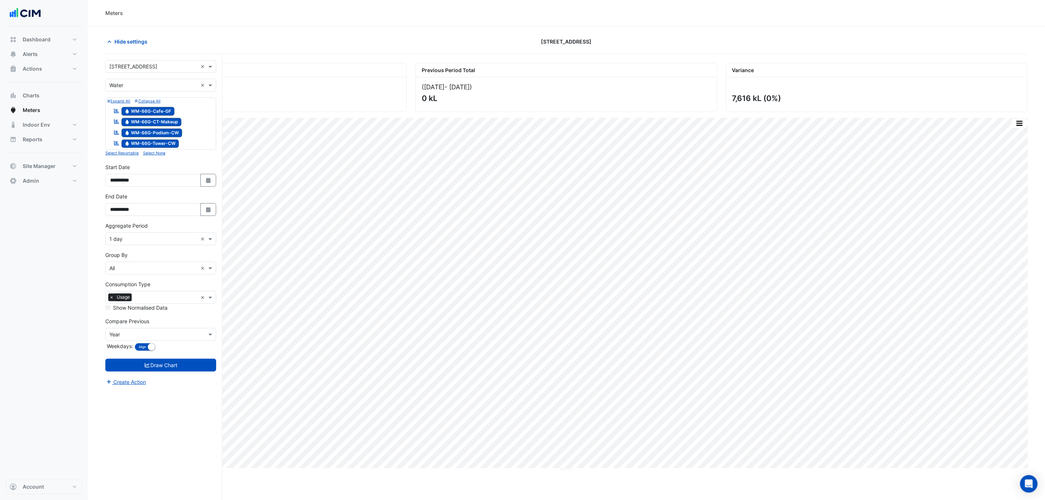
click at [202, 183] on button "Select Date" at bounding box center [209, 180] width 16 height 13
select select "*"
select select "****"
click at [117, 82] on span "Previous month" at bounding box center [117, 84] width 5 height 5
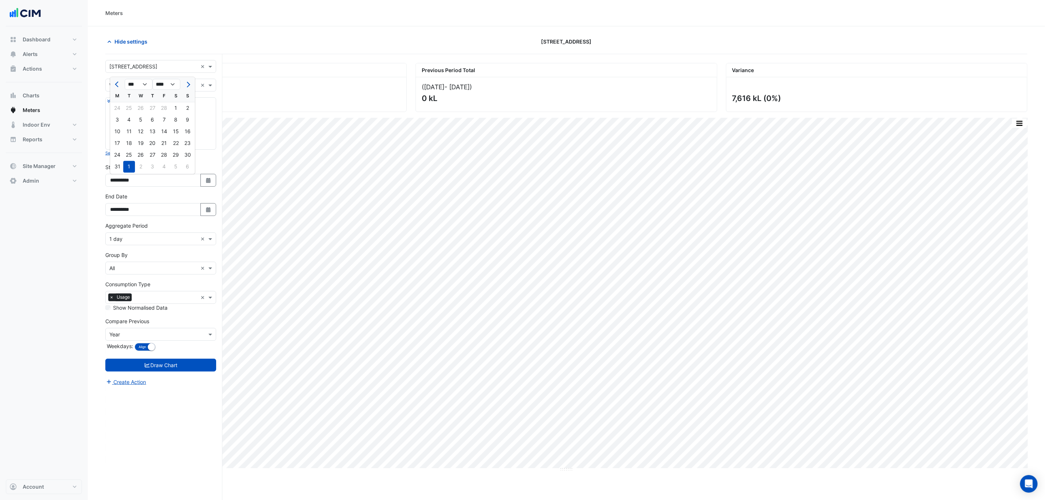
select select "*"
click at [176, 108] on div "1" at bounding box center [176, 108] width 12 height 12
type input "**********"
click at [162, 371] on button "Draw Chart" at bounding box center [160, 365] width 111 height 13
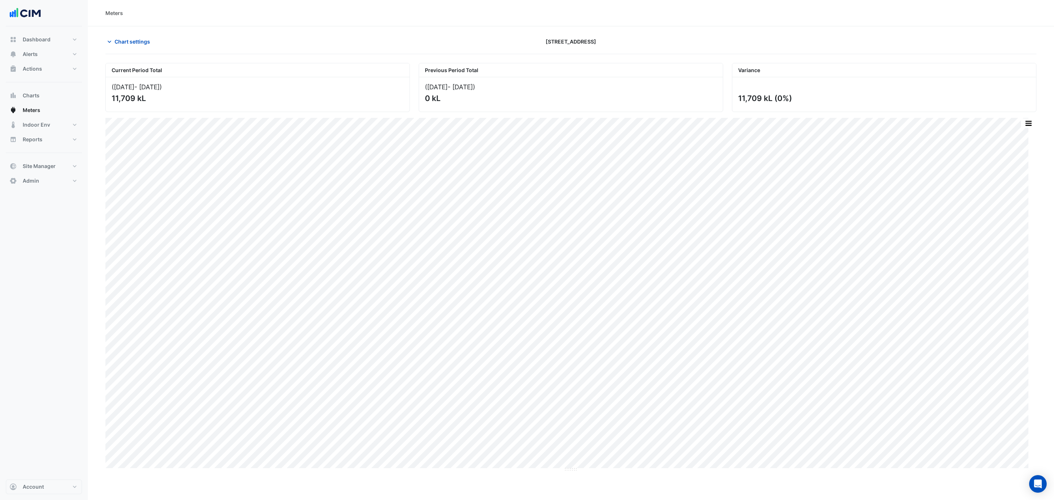
click at [130, 45] on button "Chart settings" at bounding box center [129, 41] width 49 height 13
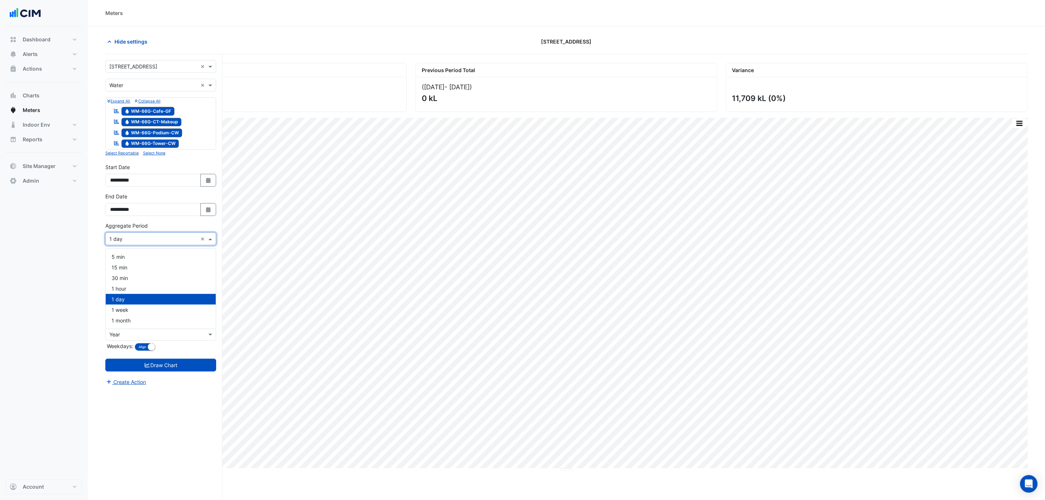
click at [142, 243] on input "text" at bounding box center [153, 239] width 88 height 8
click at [122, 284] on div "1 hour" at bounding box center [161, 288] width 110 height 11
click at [131, 362] on button "Draw Chart" at bounding box center [160, 365] width 111 height 13
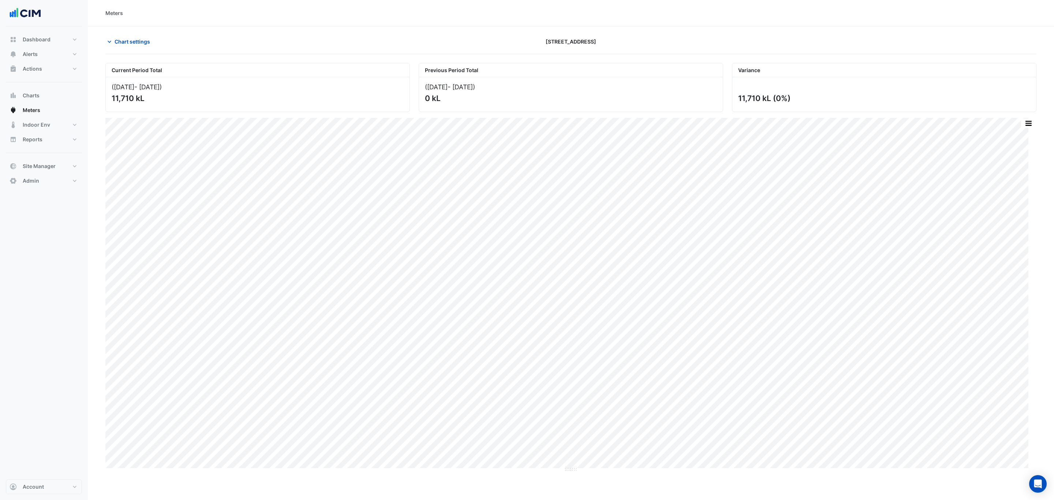
click at [141, 40] on span "Chart settings" at bounding box center [132, 42] width 35 height 8
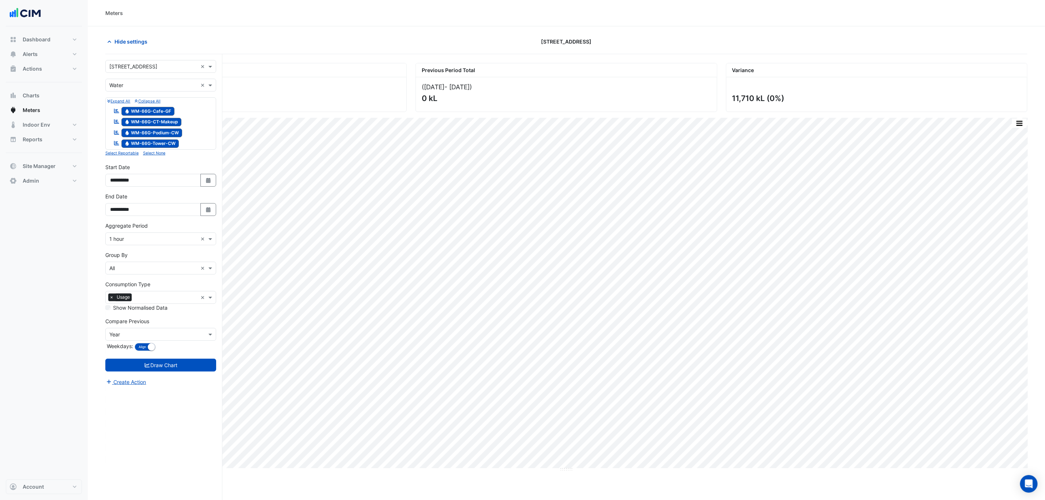
click at [141, 40] on span "Hide settings" at bounding box center [131, 42] width 33 height 8
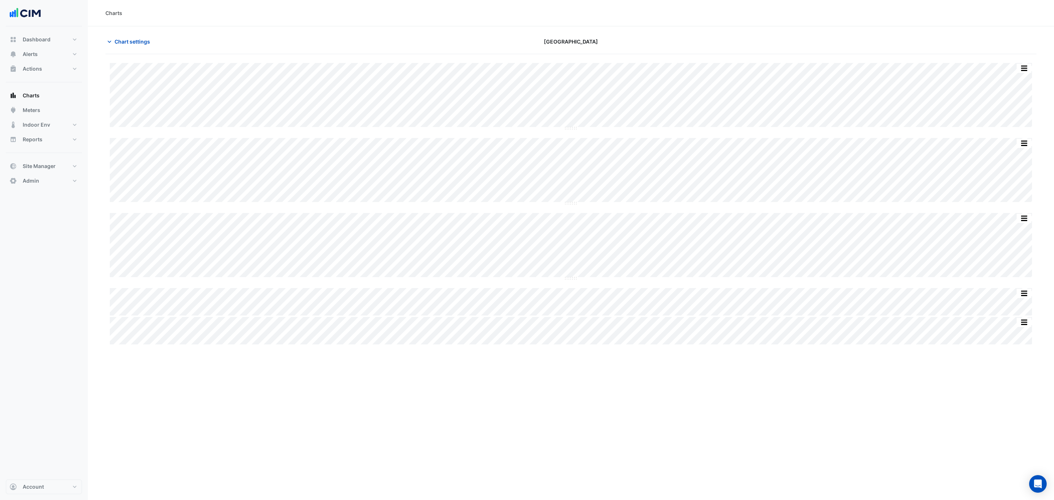
click at [42, 99] on button "Charts" at bounding box center [44, 95] width 76 height 15
click at [116, 36] on button "Chart settings" at bounding box center [129, 41] width 49 height 13
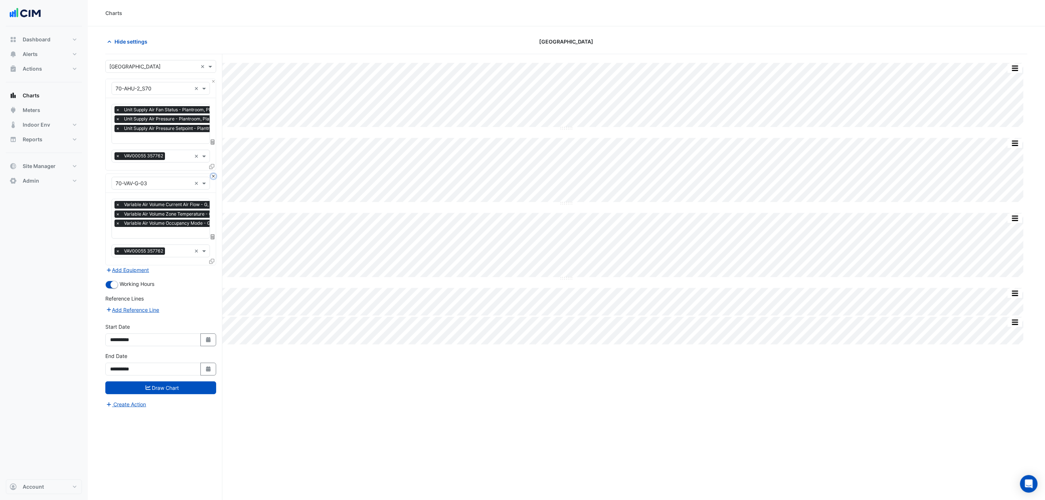
click at [213, 177] on button "Close" at bounding box center [213, 176] width 5 height 5
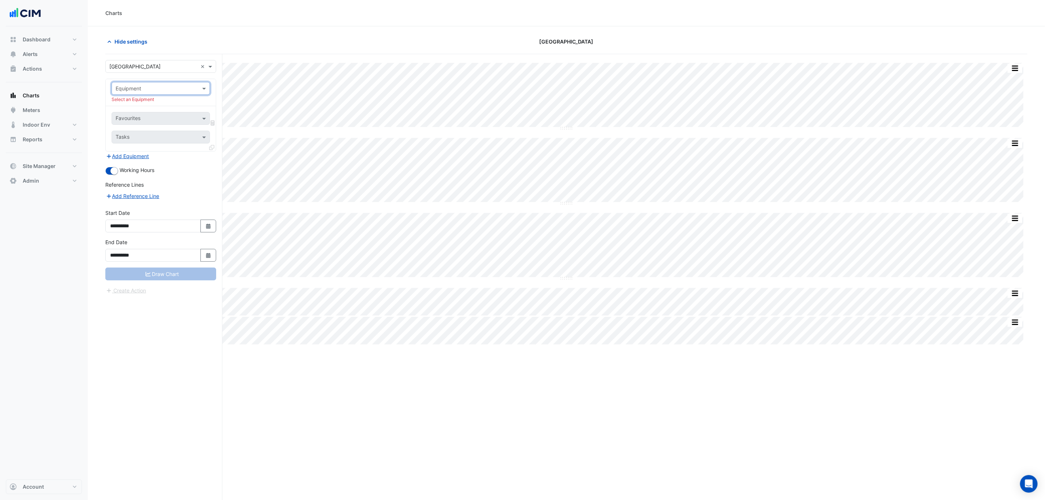
click at [182, 88] on input "text" at bounding box center [154, 89] width 76 height 8
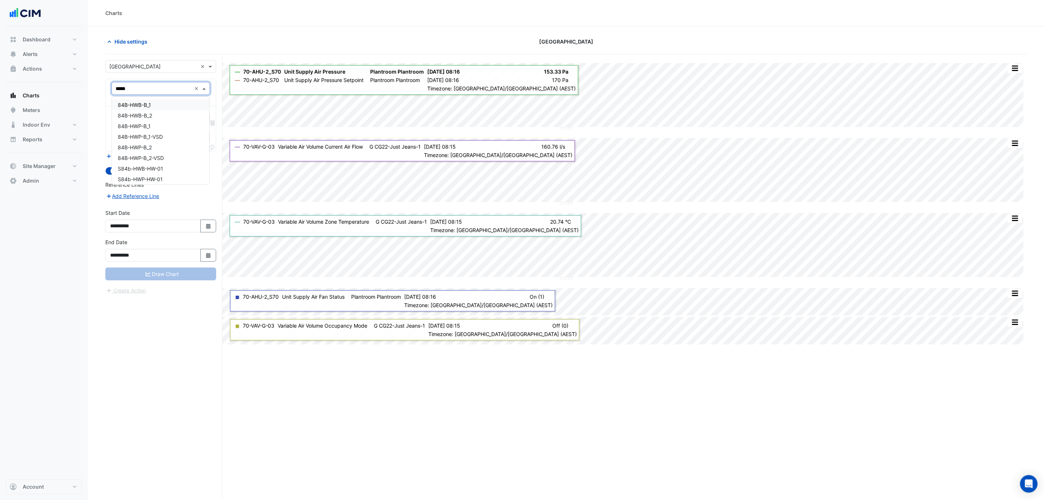
type input "******"
click at [147, 166] on span "S84b-HWB-HW-01" at bounding box center [140, 166] width 45 height 6
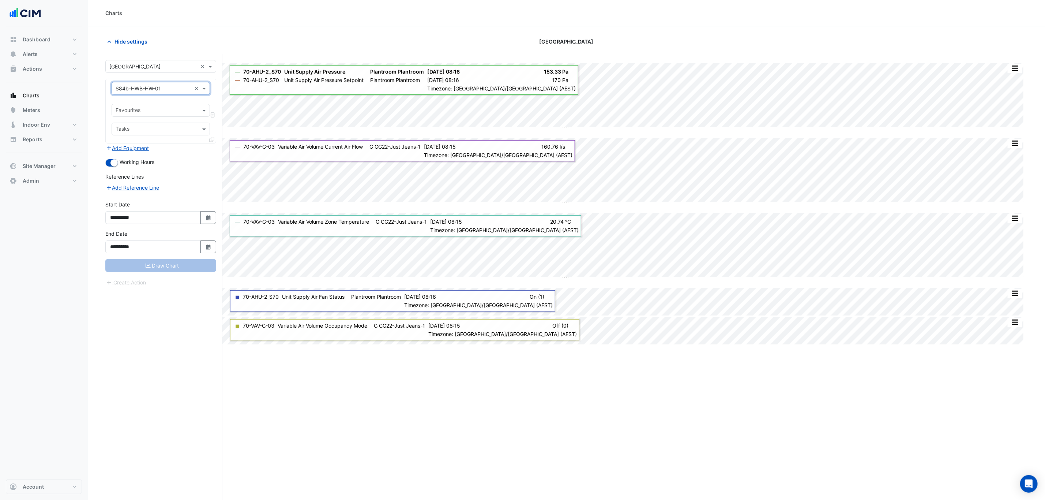
click at [204, 112] on span at bounding box center [205, 110] width 9 height 8
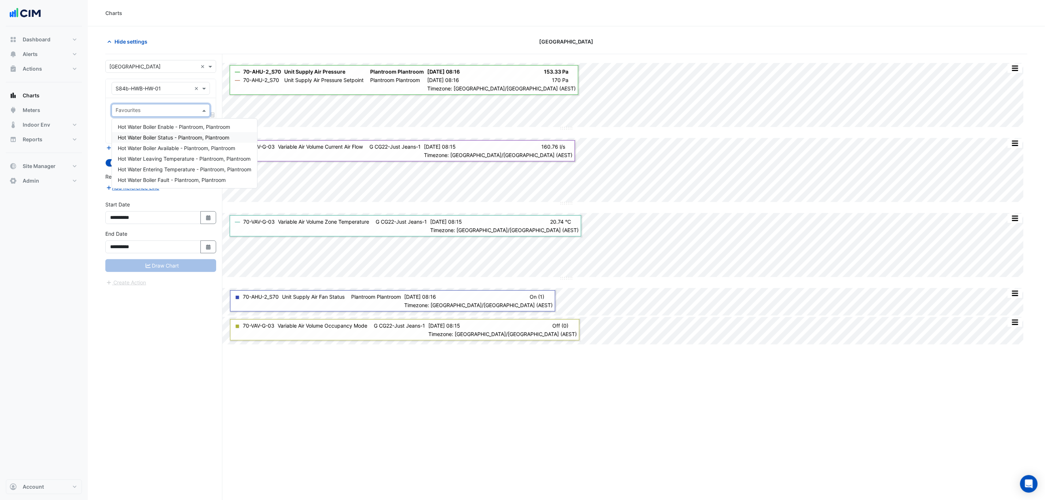
click at [159, 139] on span "Hot Water Boiler Status - Plantroom, Plantroom" at bounding box center [174, 137] width 112 height 6
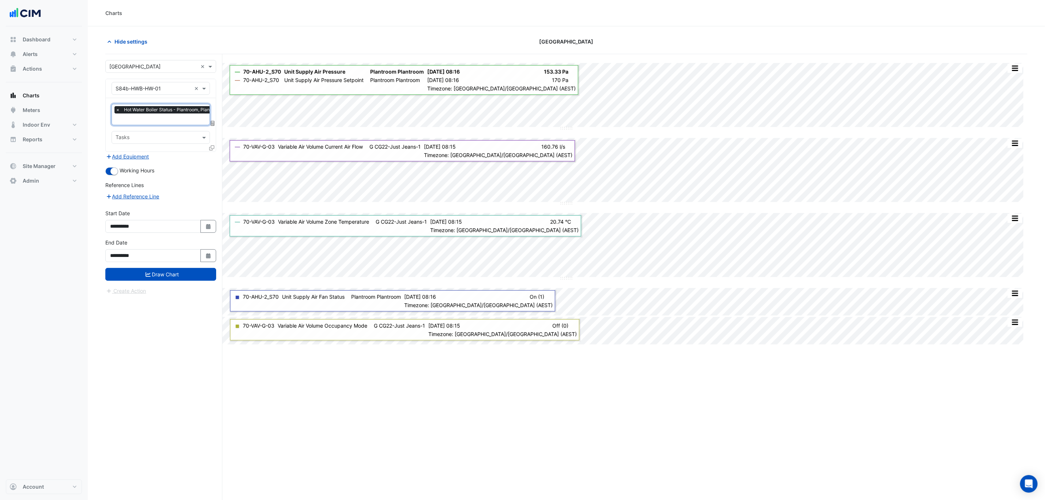
click at [164, 121] on input "text" at bounding box center [171, 120] width 110 height 8
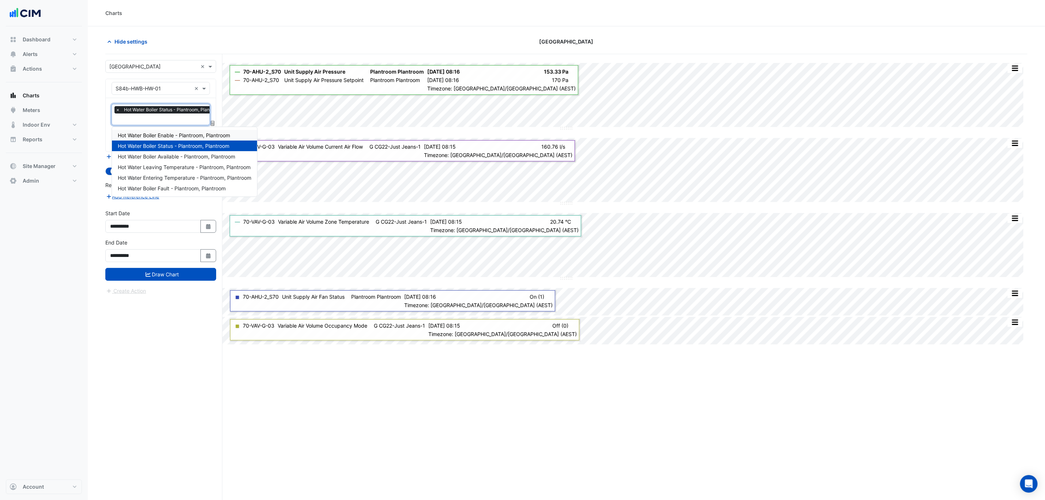
click at [165, 137] on span "Hot Water Boiler Enable - Plantroom, Plantroom" at bounding box center [174, 135] width 112 height 6
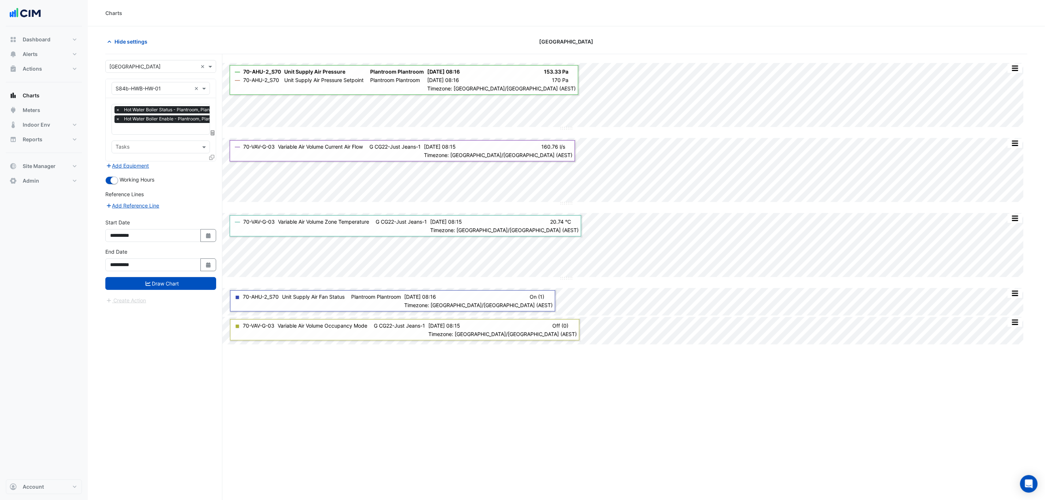
click at [168, 135] on div "Favourites × Hot Water Boiler Status - Plantroom, Plantroom × Hot Water Boiler …" at bounding box center [161, 129] width 110 height 63
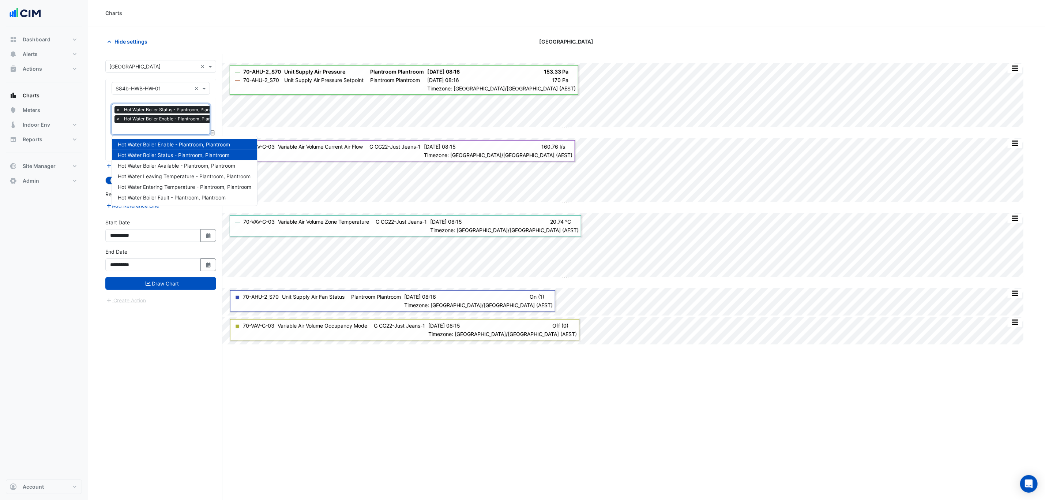
click at [170, 133] on input "text" at bounding box center [171, 130] width 111 height 8
click at [168, 197] on span "Hot Water Boiler Fault - Plantroom, Plantroom" at bounding box center [172, 197] width 108 height 6
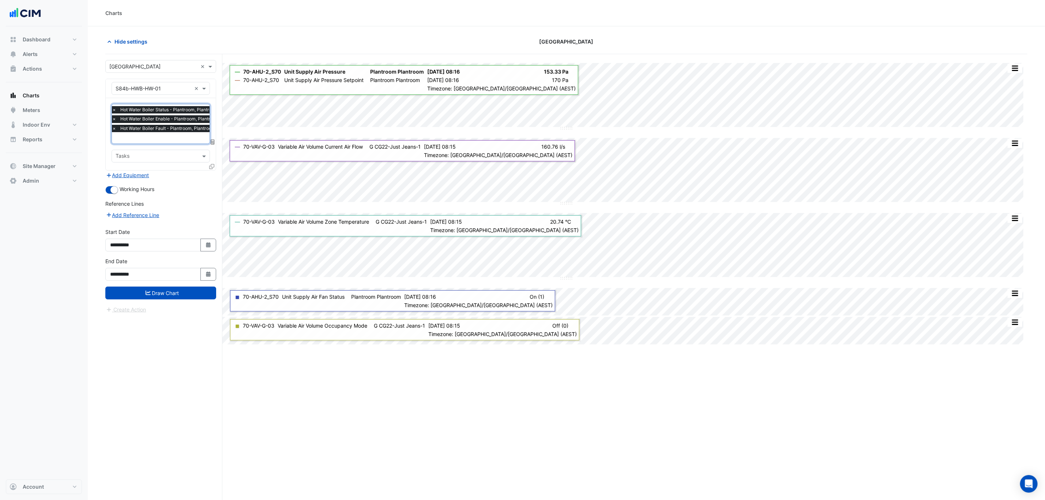
click at [157, 295] on button "Draw Chart" at bounding box center [160, 293] width 111 height 13
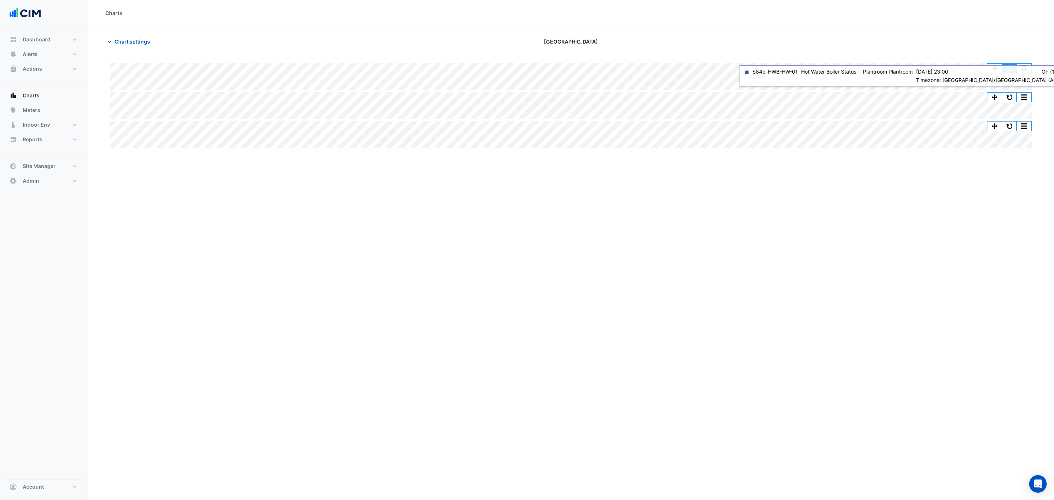
click at [1009, 68] on button "button" at bounding box center [1009, 68] width 15 height 9
click at [119, 40] on span "Chart settings" at bounding box center [132, 42] width 35 height 8
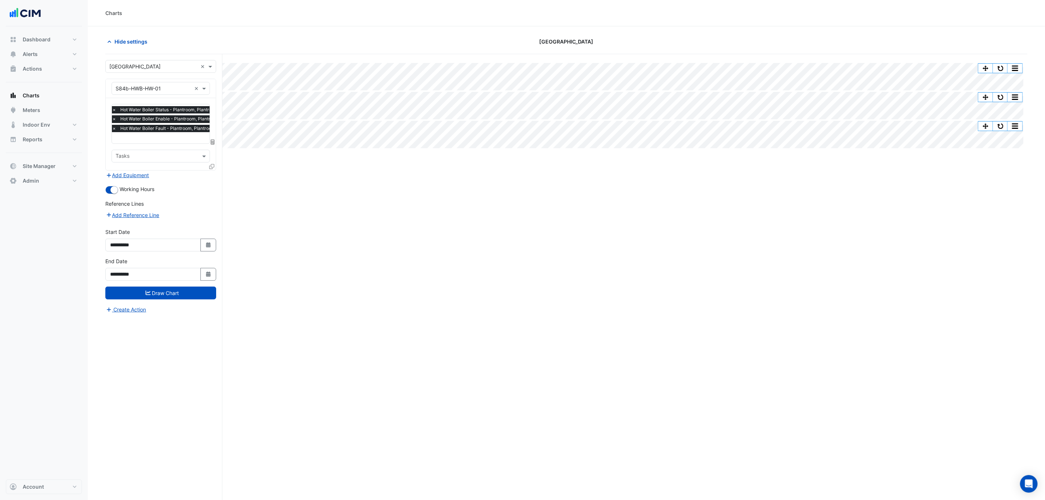
click at [142, 135] on input "text" at bounding box center [167, 139] width 111 height 8
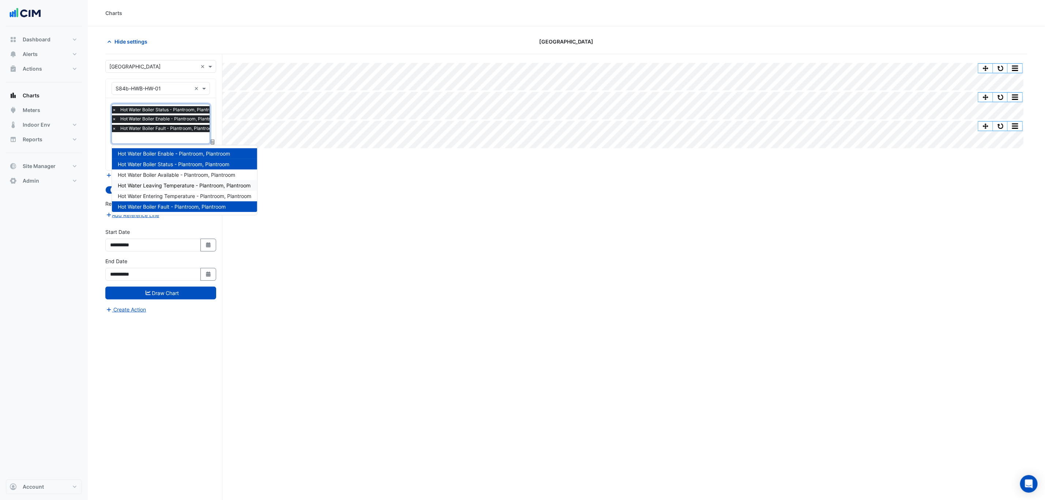
click at [177, 187] on span "Hot Water Leaving Temperature - Plantroom, Plantroom" at bounding box center [184, 185] width 133 height 6
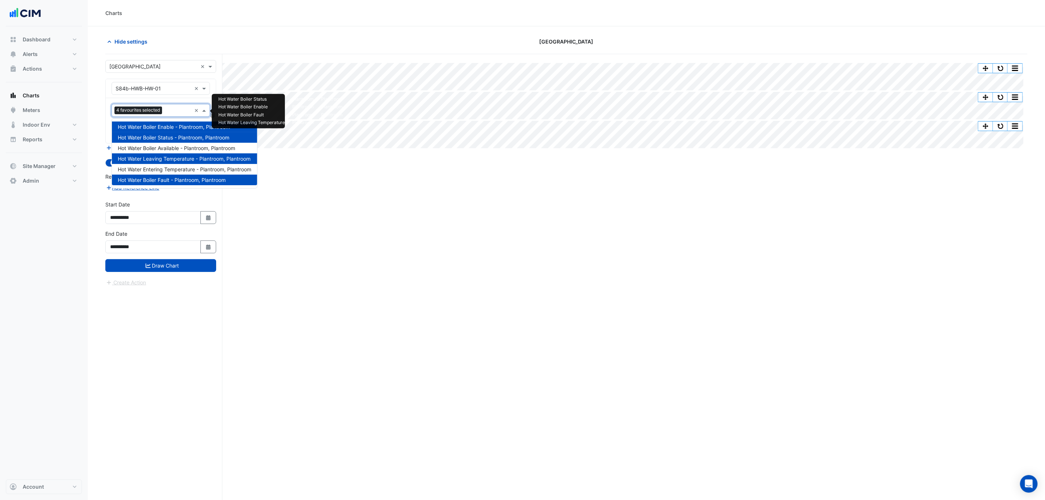
click at [173, 114] on input "text" at bounding box center [178, 111] width 26 height 8
click at [171, 166] on span "Hot Water Entering Temperature - Plantroom, Plantroom" at bounding box center [185, 169] width 134 height 6
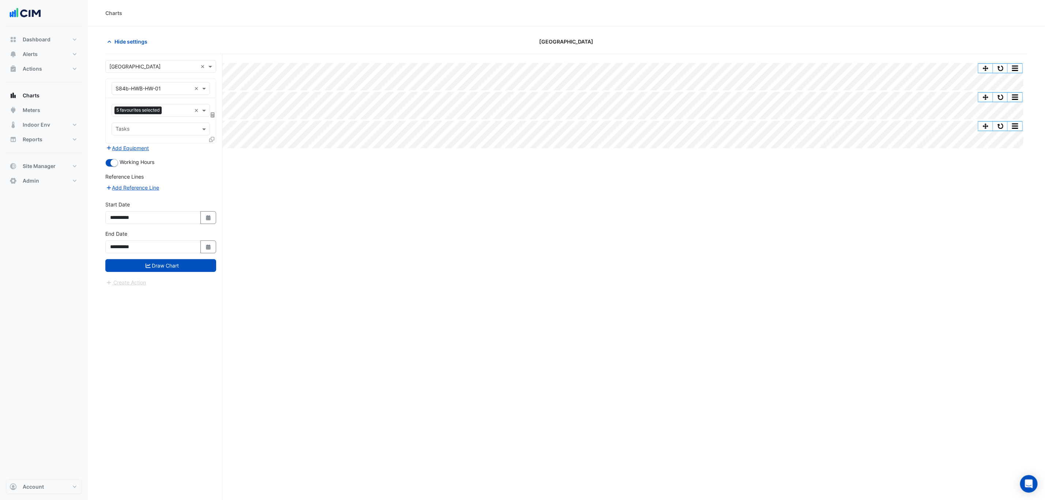
click at [162, 266] on button "Draw Chart" at bounding box center [160, 265] width 111 height 13
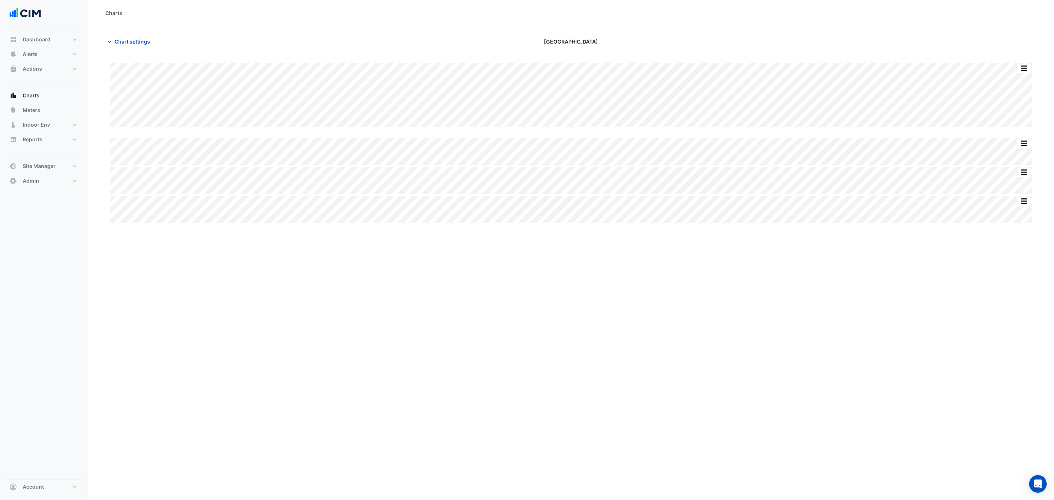
click at [147, 42] on span "Chart settings" at bounding box center [132, 42] width 35 height 8
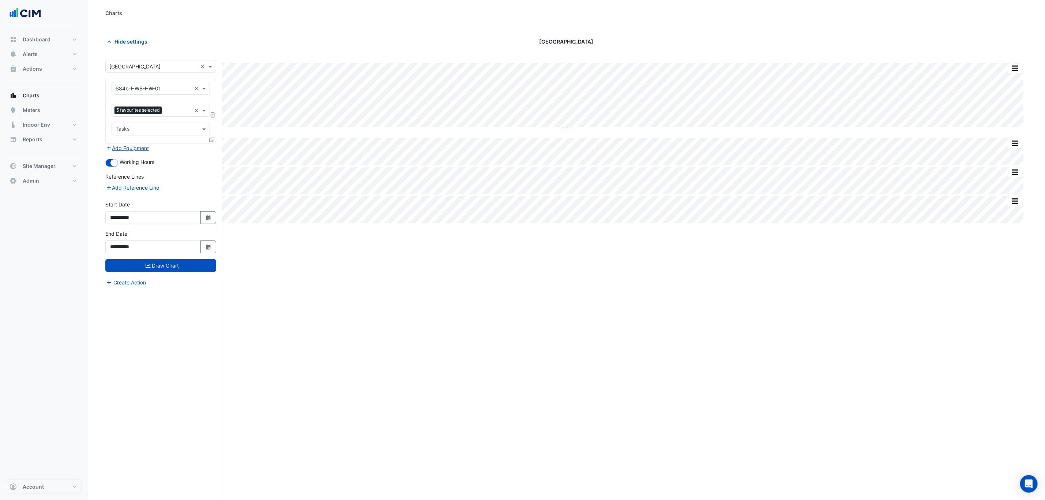
click at [212, 139] on icon at bounding box center [211, 139] width 5 height 5
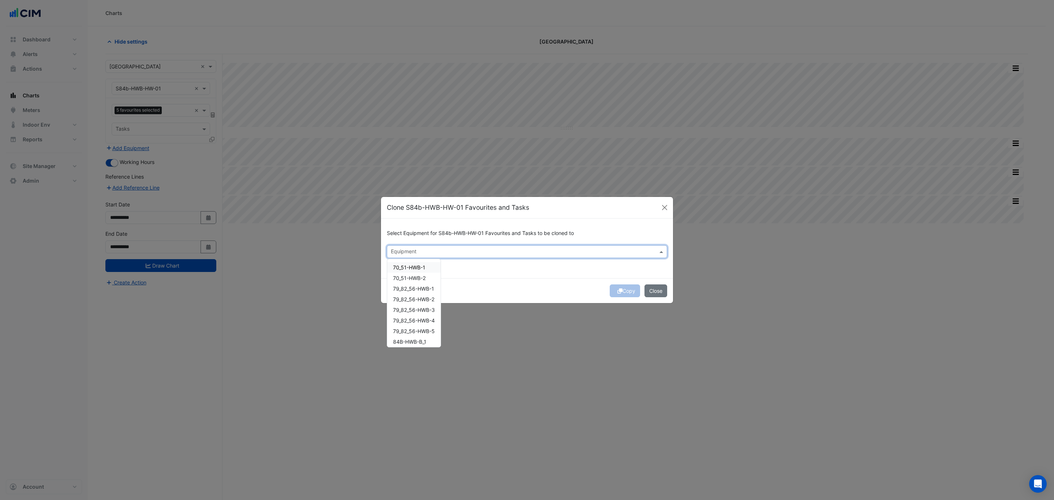
click at [427, 254] on input "text" at bounding box center [523, 252] width 264 height 8
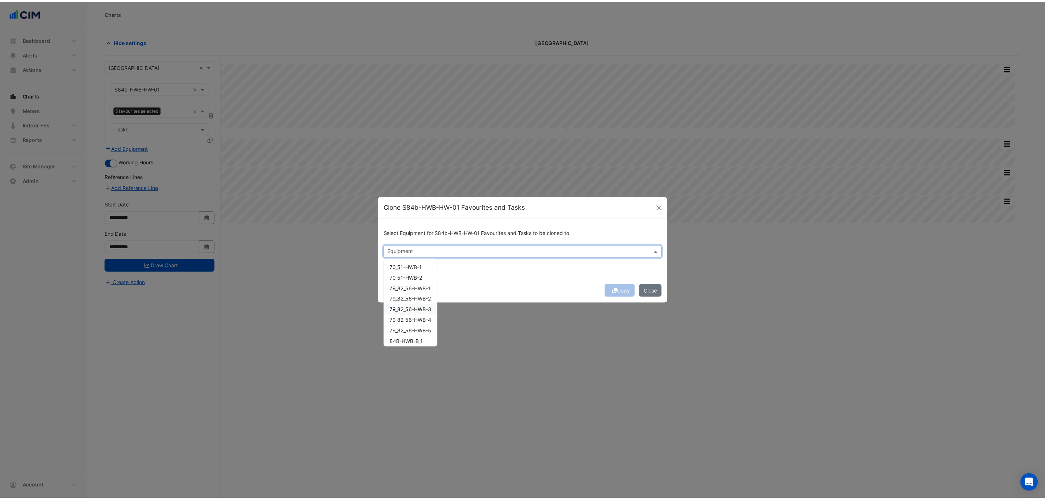
scroll to position [55, 0]
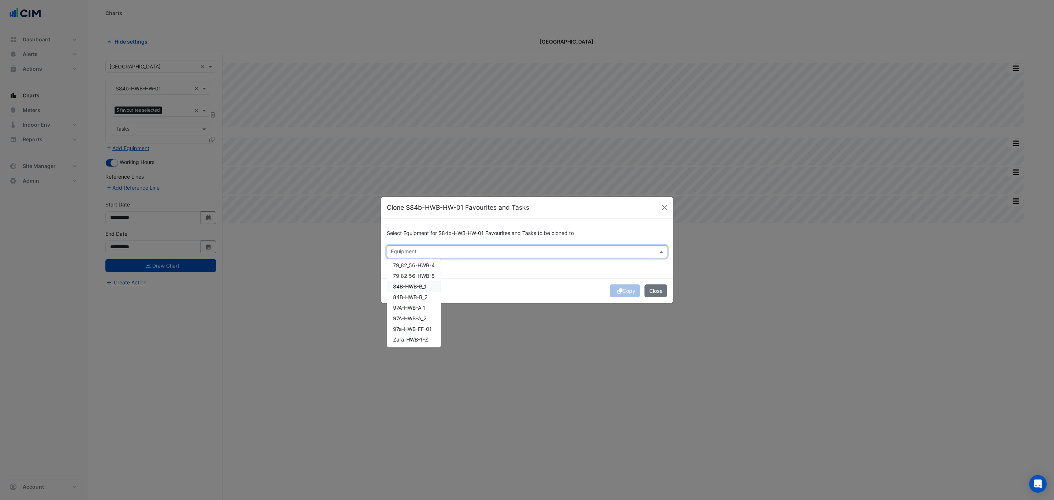
click at [425, 289] on div "84B-HWB-B_1" at bounding box center [413, 286] width 53 height 11
click at [414, 294] on span "84B-HWB-B_2" at bounding box center [410, 297] width 34 height 6
click at [525, 291] on div "Copy Close" at bounding box center [527, 290] width 292 height 25
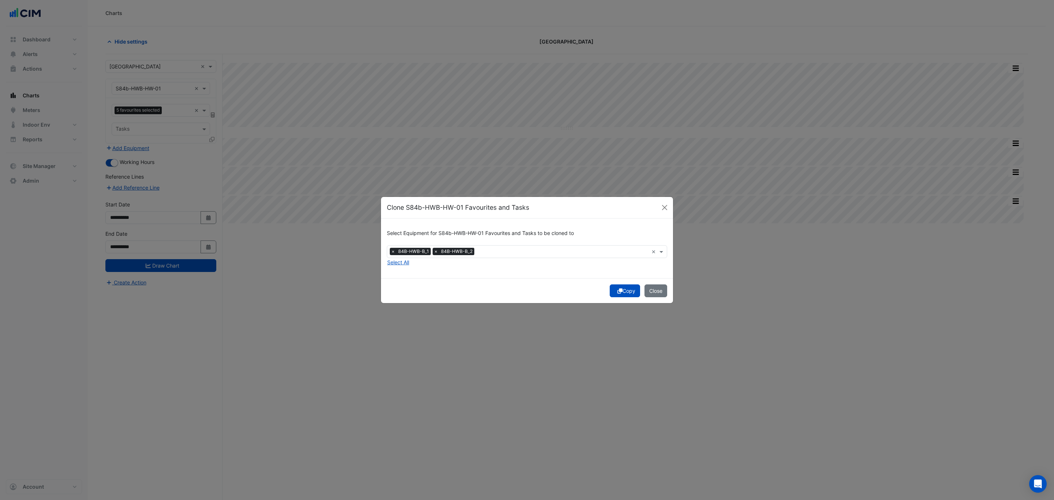
click at [627, 288] on button "Copy" at bounding box center [625, 290] width 30 height 13
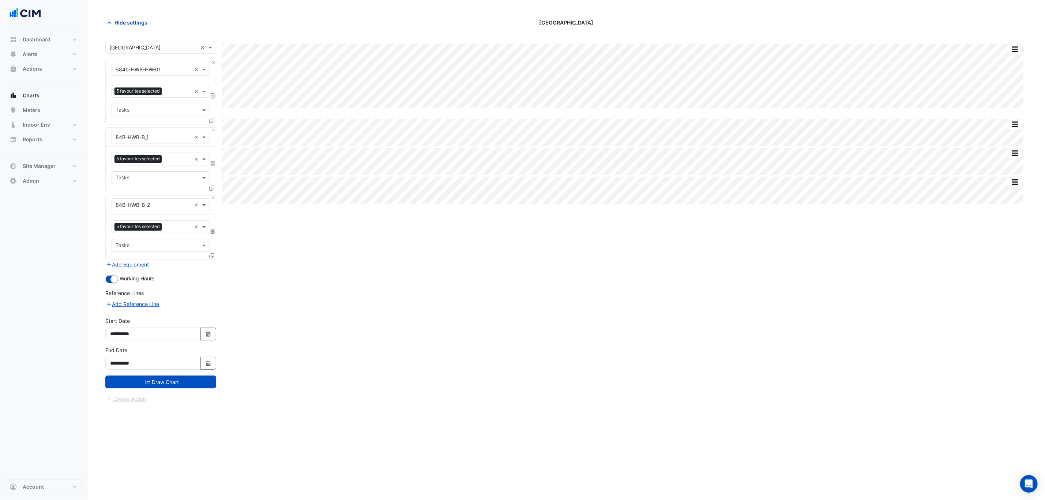
scroll to position [29, 0]
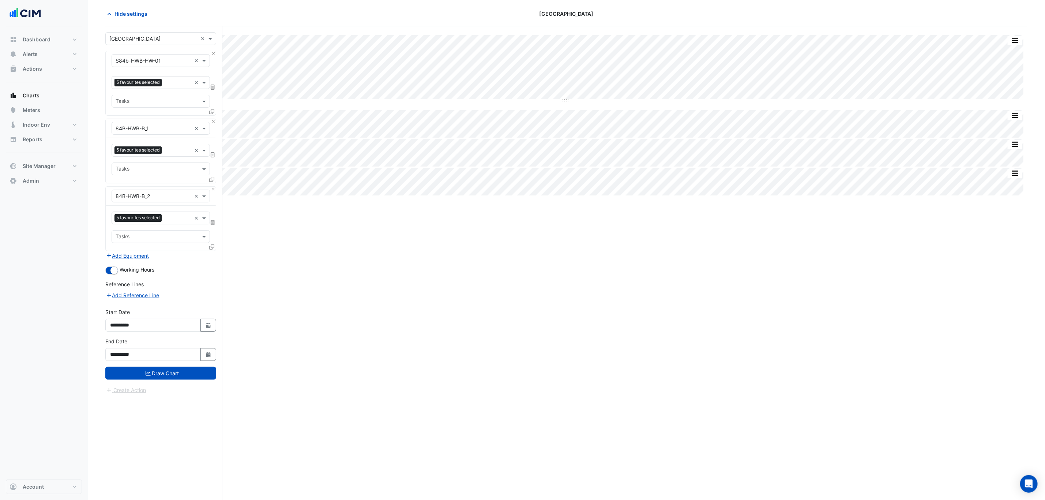
click at [171, 377] on button "Draw Chart" at bounding box center [160, 373] width 111 height 13
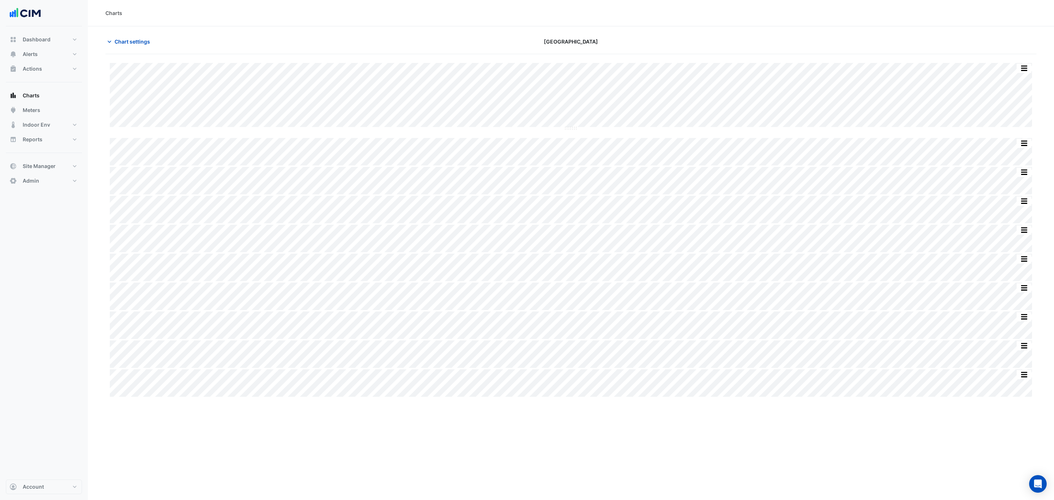
click at [128, 42] on span "Chart settings" at bounding box center [132, 42] width 35 height 8
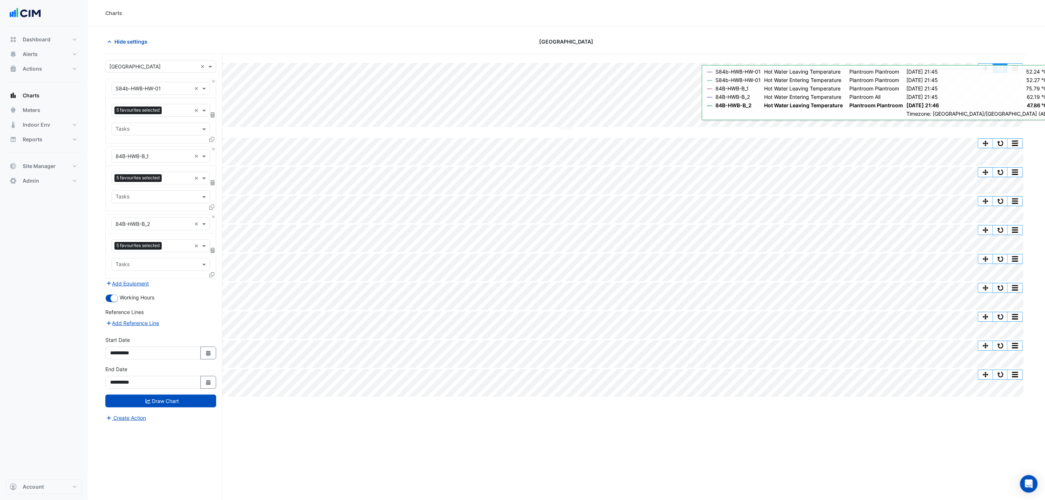
click at [1004, 66] on button "button" at bounding box center [1001, 68] width 15 height 9
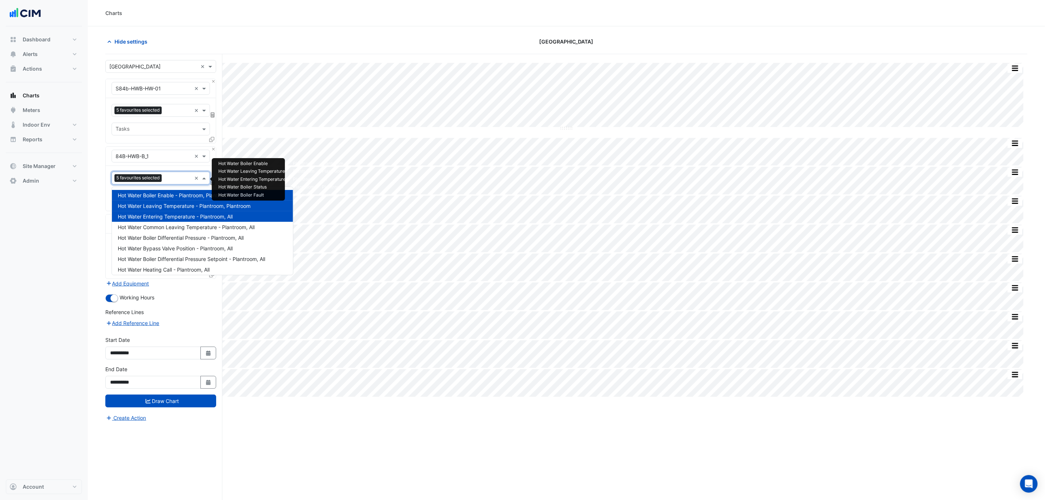
click at [170, 182] on input "text" at bounding box center [178, 179] width 27 height 8
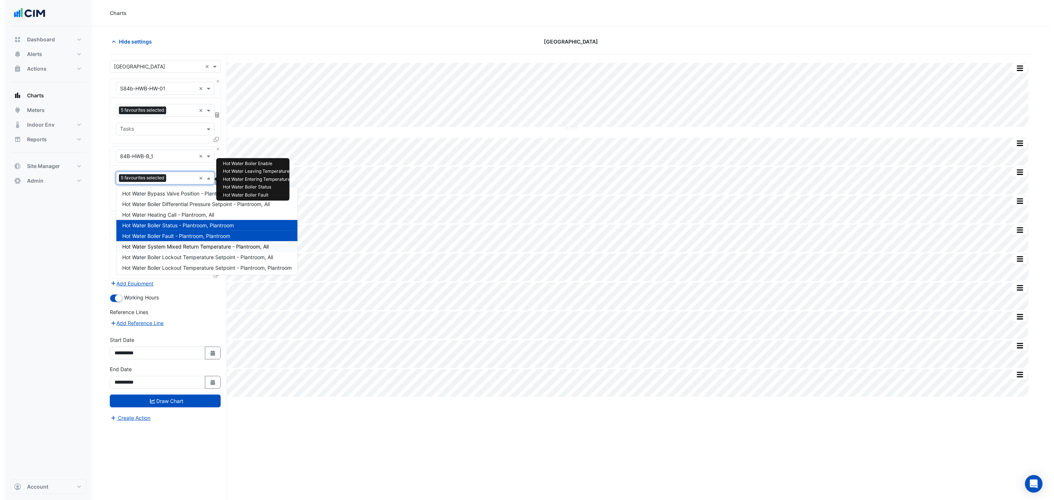
scroll to position [77, 0]
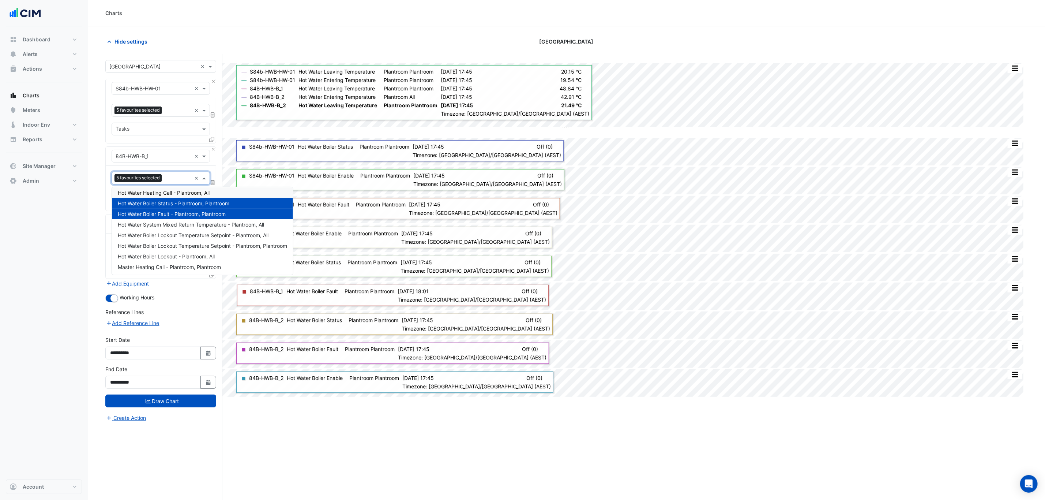
click at [166, 146] on div "Equipment × S84b-HWB-HW-01 × Favourites 5 favourites selected × Tasks Equipment…" at bounding box center [160, 179] width 111 height 200
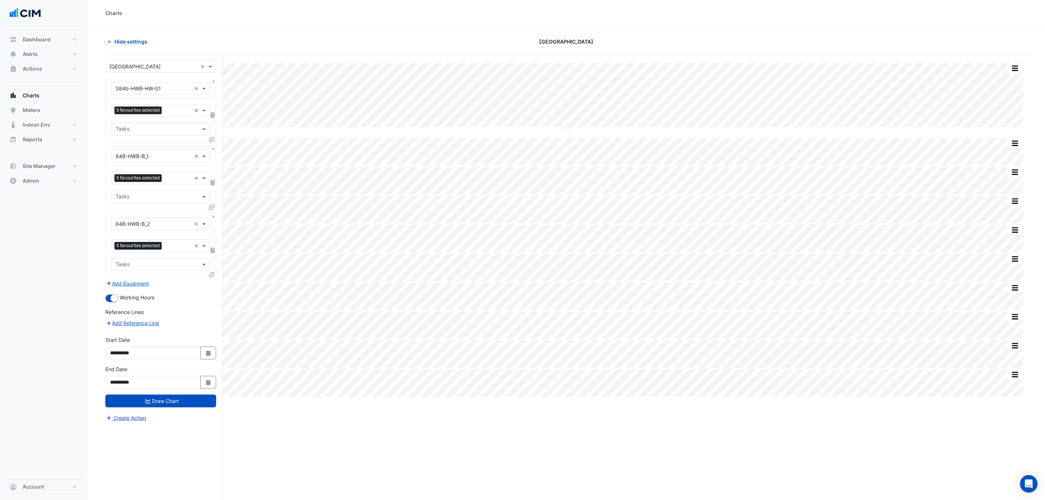
click at [212, 274] on icon at bounding box center [211, 274] width 5 height 5
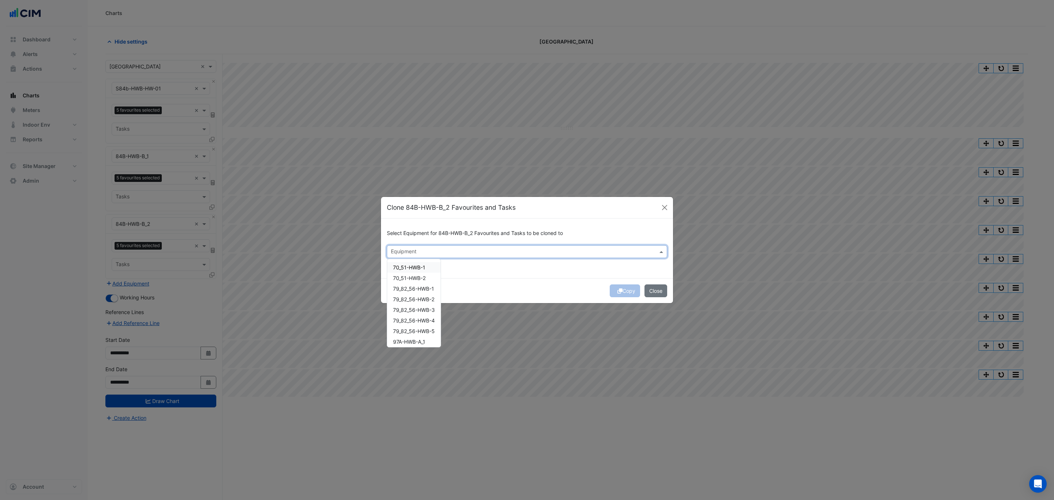
click at [404, 252] on input "text" at bounding box center [523, 252] width 264 height 8
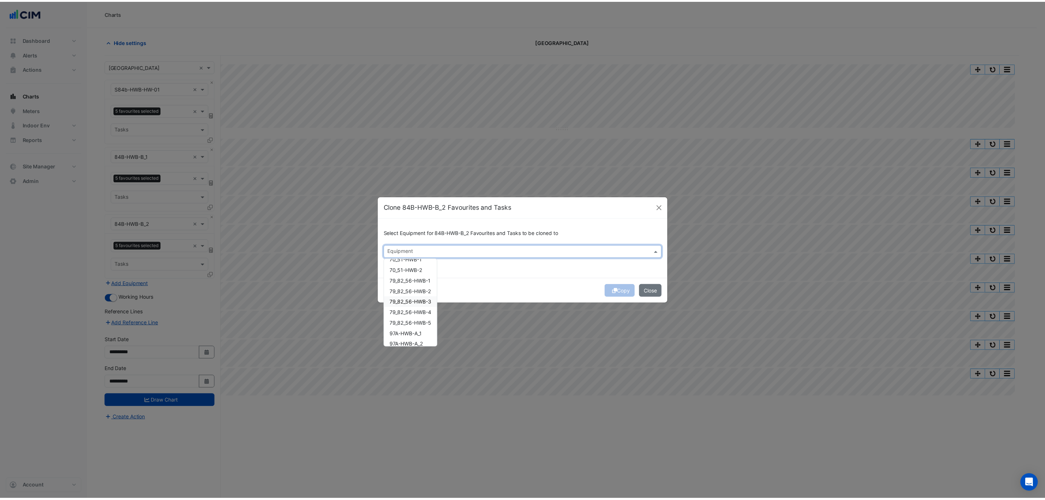
scroll to position [0, 0]
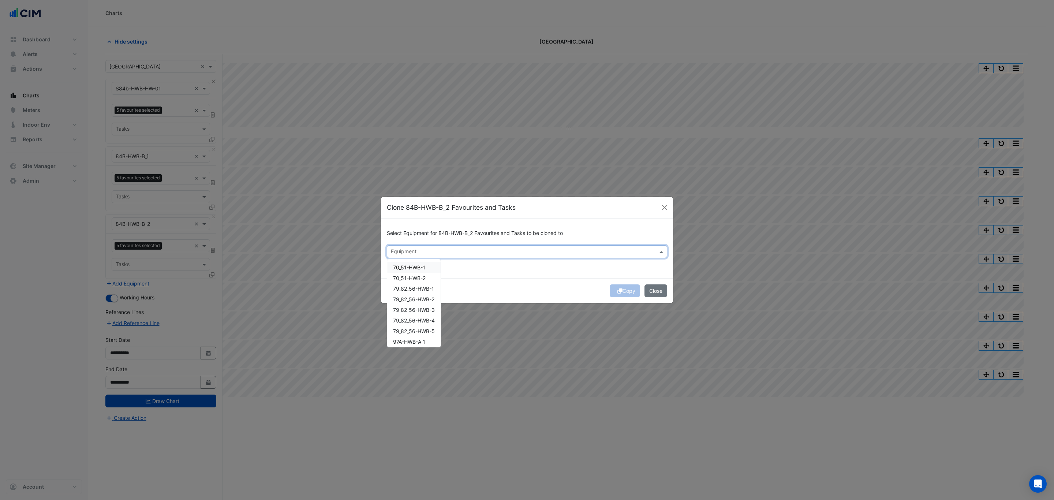
click at [184, 182] on ngb-modal-window "Clone 84B-HWB-B_2 Favourites and Tasks Select Equipment for 84B-HWB-B_2 Favouri…" at bounding box center [527, 250] width 1054 height 500
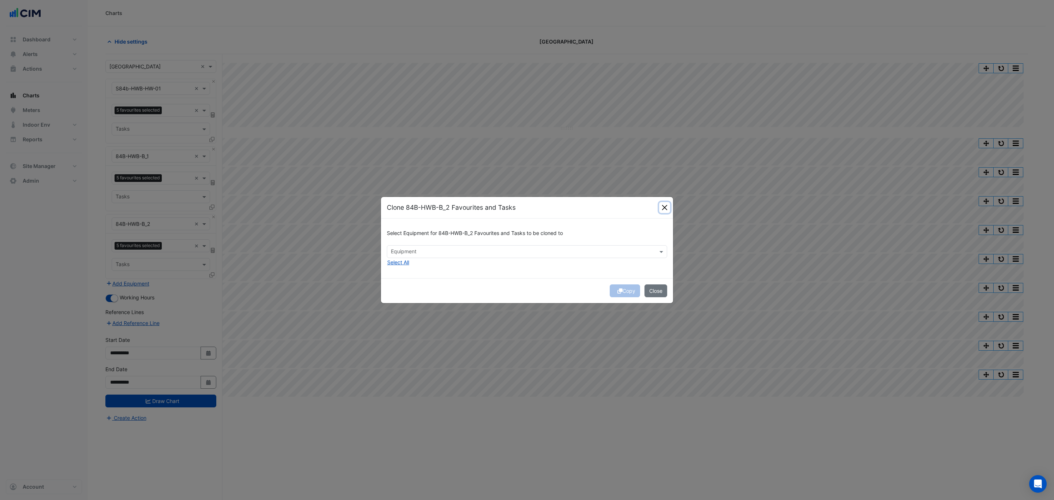
click at [661, 207] on button "Close" at bounding box center [664, 207] width 11 height 11
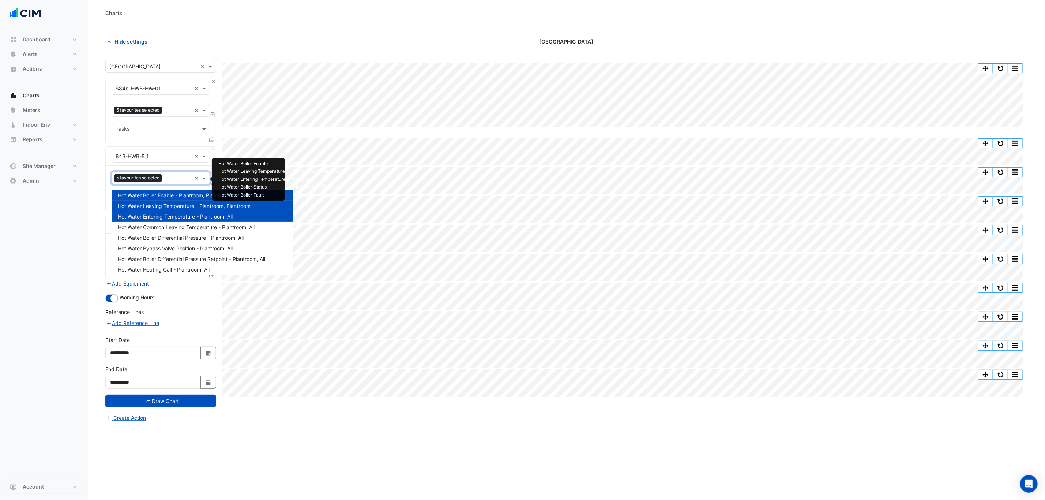
click at [182, 180] on input "text" at bounding box center [178, 179] width 27 height 8
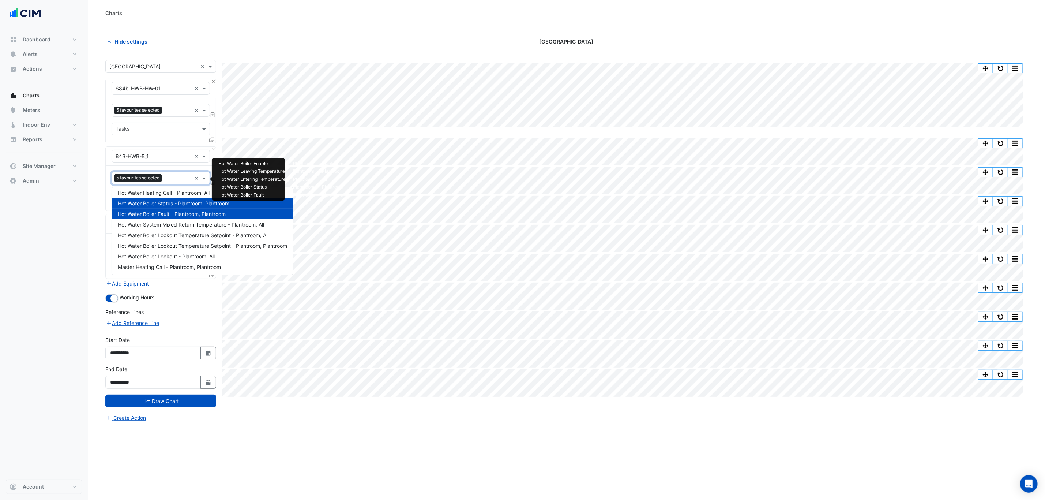
type input "*"
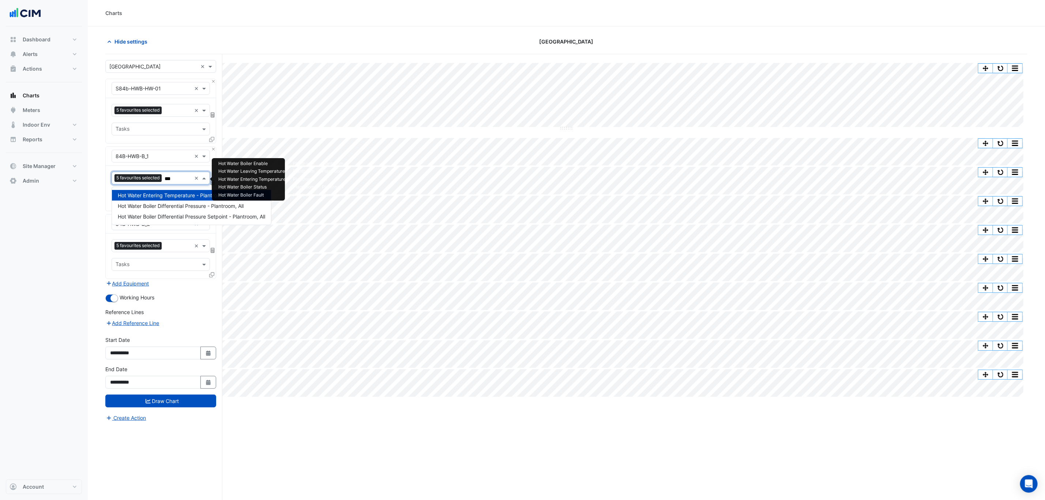
type input "***"
click at [138, 41] on span "Hide settings" at bounding box center [131, 42] width 33 height 8
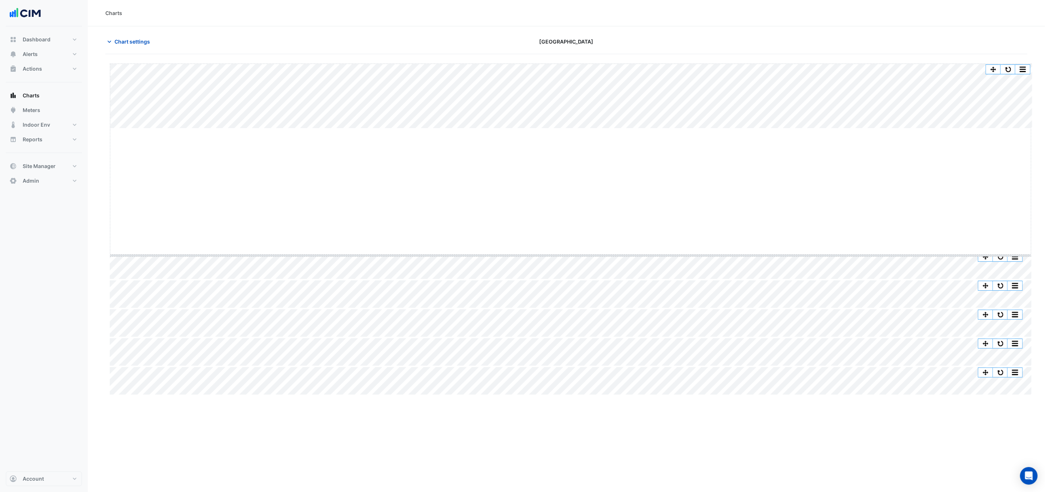
drag, startPoint x: 572, startPoint y: 128, endPoint x: 566, endPoint y: 305, distance: 177.6
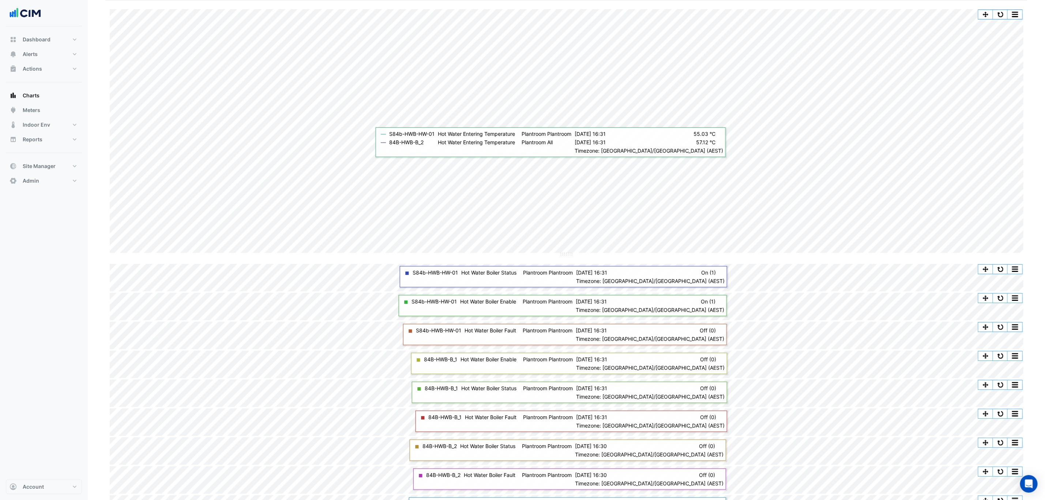
scroll to position [78, 0]
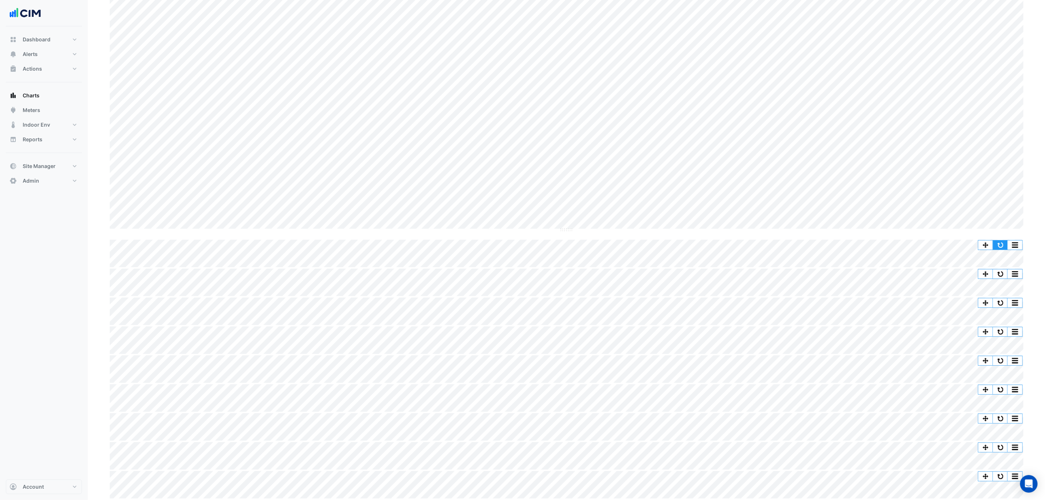
click at [1006, 245] on button "button" at bounding box center [1001, 244] width 15 height 9
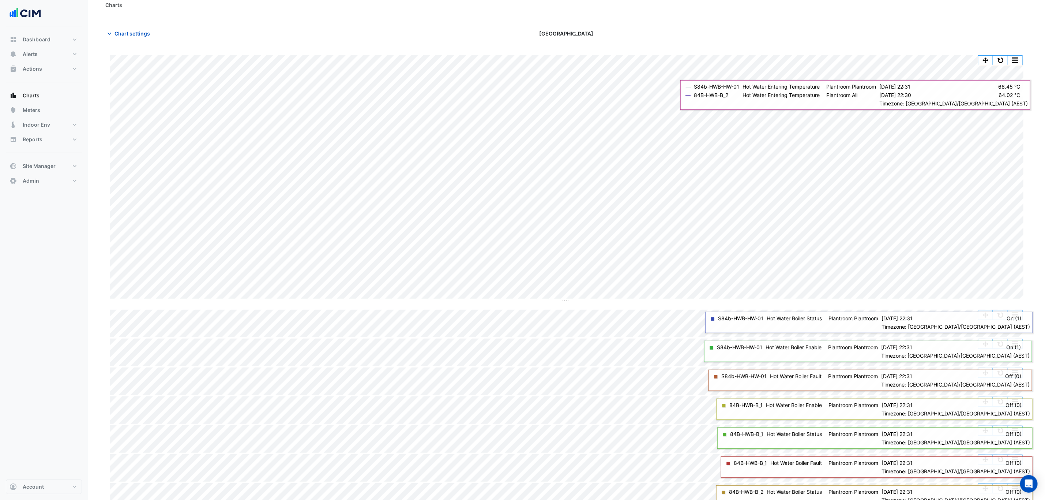
scroll to position [0, 0]
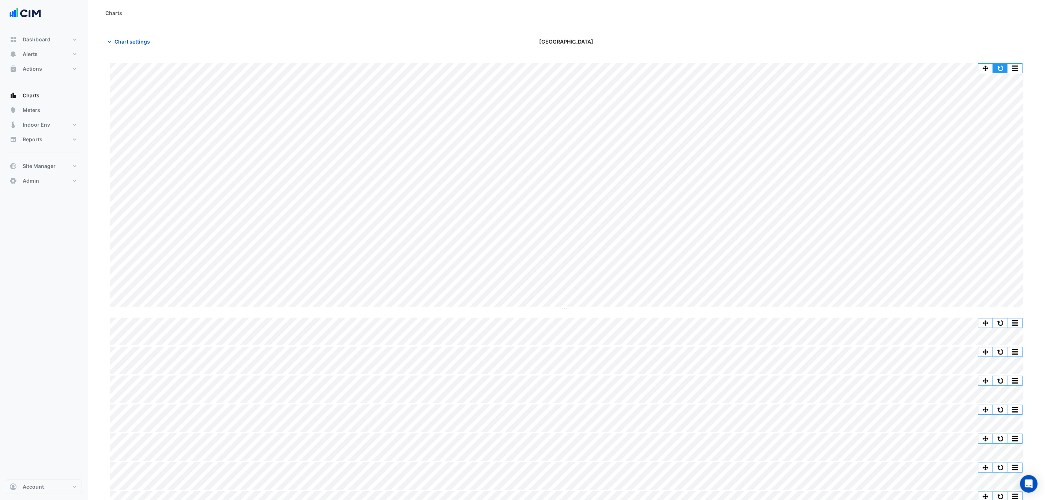
click at [1003, 66] on button "button" at bounding box center [1001, 68] width 15 height 9
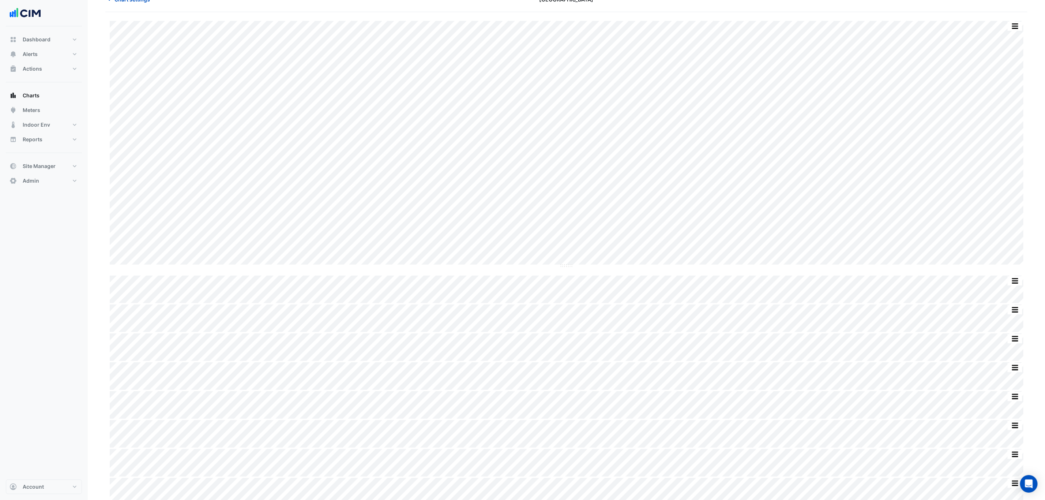
scroll to position [55, 0]
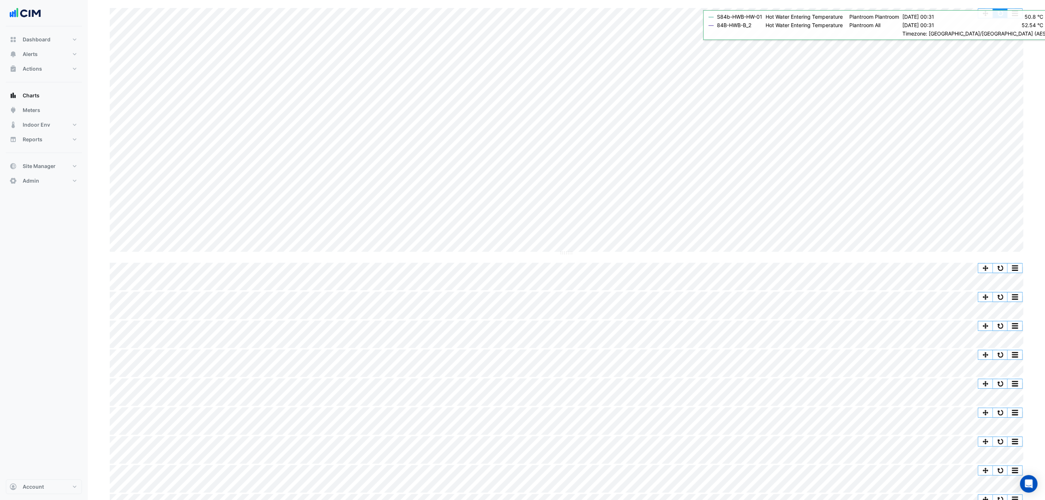
click at [1002, 14] on button "button" at bounding box center [1001, 13] width 15 height 9
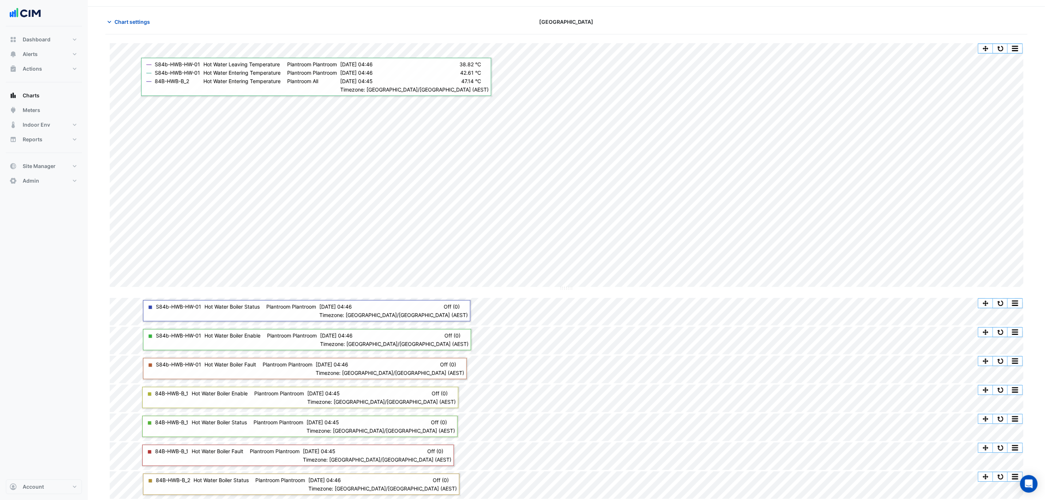
scroll to position [0, 0]
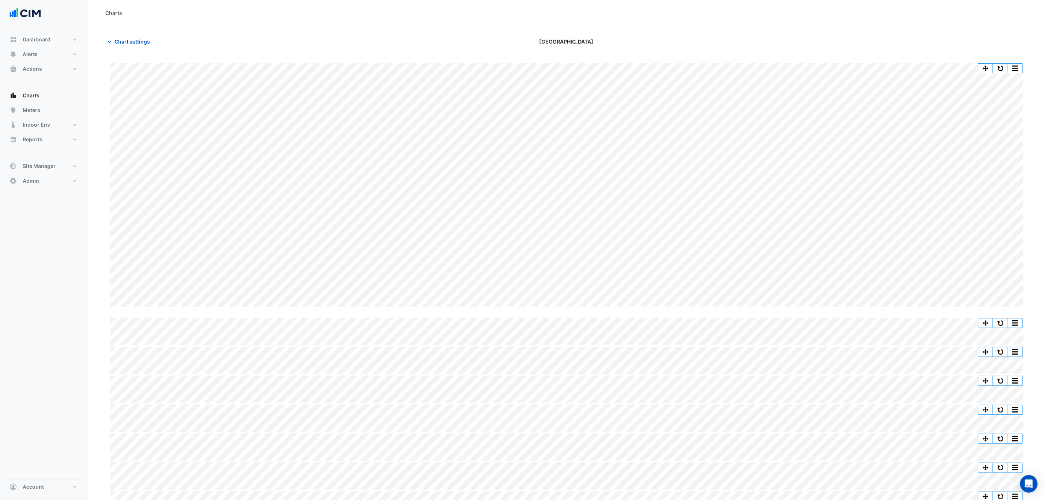
click at [133, 44] on span "Chart settings" at bounding box center [132, 42] width 35 height 8
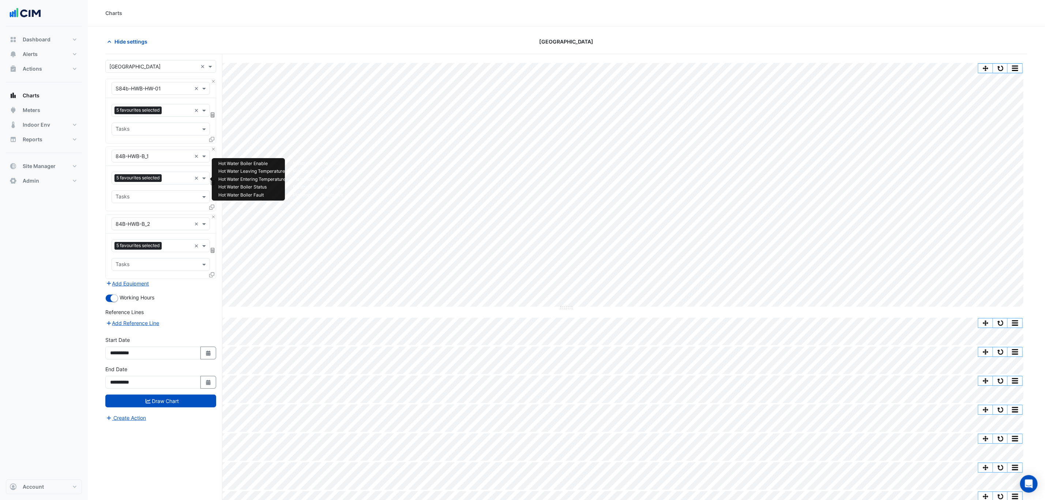
click at [175, 178] on input "text" at bounding box center [178, 179] width 27 height 8
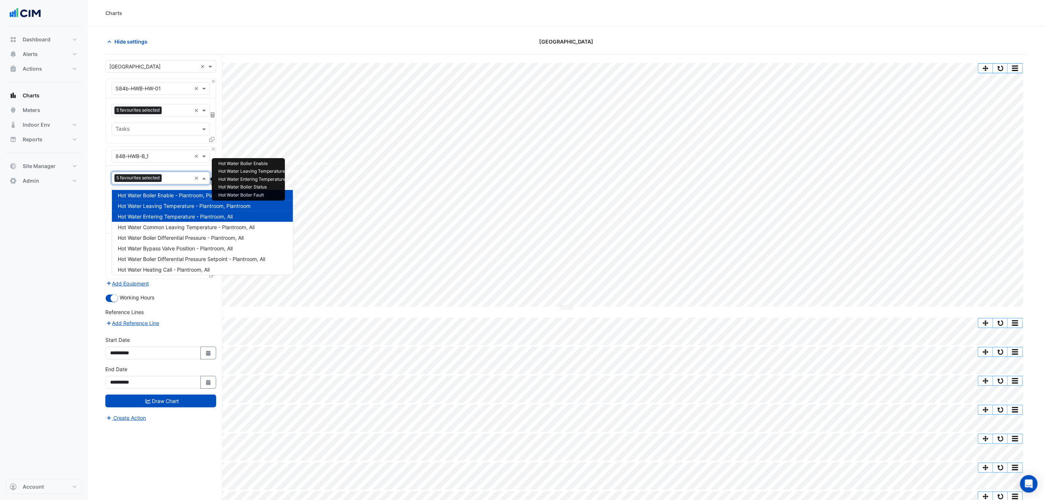
scroll to position [77, 0]
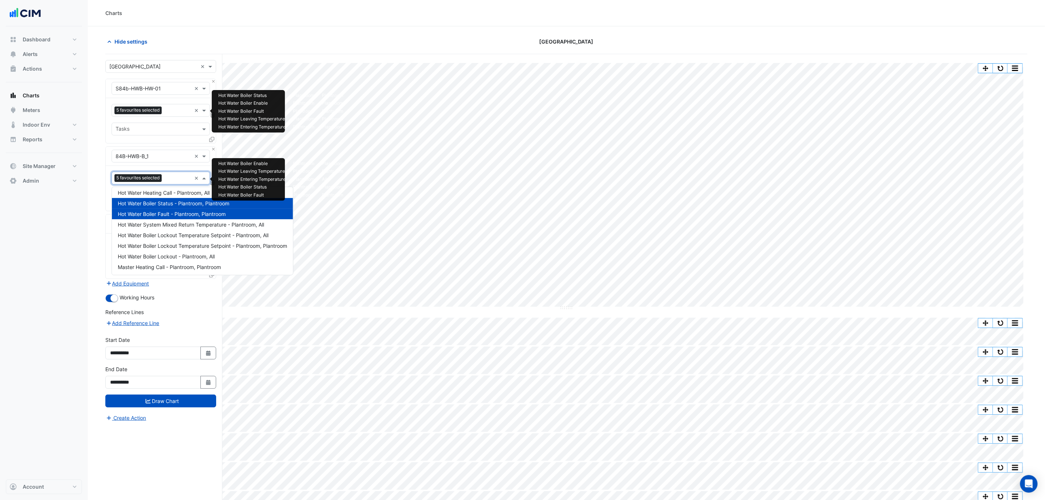
click at [175, 113] on input "text" at bounding box center [178, 111] width 27 height 8
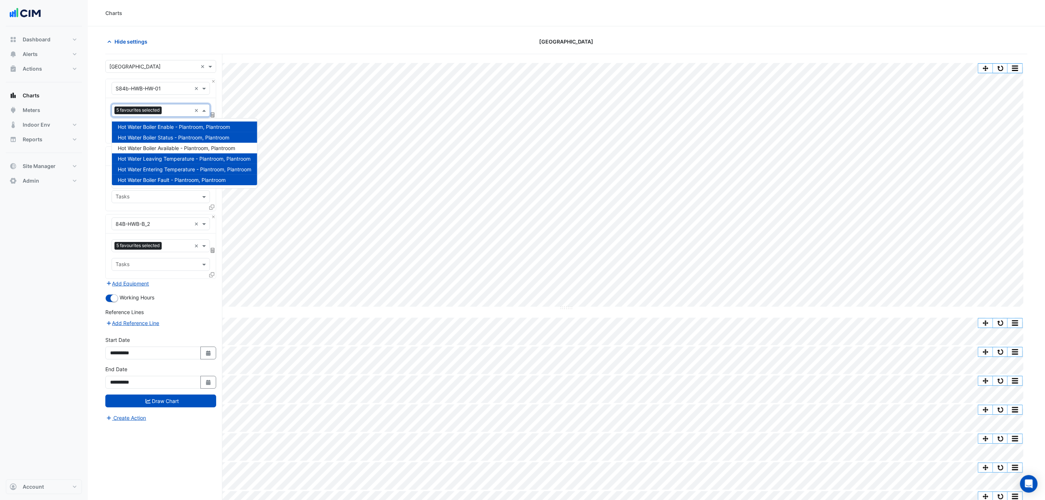
click at [105, 99] on div "Equipment × S84b-HWB-HW-01 × Favourites 5 favourites selected × Tasks" at bounding box center [160, 111] width 111 height 65
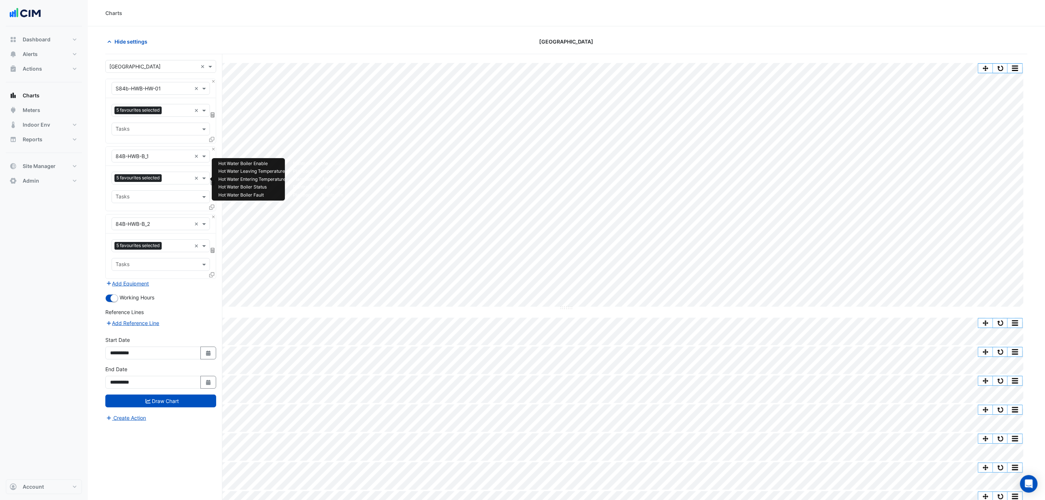
click at [177, 177] on input "text" at bounding box center [178, 179] width 27 height 8
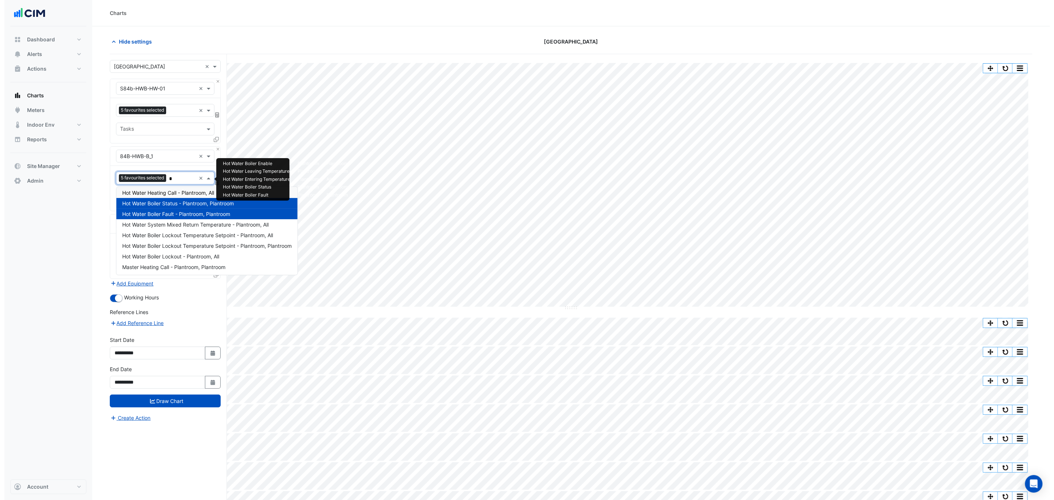
scroll to position [0, 0]
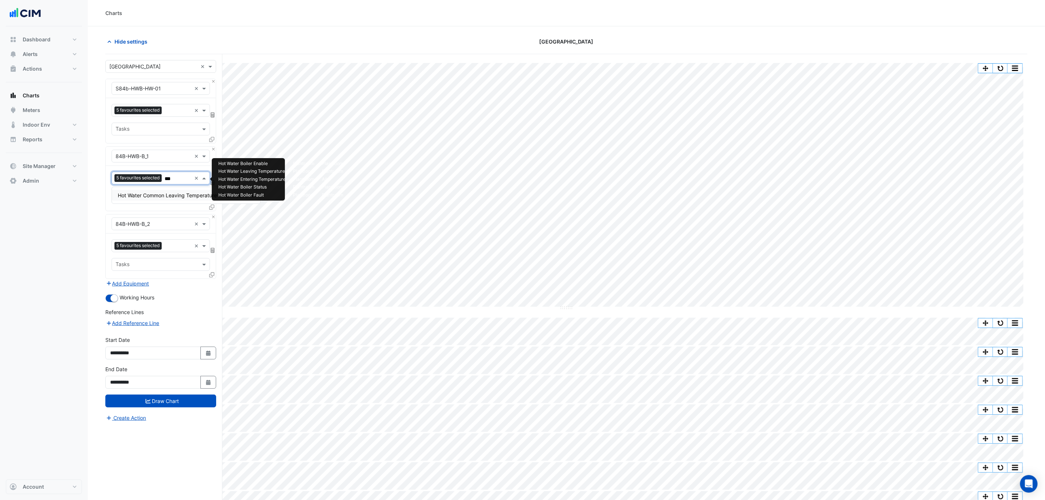
type input "****"
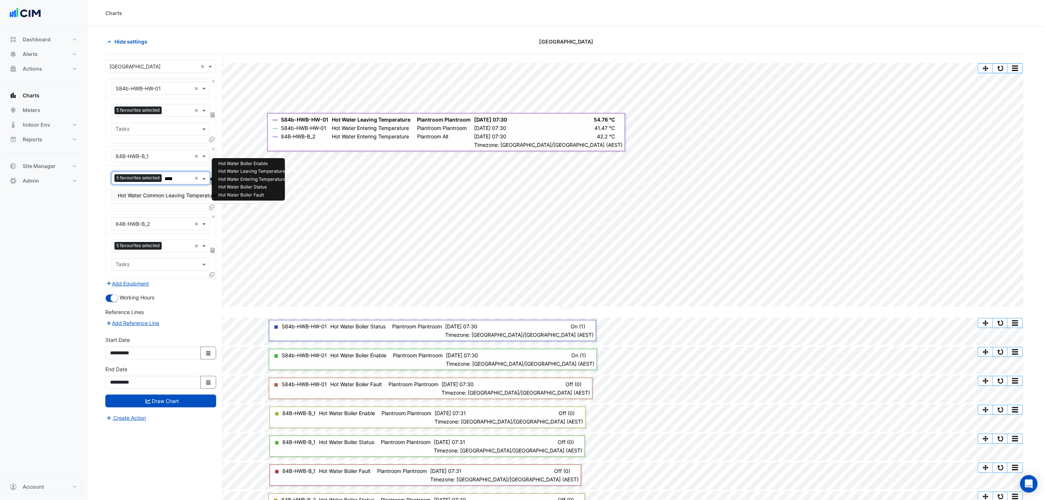
click at [184, 194] on span "Hot Water Common Leaving Temperature - Plantroom, All" at bounding box center [186, 195] width 137 height 6
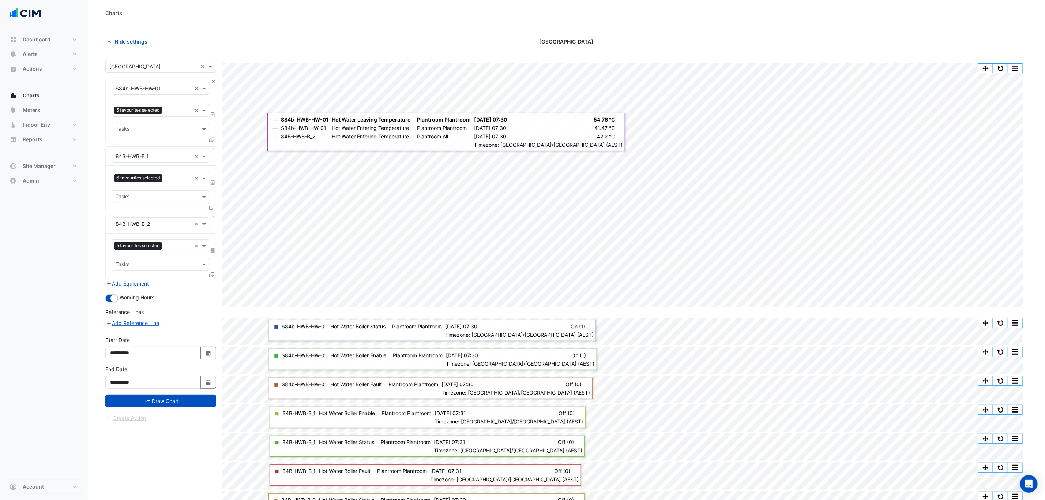
click at [148, 404] on icon "submit" at bounding box center [148, 401] width 5 height 5
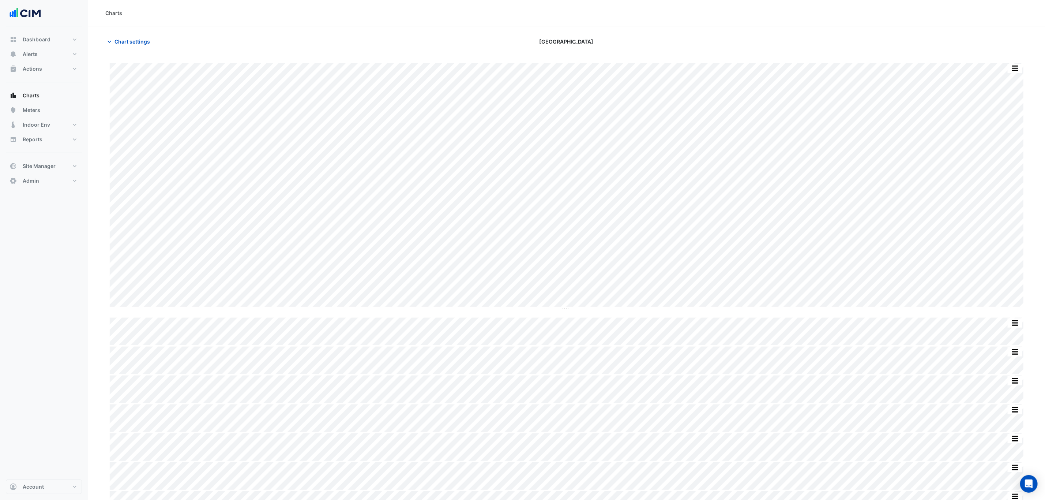
click at [142, 39] on span "Chart settings" at bounding box center [132, 42] width 35 height 8
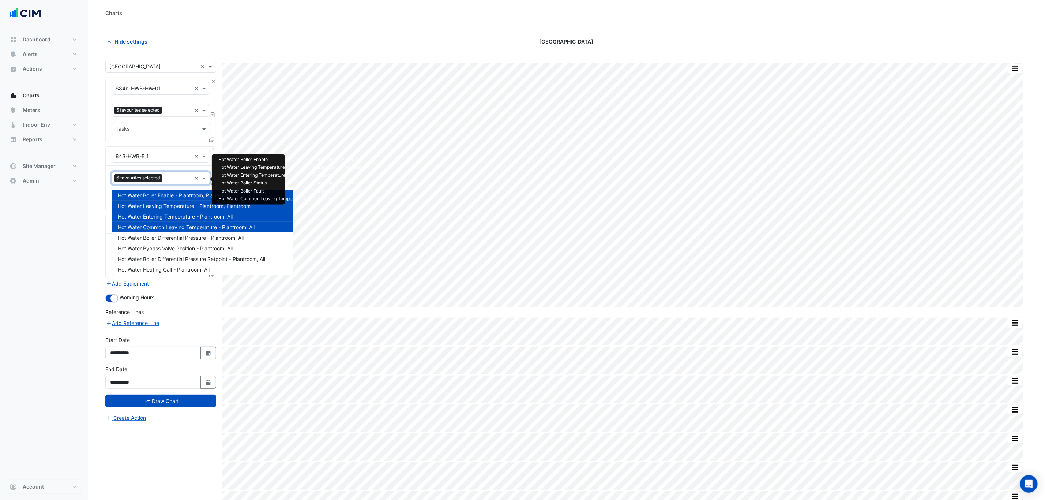
click at [177, 178] on input "text" at bounding box center [178, 179] width 26 height 8
click at [165, 218] on span "Hot Water Entering Temperature - Plantroom, All" at bounding box center [175, 216] width 115 height 6
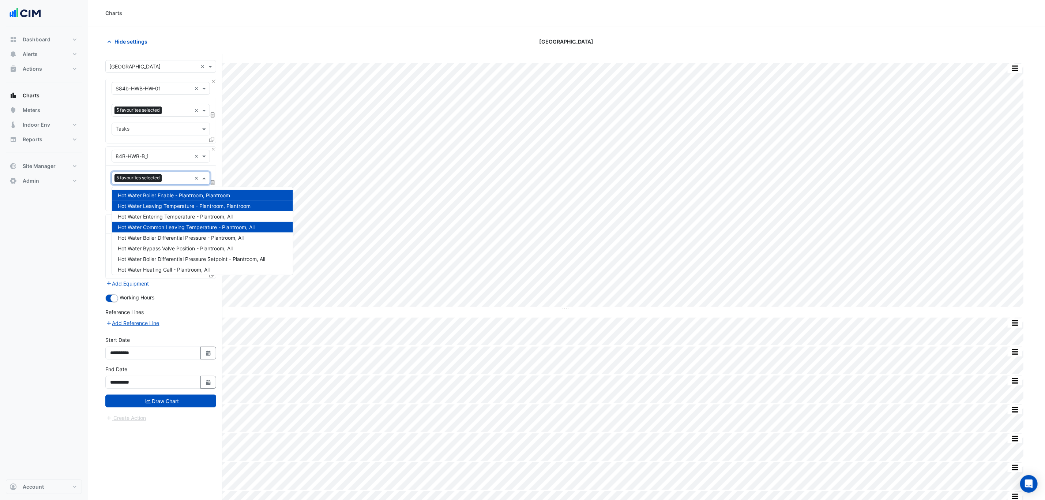
click at [165, 209] on span "Hot Water Leaving Temperature - Plantroom, Plantroom" at bounding box center [184, 206] width 133 height 6
click at [165, 195] on span "Hot Water Boiler Enable - Plantroom, Plantroom" at bounding box center [174, 195] width 112 height 6
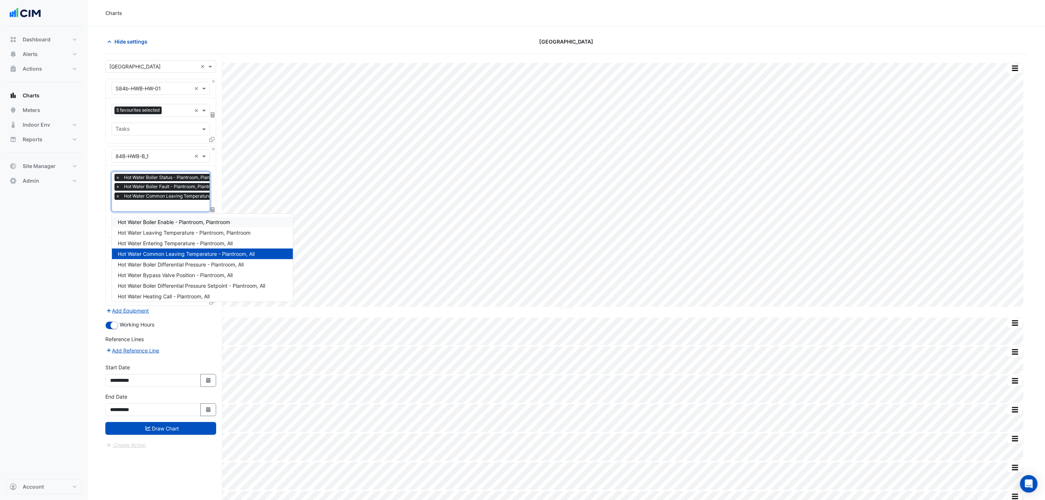
click at [118, 185] on span "×" at bounding box center [118, 186] width 7 height 7
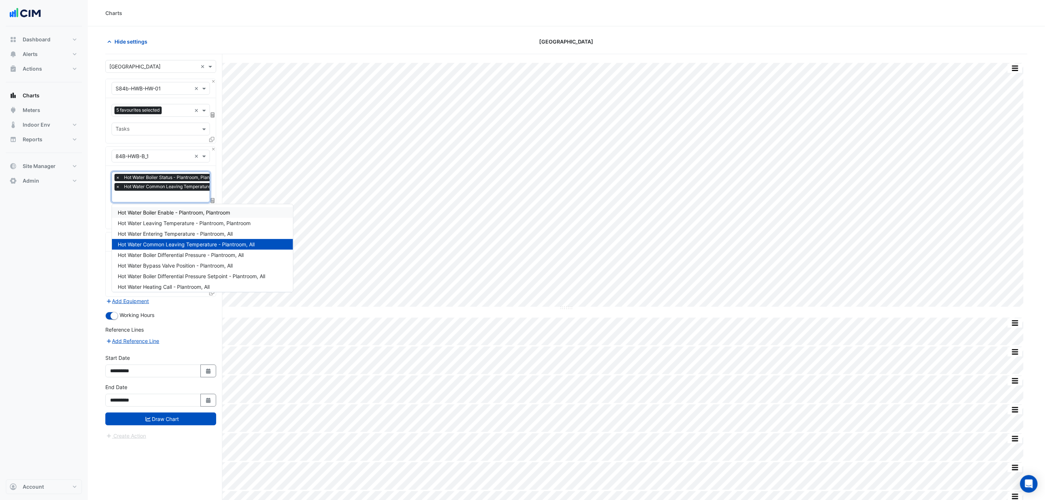
click at [120, 179] on span "×" at bounding box center [118, 177] width 7 height 7
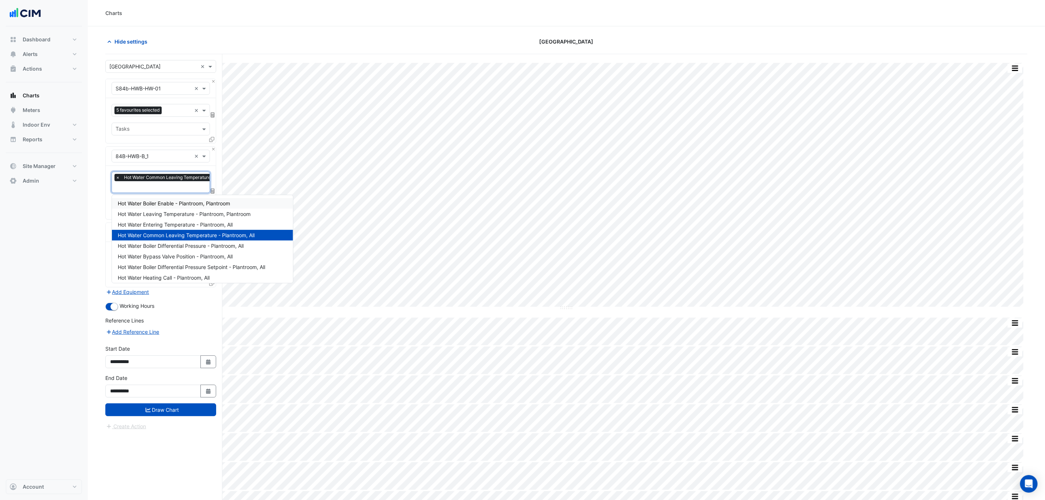
click at [99, 191] on section "Hide settings Canberra Centre Split by Equip Split All Split None Print Save as…" at bounding box center [567, 301] width 958 height 551
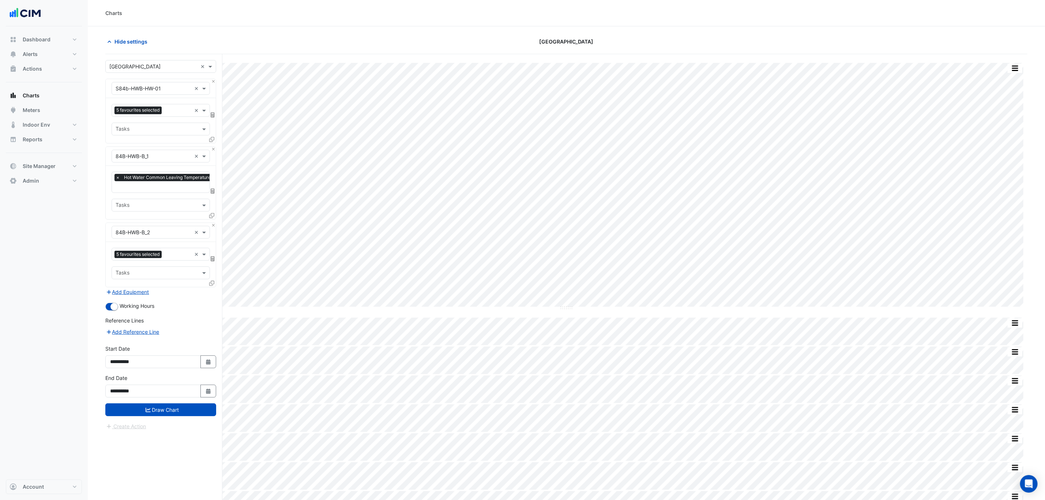
click at [209, 224] on div "Equipment × 84B-HWB-B_2 ×" at bounding box center [161, 232] width 110 height 19
click at [211, 225] on button "Close" at bounding box center [213, 225] width 5 height 5
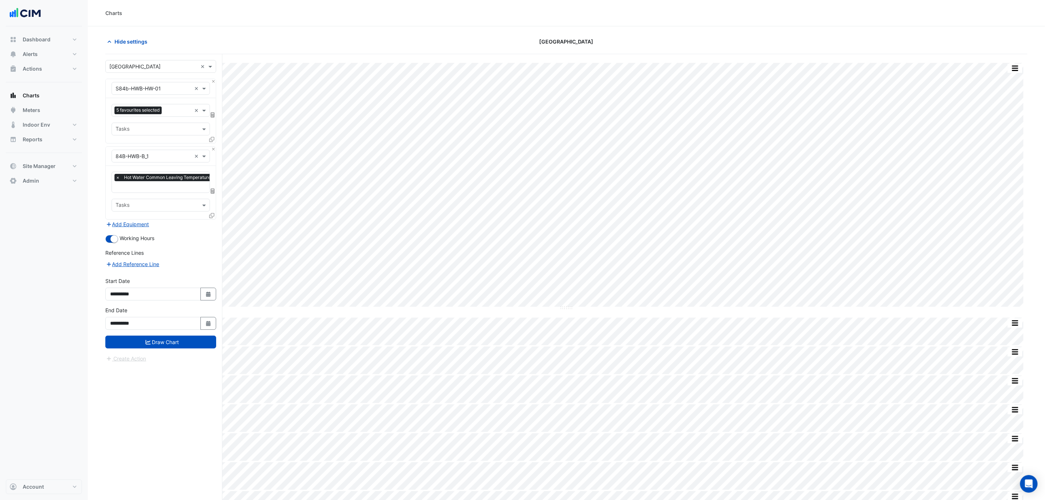
click at [167, 343] on button "Draw Chart" at bounding box center [160, 342] width 111 height 13
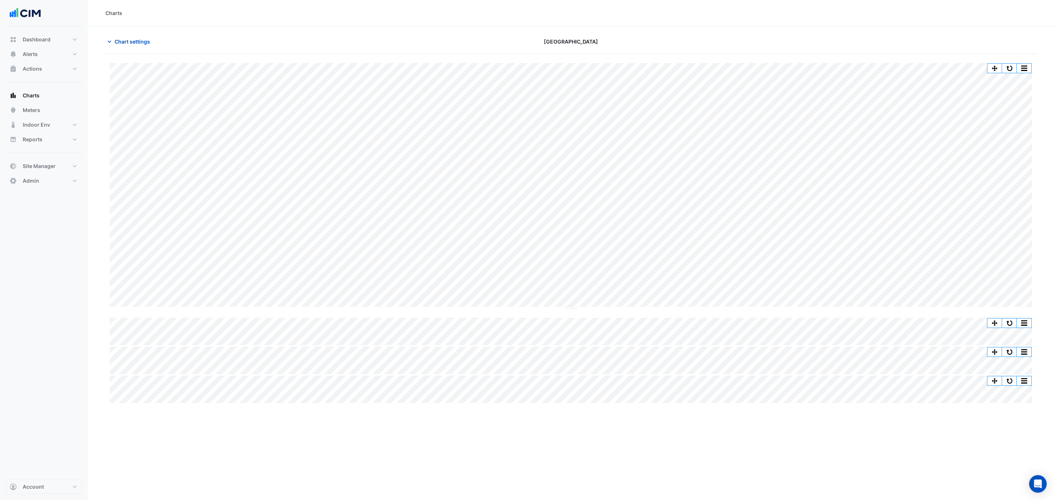
click at [130, 40] on span "Chart settings" at bounding box center [132, 42] width 35 height 8
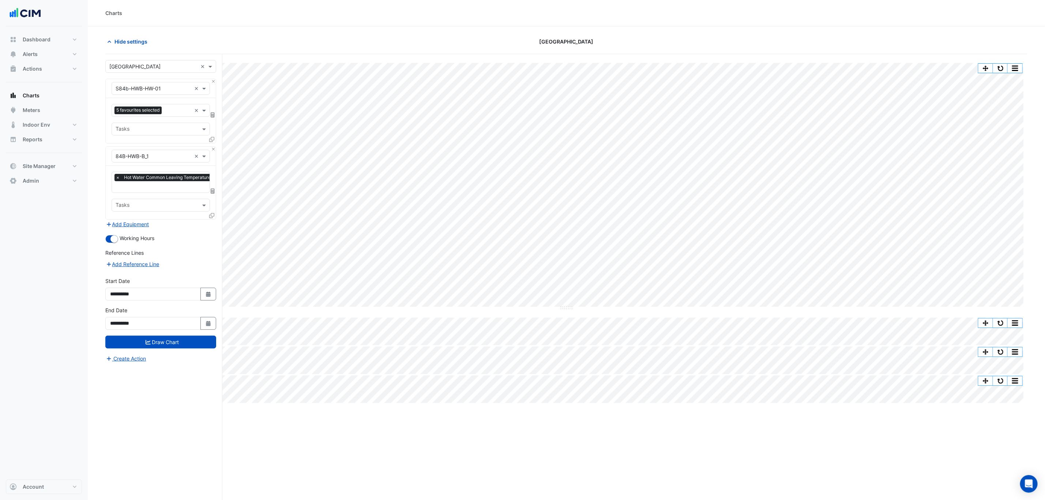
click at [129, 40] on span "Hide settings" at bounding box center [131, 42] width 33 height 8
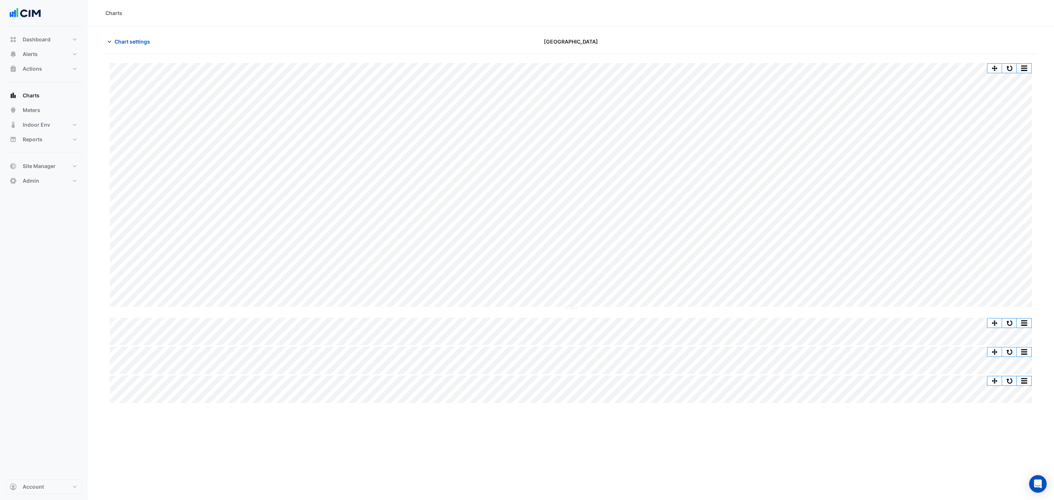
click at [133, 39] on span "Chart settings" at bounding box center [132, 42] width 35 height 8
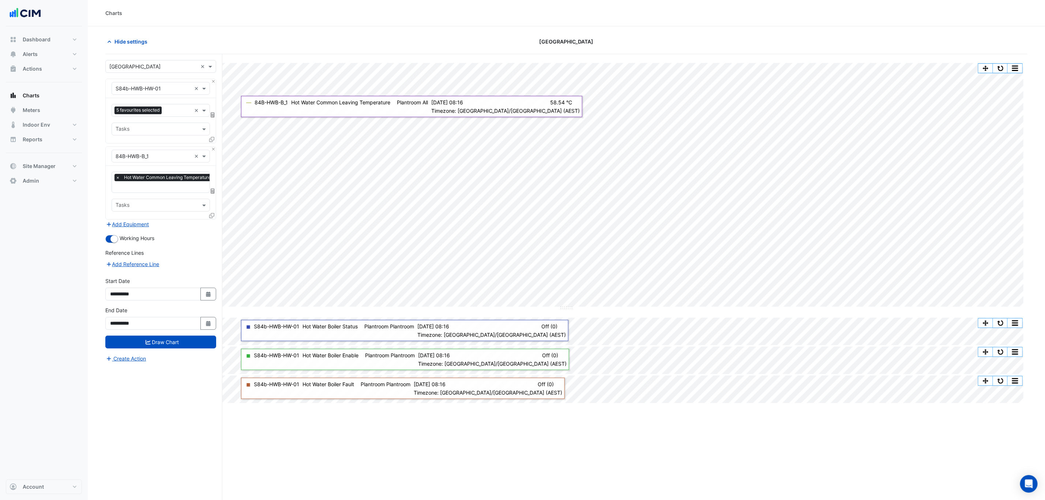
click at [130, 44] on span "Hide settings" at bounding box center [131, 42] width 33 height 8
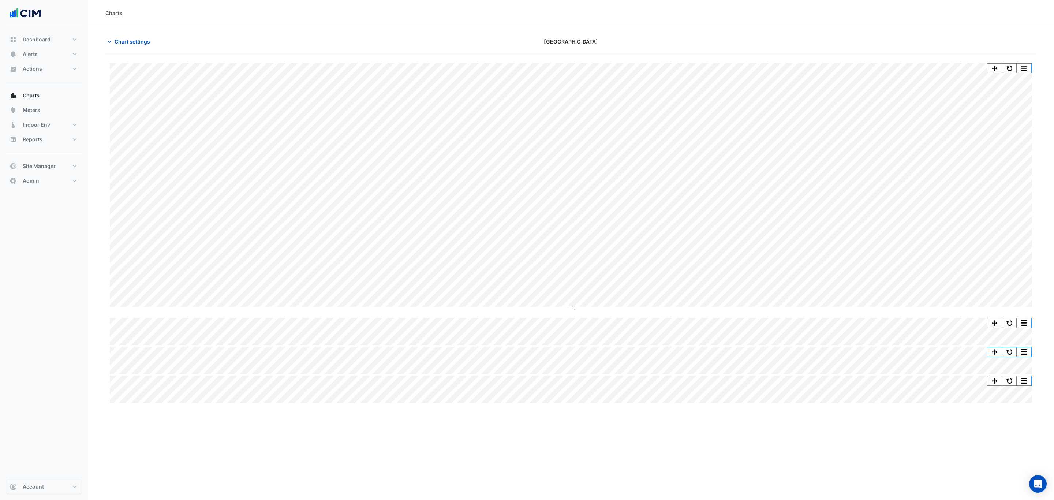
click at [128, 43] on span "Chart settings" at bounding box center [132, 42] width 35 height 8
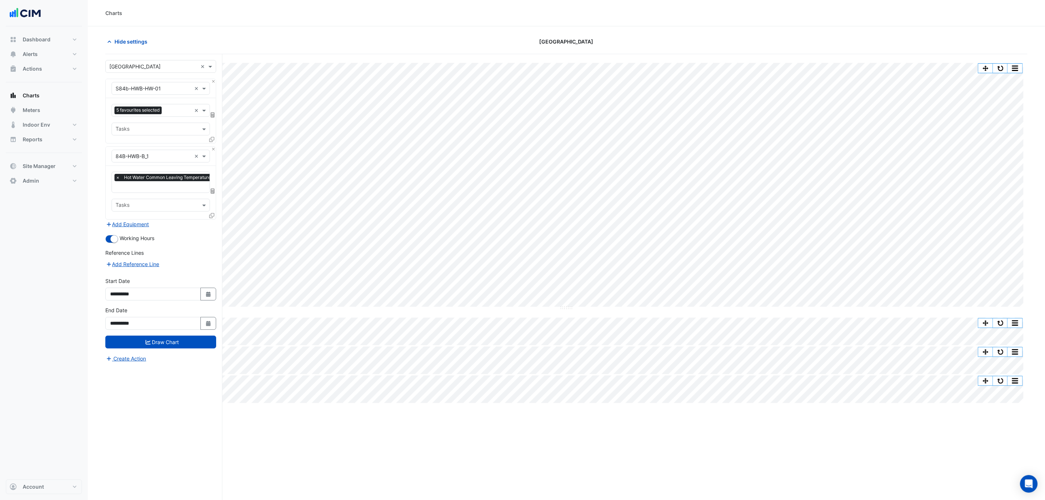
click at [210, 218] on icon at bounding box center [211, 215] width 5 height 5
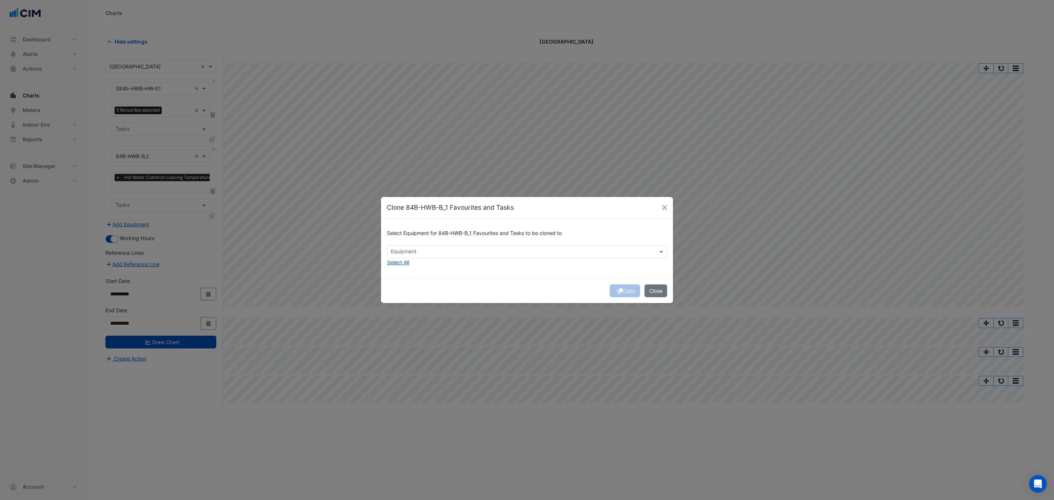
click at [415, 250] on input "text" at bounding box center [523, 252] width 264 height 8
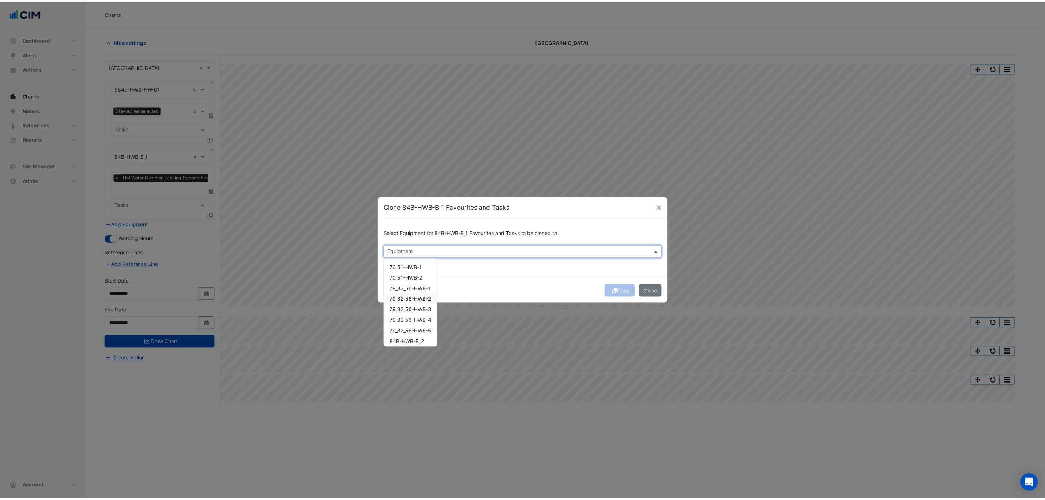
scroll to position [45, 0]
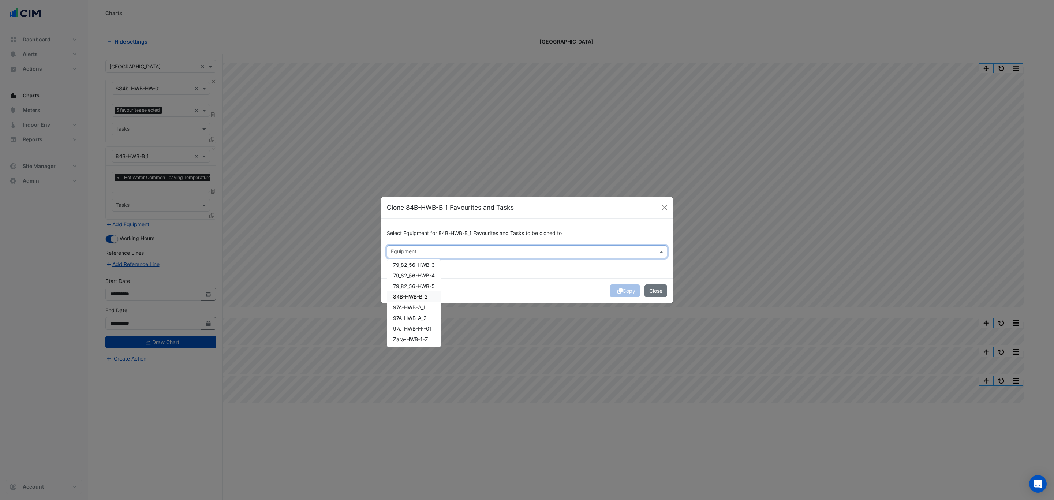
click at [426, 296] on span "84B-HWB-B_2" at bounding box center [410, 296] width 34 height 6
click at [467, 291] on div "Copy Close" at bounding box center [527, 290] width 292 height 25
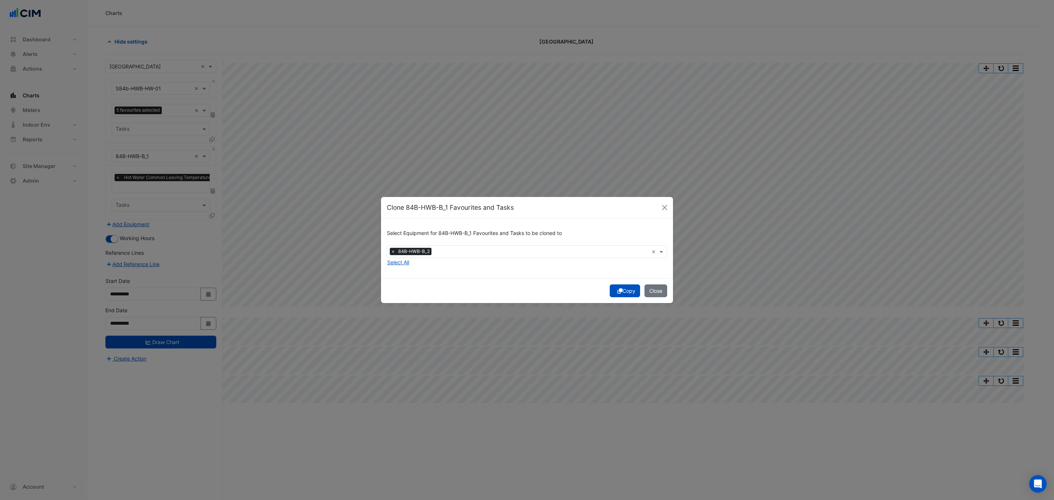
click at [622, 290] on button "Copy" at bounding box center [625, 290] width 30 height 13
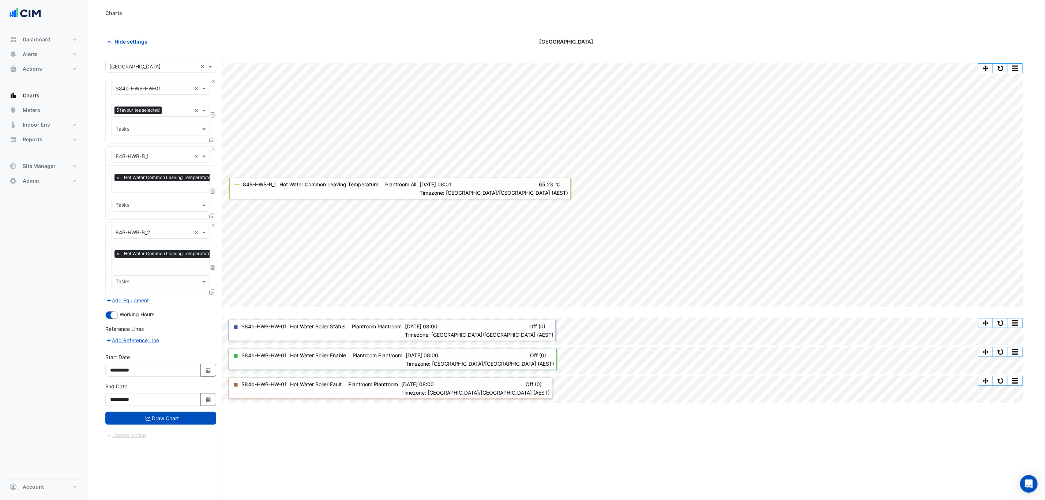
click at [165, 189] on input "text" at bounding box center [182, 188] width 132 height 8
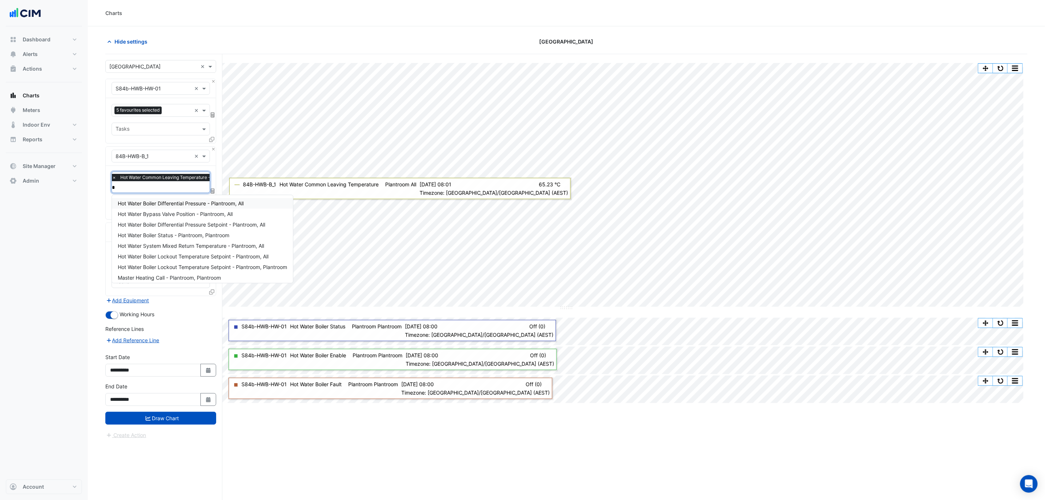
type input "**"
click at [171, 203] on span "Hot Water Boiler Status - Plantroom, Plantroom" at bounding box center [174, 203] width 112 height 6
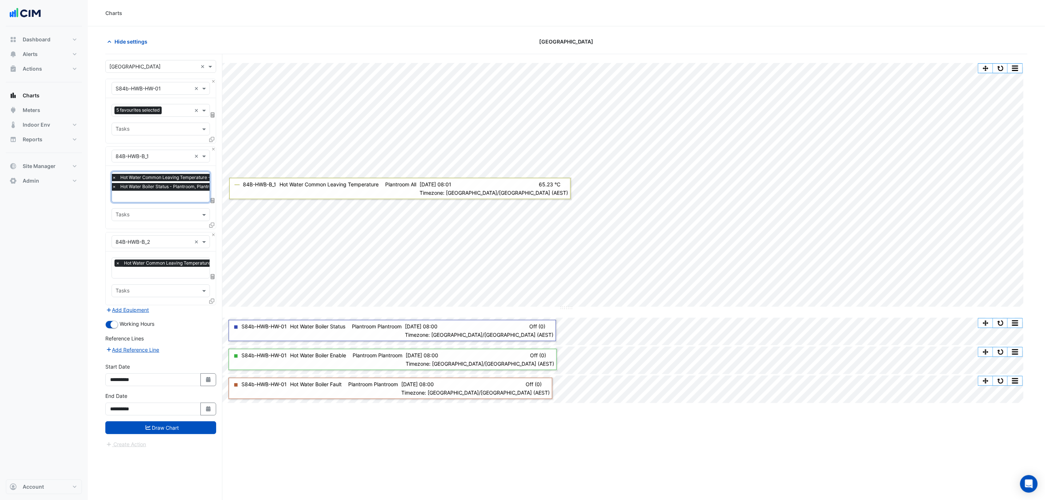
click at [127, 273] on input "text" at bounding box center [182, 273] width 132 height 8
type input "***"
click at [147, 285] on div "Hot Water Boiler Status - Plantroom, Plantroom" at bounding box center [173, 289] width 123 height 11
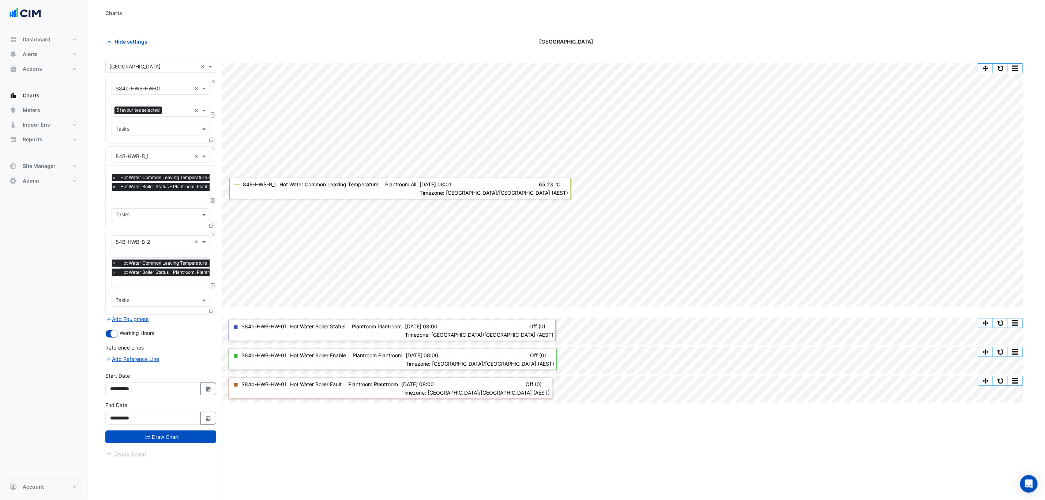
click at [142, 439] on button "Draw Chart" at bounding box center [160, 436] width 111 height 13
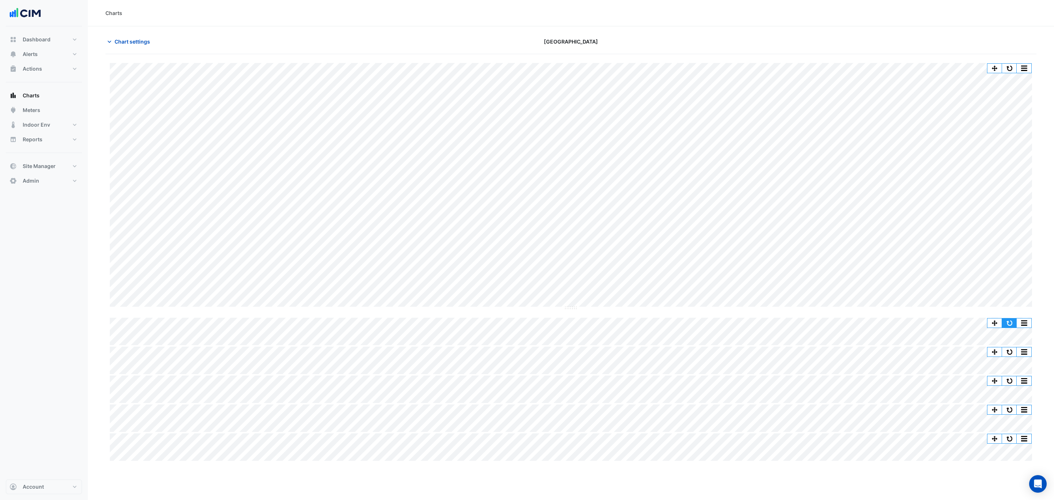
click at [1007, 323] on button "button" at bounding box center [1009, 322] width 15 height 9
click at [1008, 324] on button "button" at bounding box center [1009, 322] width 15 height 9
click at [1008, 319] on button "button" at bounding box center [1009, 322] width 15 height 9
click at [1008, 325] on button "button" at bounding box center [1009, 322] width 15 height 9
click at [113, 42] on button "Chart settings" at bounding box center [129, 41] width 49 height 13
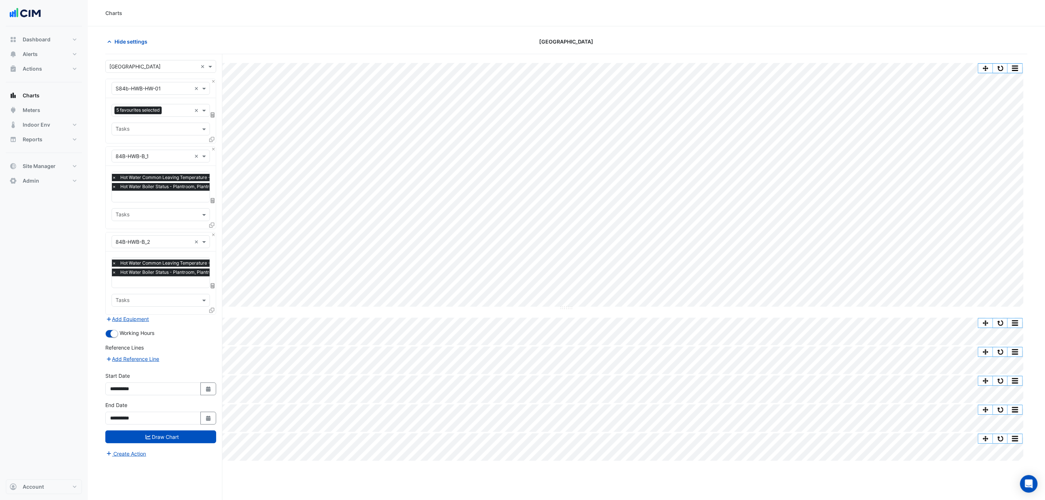
click at [122, 200] on input "text" at bounding box center [178, 197] width 132 height 8
type input "*"
click at [131, 41] on span "Hide settings" at bounding box center [131, 42] width 33 height 8
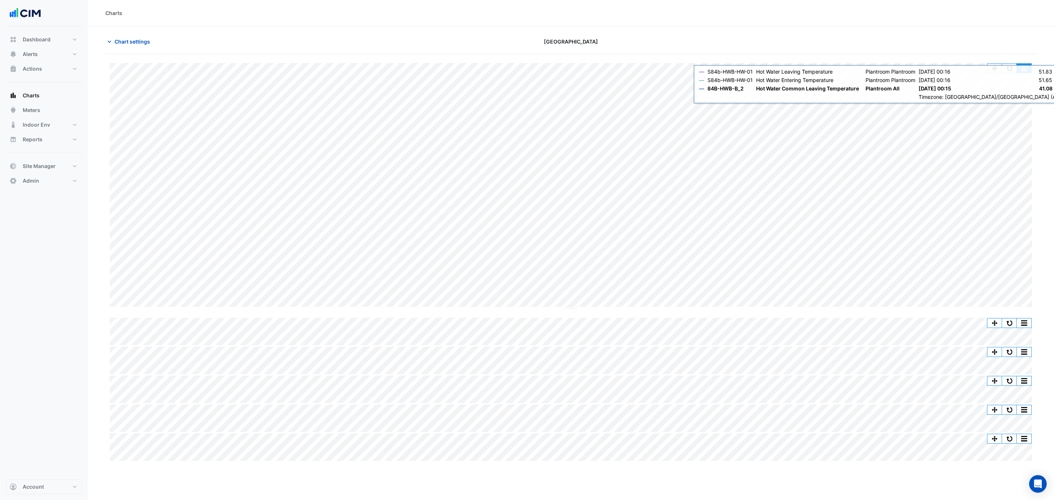
click at [1022, 68] on button "button" at bounding box center [1024, 68] width 15 height 9
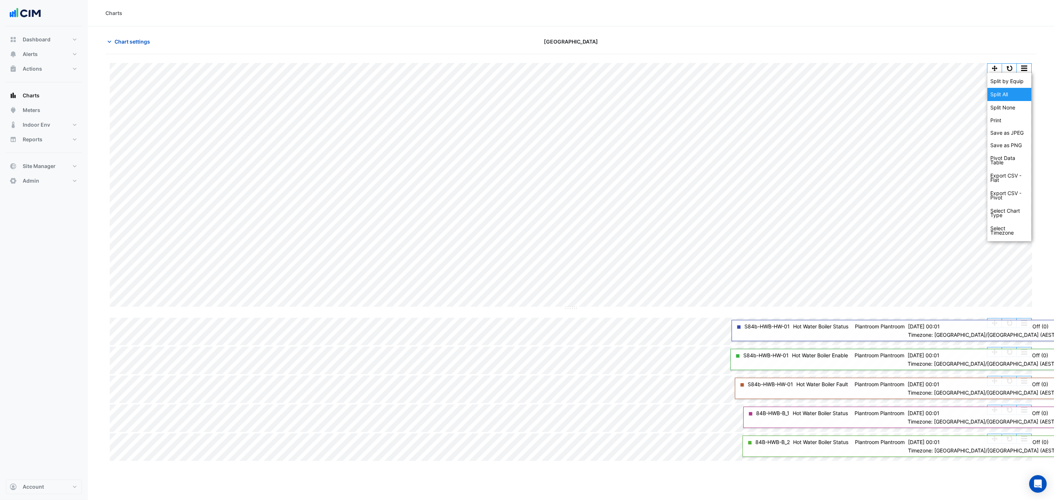
click at [1004, 93] on div "Split All" at bounding box center [1009, 94] width 44 height 13
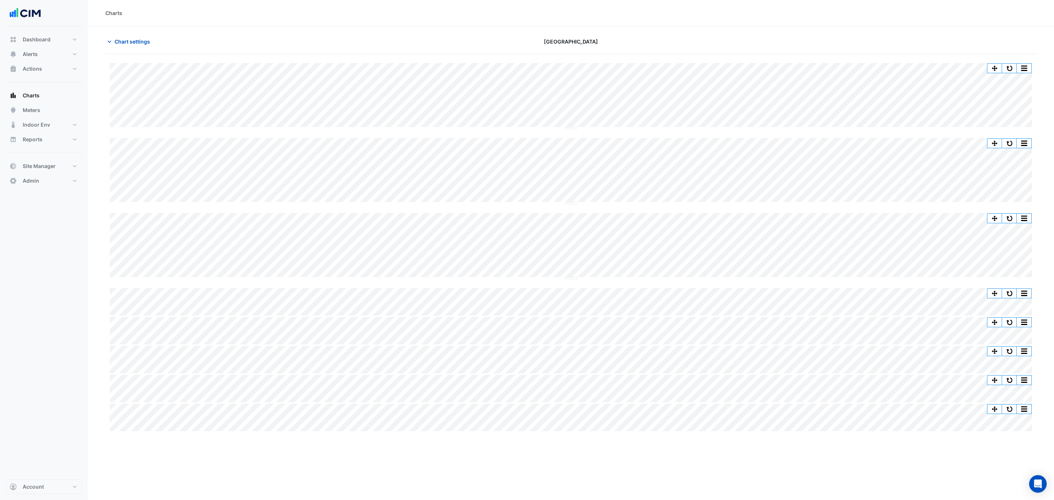
click at [127, 40] on span "Chart settings" at bounding box center [132, 42] width 35 height 8
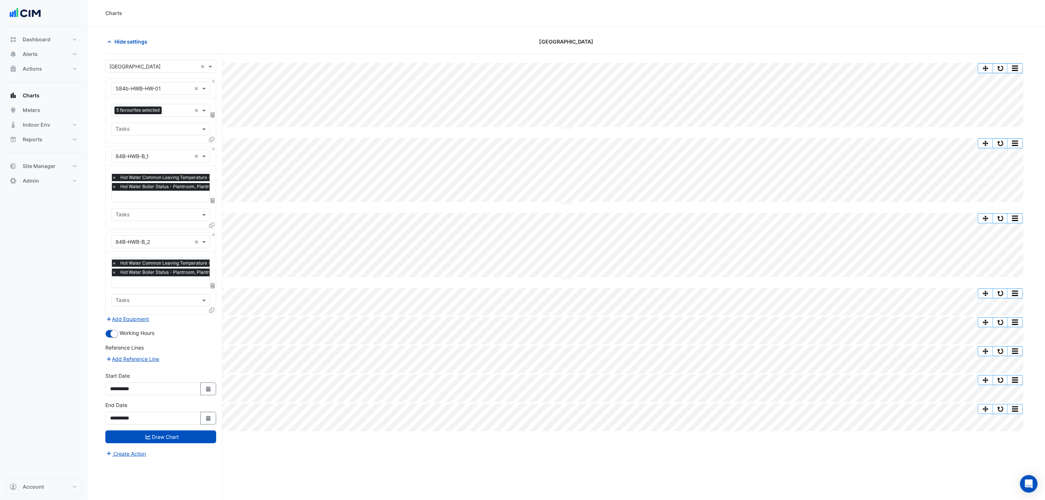
click at [166, 195] on input "text" at bounding box center [178, 197] width 132 height 8
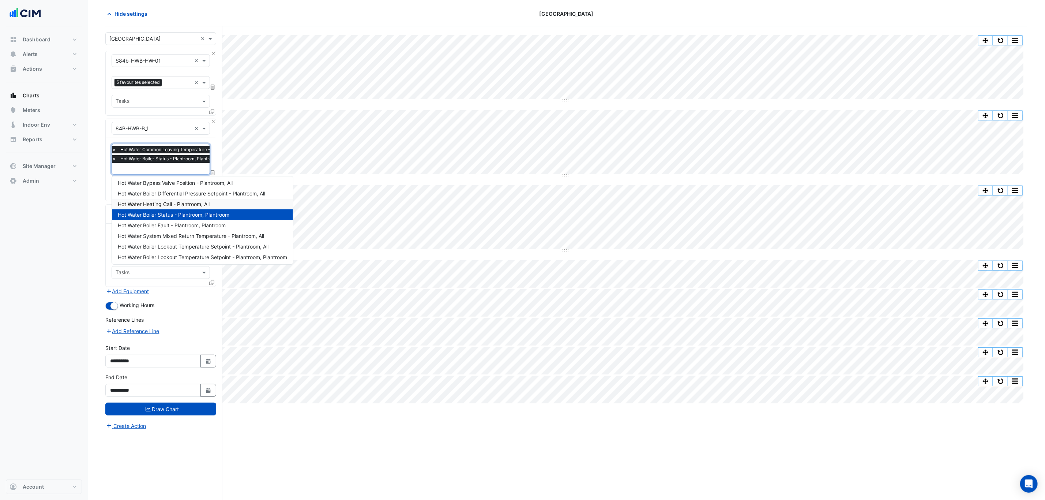
scroll to position [77, 0]
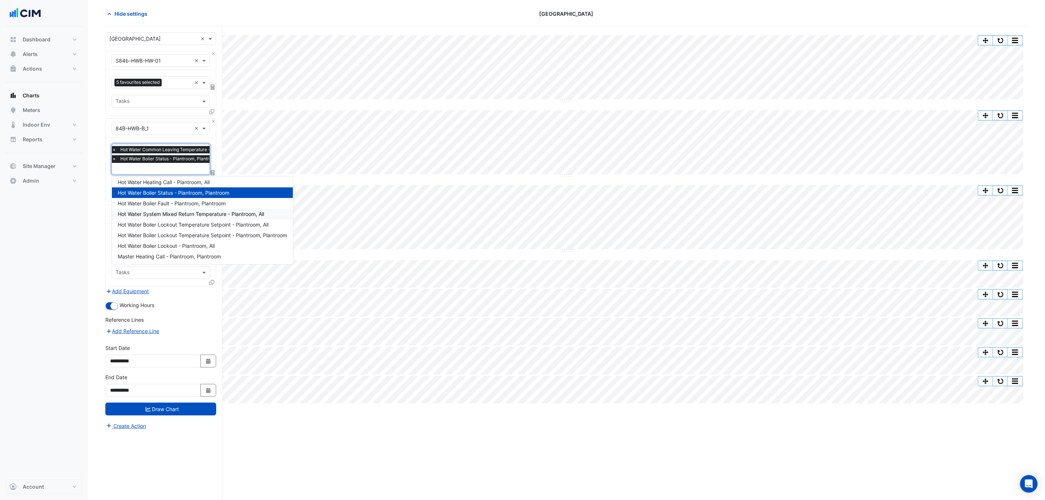
click at [184, 212] on span "Hot Water System Mixed Return Temperature - Plantroom, All" at bounding box center [191, 214] width 146 height 6
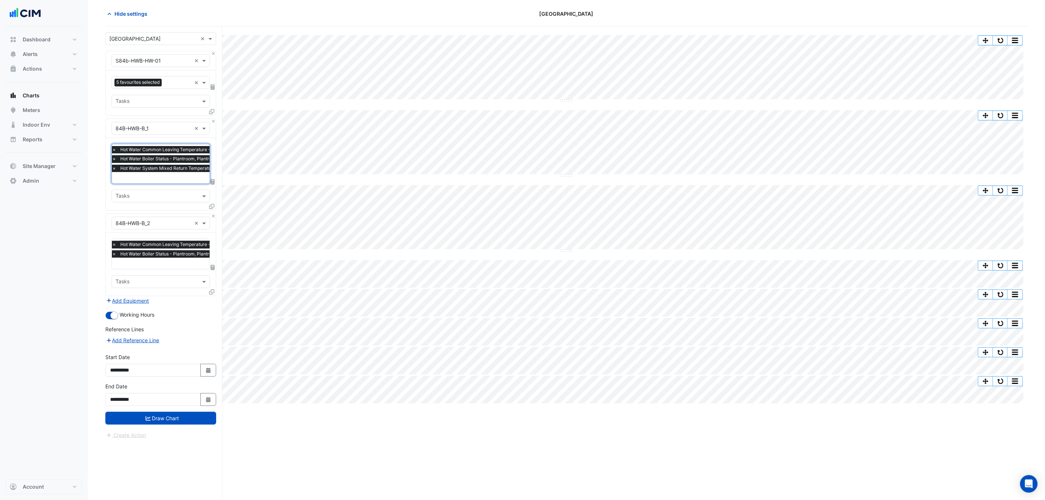
click at [115, 159] on span "×" at bounding box center [114, 158] width 7 height 7
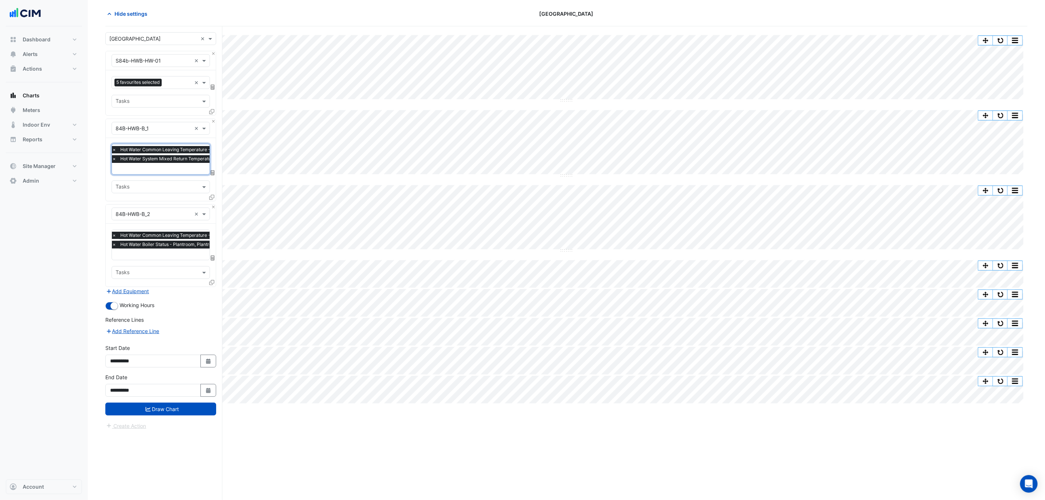
click at [115, 151] on span "×" at bounding box center [114, 149] width 7 height 7
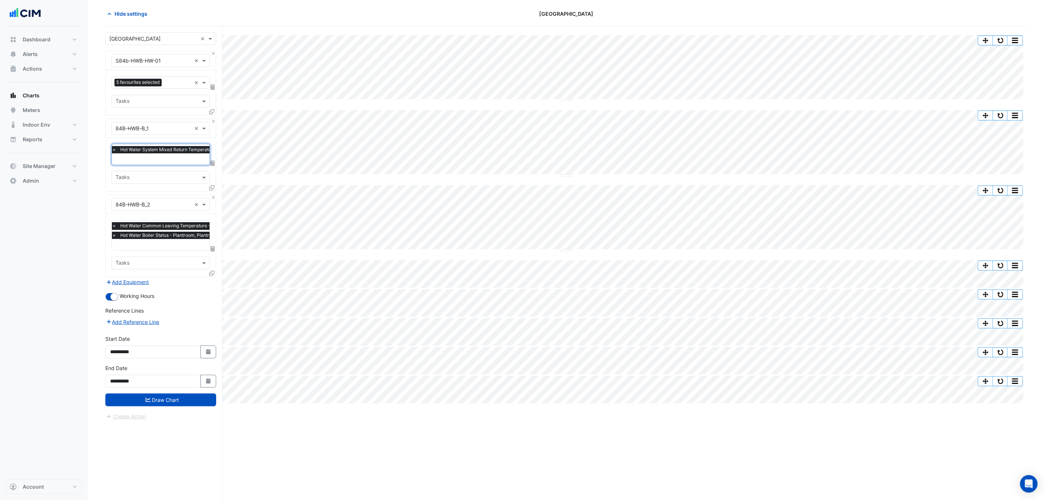
click at [115, 227] on span "×" at bounding box center [114, 225] width 7 height 7
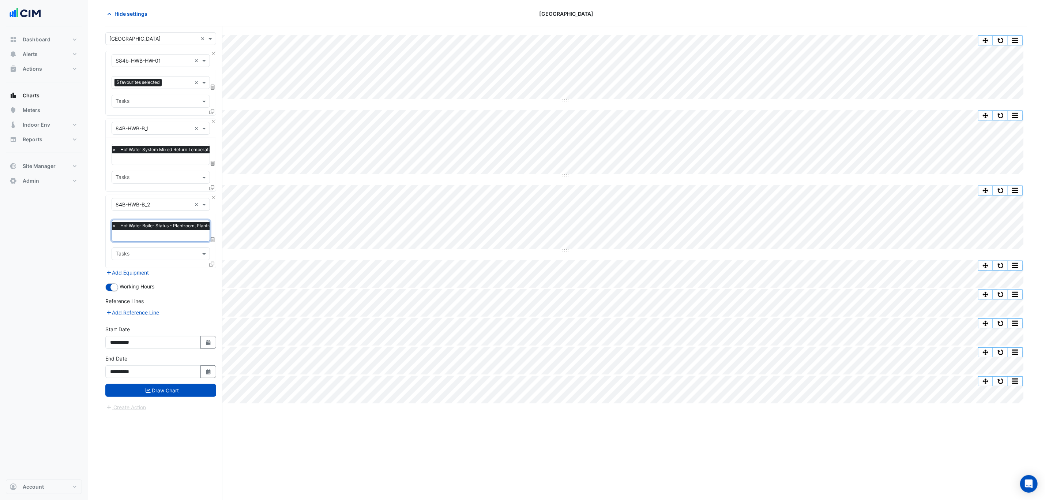
drag, startPoint x: 115, startPoint y: 227, endPoint x: 130, endPoint y: 243, distance: 21.5
click at [130, 243] on div "Favourites × Hot Water Boiler Status - Plantroom, Plantroom × Tasks" at bounding box center [161, 240] width 110 height 53
click at [176, 392] on button "Draw Chart" at bounding box center [160, 390] width 111 height 13
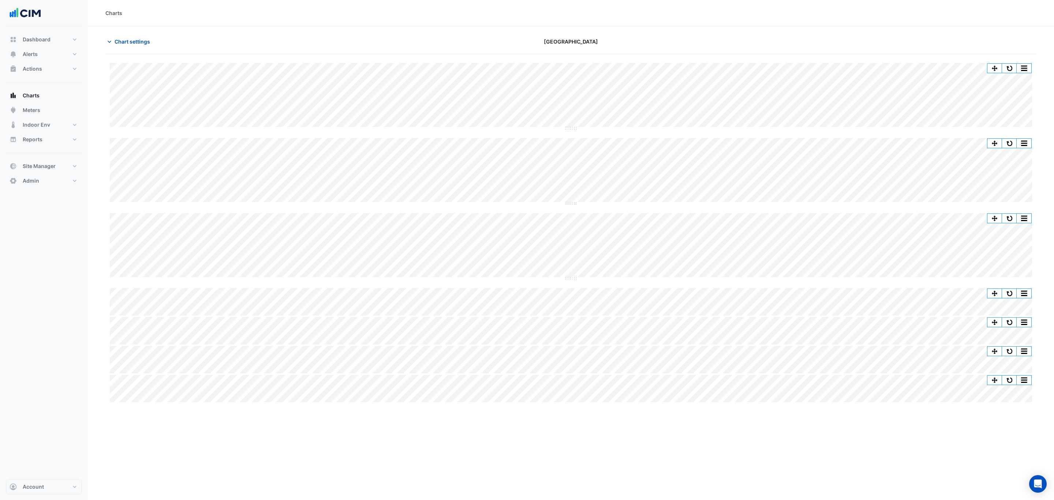
click at [133, 40] on span "Chart settings" at bounding box center [132, 42] width 35 height 8
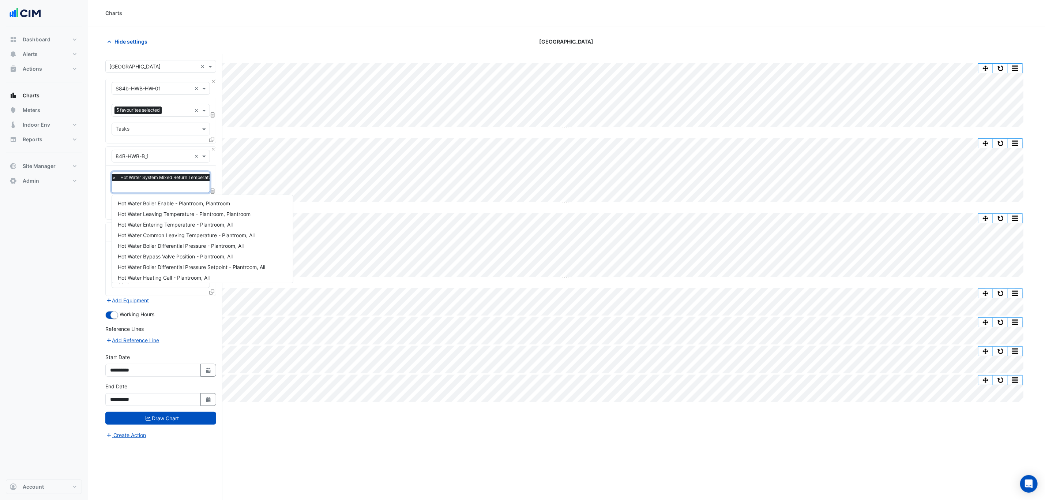
click at [150, 191] on input "text" at bounding box center [182, 188] width 141 height 8
click at [162, 211] on span "Hot Water Boiler Status - Plantroom, Plantroom" at bounding box center [174, 211] width 112 height 6
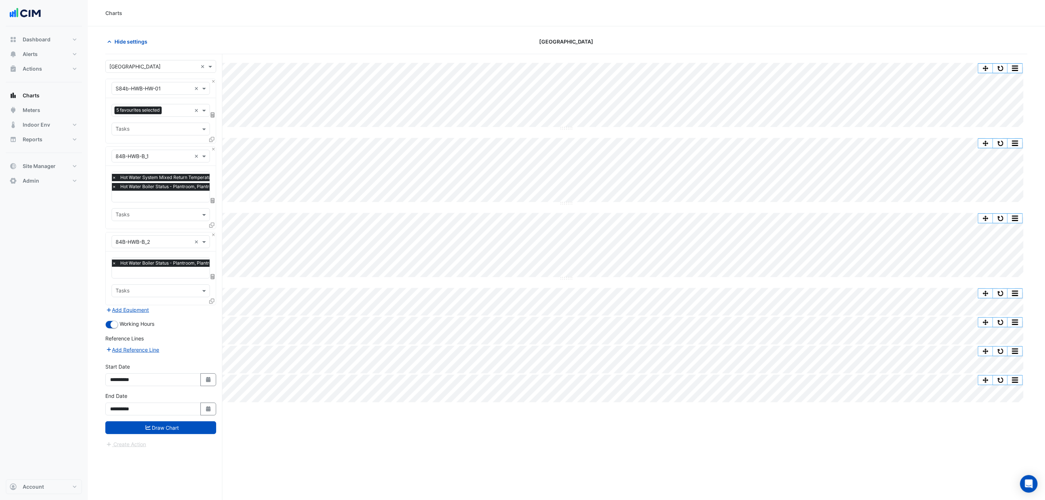
click at [182, 433] on button "Draw Chart" at bounding box center [160, 427] width 111 height 13
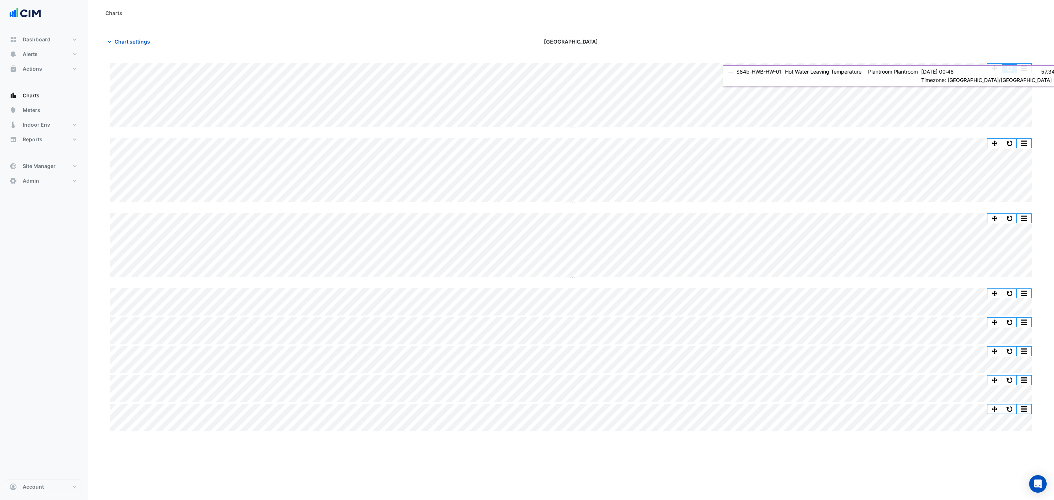
click at [1014, 70] on button "button" at bounding box center [1009, 68] width 15 height 9
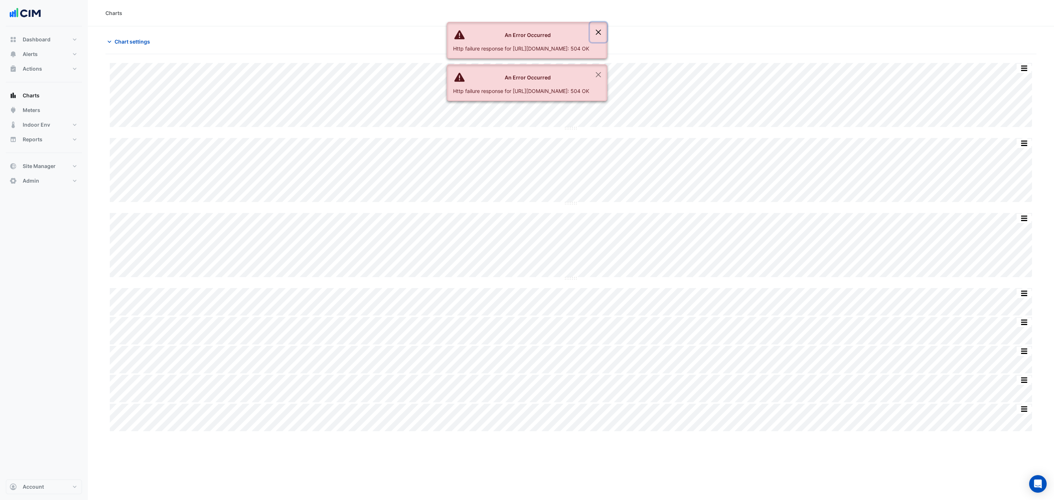
click at [607, 33] on button "Close" at bounding box center [598, 32] width 17 height 20
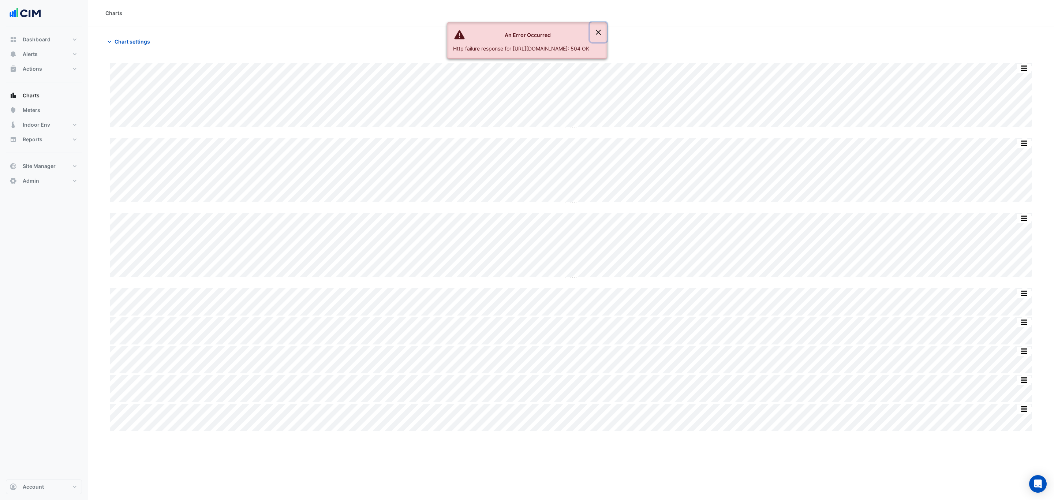
click at [607, 33] on button "Close" at bounding box center [598, 32] width 17 height 20
click at [127, 40] on span "Chart settings" at bounding box center [132, 42] width 35 height 8
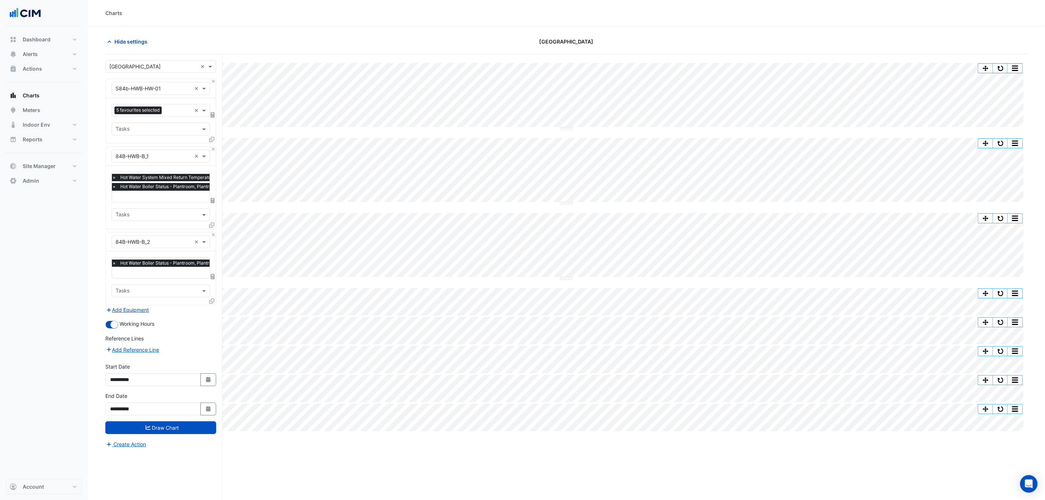
click at [205, 411] on icon "Select Date" at bounding box center [208, 408] width 7 height 5
click at [188, 311] on span "Next month" at bounding box center [187, 313] width 5 height 5
select select "*"
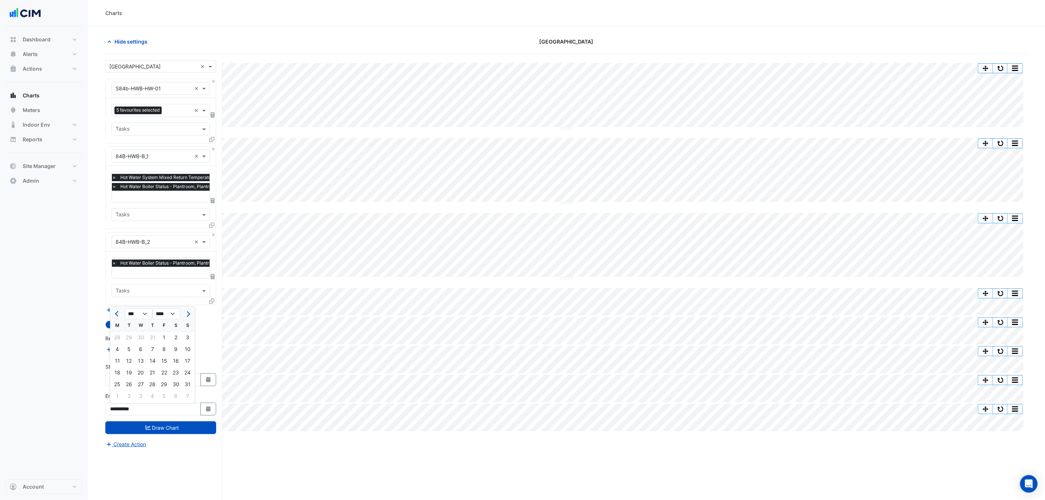
click at [131, 384] on div "26" at bounding box center [129, 385] width 12 height 12
type input "**********"
click at [164, 429] on button "Draw Chart" at bounding box center [160, 427] width 111 height 13
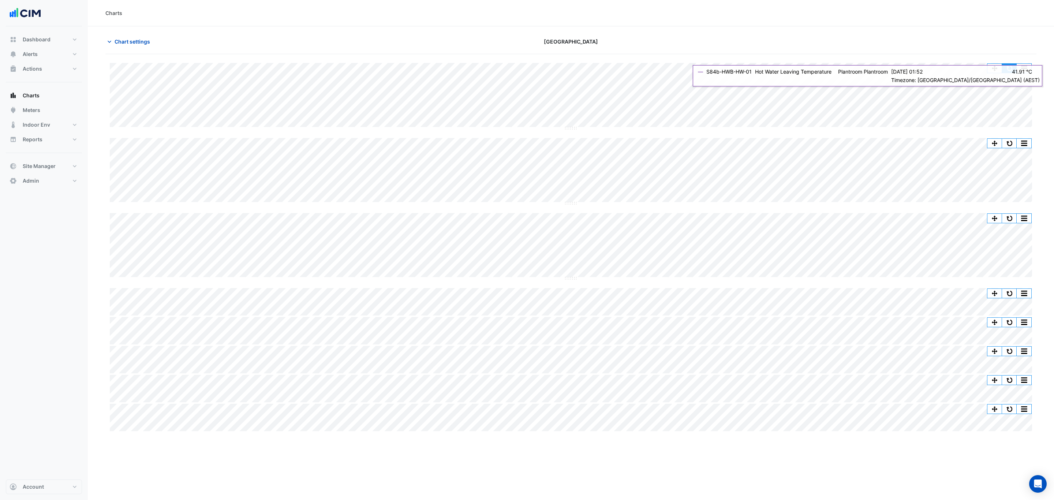
click at [1005, 65] on button "button" at bounding box center [1009, 68] width 15 height 9
click at [1005, 63] on div "Print Save as JPEG Save as PNG — S84b-HWB-HW-01 Hot Water Leaving Temperature P…" at bounding box center [570, 243] width 931 height 378
click at [1005, 64] on button "button" at bounding box center [1009, 68] width 15 height 9
click at [115, 43] on span "Chart settings" at bounding box center [132, 42] width 35 height 8
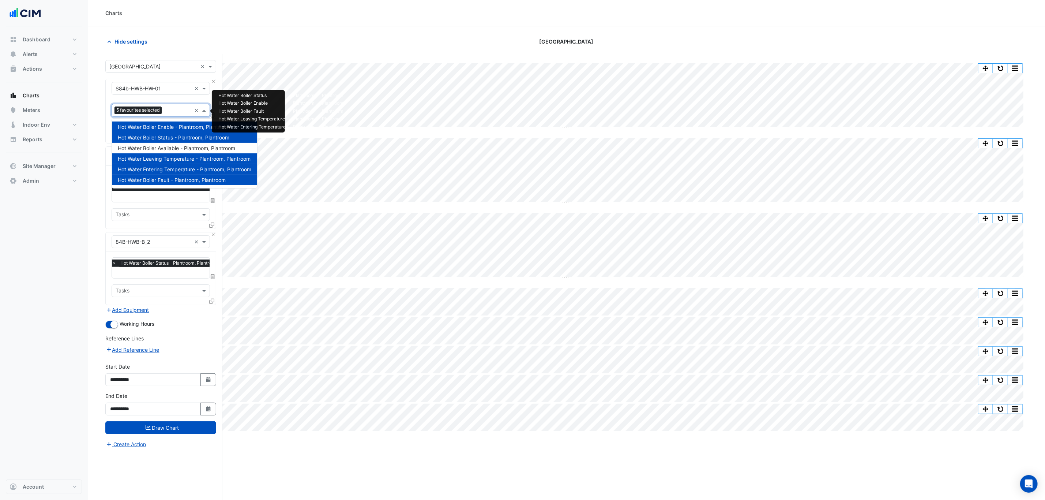
click at [172, 111] on input "text" at bounding box center [178, 111] width 27 height 8
click at [173, 180] on span "Hot Water Boiler Fault - Plantroom, Plantroom" at bounding box center [172, 180] width 108 height 6
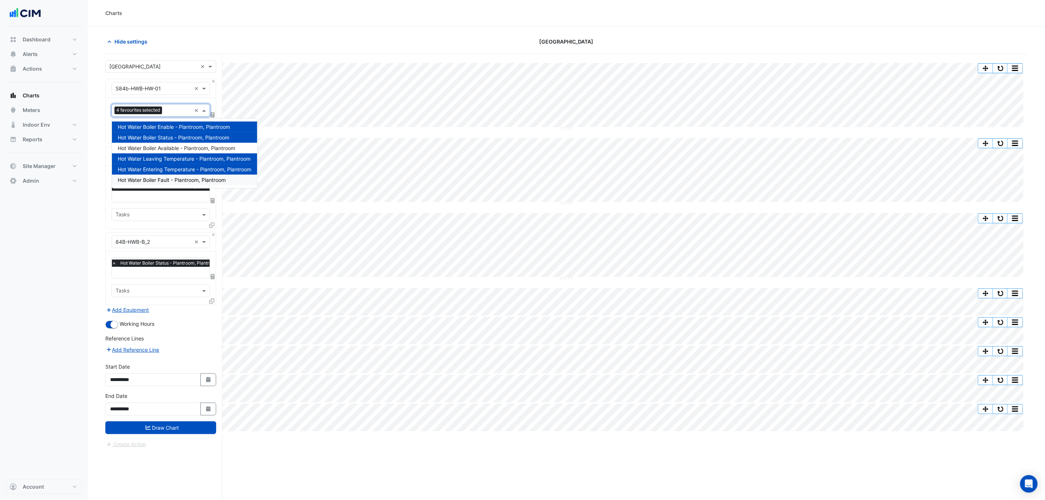
click at [99, 190] on section "Hide settings Canberra Centre Split by Equip Split by Unit Split None Print Sav…" at bounding box center [567, 276] width 958 height 501
click at [174, 109] on input "text" at bounding box center [178, 111] width 26 height 8
click at [173, 126] on span "Hot Water Boiler Enable - Plantroom, Plantroom" at bounding box center [174, 127] width 112 height 6
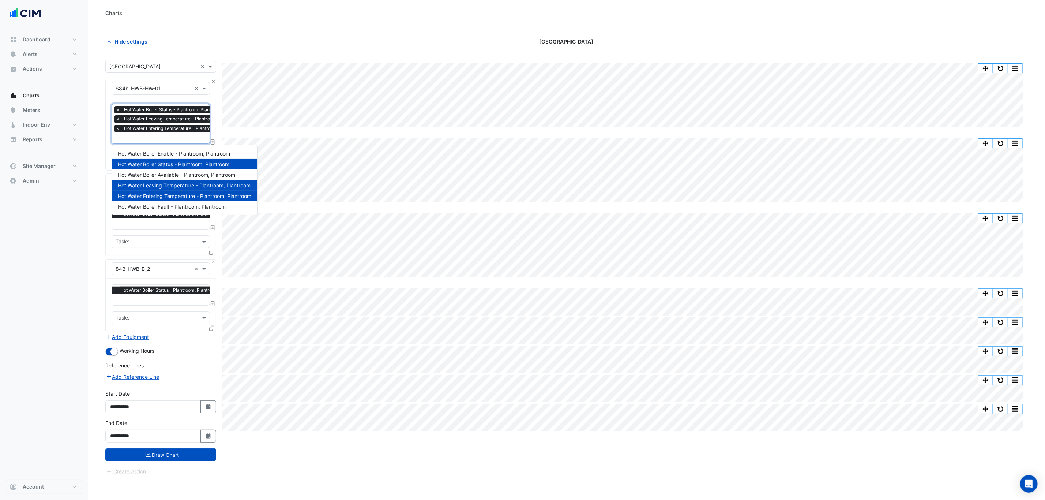
click at [161, 454] on button "Draw Chart" at bounding box center [160, 454] width 111 height 13
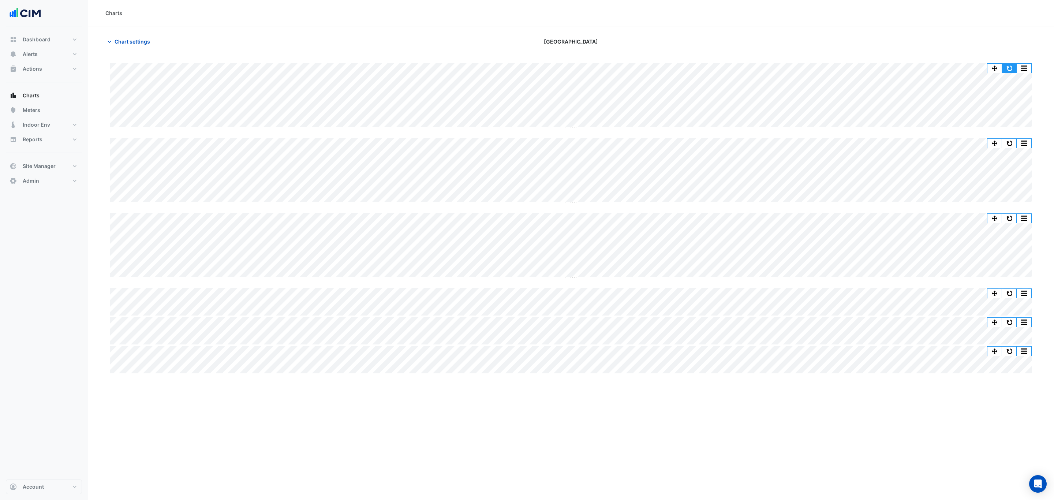
click at [1014, 69] on button "button" at bounding box center [1009, 68] width 15 height 9
click at [1011, 69] on button "button" at bounding box center [1009, 68] width 15 height 9
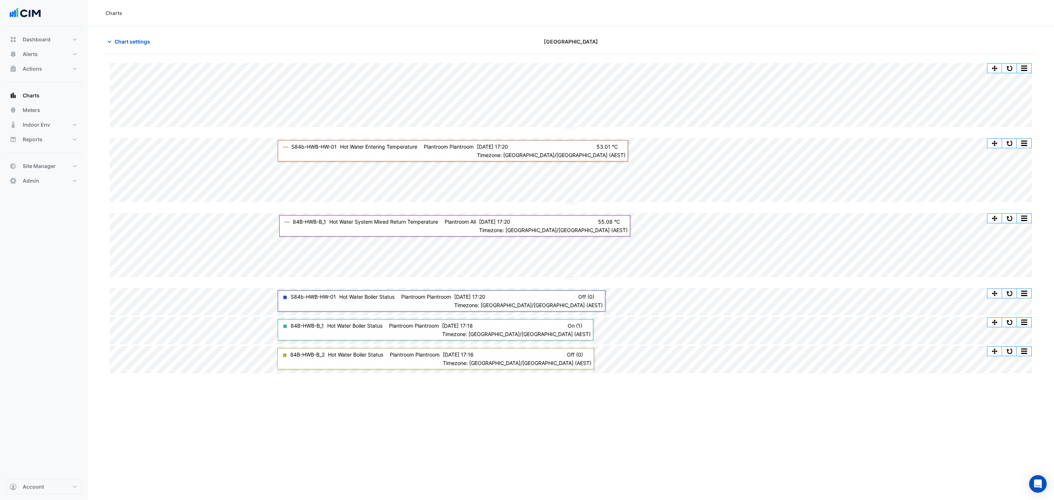
click at [138, 38] on span "Chart settings" at bounding box center [132, 42] width 35 height 8
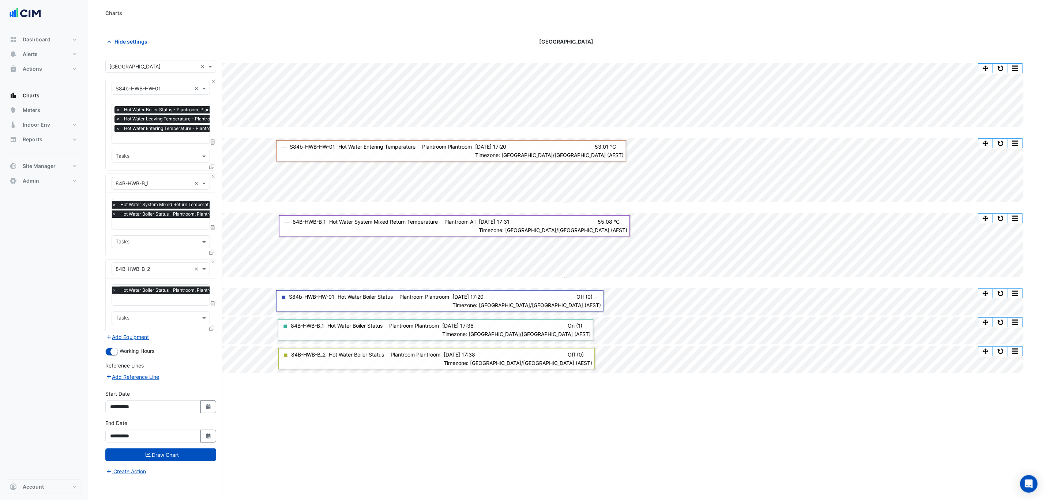
click at [116, 108] on span "×" at bounding box center [118, 109] width 7 height 7
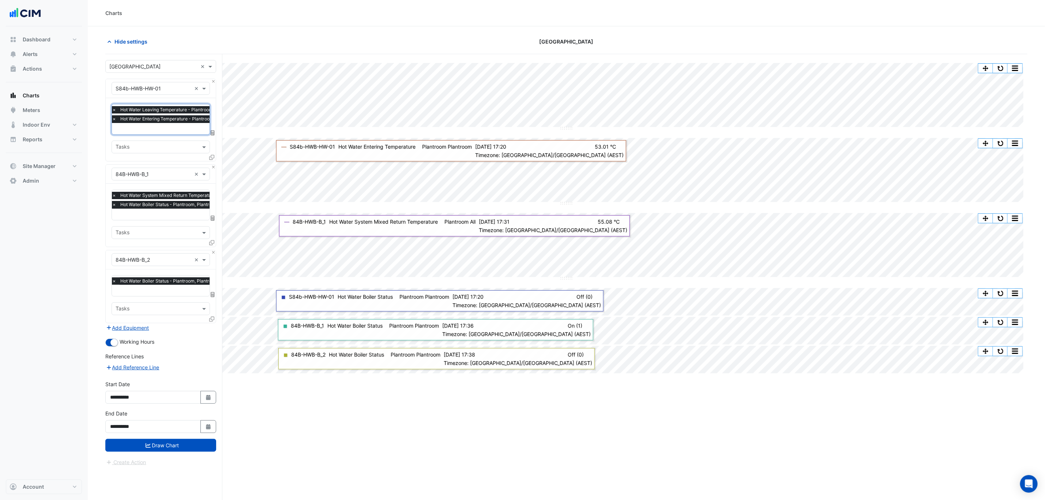
click at [116, 108] on span "×" at bounding box center [114, 109] width 7 height 7
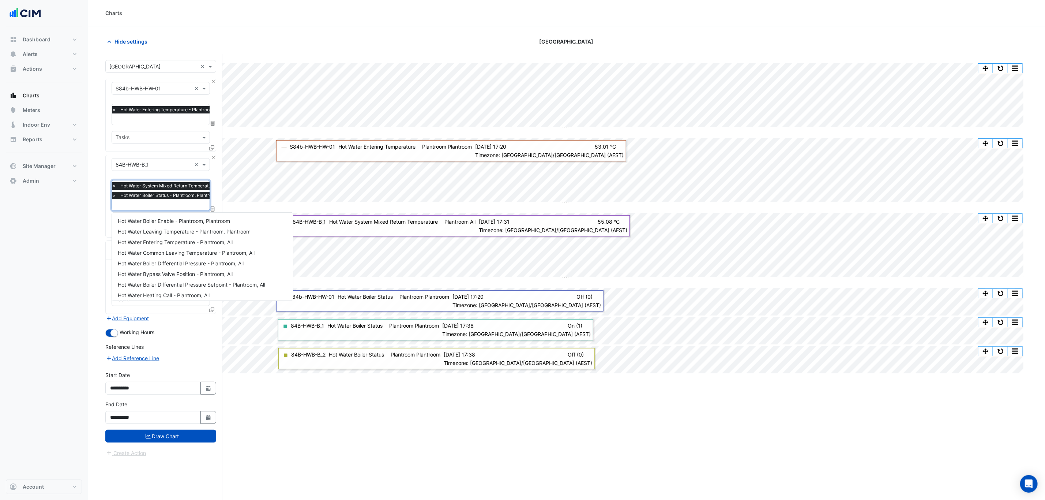
click at [139, 203] on input "text" at bounding box center [182, 206] width 141 height 8
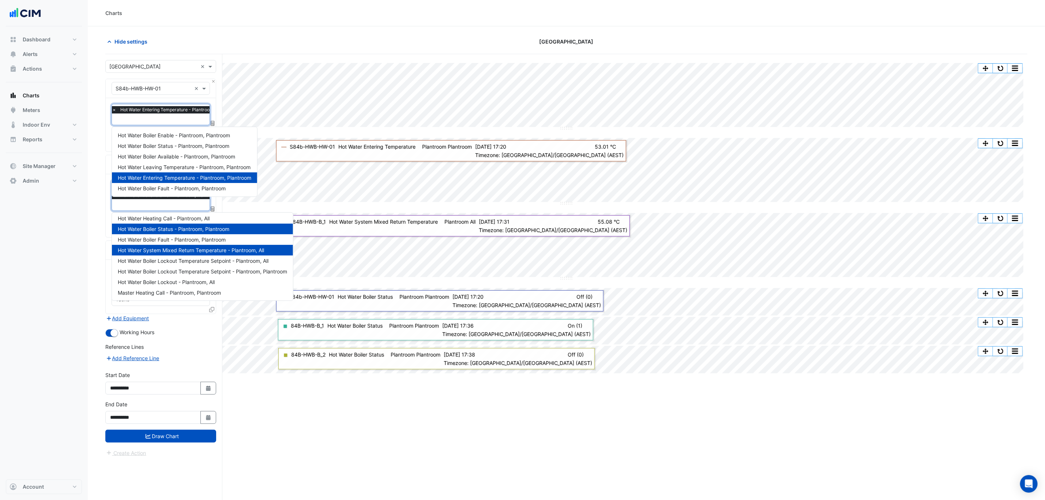
click at [125, 120] on input "text" at bounding box center [176, 120] width 129 height 8
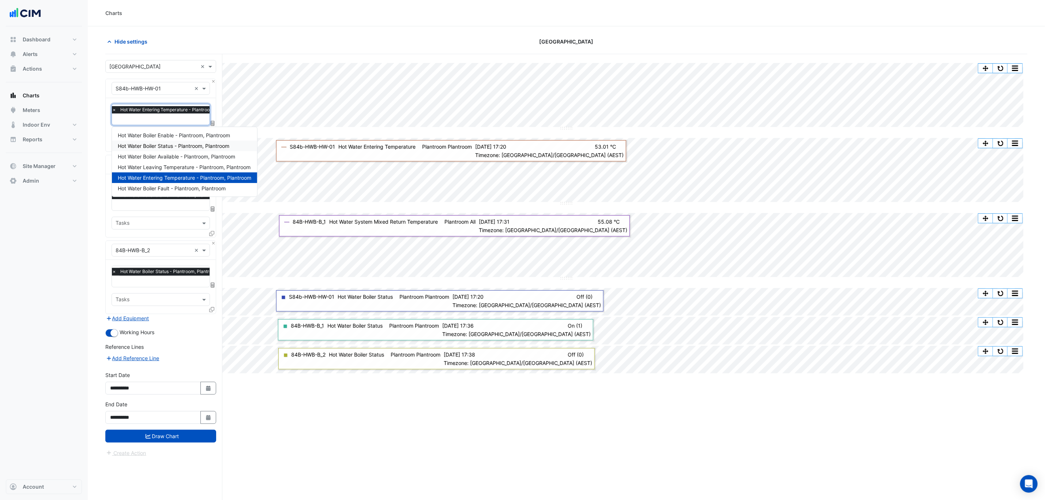
click at [158, 146] on span "Hot Water Boiler Status - Plantroom, Plantroom" at bounding box center [174, 146] width 112 height 6
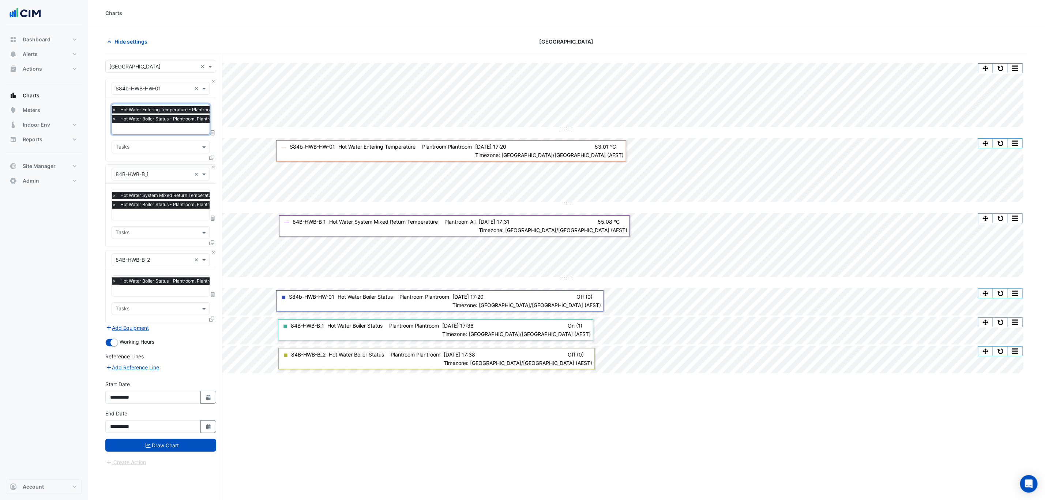
click at [113, 111] on span "×" at bounding box center [114, 109] width 7 height 7
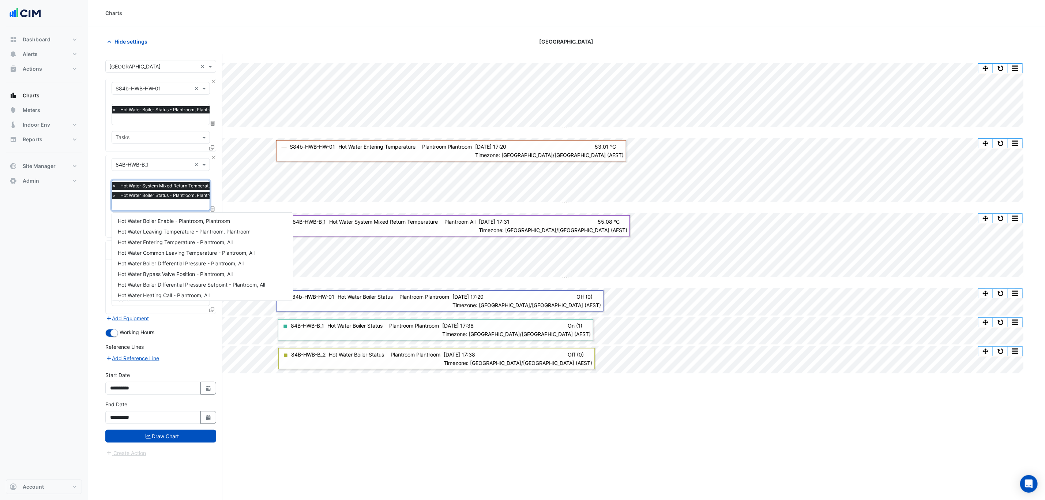
click at [139, 207] on input "text" at bounding box center [182, 206] width 141 height 8
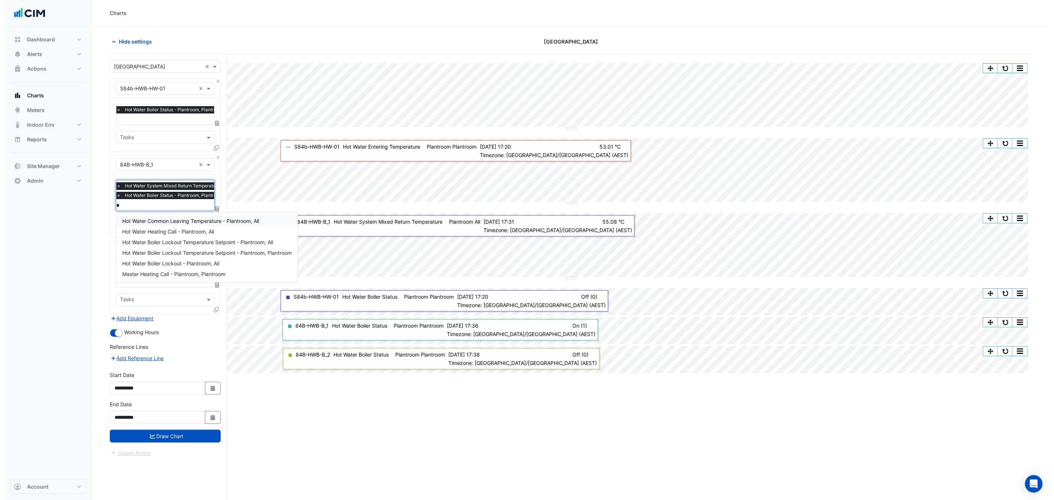
scroll to position [0, 0]
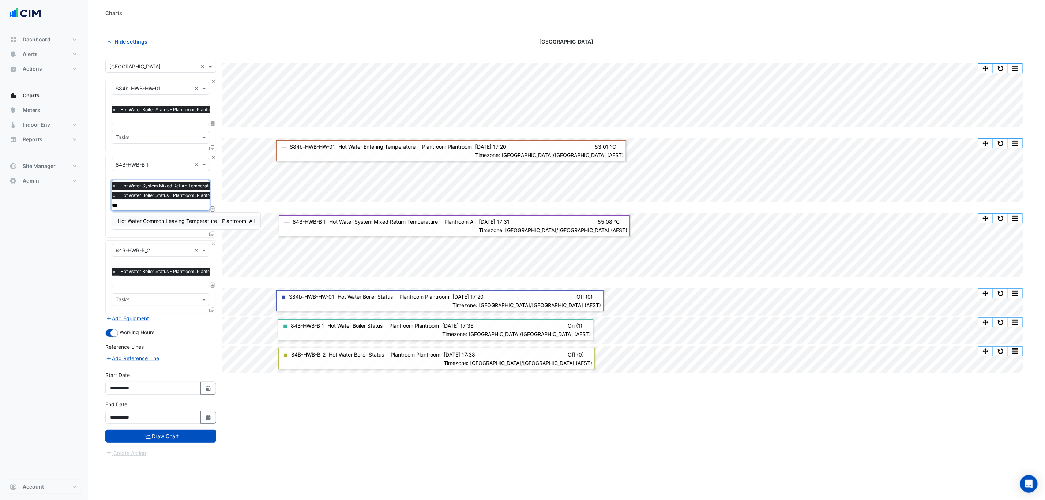
type input "****"
click at [143, 220] on span "Hot Water Common Leaving Temperature - Plantroom, All" at bounding box center [186, 221] width 137 height 6
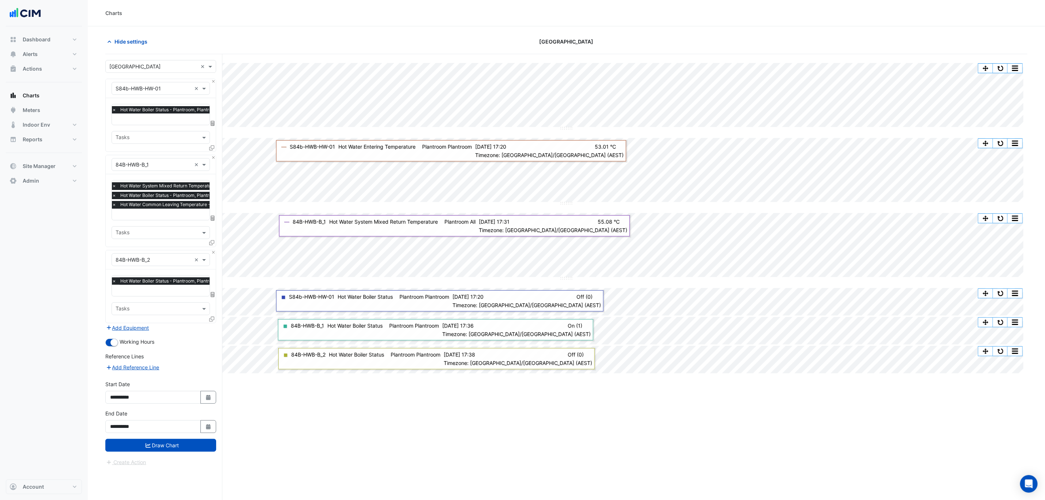
click at [171, 452] on button "Draw Chart" at bounding box center [160, 445] width 111 height 13
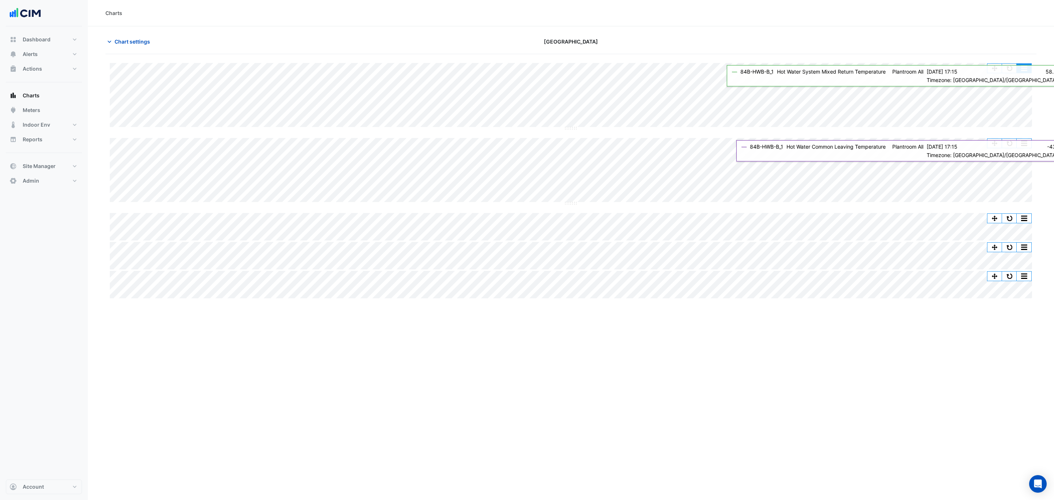
click at [1025, 72] on button "button" at bounding box center [1024, 68] width 15 height 9
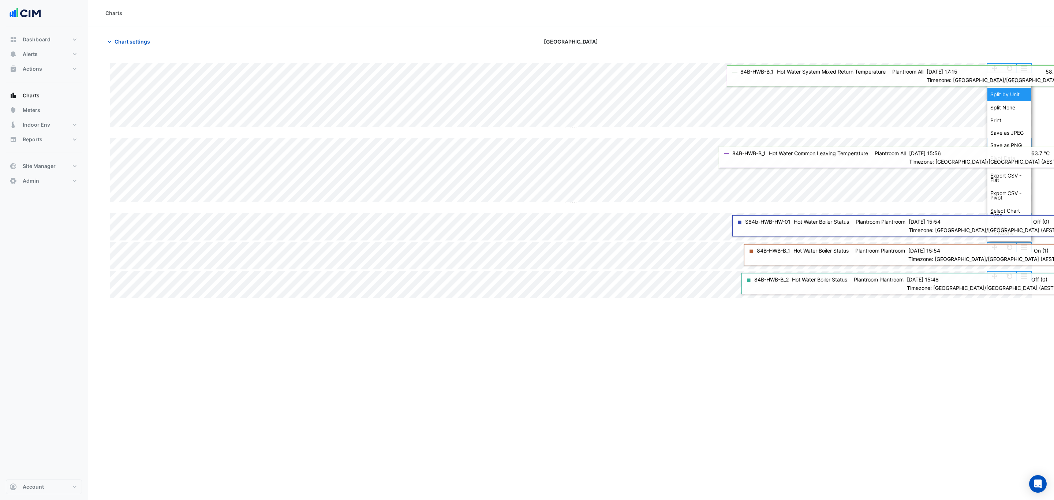
click at [1008, 97] on div "Split by Unit" at bounding box center [1009, 94] width 44 height 13
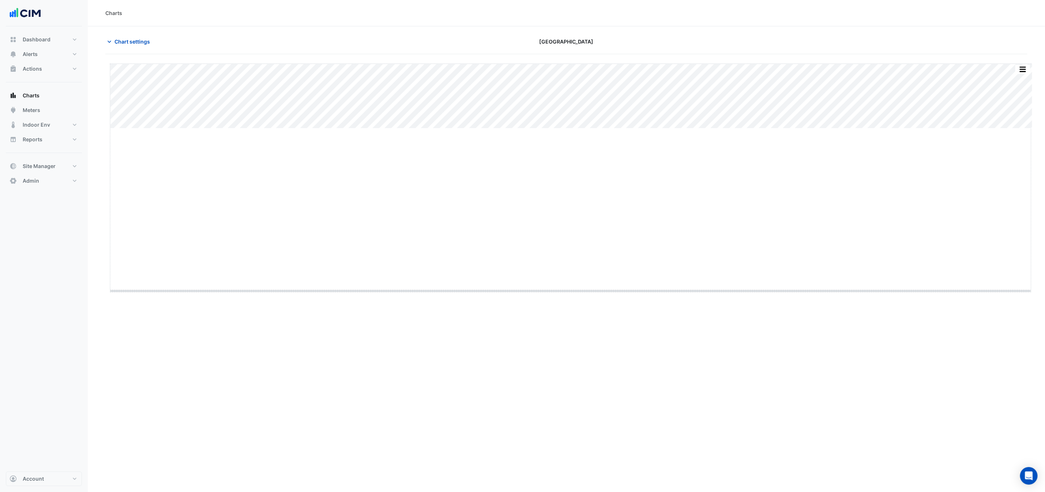
drag, startPoint x: 568, startPoint y: 128, endPoint x: 524, endPoint y: 291, distance: 169.3
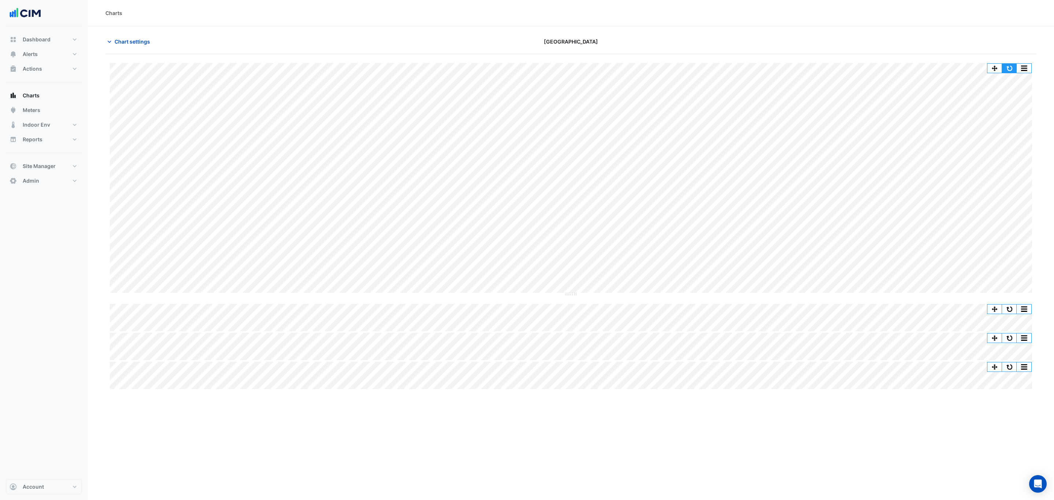
click at [1004, 67] on button "button" at bounding box center [1009, 68] width 15 height 9
click at [1006, 67] on button "button" at bounding box center [1009, 68] width 15 height 9
click at [1011, 71] on button "button" at bounding box center [1009, 68] width 15 height 9
click at [1010, 70] on button "button" at bounding box center [1009, 68] width 15 height 9
click at [143, 43] on span "Chart settings" at bounding box center [132, 42] width 35 height 8
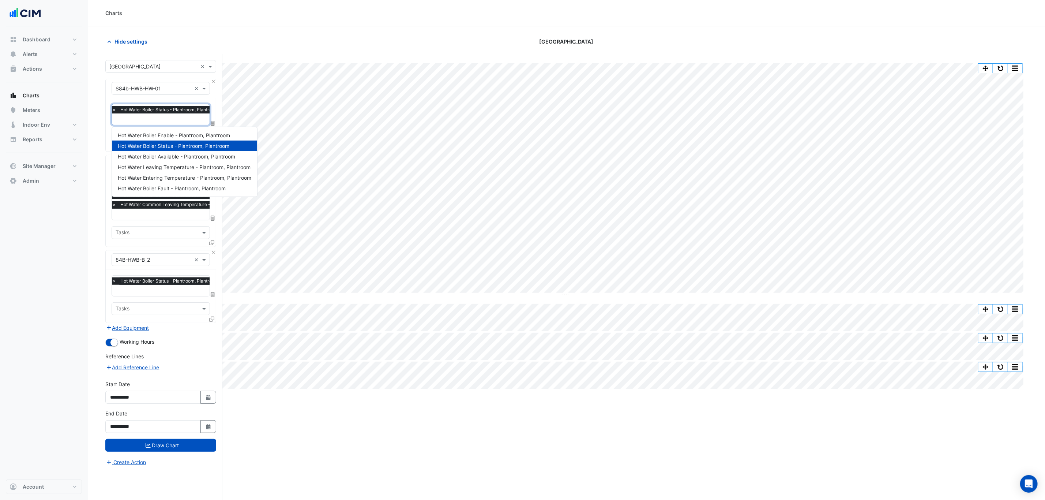
click at [150, 120] on input "text" at bounding box center [167, 120] width 110 height 8
click at [126, 44] on span "Hide settings" at bounding box center [131, 42] width 33 height 8
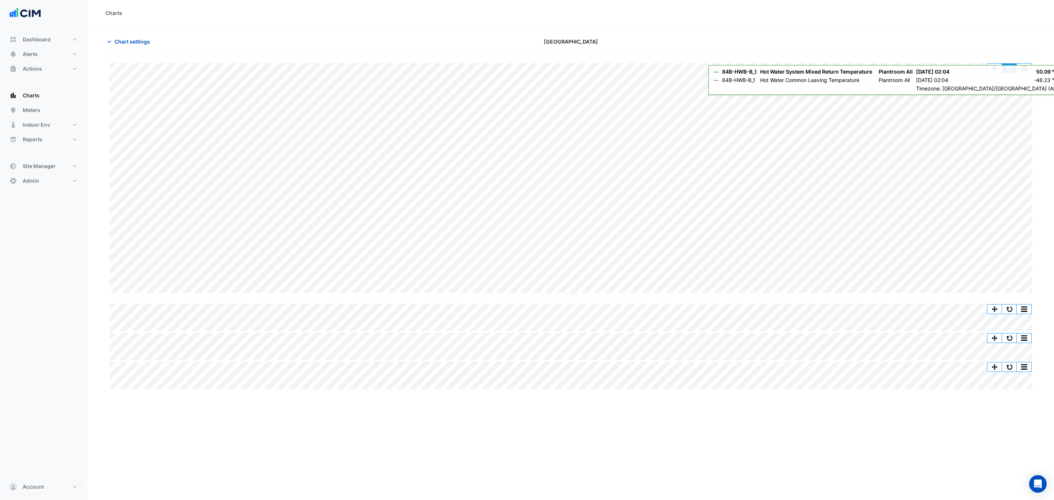
click at [1012, 69] on button "button" at bounding box center [1009, 68] width 15 height 9
click at [1007, 67] on button "button" at bounding box center [1009, 68] width 15 height 9
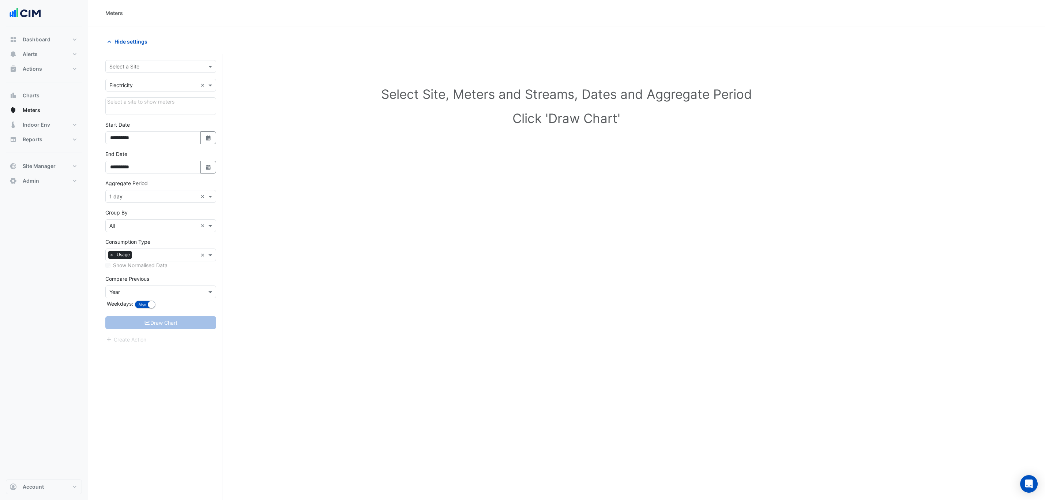
scroll to position [29, 0]
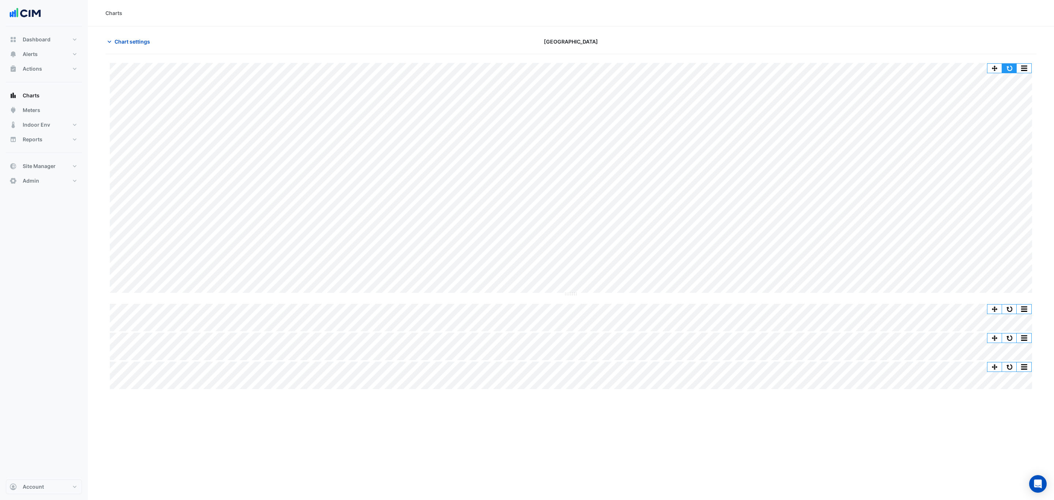
click at [1005, 68] on button "button" at bounding box center [1009, 68] width 15 height 9
click at [1008, 64] on button "button" at bounding box center [1009, 68] width 15 height 9
click at [1006, 70] on button "button" at bounding box center [1009, 68] width 15 height 9
click at [1014, 68] on button "button" at bounding box center [1009, 68] width 15 height 9
click at [111, 38] on button "Chart settings" at bounding box center [129, 41] width 49 height 13
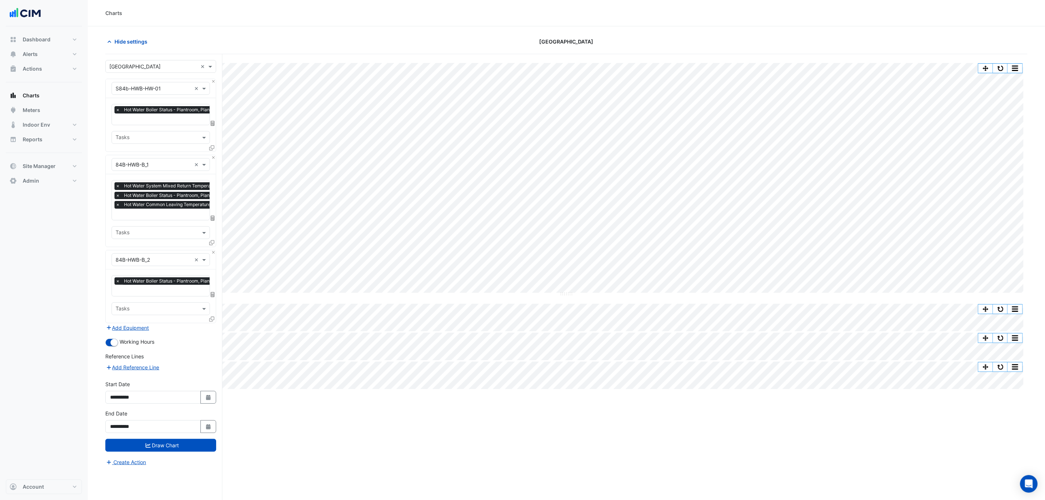
drag, startPoint x: 284, startPoint y: 419, endPoint x: 278, endPoint y: 413, distance: 7.8
click at [282, 418] on div "Split by Equip Split All Split None Print Save as JPEG Save as PNG Pivot Data T…" at bounding box center [566, 291] width 923 height 474
click at [282, 422] on div "Split by Equip Split All Split None Print Save as JPEG Save as PNG Pivot Data T…" at bounding box center [566, 291] width 923 height 474
click at [117, 39] on span "Hide settings" at bounding box center [131, 42] width 33 height 8
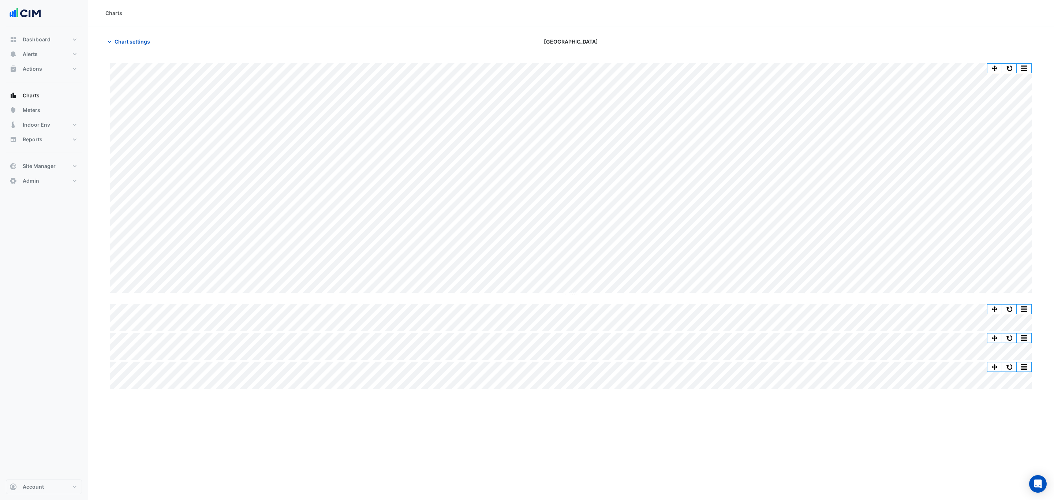
click at [195, 343] on div "Split by Equip Split All Split None Print Save as JPEG Save as PNG Pivot Data T…" at bounding box center [570, 226] width 931 height 326
click at [128, 39] on span "Chart settings" at bounding box center [132, 42] width 35 height 8
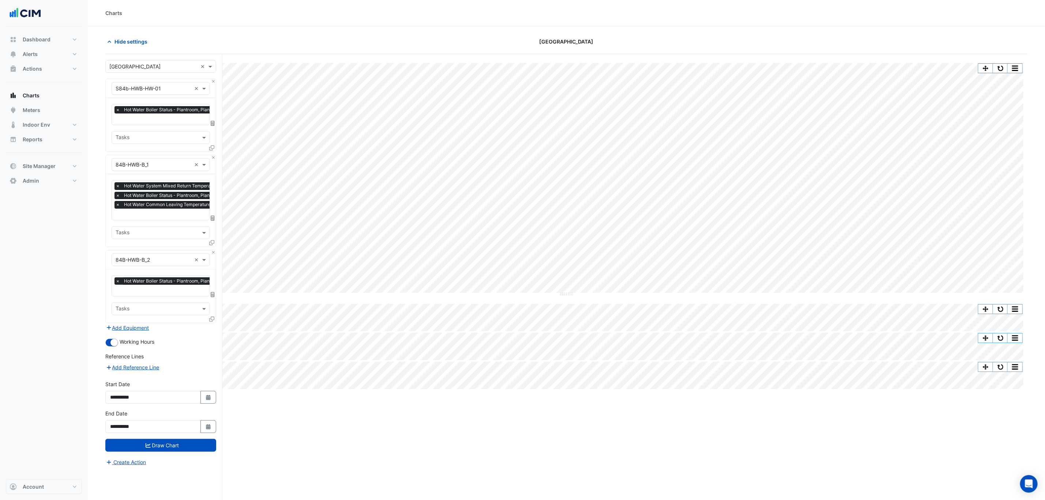
click at [206, 403] on button "Select Date" at bounding box center [209, 397] width 16 height 13
select select "*"
select select "****"
click at [114, 300] on button "Previous month" at bounding box center [117, 301] width 9 height 12
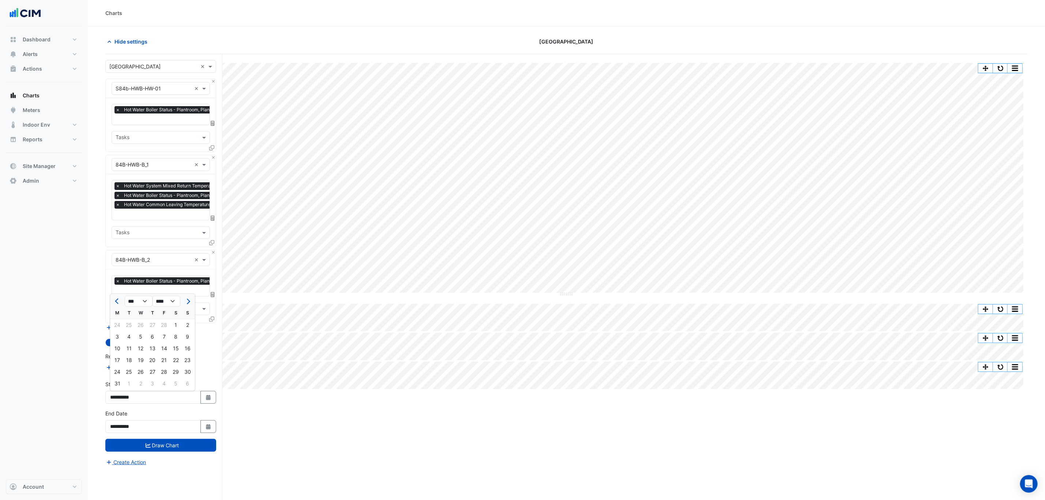
click at [114, 300] on button "Previous month" at bounding box center [117, 301] width 9 height 12
select select "**"
select select "****"
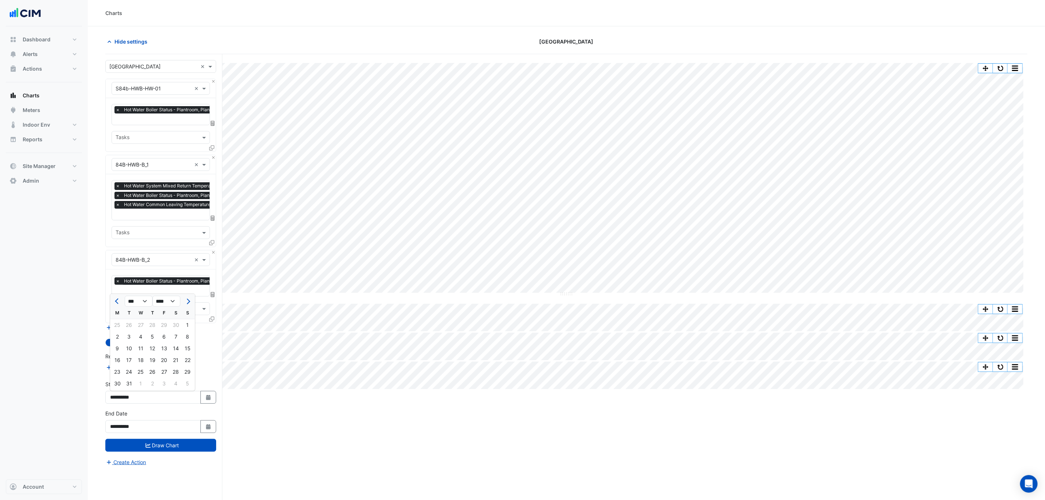
click at [114, 300] on button "Previous month" at bounding box center [117, 301] width 9 height 12
click at [114, 300] on div at bounding box center [117, 301] width 15 height 12
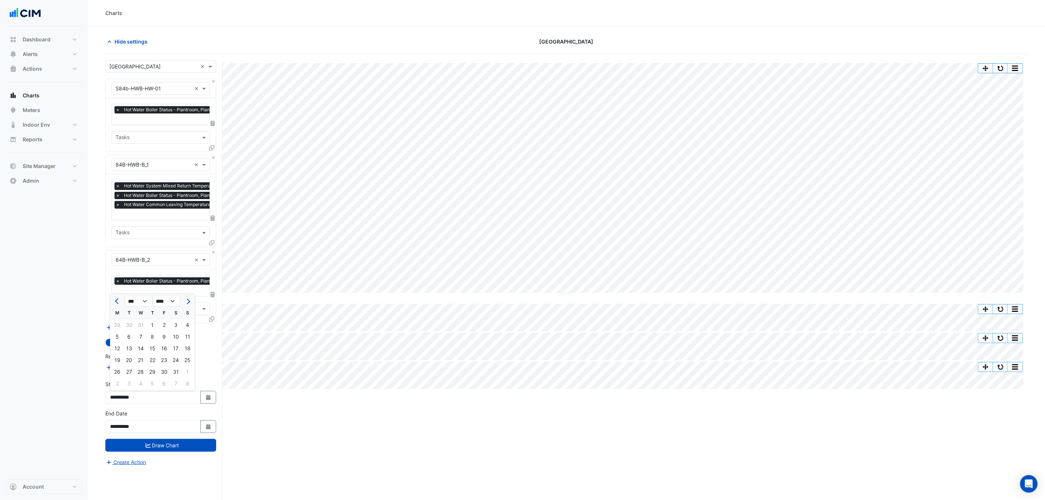
click at [112, 300] on div at bounding box center [117, 301] width 15 height 12
click at [114, 300] on button "Previous month" at bounding box center [117, 301] width 9 height 12
select select "*"
click at [173, 325] on div "1" at bounding box center [176, 325] width 12 height 12
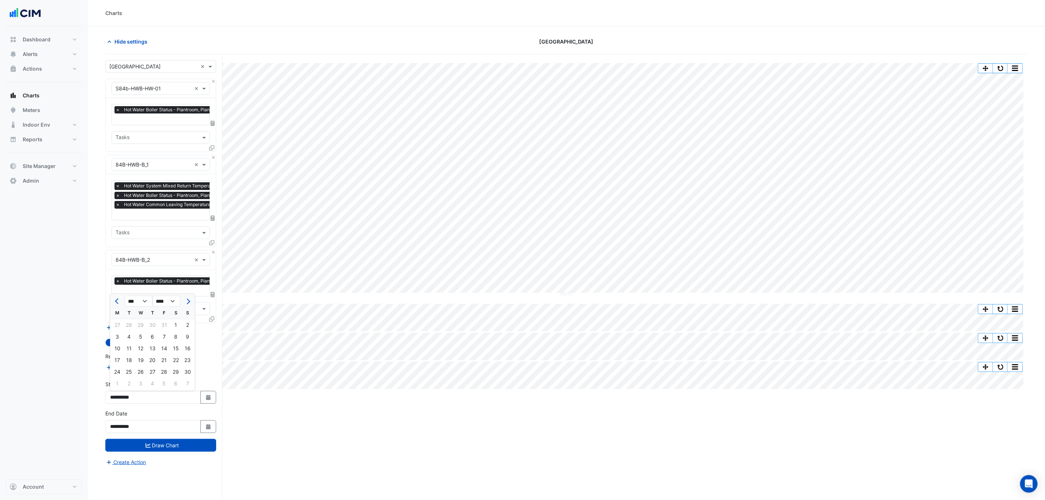
type input "**********"
click at [171, 448] on button "Draw Chart" at bounding box center [160, 445] width 111 height 13
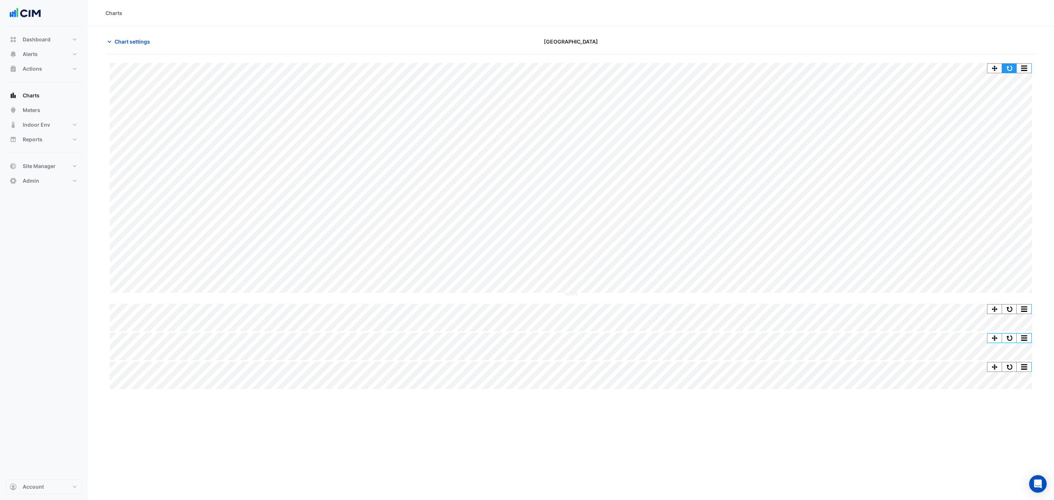
click at [1008, 68] on button "button" at bounding box center [1009, 68] width 15 height 9
click at [1007, 66] on button "button" at bounding box center [1009, 68] width 15 height 9
click at [1008, 67] on button "button" at bounding box center [1009, 68] width 15 height 9
click at [1007, 65] on button "button" at bounding box center [1009, 68] width 15 height 9
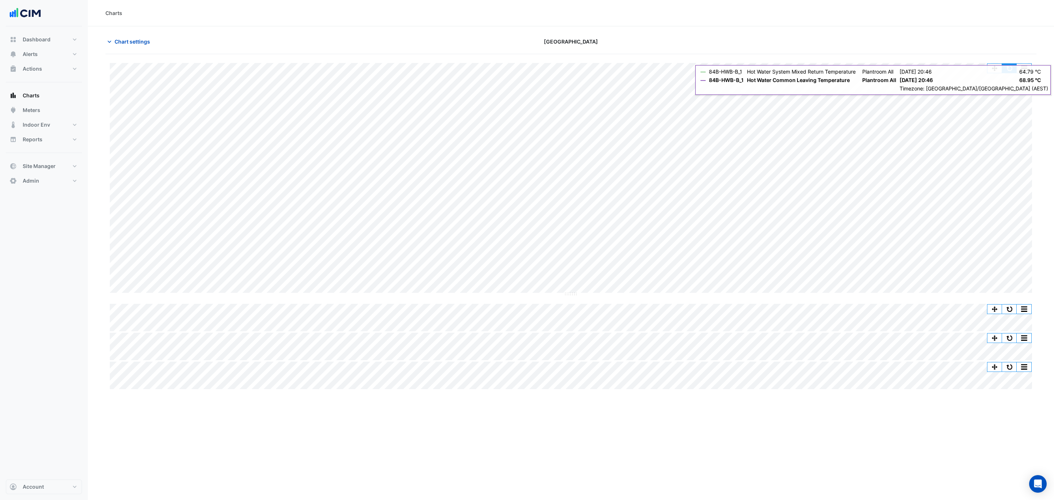
click at [1004, 69] on button "button" at bounding box center [1009, 68] width 15 height 9
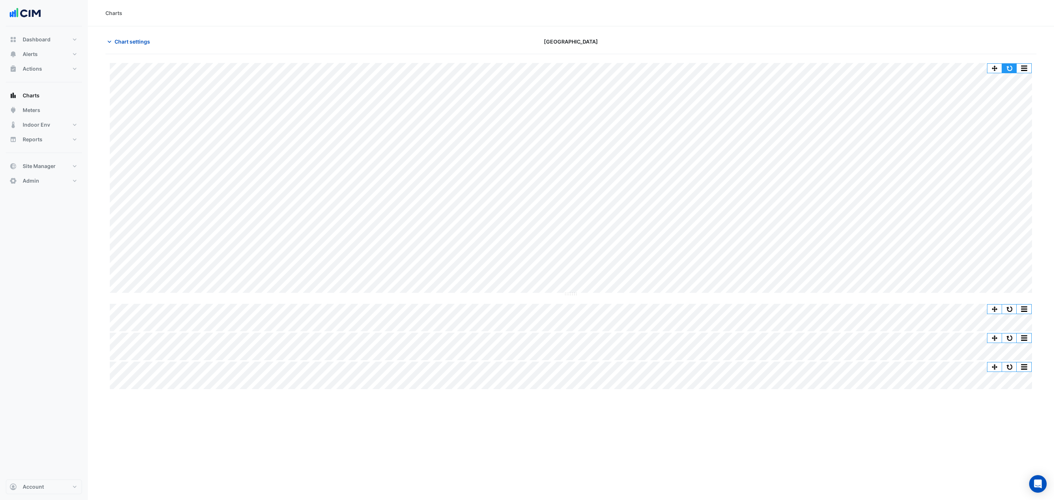
click at [1010, 64] on button "button" at bounding box center [1009, 68] width 15 height 9
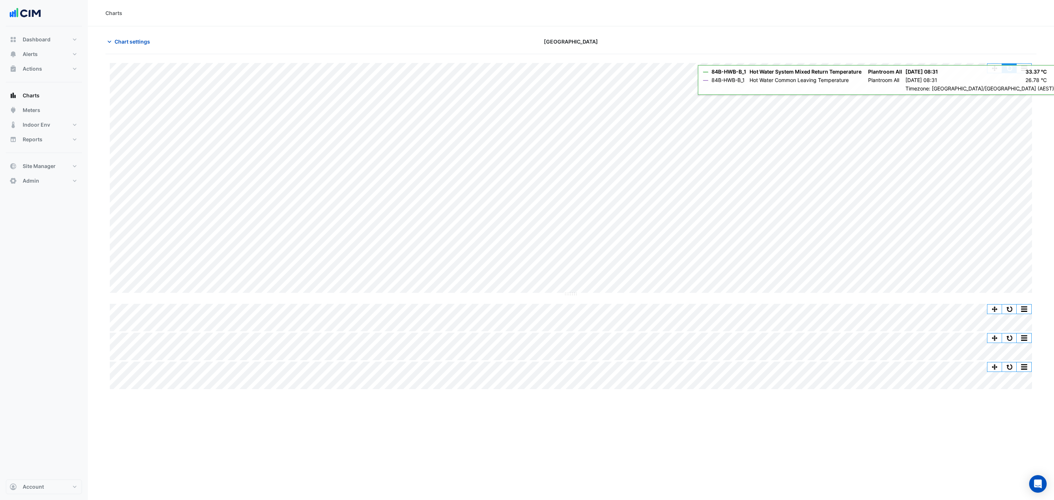
click at [1007, 71] on button "button" at bounding box center [1009, 68] width 15 height 9
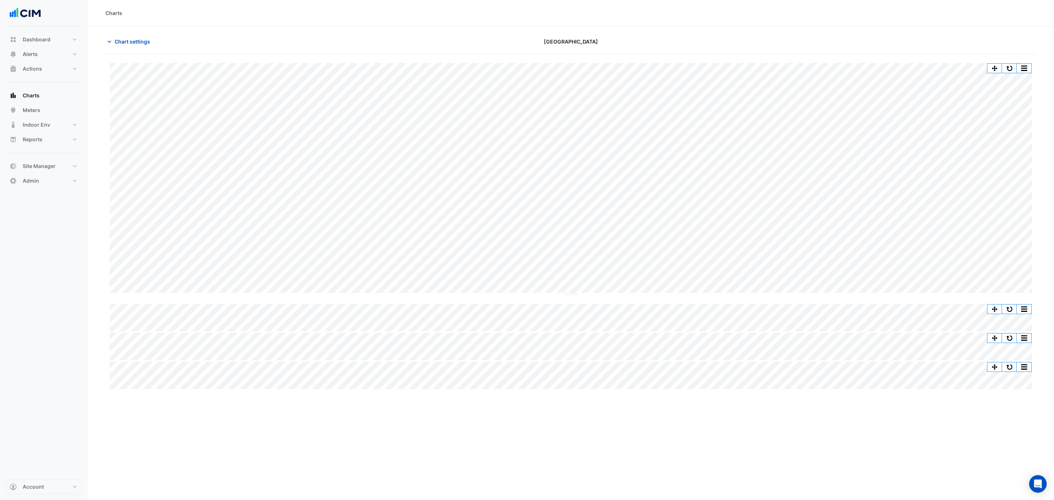
click at [140, 43] on span "Chart settings" at bounding box center [132, 42] width 35 height 8
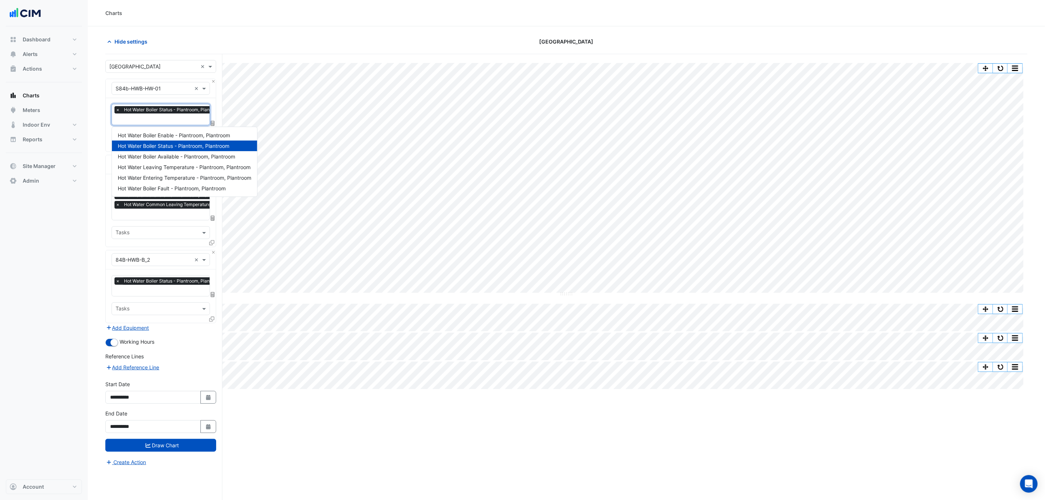
click at [130, 124] on input "text" at bounding box center [171, 120] width 110 height 8
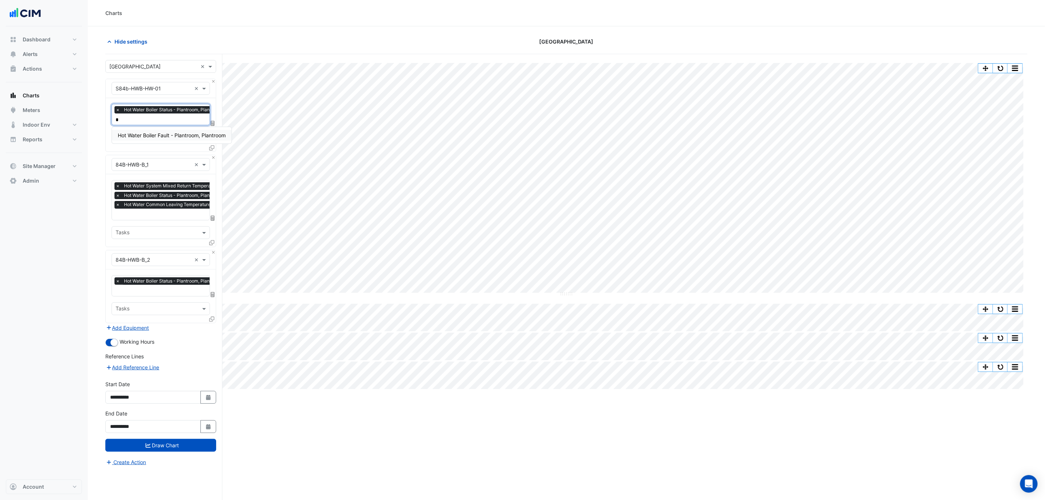
type input "**"
click at [139, 133] on span "Hot Water Boiler Fault - Plantroom, Plantroom" at bounding box center [172, 135] width 108 height 6
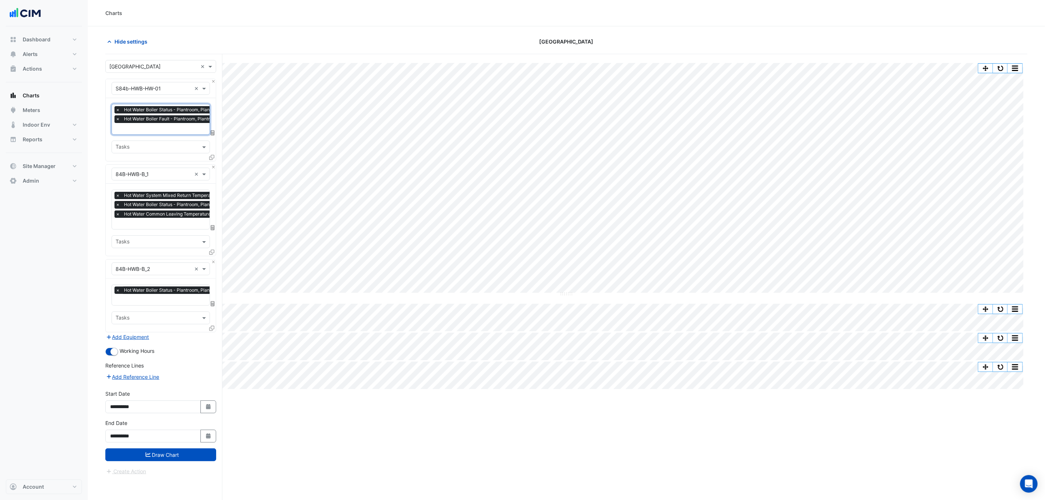
click at [144, 457] on button "Draw Chart" at bounding box center [160, 454] width 111 height 13
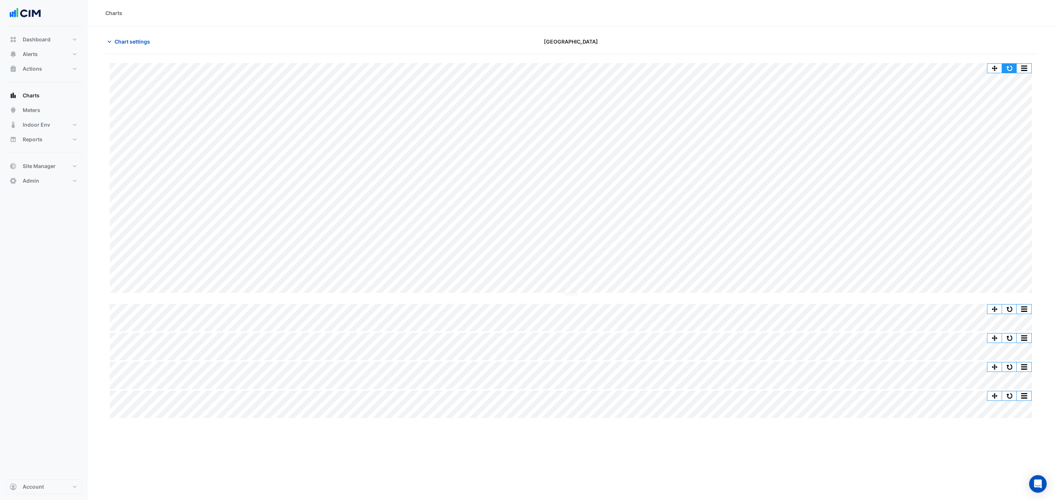
click at [1007, 72] on button "button" at bounding box center [1009, 68] width 15 height 9
click at [126, 43] on span "Chart settings" at bounding box center [132, 42] width 35 height 8
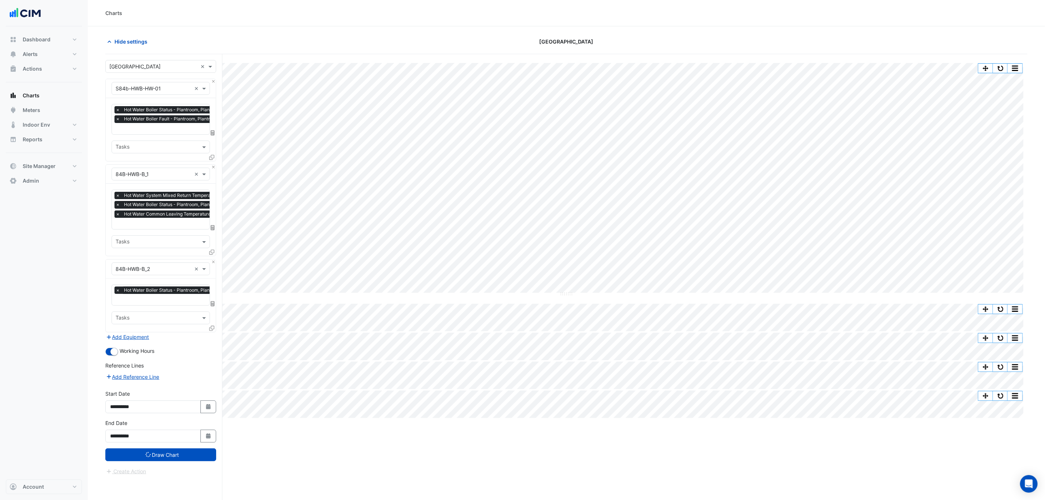
click at [127, 43] on span "Hide settings" at bounding box center [131, 42] width 33 height 8
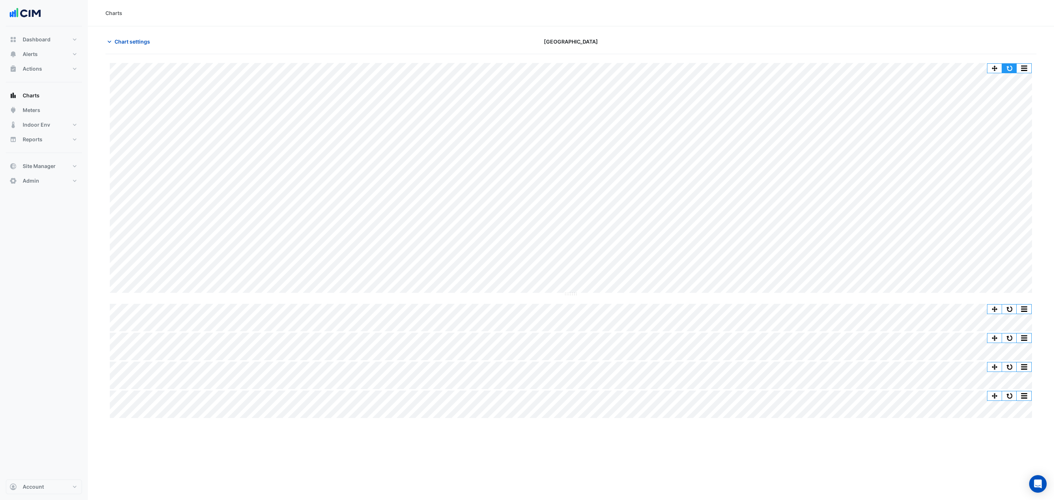
click at [1005, 69] on button "button" at bounding box center [1009, 68] width 15 height 9
click at [968, 11] on div "Charts" at bounding box center [570, 13] width 931 height 8
click at [1011, 71] on button "button" at bounding box center [1009, 68] width 15 height 9
click at [1013, 64] on div "Split by Equip Split All Split None Print Save as JPEG Save as PNG Pivot Data T…" at bounding box center [1009, 68] width 45 height 10
click at [1011, 65] on button "button" at bounding box center [1009, 68] width 15 height 9
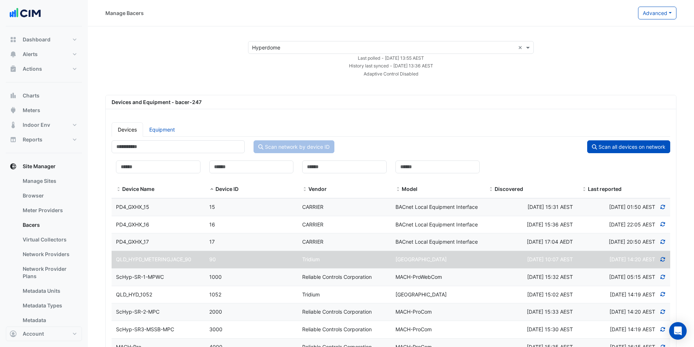
select select "***"
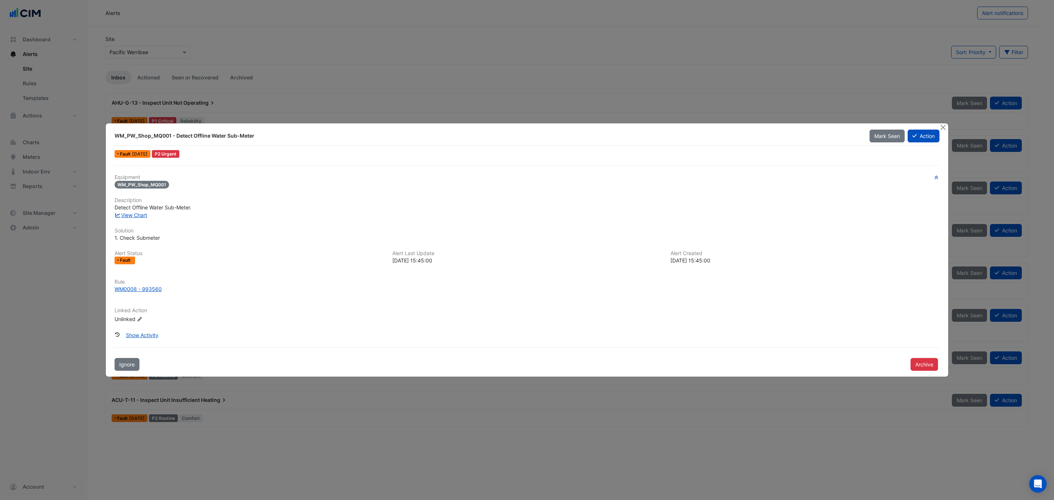
click at [942, 127] on button "Close" at bounding box center [943, 127] width 8 height 8
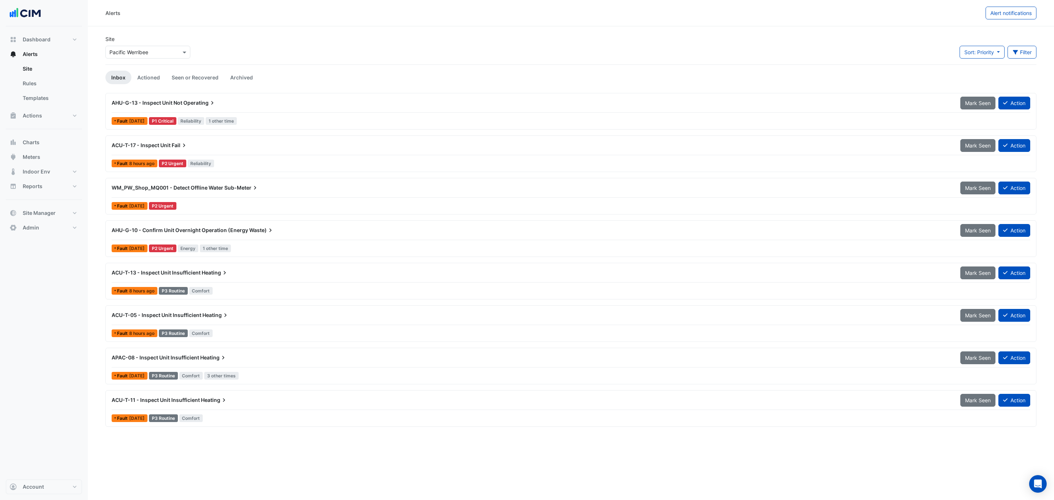
click at [214, 191] on div "WM_PW_Shop_MQ001 - Detect Offline Water Sub-Meter" at bounding box center [532, 187] width 840 height 7
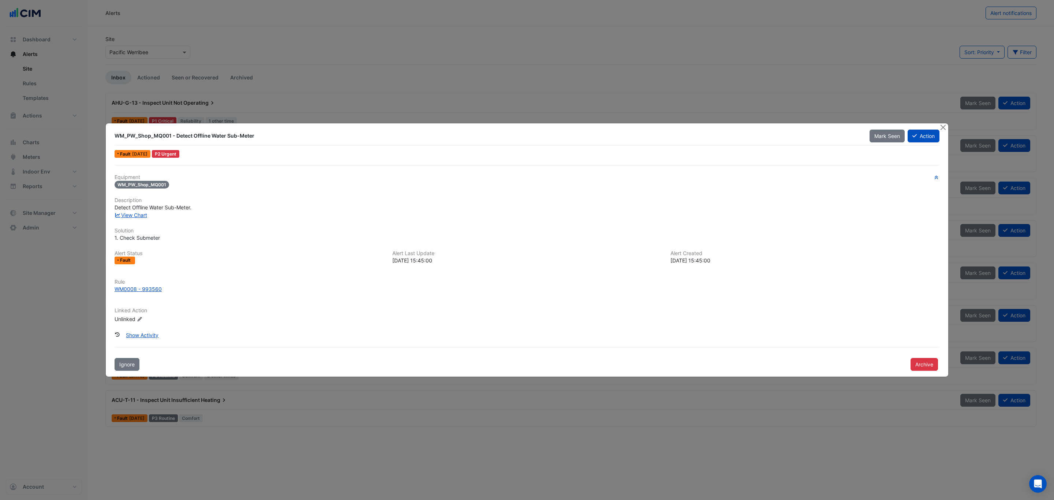
click at [137, 214] on link "View Chart" at bounding box center [131, 215] width 33 height 6
click at [944, 125] on button "Close" at bounding box center [943, 127] width 8 height 8
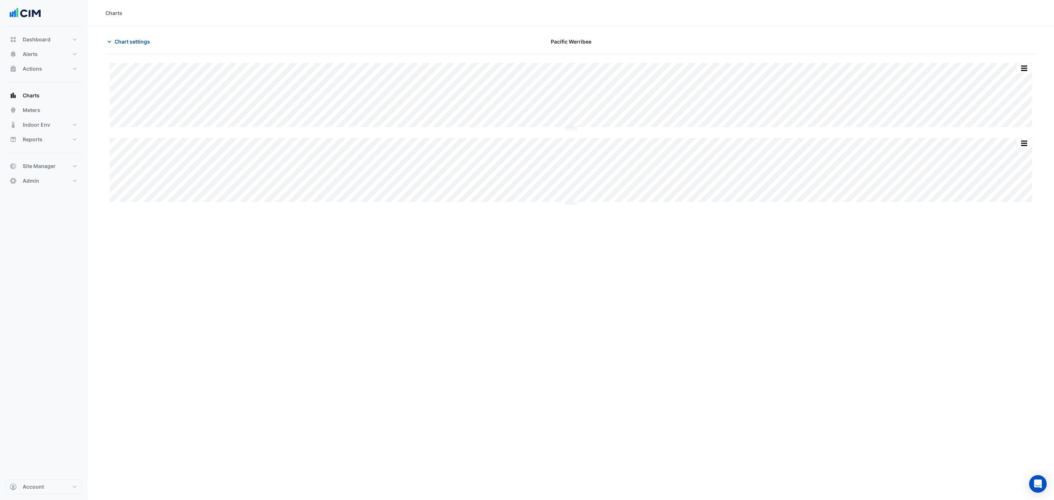
type input "**********"
click at [124, 46] on button "Chart settings" at bounding box center [129, 41] width 49 height 13
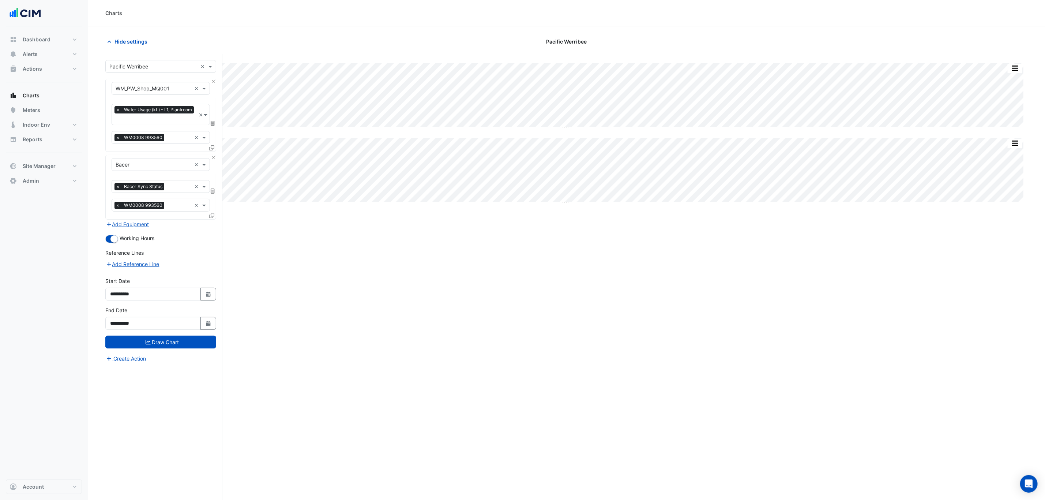
click at [208, 213] on div "Favourites × Bacer Sync Status × Tasks × WM0008 993560 ×" at bounding box center [161, 196] width 110 height 45
click at [209, 213] on span at bounding box center [211, 215] width 5 height 6
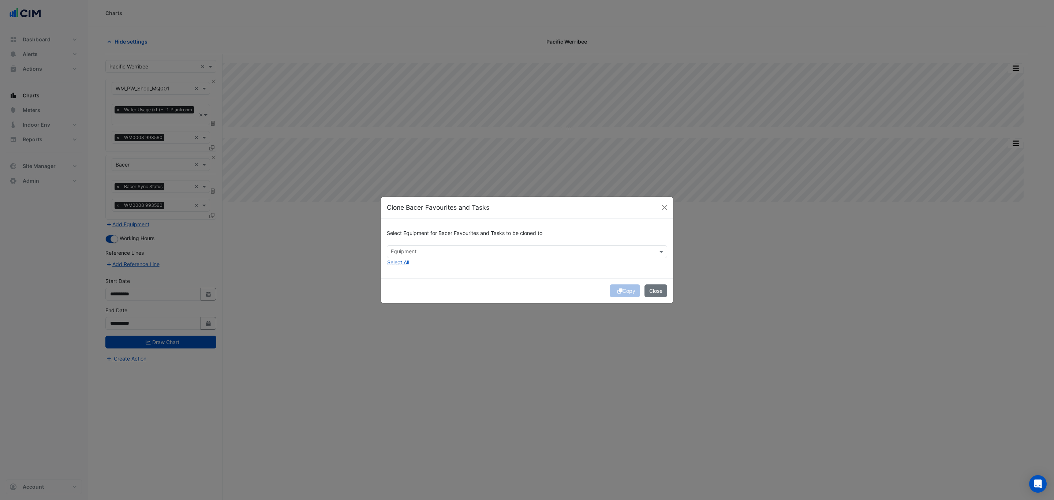
drag, startPoint x: 399, startPoint y: 251, endPoint x: 401, endPoint y: 255, distance: 4.6
click at [401, 255] on input "text" at bounding box center [523, 252] width 264 height 8
click at [422, 250] on input "text" at bounding box center [523, 252] width 264 height 8
click at [464, 253] on input "text" at bounding box center [523, 252] width 264 height 8
click at [464, 273] on div "Select Equipment for Bacer Favourites and Tasks to be cloned to Equipment No it…" at bounding box center [527, 248] width 292 height 60
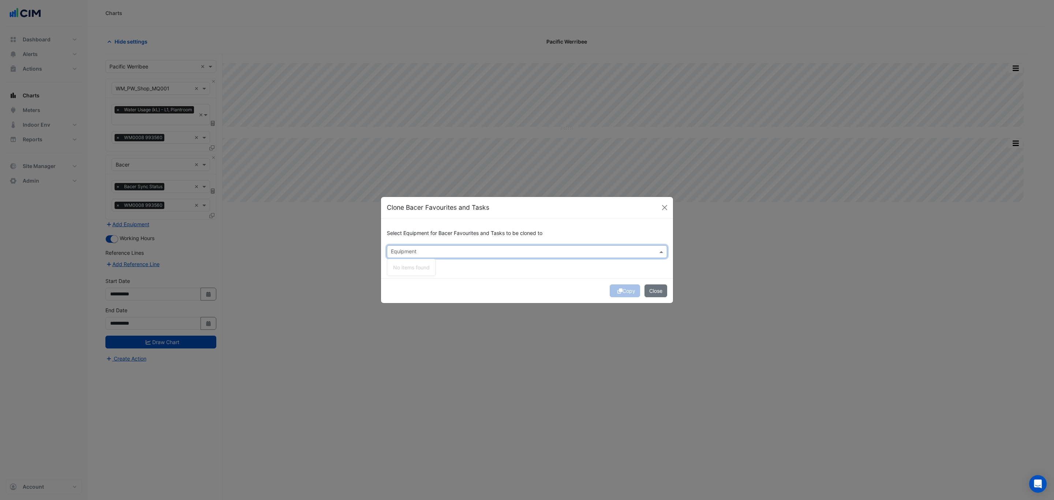
click at [475, 253] on input "text" at bounding box center [523, 252] width 264 height 8
click at [211, 146] on ngb-modal-window "Clone Bacer Favourites and Tasks Select Equipment for Bacer Favourites and Task…" at bounding box center [527, 250] width 1054 height 500
drag, startPoint x: 666, startPoint y: 205, endPoint x: 493, endPoint y: 217, distance: 173.5
click at [666, 206] on button "Close" at bounding box center [664, 207] width 11 height 11
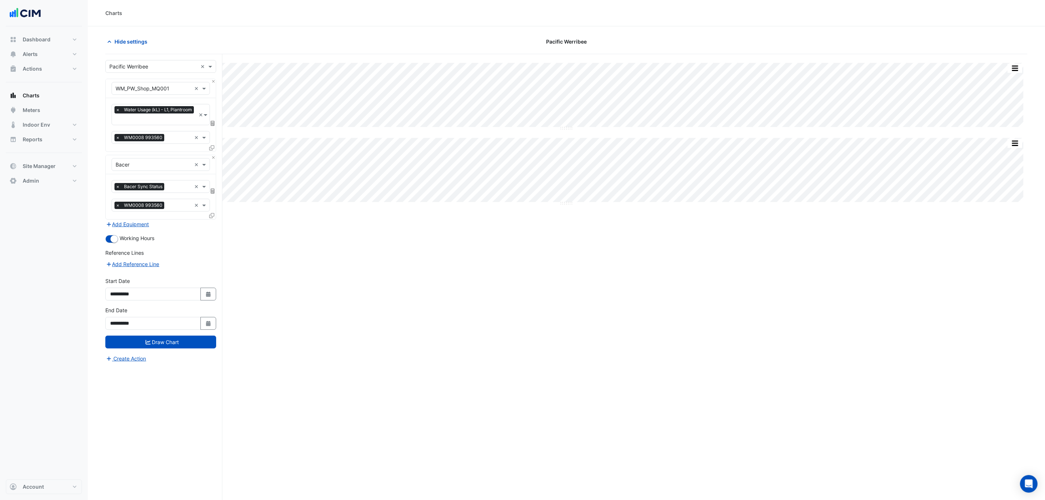
click at [211, 150] on icon at bounding box center [211, 147] width 5 height 5
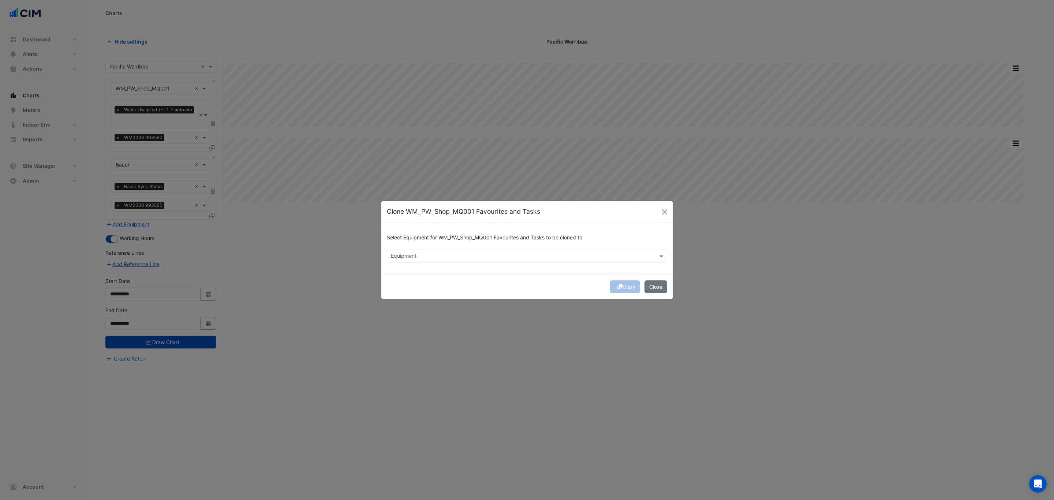
drag, startPoint x: 417, startPoint y: 254, endPoint x: 416, endPoint y: 258, distance: 4.5
click at [417, 255] on input "text" at bounding box center [523, 257] width 264 height 8
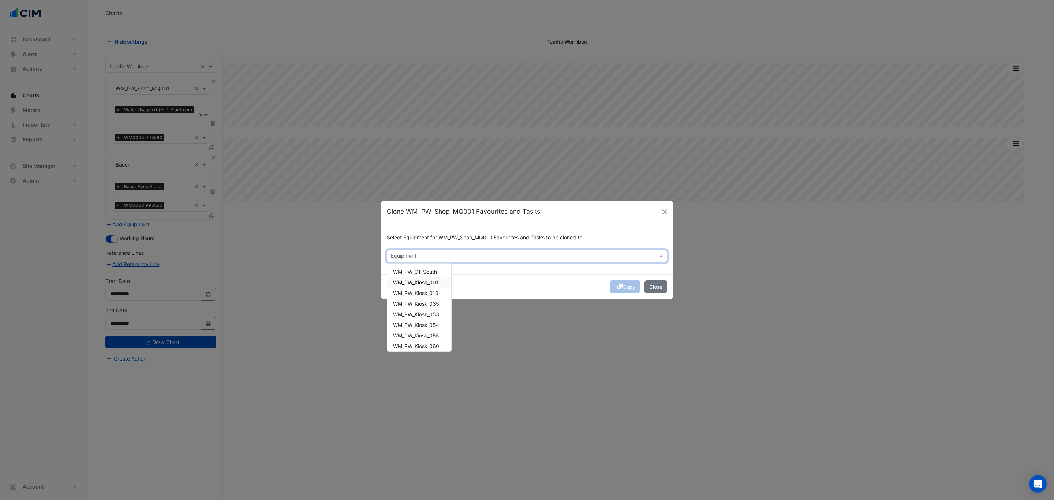
click at [415, 283] on span "WM_PW_Kiosk_001" at bounding box center [415, 282] width 45 height 6
drag, startPoint x: 419, startPoint y: 291, endPoint x: 420, endPoint y: 301, distance: 10.3
click at [419, 291] on span "WM_PW_Kiosk_010" at bounding box center [415, 293] width 45 height 6
click at [420, 303] on span "WM_PW_Kiosk_035" at bounding box center [416, 303] width 46 height 6
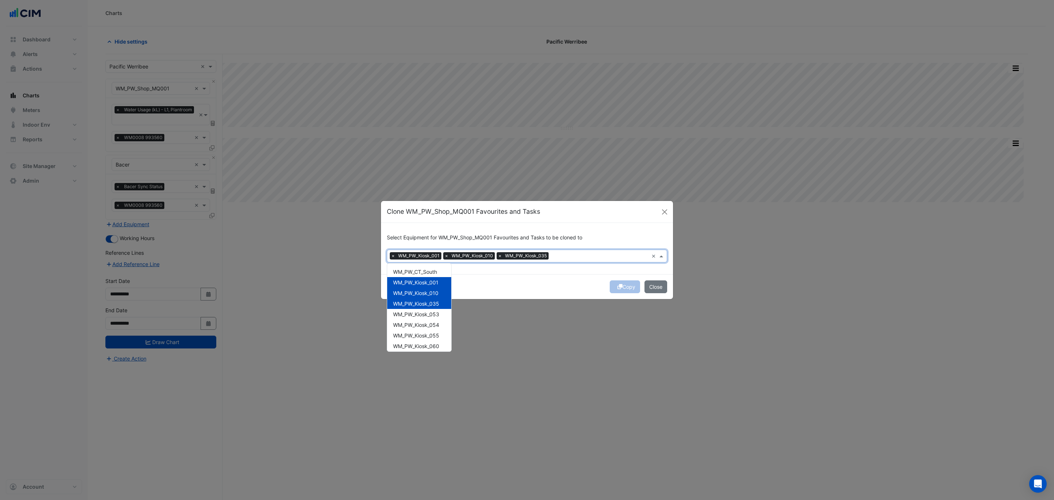
click at [602, 290] on div "Copy Close" at bounding box center [527, 286] width 292 height 25
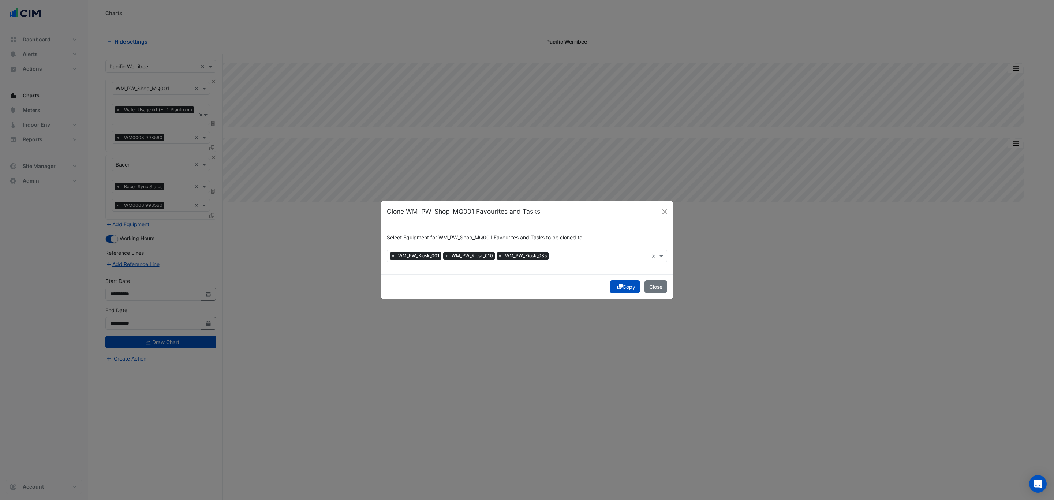
click at [631, 285] on button "Copy" at bounding box center [625, 286] width 30 height 13
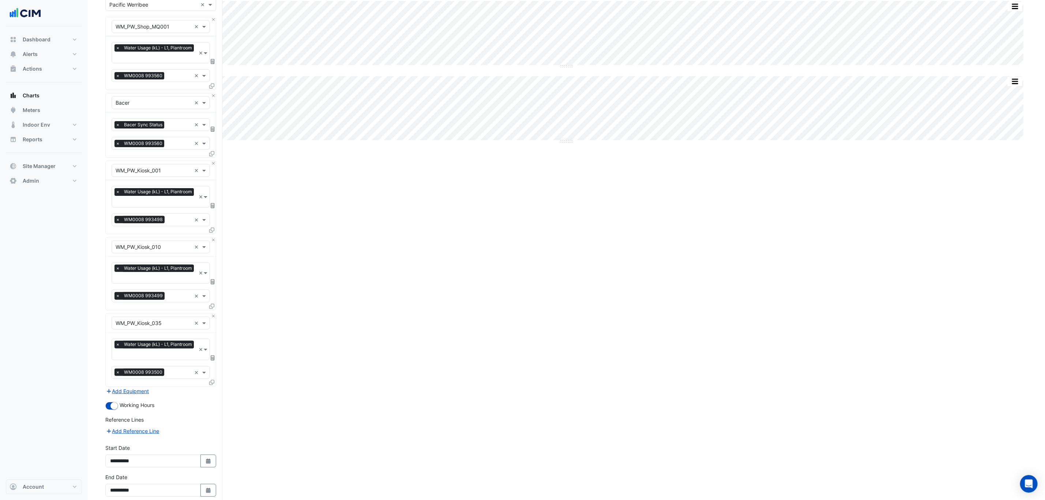
scroll to position [100, 0]
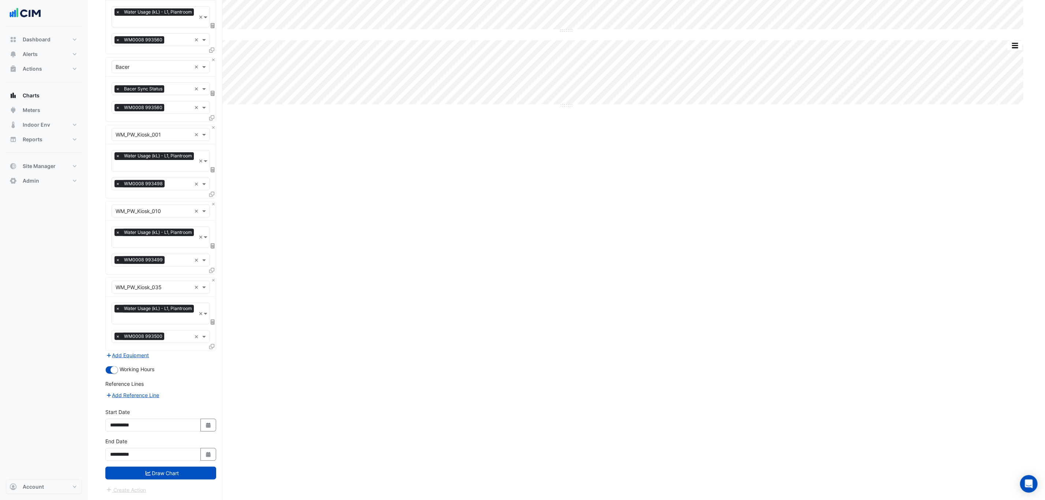
click at [152, 471] on button "Draw Chart" at bounding box center [160, 473] width 111 height 13
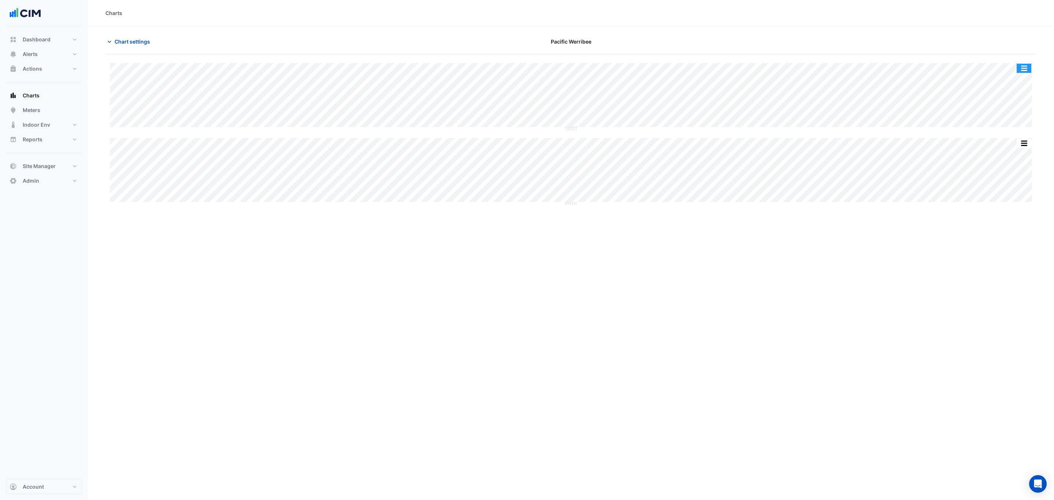
click at [1027, 70] on button "button" at bounding box center [1024, 68] width 15 height 9
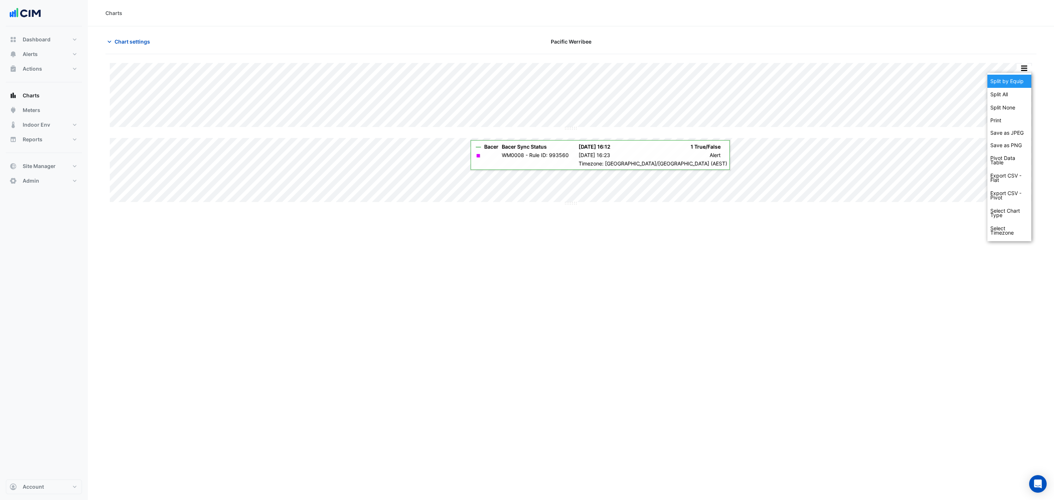
click at [1006, 82] on div "Split by Equip" at bounding box center [1009, 81] width 44 height 13
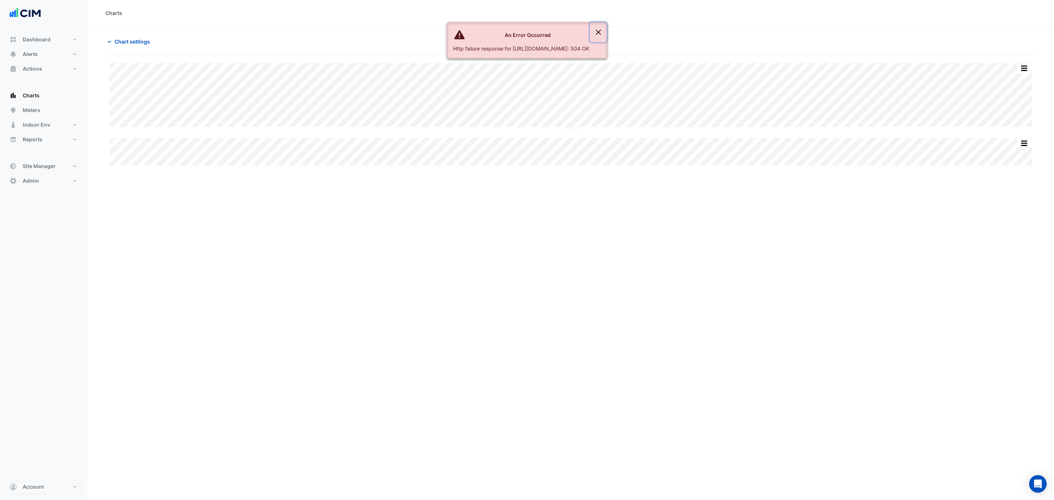
click at [607, 32] on button "Close" at bounding box center [598, 32] width 17 height 20
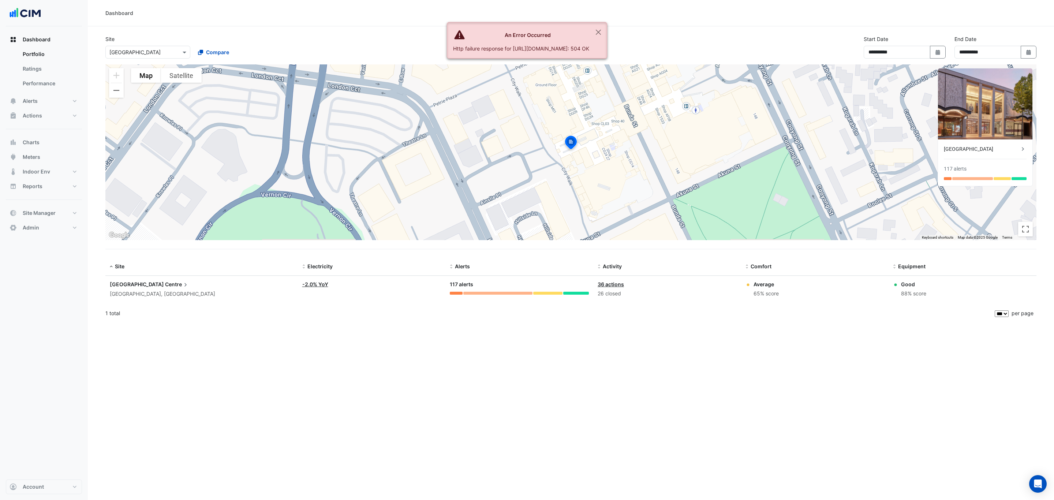
select select "***"
click at [607, 30] on button "Close" at bounding box center [598, 32] width 17 height 20
